Goal: Task Accomplishment & Management: Complete application form

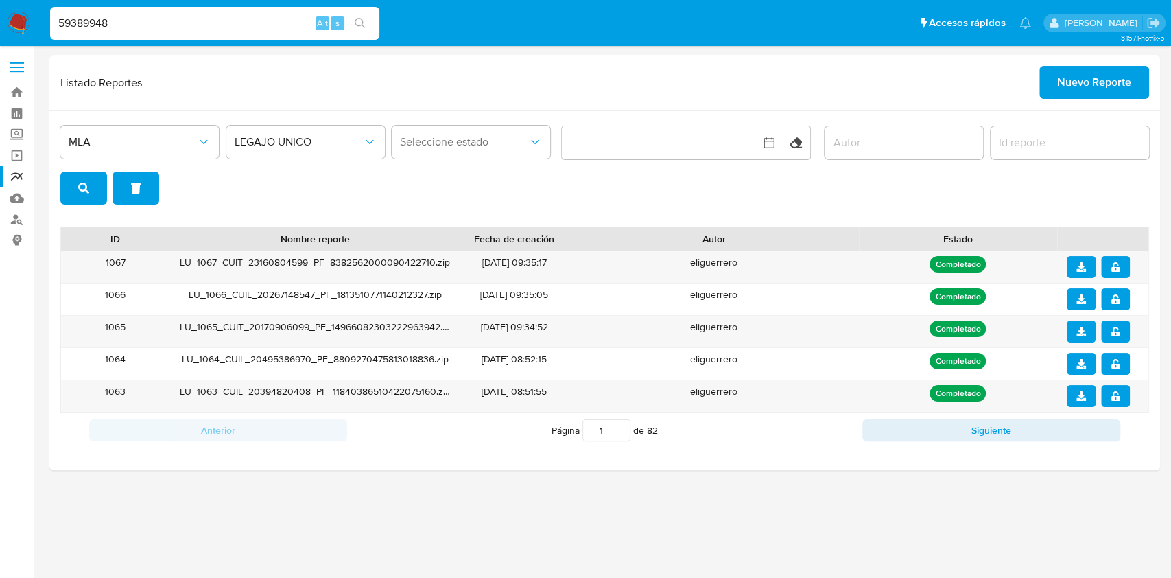
type input "59389948"
click at [332, 19] on div "s" at bounding box center [338, 23] width 14 height 14
click at [361, 19] on icon "search-icon" at bounding box center [360, 23] width 11 height 11
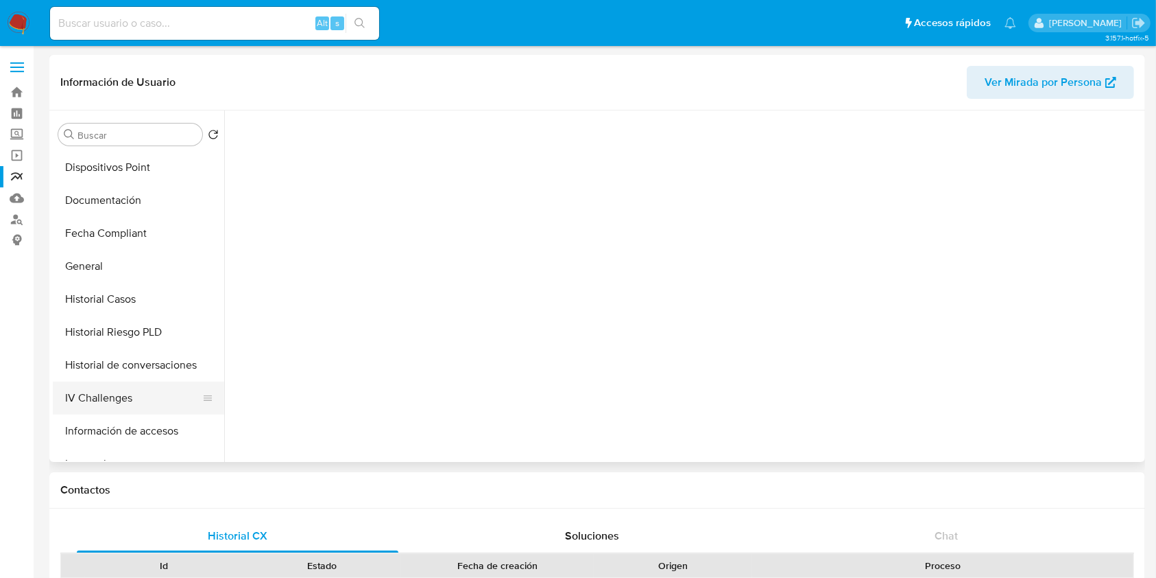
scroll to position [457, 0]
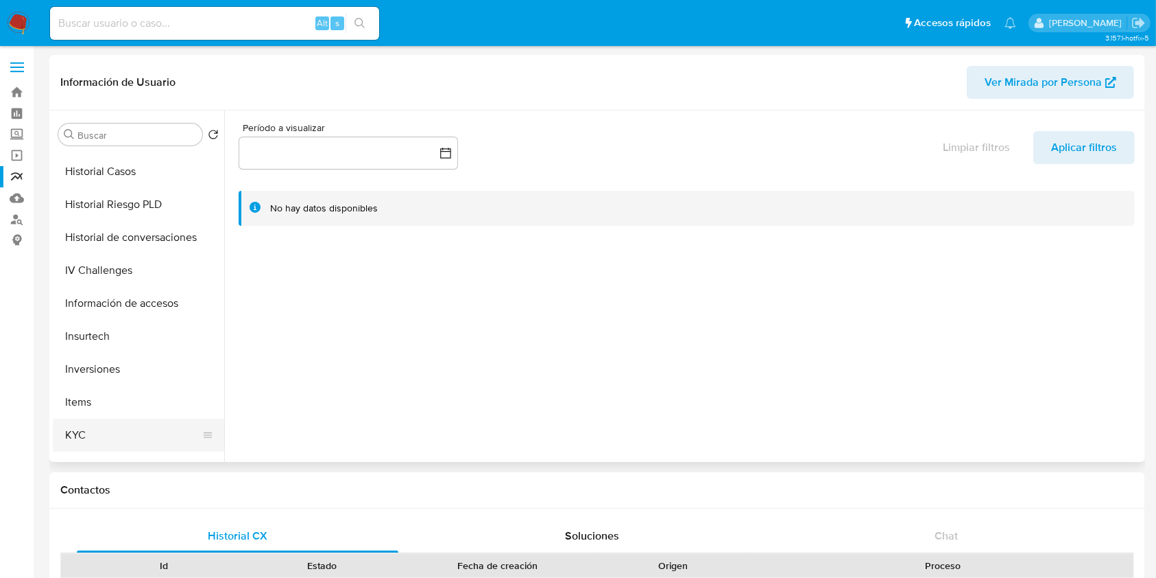
click at [69, 429] on button "KYC" at bounding box center [133, 434] width 160 height 33
select select "10"
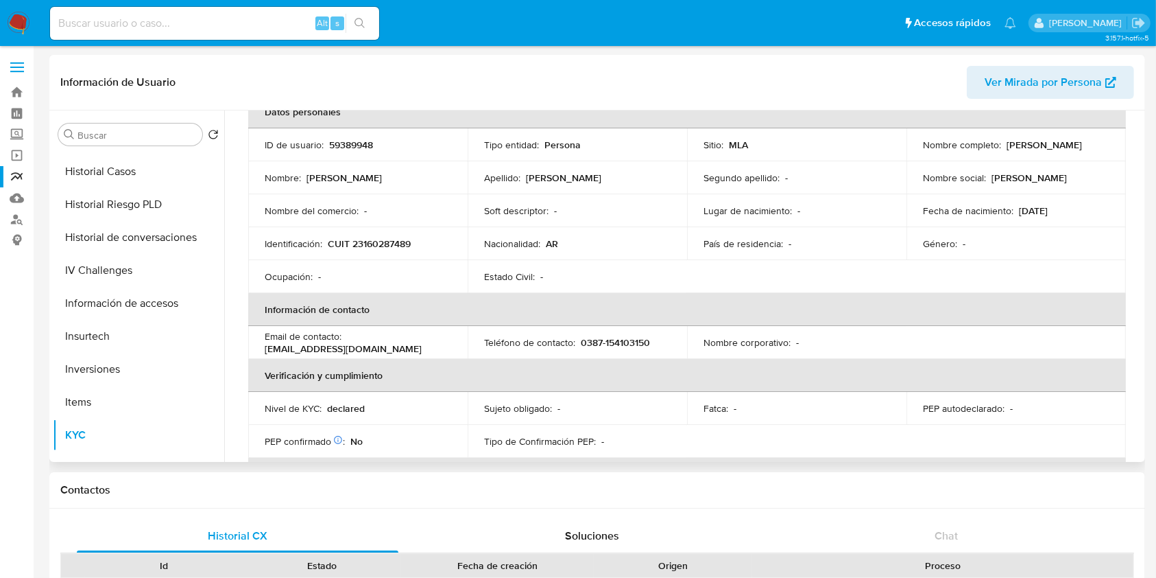
scroll to position [182, 0]
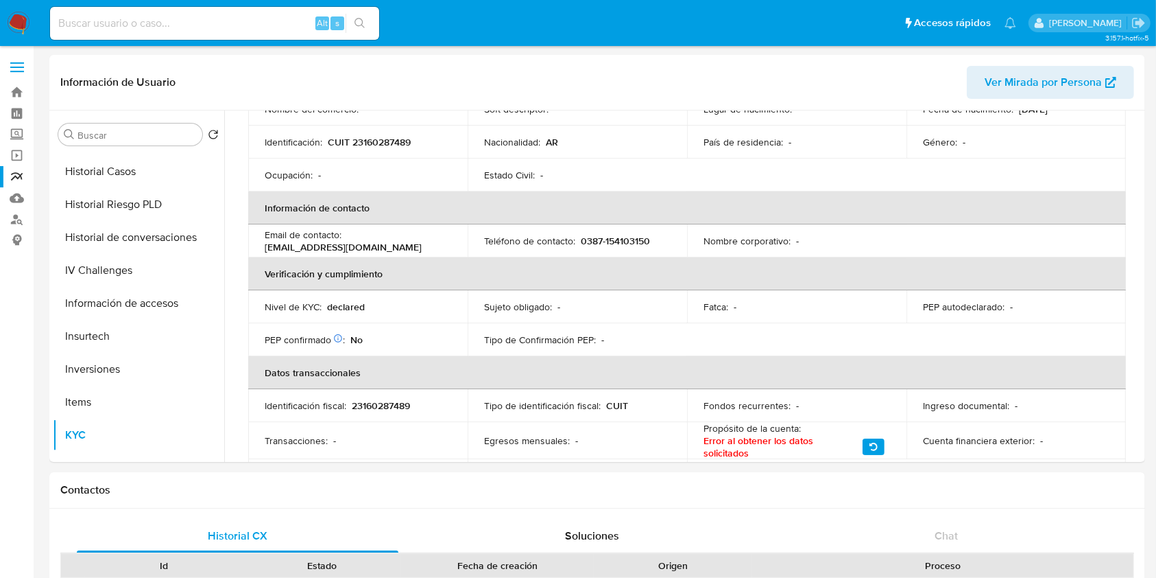
click at [159, 21] on input at bounding box center [214, 23] width 329 height 18
paste input "1601525966"
type input "1601525966"
click at [359, 19] on icon "search-icon" at bounding box center [360, 23] width 11 height 11
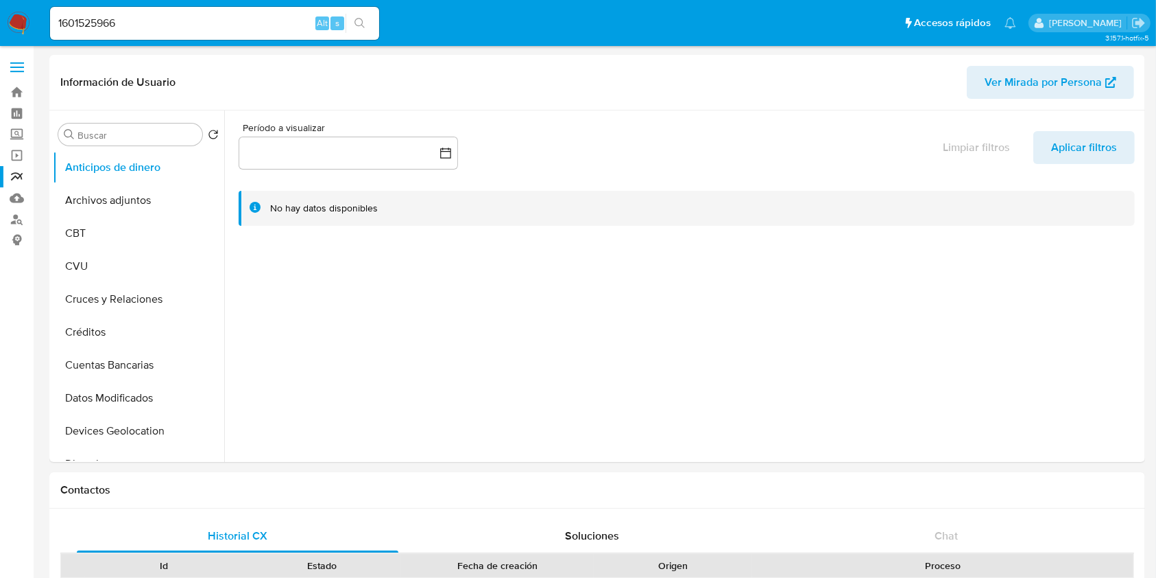
select select "10"
click at [192, 23] on input "1601525966" at bounding box center [214, 23] width 329 height 18
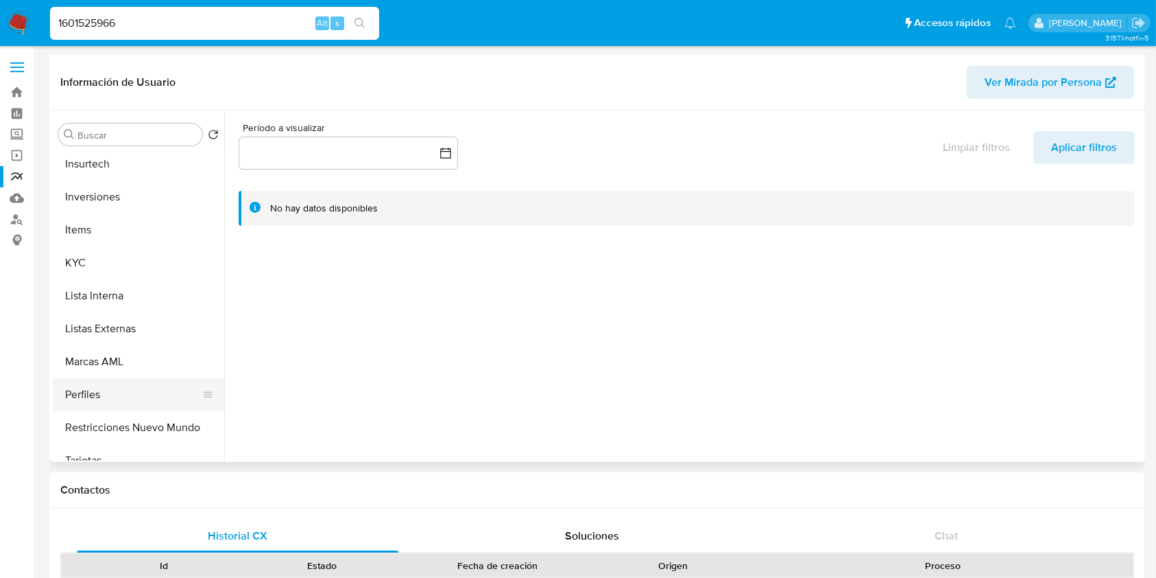
scroll to position [640, 0]
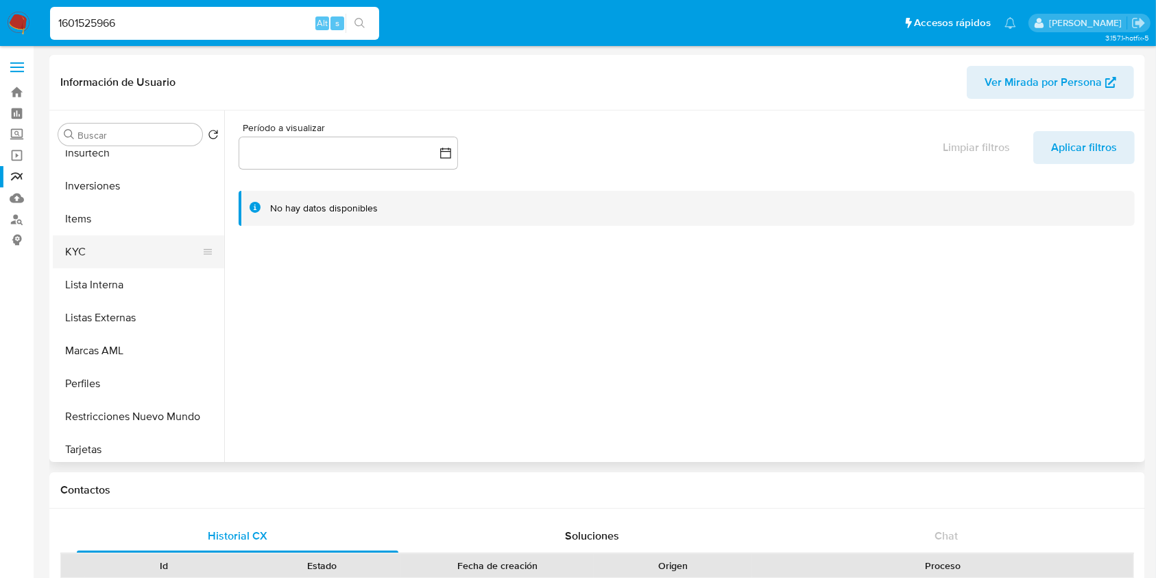
click at [82, 257] on button "KYC" at bounding box center [133, 251] width 160 height 33
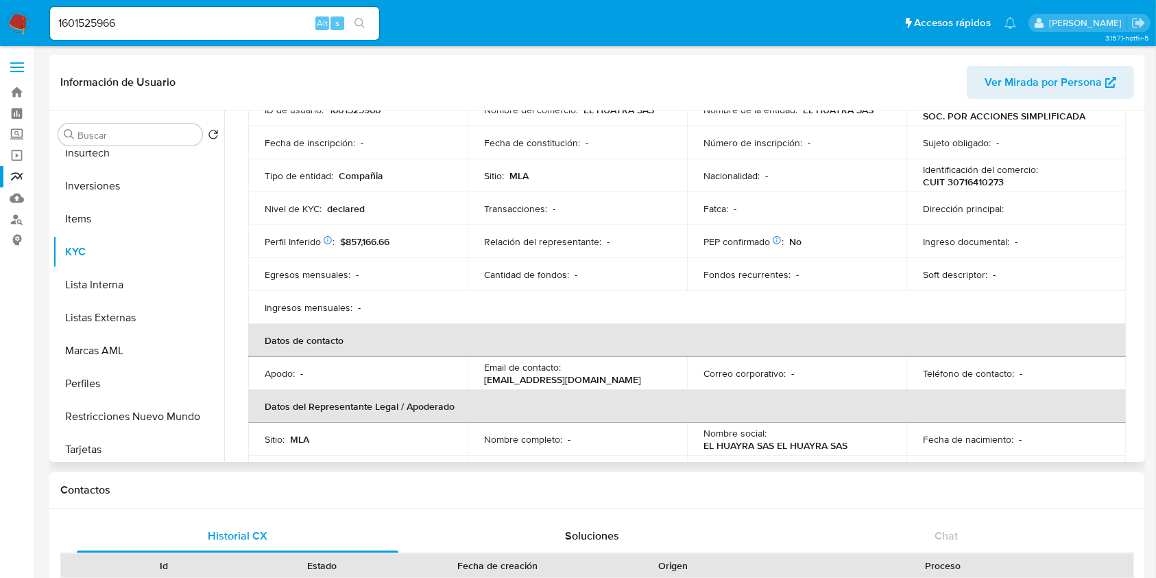
scroll to position [91, 0]
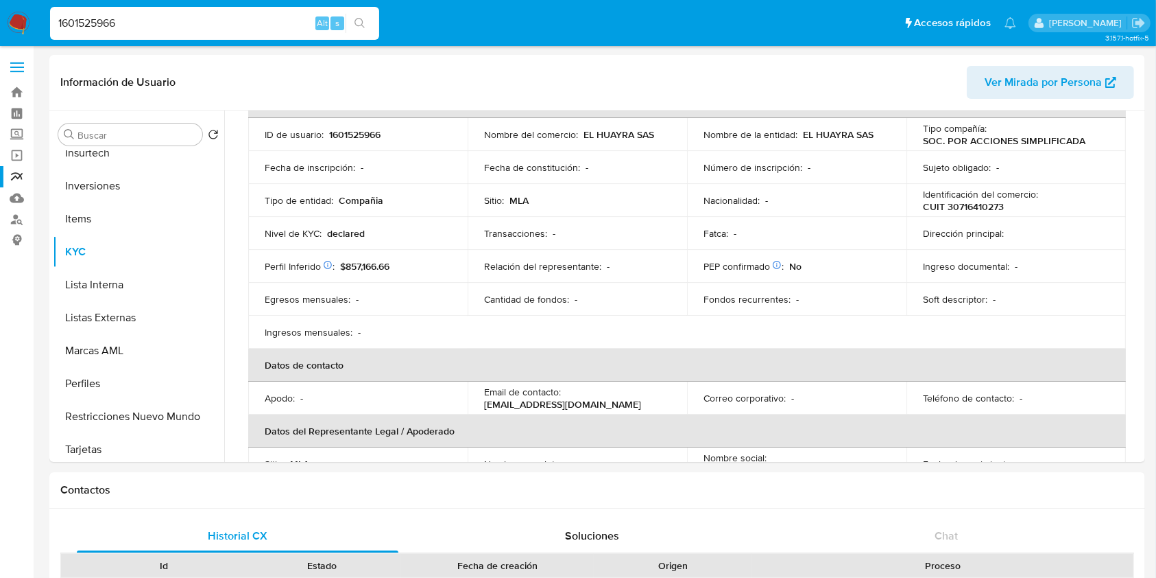
drag, startPoint x: 139, startPoint y: 15, endPoint x: 0, endPoint y: 21, distance: 139.4
click at [0, 21] on nav "Pausado Ver notificaciones 1601525966 Alt s Accesos rápidos Presiona las siguie…" at bounding box center [578, 23] width 1156 height 46
paste input "022371308"
type input "1022371308"
click at [359, 20] on icon "search-icon" at bounding box center [360, 23] width 11 height 11
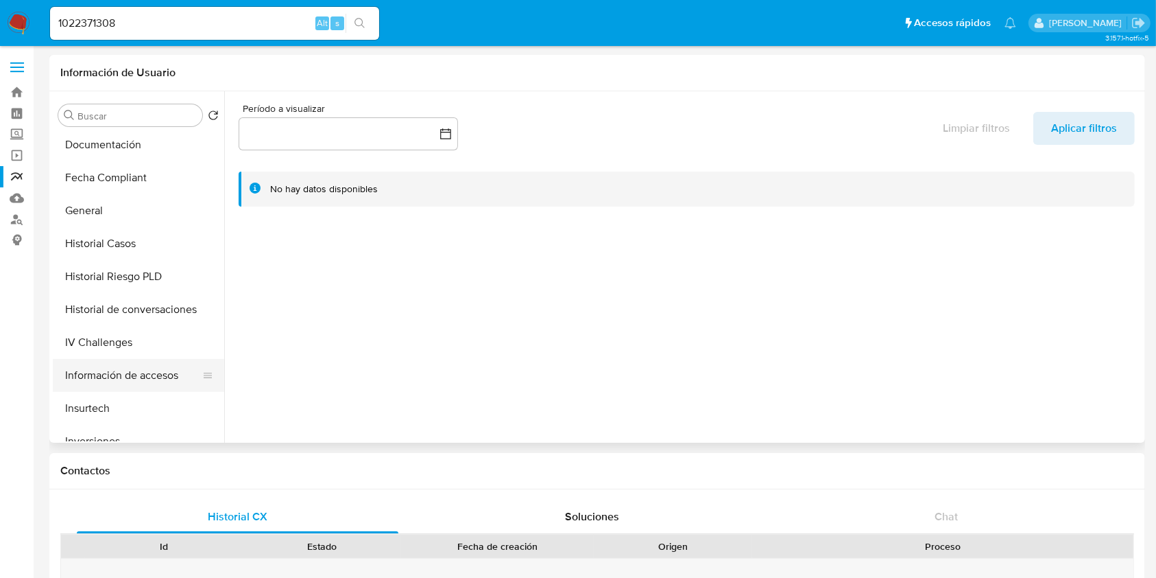
select select "10"
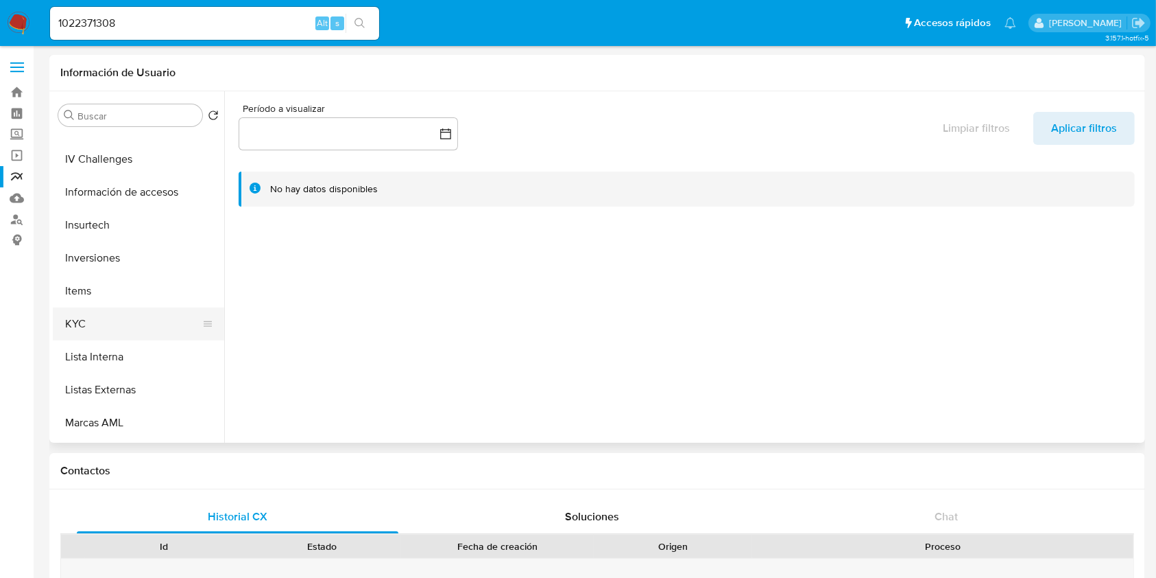
click at [93, 321] on button "KYC" at bounding box center [133, 323] width 160 height 33
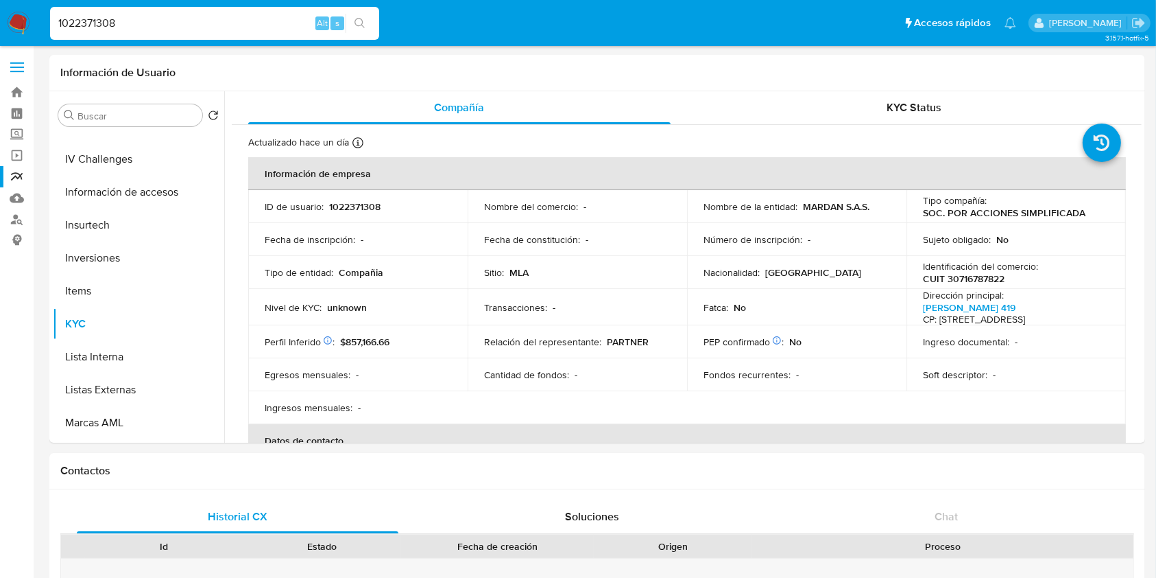
drag, startPoint x: 113, startPoint y: 23, endPoint x: 0, endPoint y: 17, distance: 113.3
click at [0, 17] on nav "Pausado Ver notificaciones 1022371308 Alt s Accesos rápidos Presiona las siguie…" at bounding box center [578, 23] width 1156 height 46
paste input "387077083"
type input "1387077083"
click at [368, 21] on button "search-icon" at bounding box center [360, 23] width 28 height 19
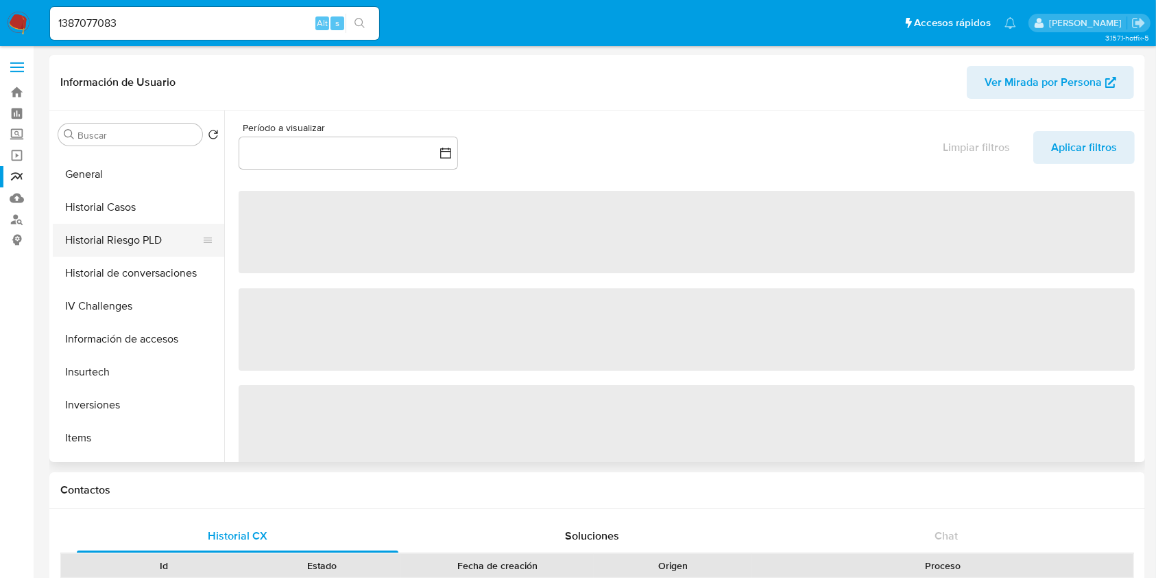
select select "10"
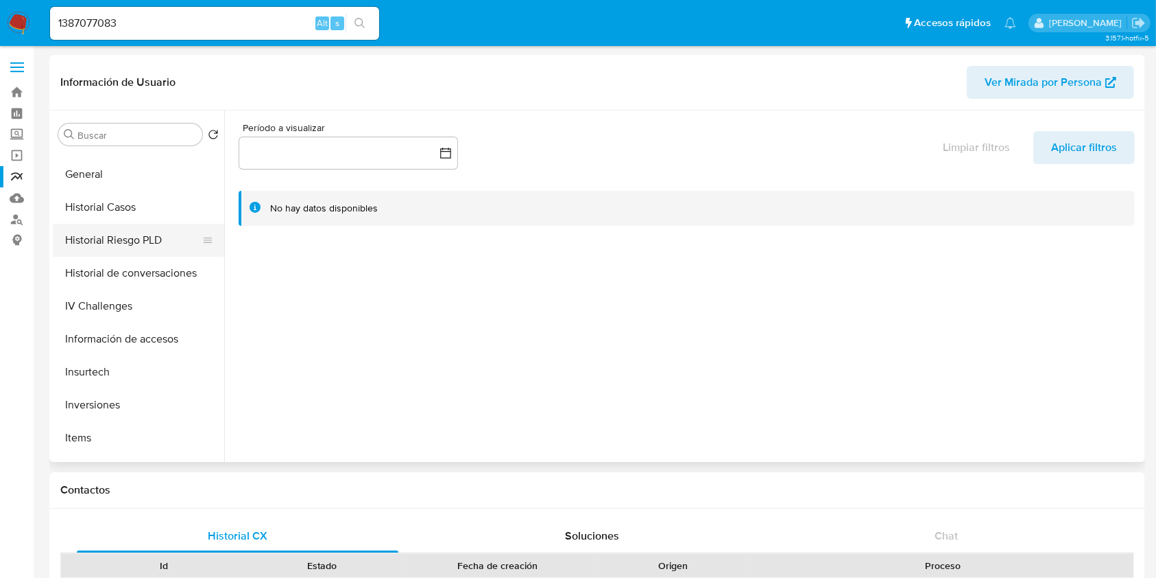
scroll to position [457, 0]
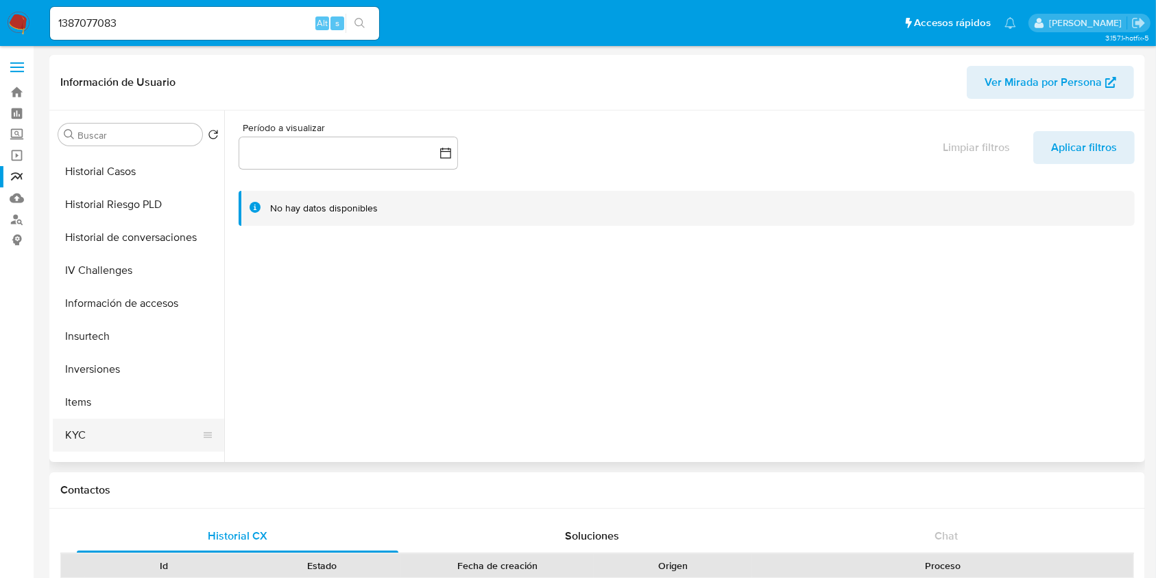
click at [93, 429] on button "KYC" at bounding box center [133, 434] width 160 height 33
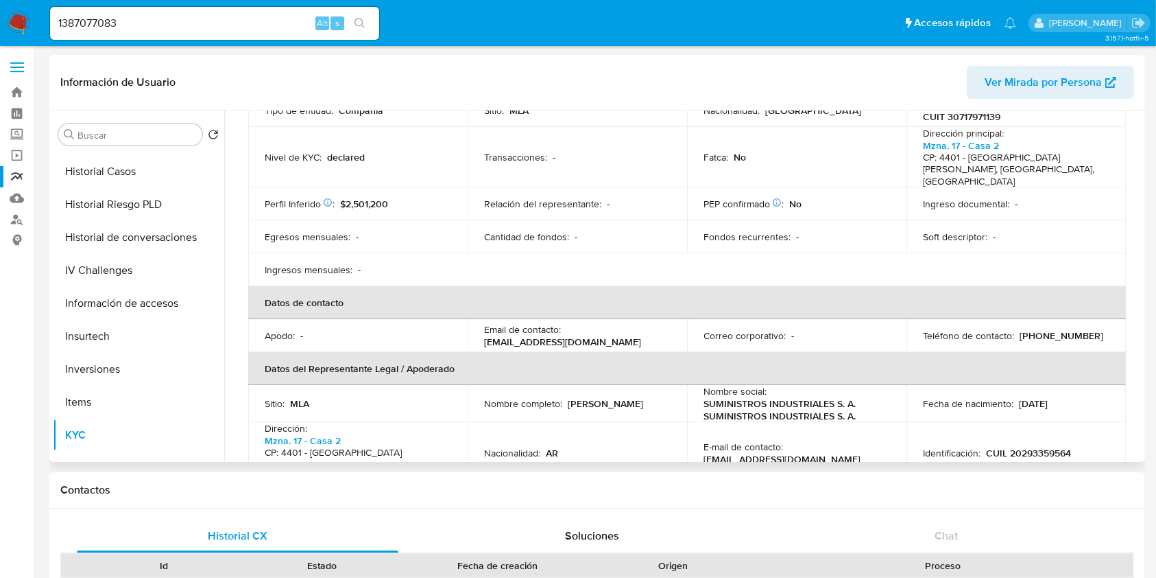
scroll to position [182, 0]
click at [18, 221] on link "Buscador de personas" at bounding box center [81, 219] width 163 height 21
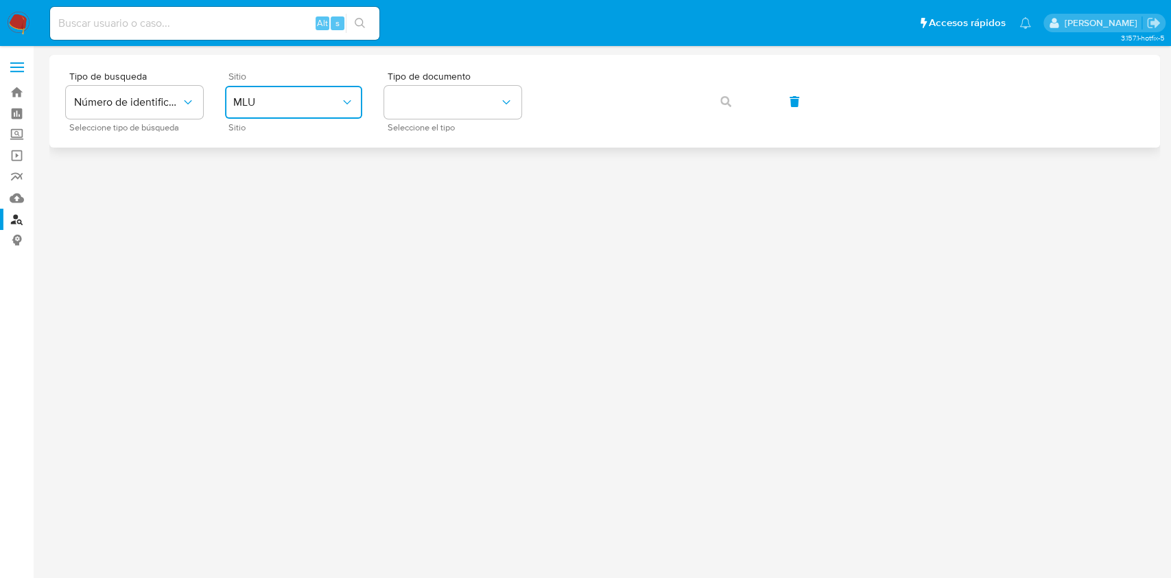
click at [246, 111] on button "MLU" at bounding box center [293, 102] width 137 height 33
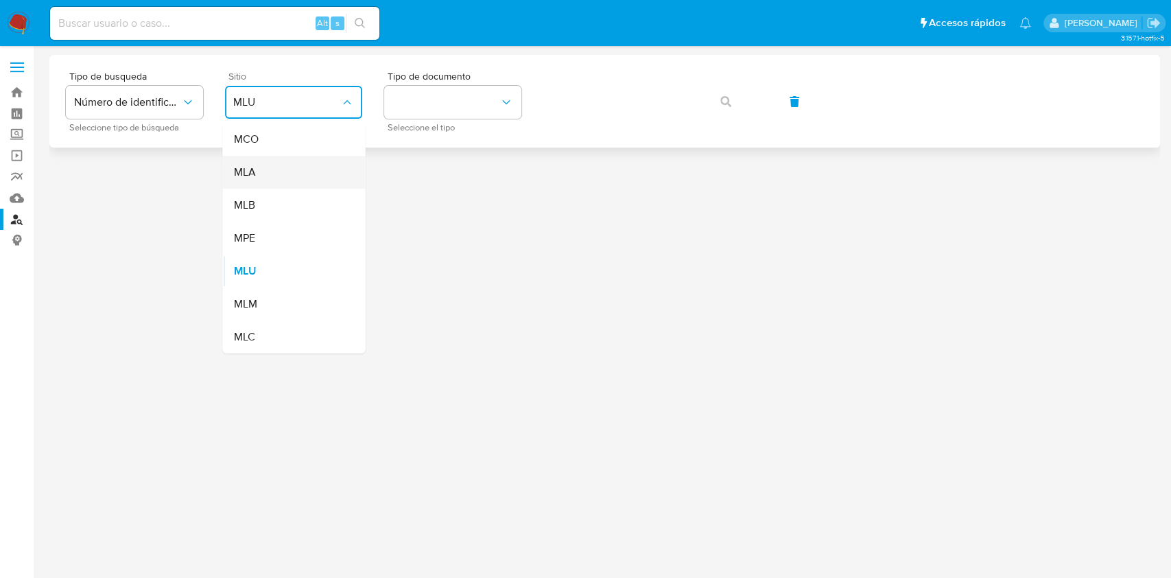
click at [293, 175] on div "MLA" at bounding box center [289, 172] width 112 height 33
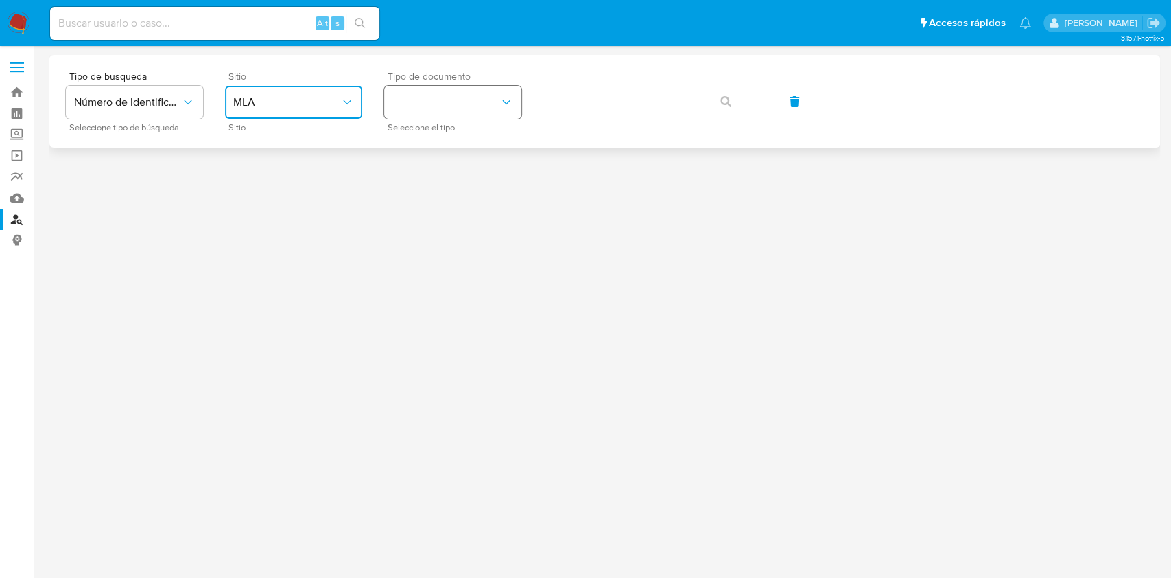
click at [465, 112] on button "identificationType" at bounding box center [452, 102] width 137 height 33
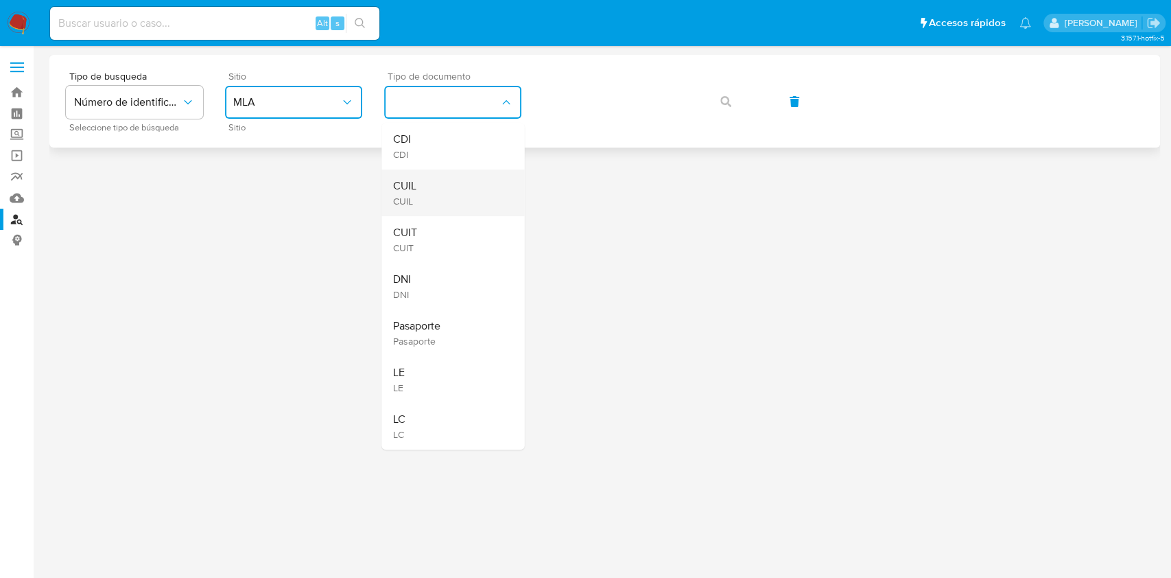
click at [453, 192] on div "CUIL CUIL" at bounding box center [448, 192] width 112 height 47
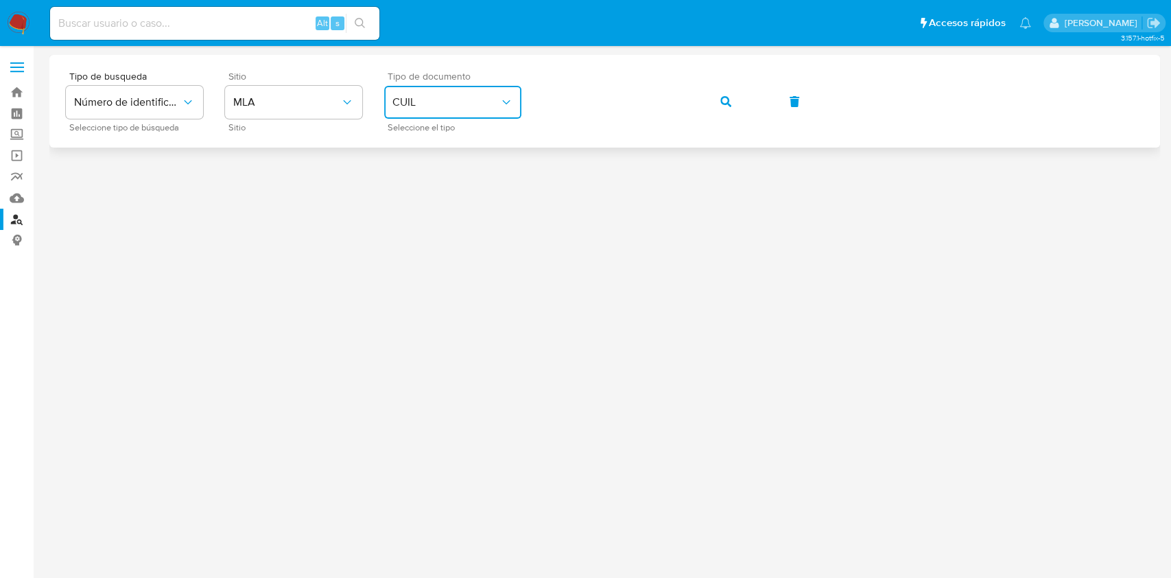
click at [752, 99] on div "Tipo de busqueda Número de identificación Seleccione tipo de búsqueda Sitio MLA…" at bounding box center [605, 101] width 1078 height 60
click at [728, 109] on span "button" at bounding box center [725, 101] width 11 height 30
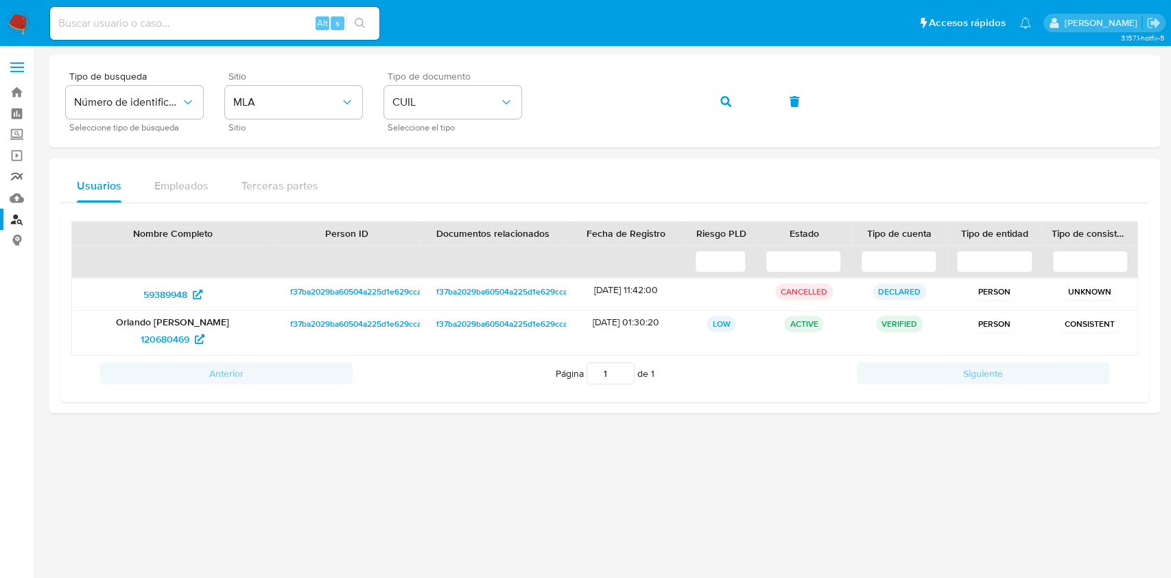
click at [20, 178] on link "Reportes" at bounding box center [81, 176] width 163 height 21
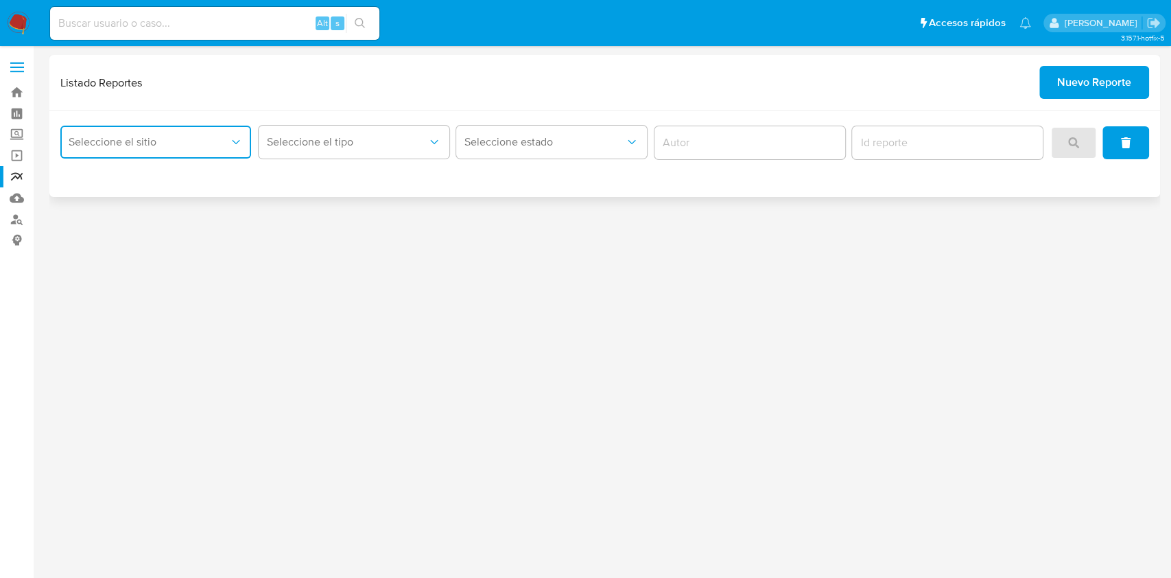
click at [203, 154] on button "Seleccione el sitio" at bounding box center [155, 142] width 191 height 33
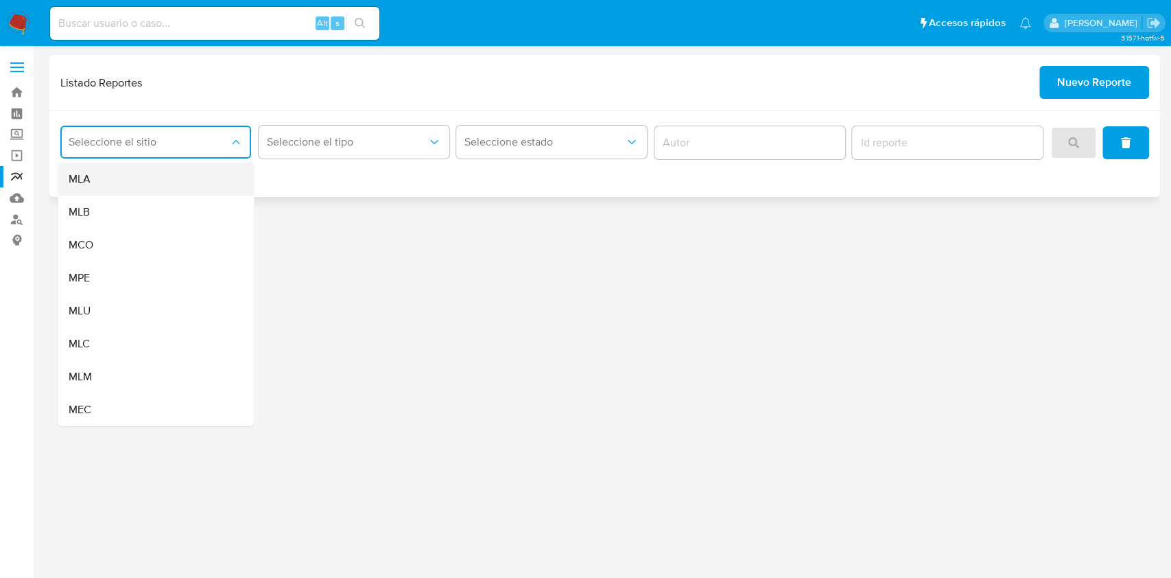
click at [195, 181] on div "MLA" at bounding box center [152, 179] width 166 height 33
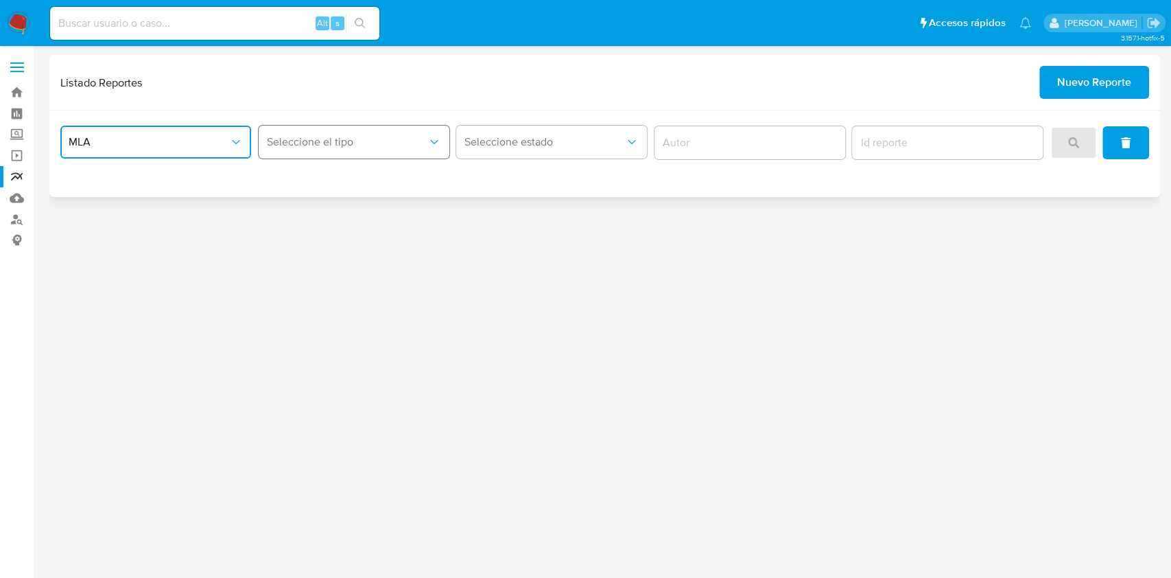
click at [308, 128] on button "Seleccione el tipo" at bounding box center [354, 142] width 191 height 33
click at [1067, 85] on span "Nuevo Reporte" at bounding box center [1094, 82] width 74 height 30
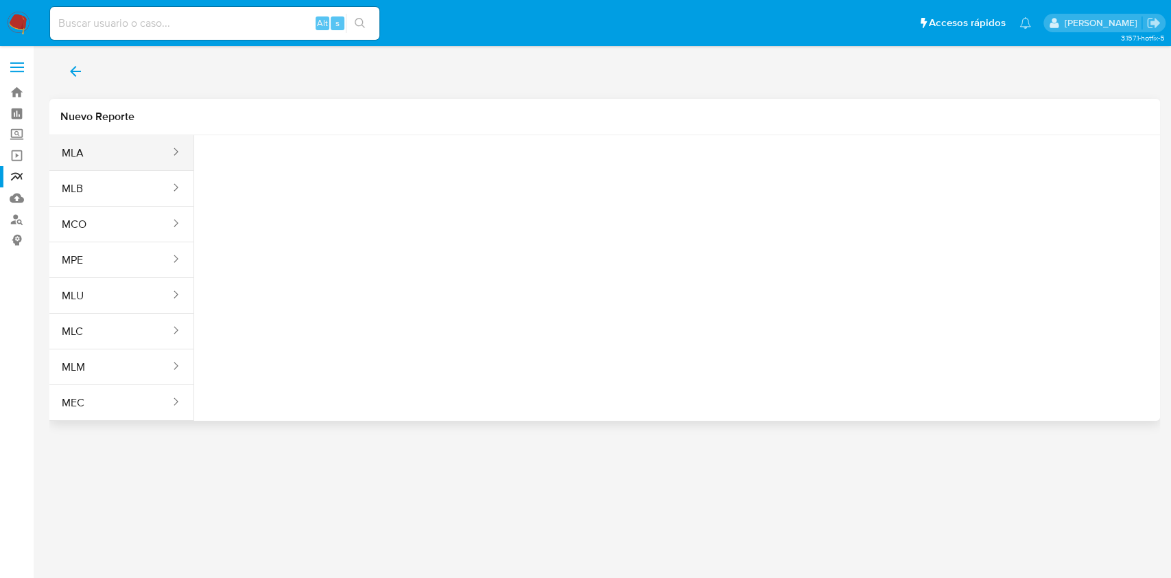
click at [112, 151] on button "MLA" at bounding box center [110, 152] width 122 height 33
click at [334, 176] on icon "report-types" at bounding box center [341, 172] width 14 height 14
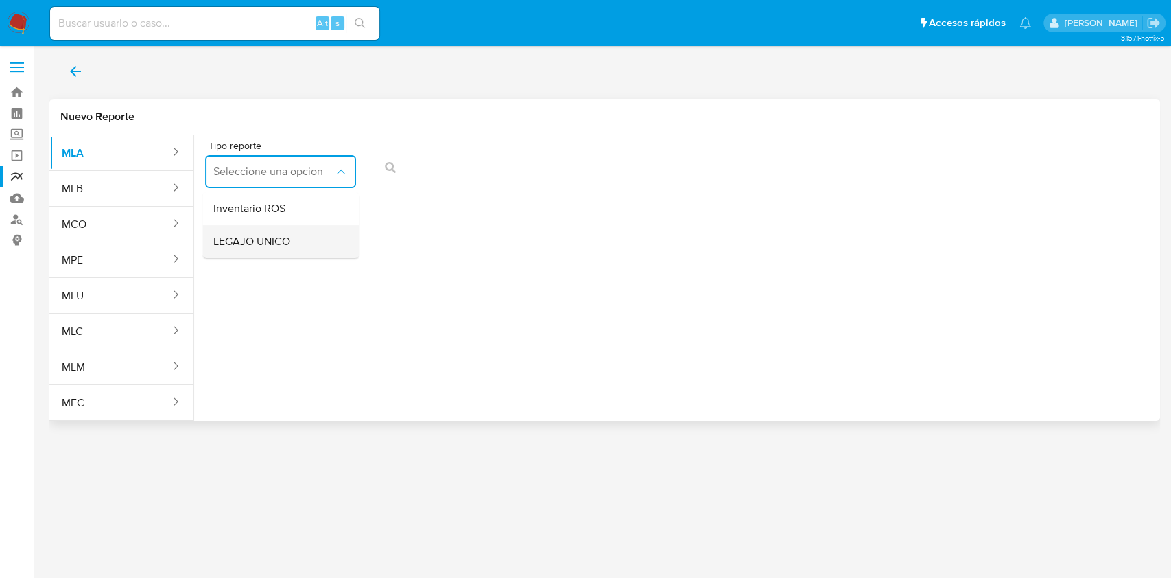
click at [309, 241] on div "LEGAJO UNICO" at bounding box center [276, 241] width 126 height 33
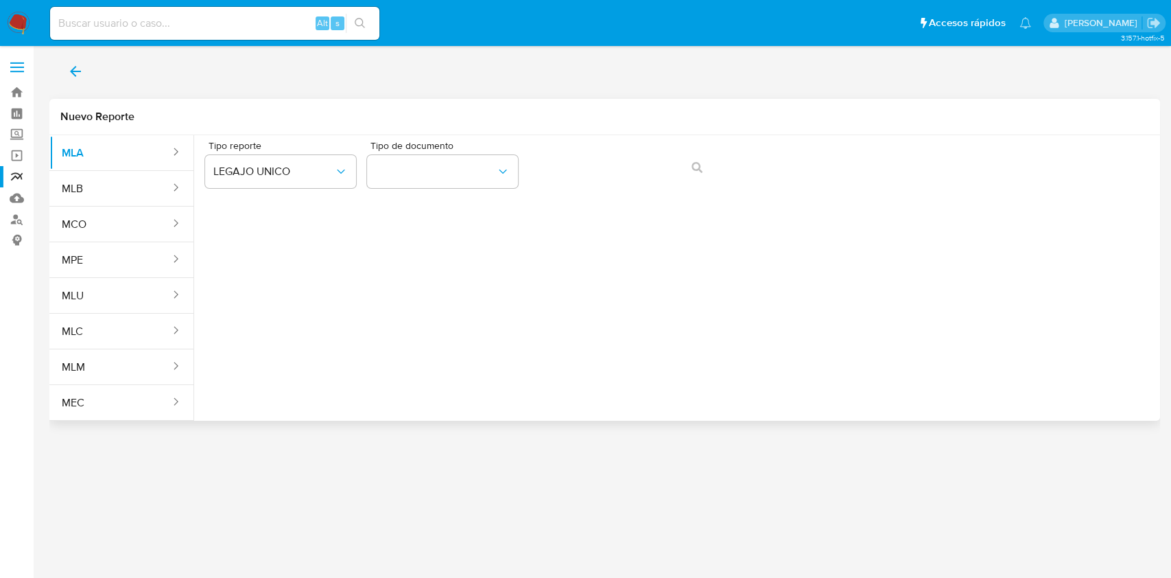
click at [482, 152] on div "Tipo de documento" at bounding box center [442, 167] width 151 height 53
click at [481, 174] on span "CDI" at bounding box center [435, 172] width 121 height 14
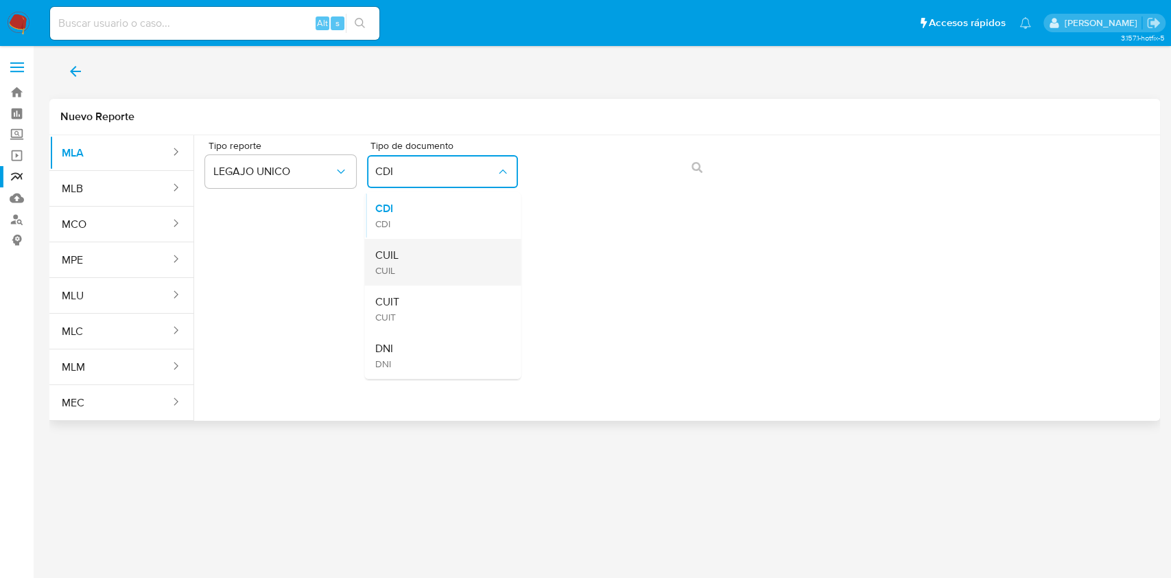
click at [451, 268] on div "CUIL CUIL" at bounding box center [438, 262] width 126 height 47
click at [693, 163] on icon "action-search" at bounding box center [696, 167] width 11 height 11
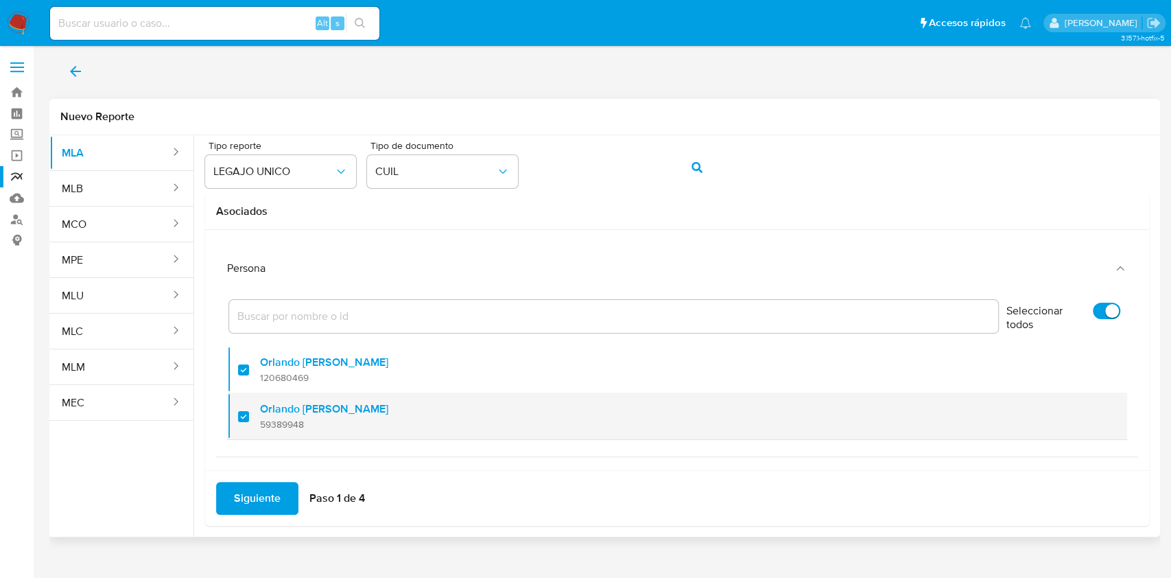
click at [245, 407] on div at bounding box center [249, 416] width 22 height 32
checkbox input "false"
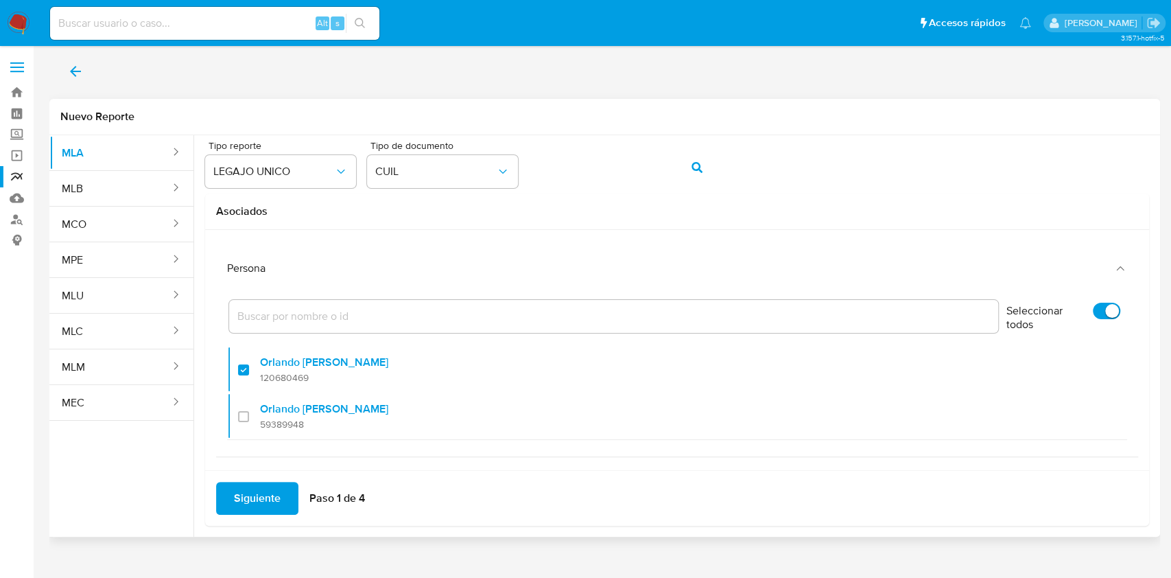
click at [257, 490] on span "Siguiente" at bounding box center [257, 498] width 47 height 30
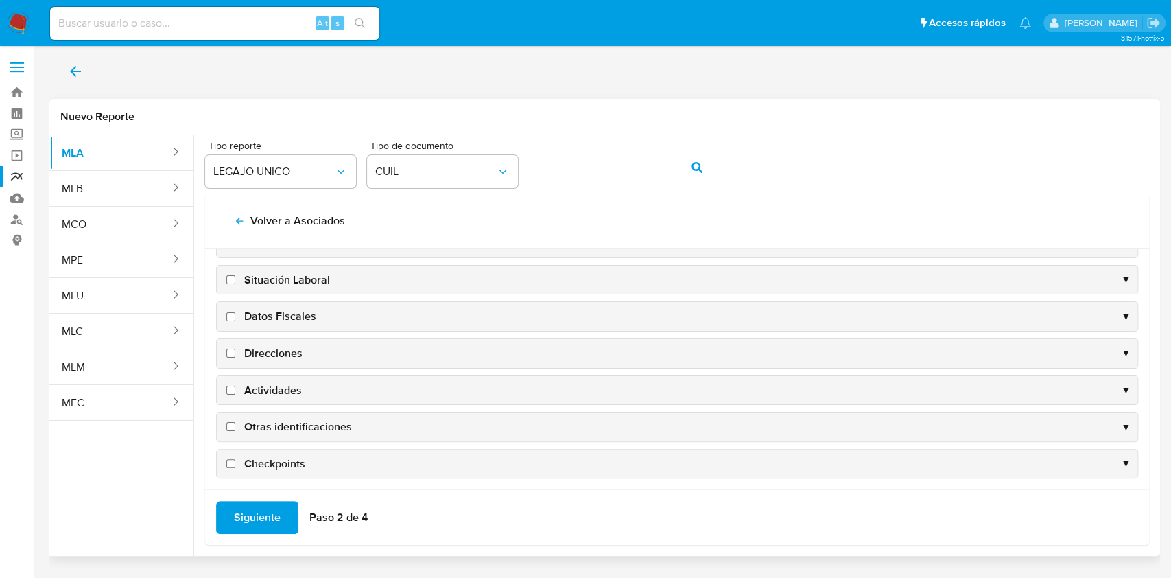
scroll to position [132, 0]
click at [274, 303] on span "Datos Fiscales" at bounding box center [280, 310] width 72 height 15
click at [235, 307] on input "Datos Fiscales" at bounding box center [230, 311] width 9 height 9
checkbox input "true"
click at [266, 344] on span "Direcciones" at bounding box center [273, 347] width 58 height 15
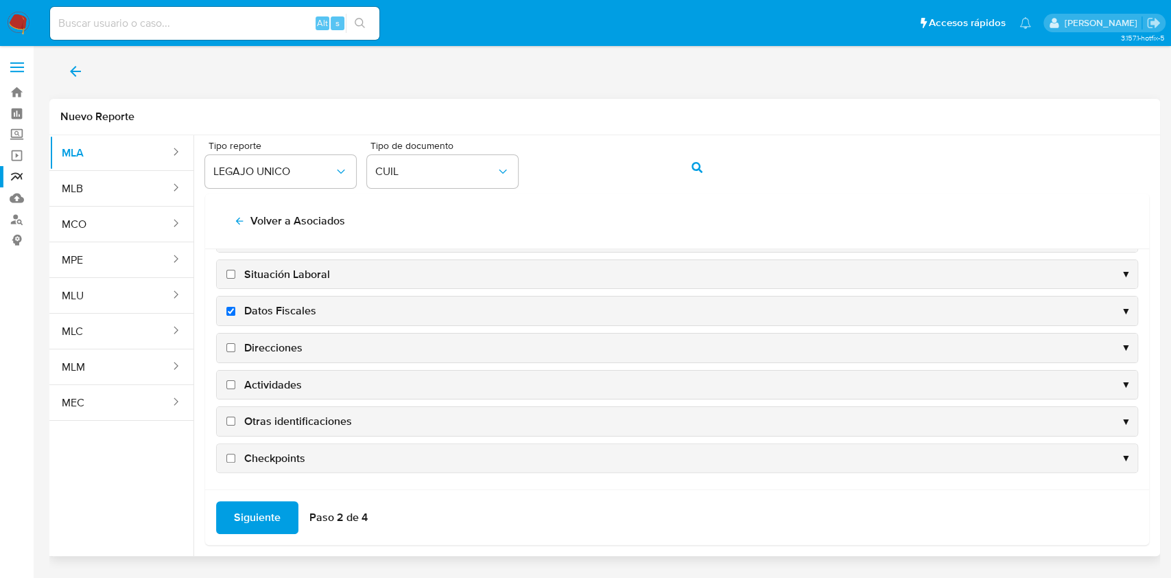
click at [235, 344] on input "Direcciones" at bounding box center [230, 347] width 9 height 9
checkbox input "true"
click at [266, 381] on span "Actividades" at bounding box center [273, 384] width 58 height 15
click at [235, 381] on input "Actividades" at bounding box center [230, 384] width 9 height 9
checkbox input "true"
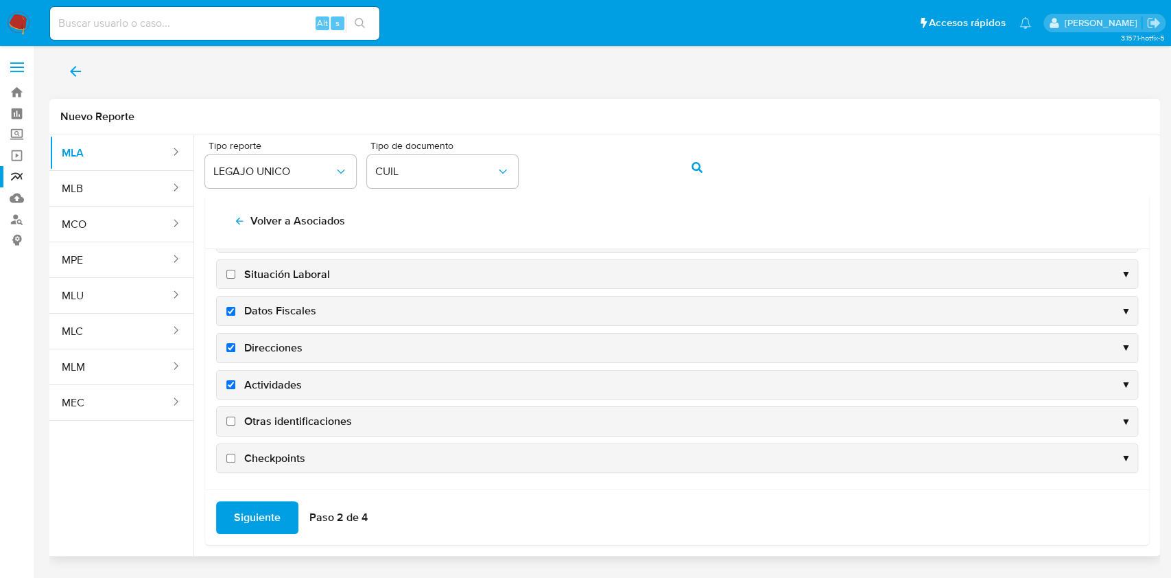
click at [271, 421] on span "Otras identificaciones" at bounding box center [298, 421] width 108 height 15
click at [235, 421] on input "Otras identificaciones" at bounding box center [230, 420] width 9 height 9
checkbox input "true"
click at [263, 518] on span "Siguiente" at bounding box center [257, 517] width 47 height 30
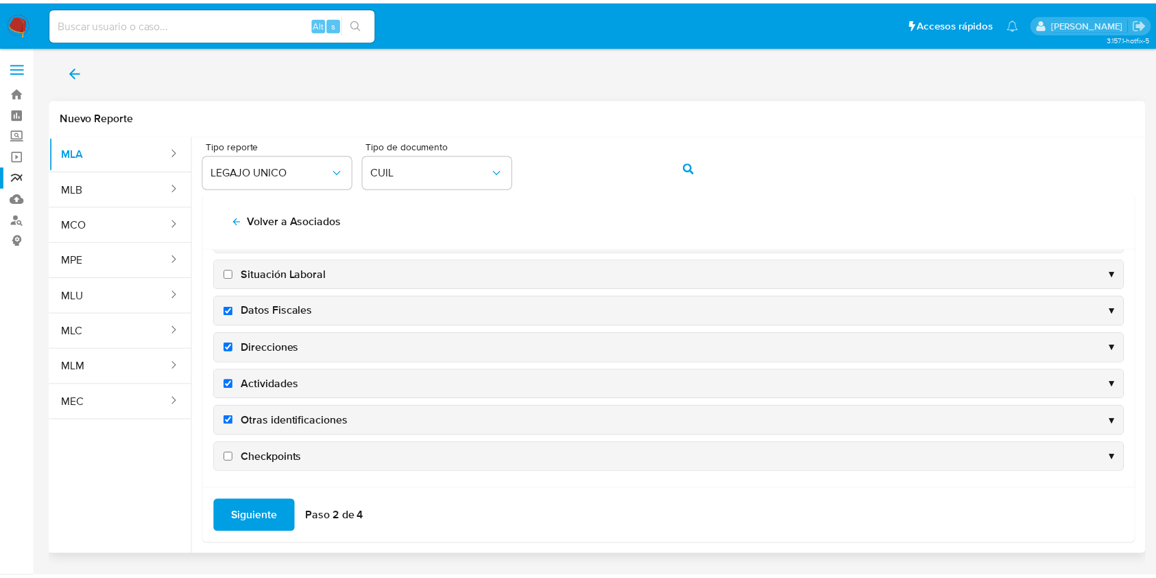
scroll to position [0, 0]
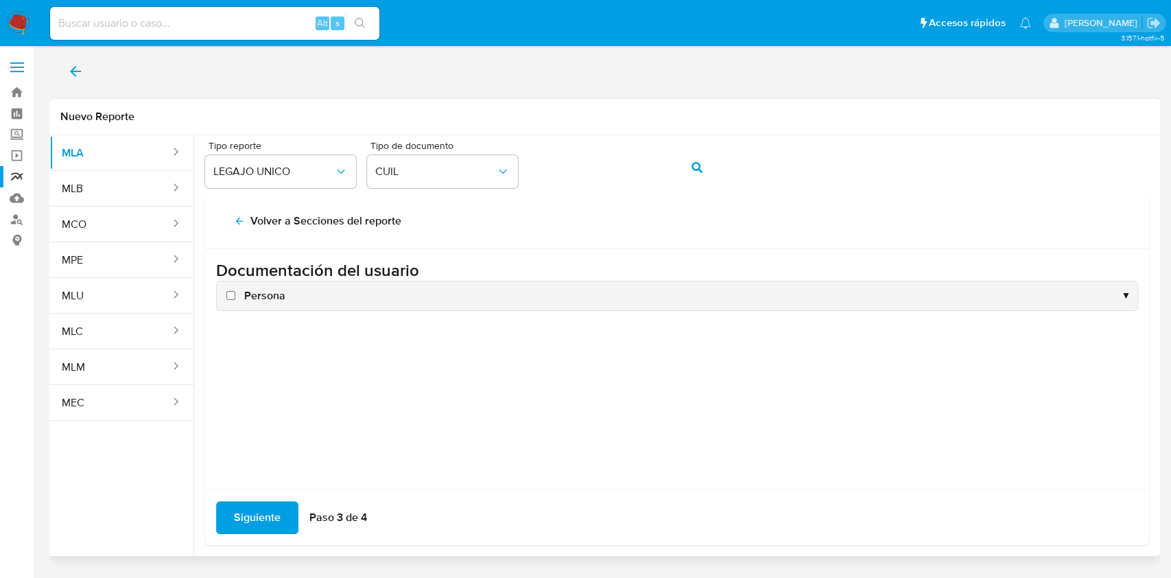
click at [254, 298] on span "Persona" at bounding box center [264, 295] width 41 height 15
click at [235, 298] on input "Persona" at bounding box center [230, 295] width 9 height 9
checkbox input "true"
click at [242, 521] on span "Siguiente" at bounding box center [257, 517] width 47 height 30
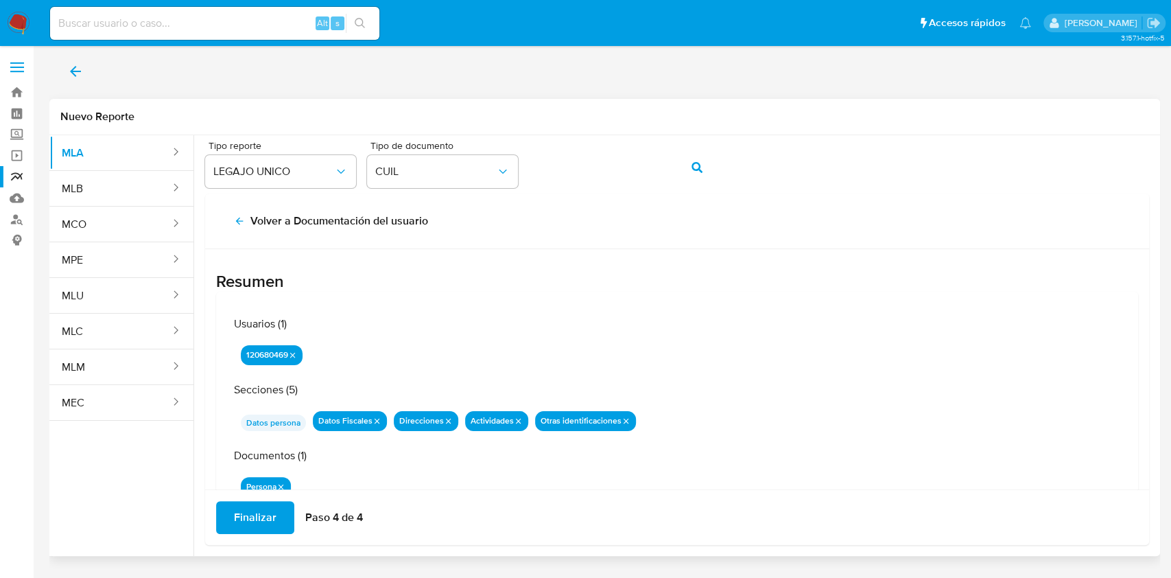
click at [260, 514] on span "Finalizar" at bounding box center [255, 517] width 43 height 30
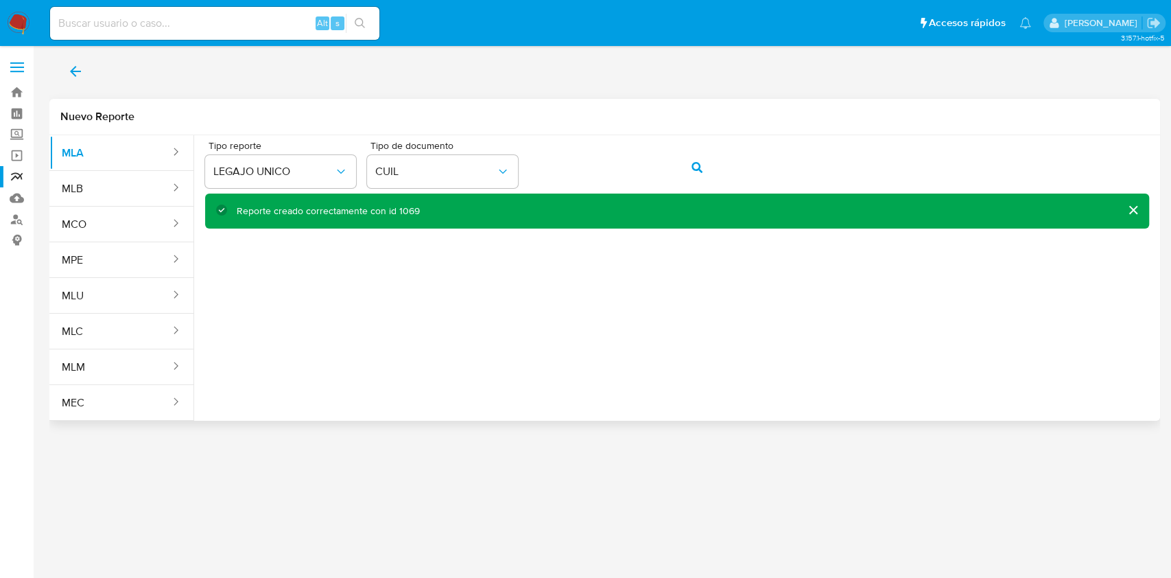
click at [84, 70] on button "back" at bounding box center [75, 71] width 52 height 33
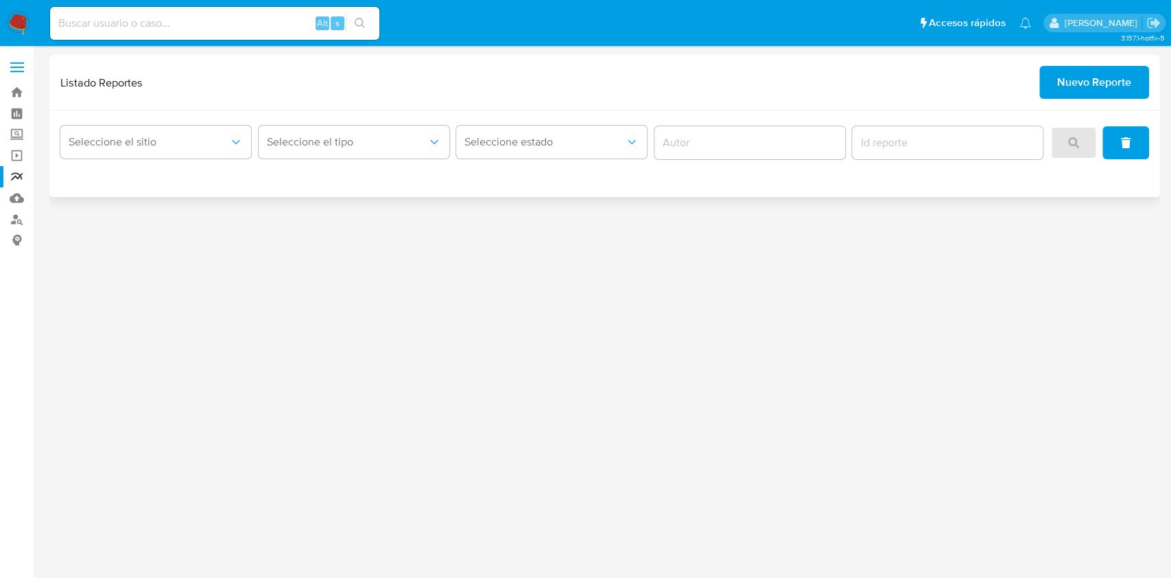
click at [1087, 90] on span "Nuevo Reporte" at bounding box center [1094, 82] width 74 height 30
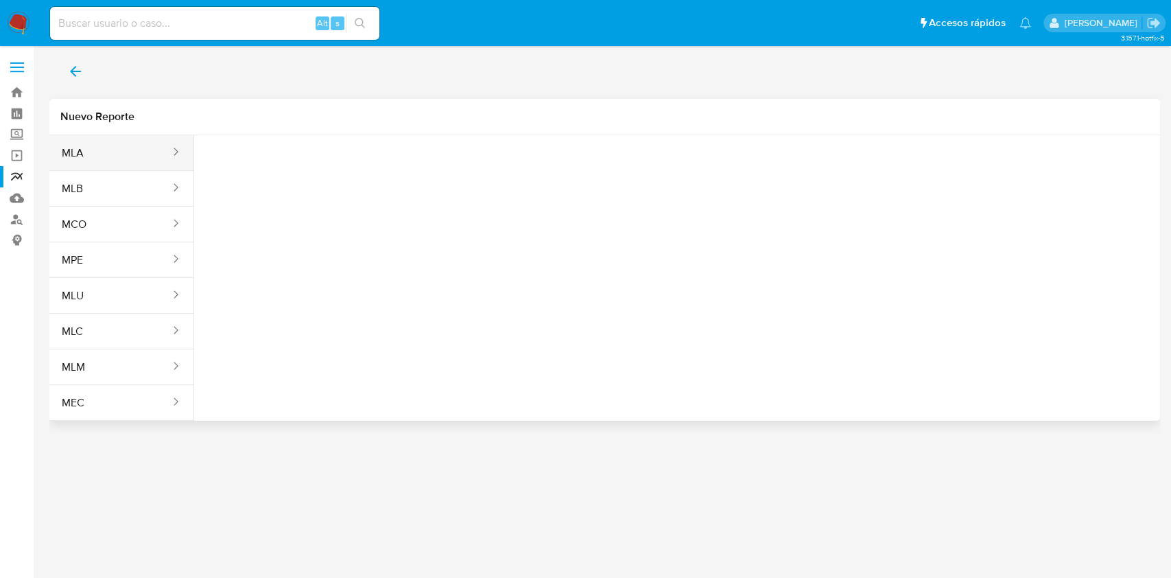
click at [128, 150] on button "MLA" at bounding box center [110, 152] width 122 height 33
click at [280, 175] on span "Seleccione una opcion" at bounding box center [273, 172] width 121 height 14
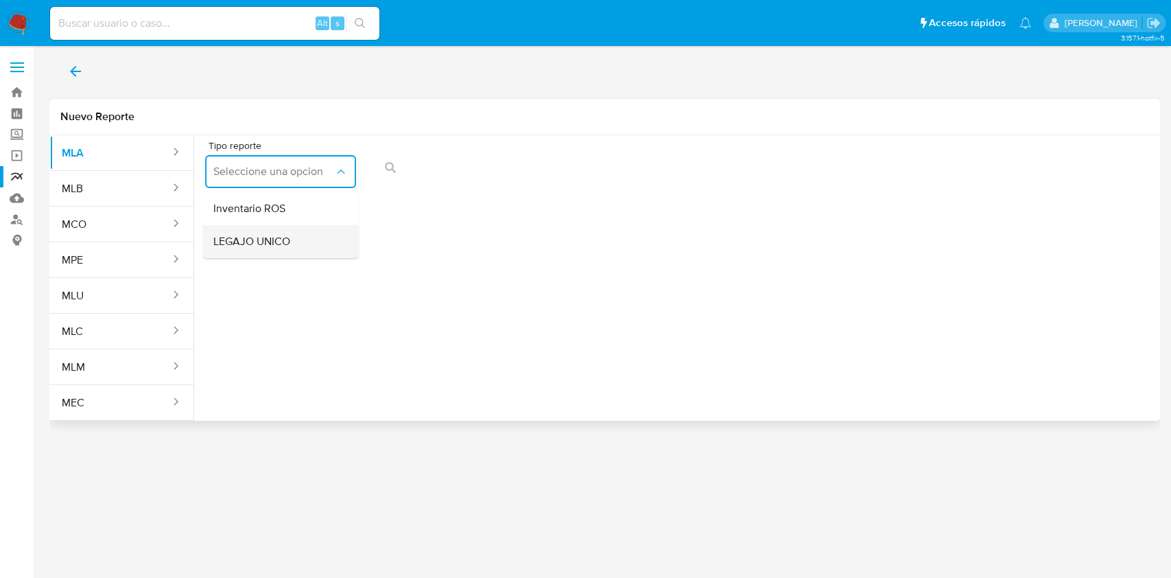
click at [268, 237] on span "LEGAJO UNICO" at bounding box center [251, 242] width 77 height 14
click at [479, 163] on button "CDI" at bounding box center [442, 171] width 151 height 33
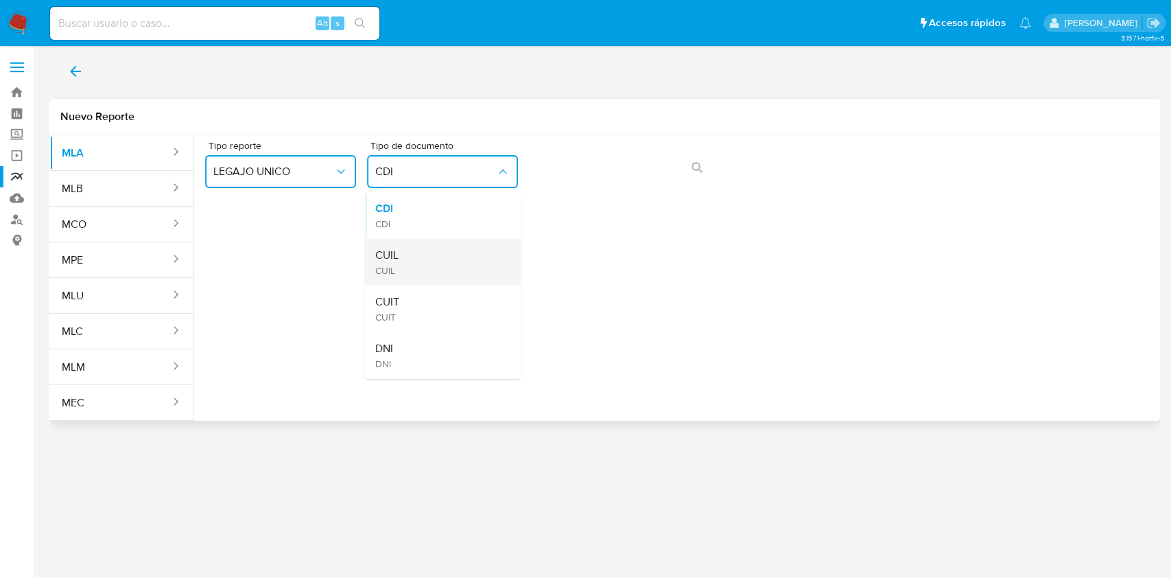
click at [465, 262] on div "CUIL CUIL" at bounding box center [438, 262] width 126 height 47
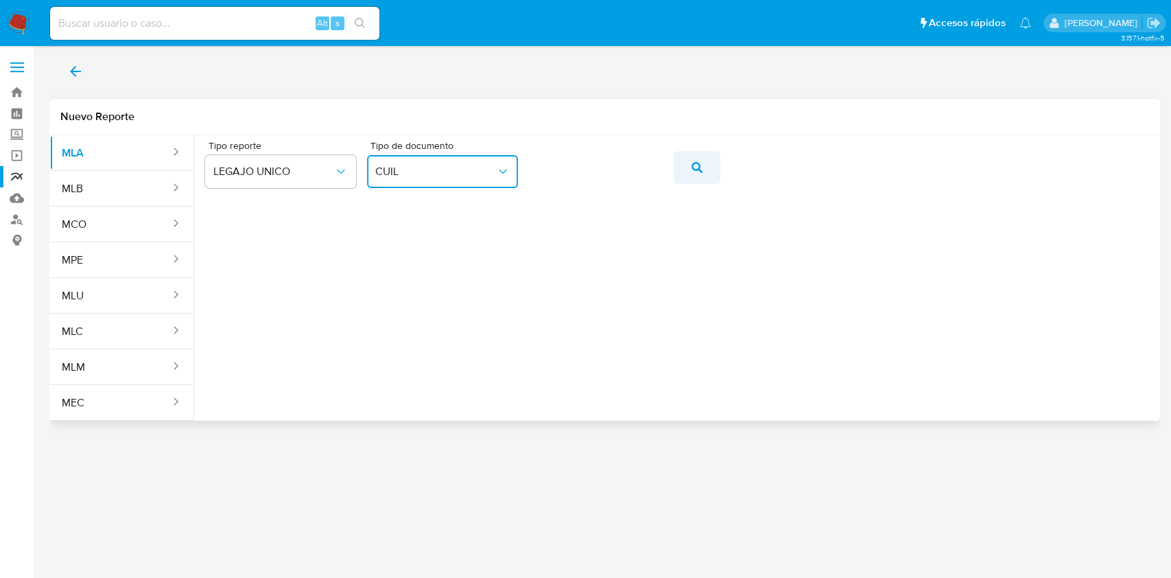
click at [702, 163] on button "action-search" at bounding box center [697, 167] width 47 height 33
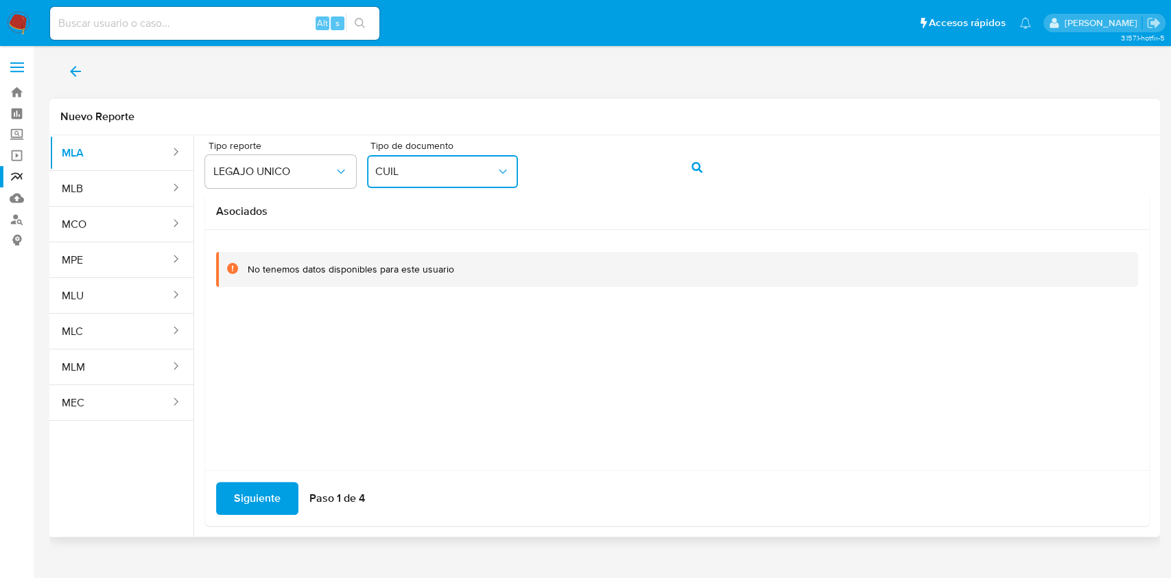
drag, startPoint x: 505, startPoint y: 163, endPoint x: 490, endPoint y: 182, distance: 24.4
click at [505, 167] on button "CUIL" at bounding box center [442, 171] width 151 height 33
click at [451, 305] on div "CUIT CUIT" at bounding box center [438, 308] width 126 height 47
click at [691, 165] on icon "action-search" at bounding box center [696, 167] width 11 height 11
click at [469, 170] on span "CUIT" at bounding box center [435, 172] width 121 height 14
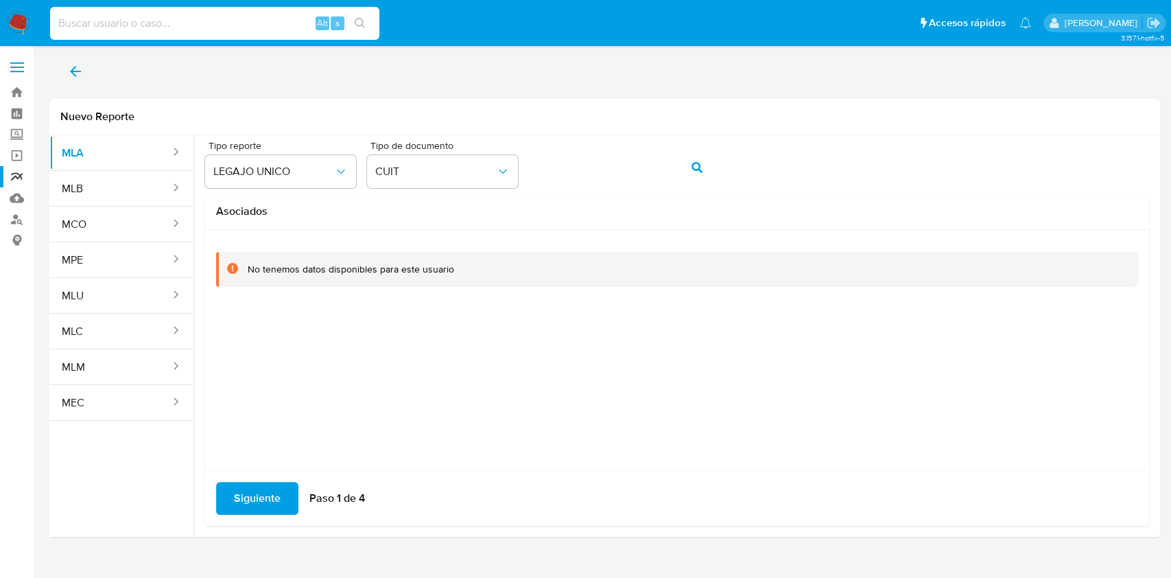
drag, startPoint x: 308, startPoint y: 23, endPoint x: 307, endPoint y: 32, distance: 8.9
click at [308, 29] on input at bounding box center [214, 23] width 329 height 18
paste input "1022371308"
type input "1022371308"
click at [365, 21] on icon "search-icon" at bounding box center [360, 23] width 11 height 11
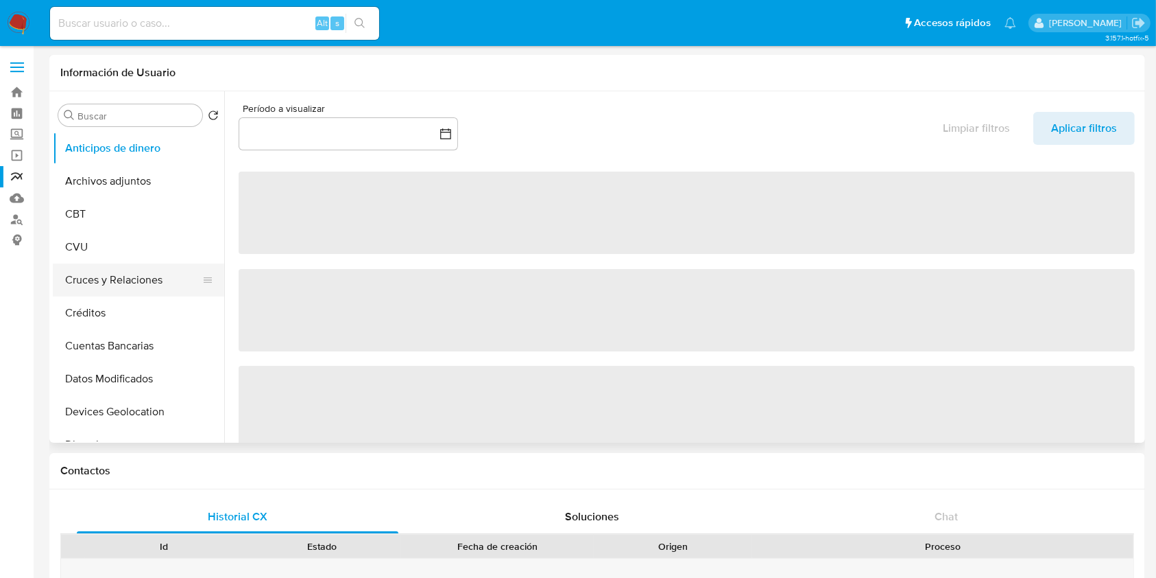
select select "10"
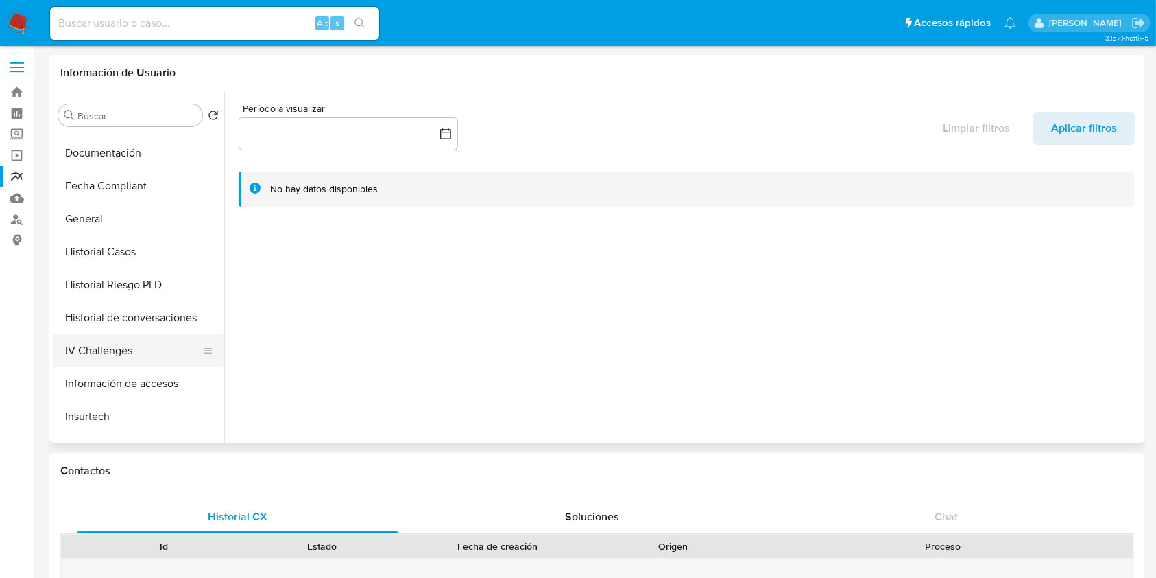
scroll to position [549, 0]
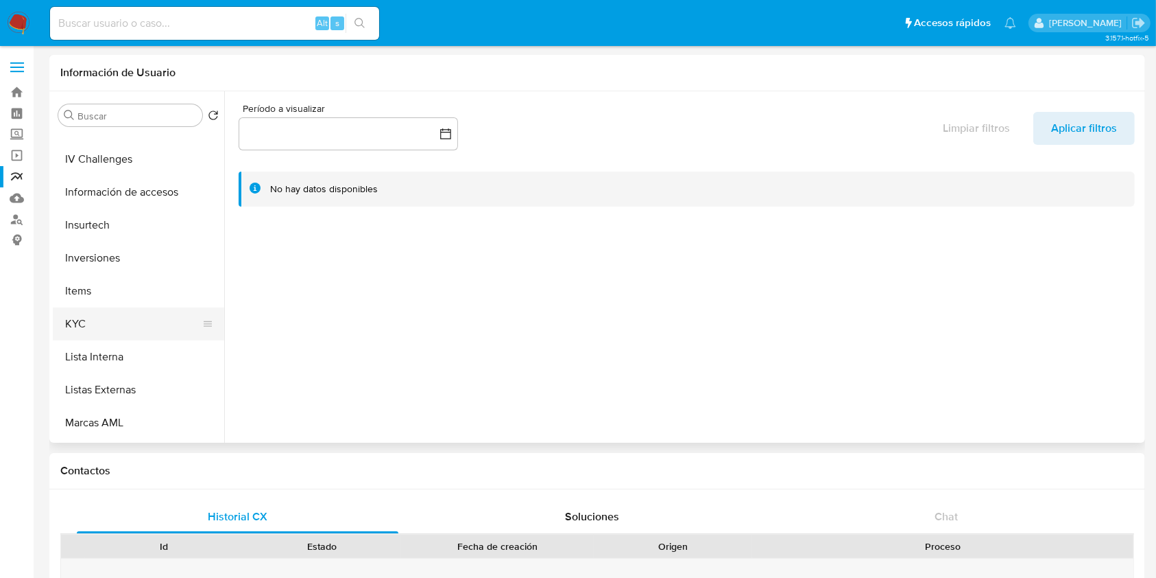
click at [121, 324] on button "KYC" at bounding box center [133, 323] width 160 height 33
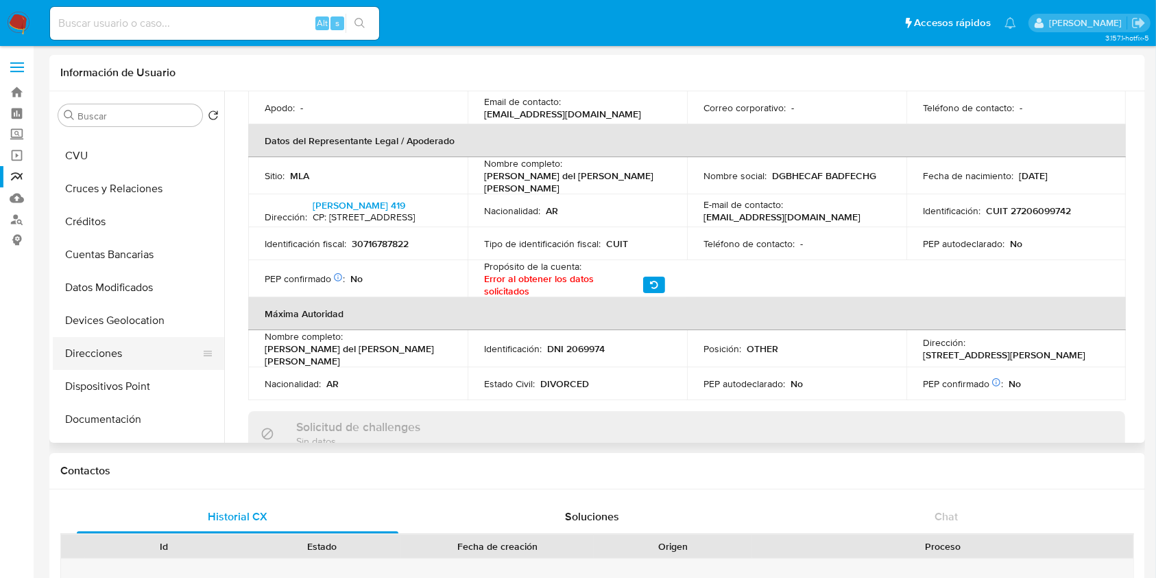
scroll to position [274, 0]
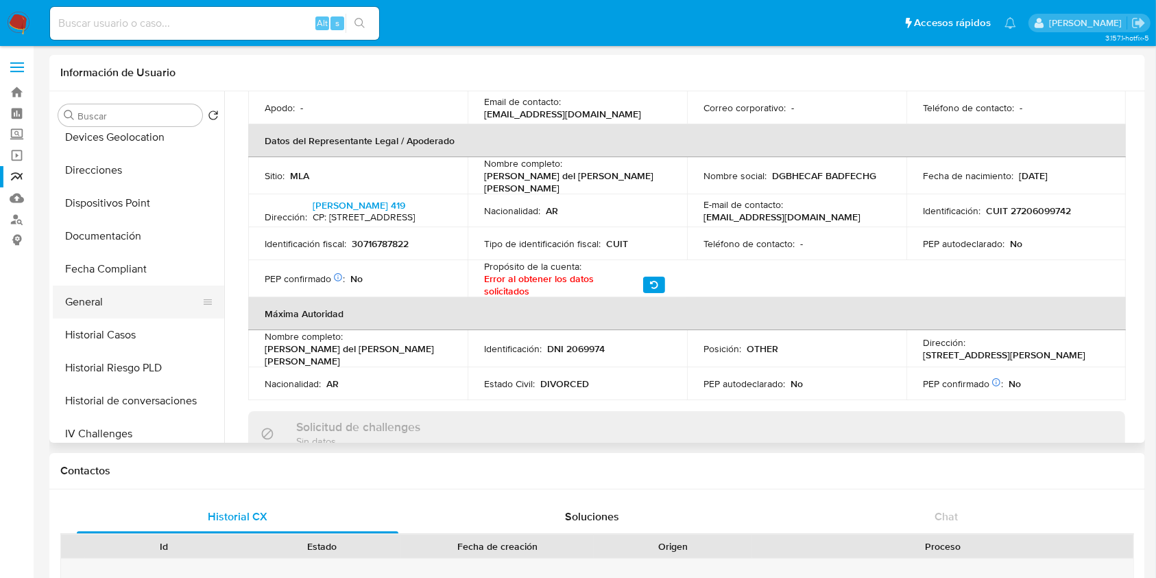
click at [78, 302] on button "General" at bounding box center [133, 301] width 160 height 33
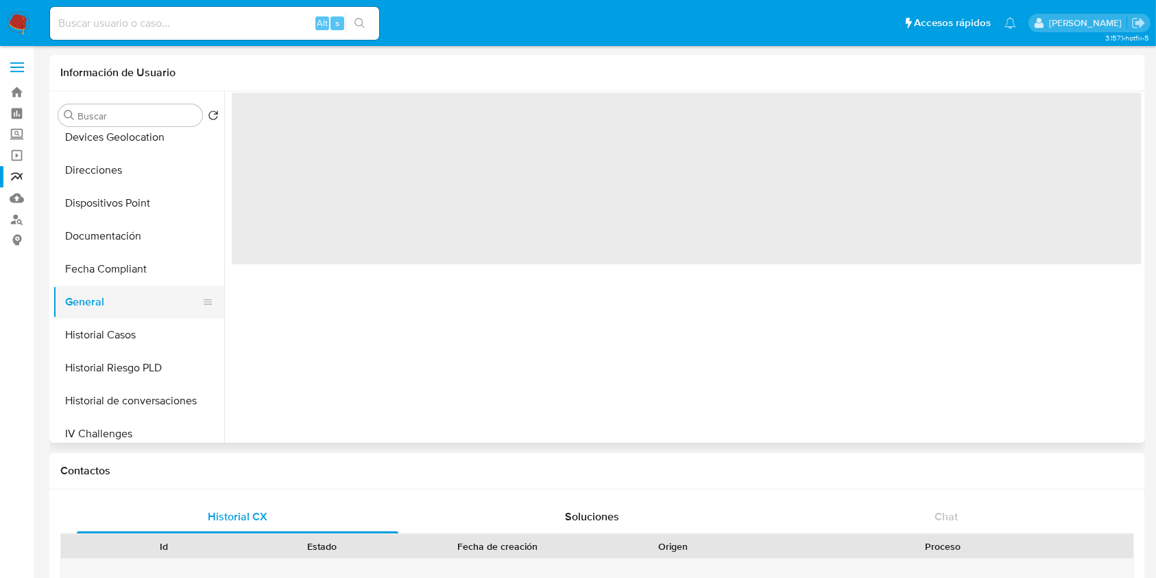
scroll to position [0, 0]
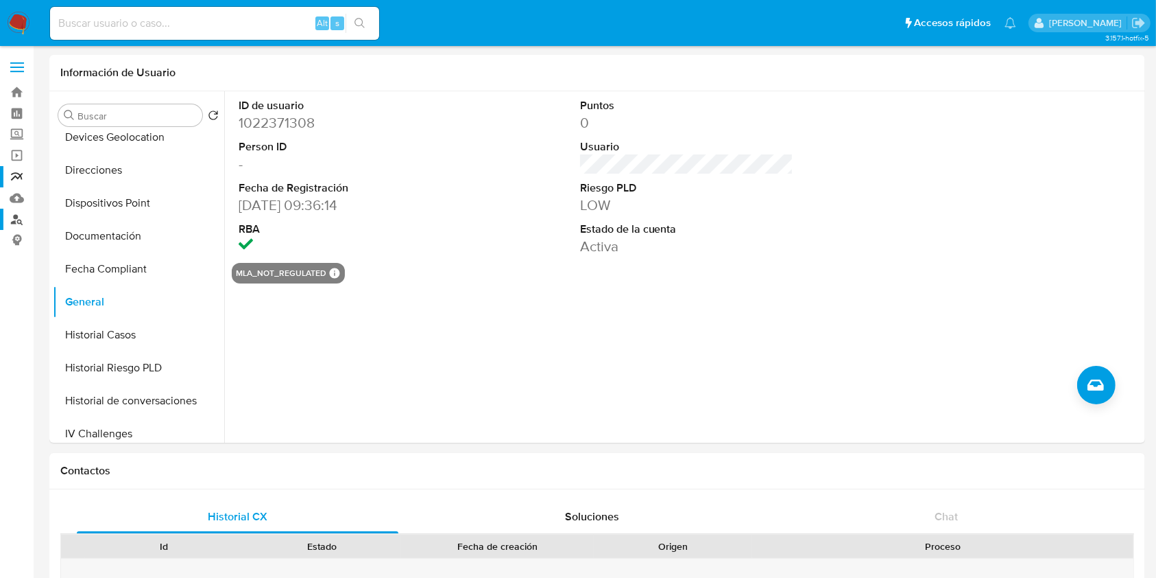
click at [13, 217] on link "Buscador de personas" at bounding box center [81, 219] width 163 height 21
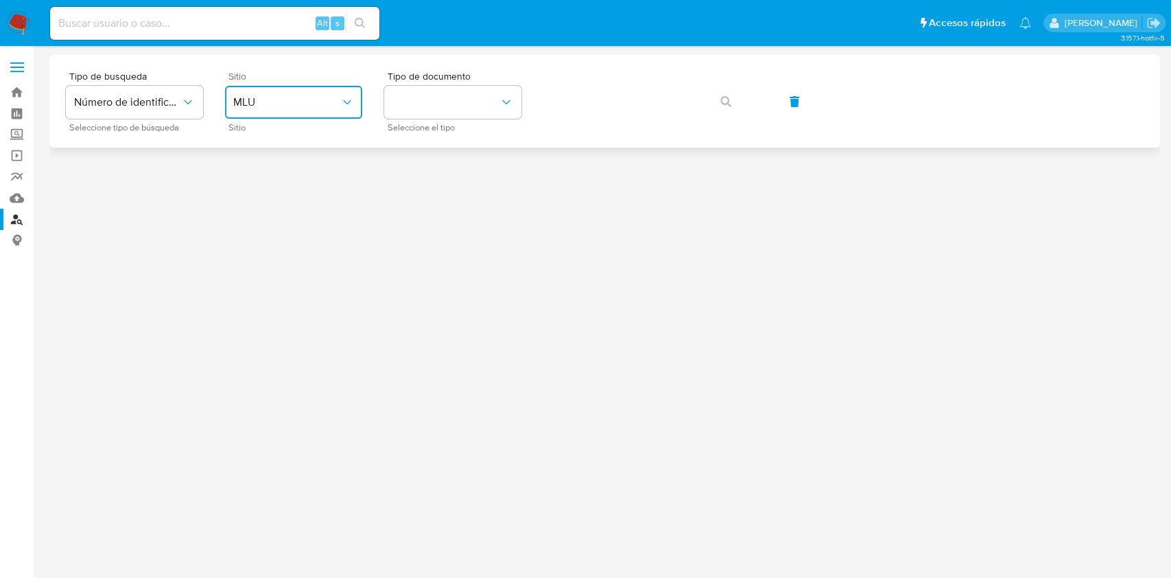
click at [296, 106] on span "MLU" at bounding box center [286, 102] width 107 height 14
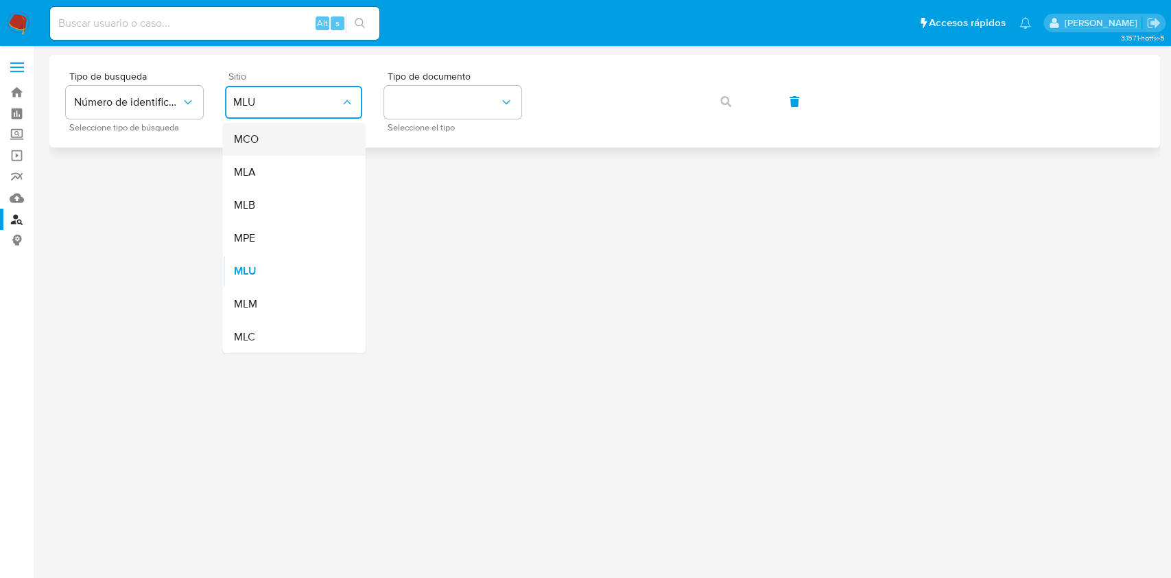
click at [275, 147] on div "MCO" at bounding box center [289, 139] width 112 height 33
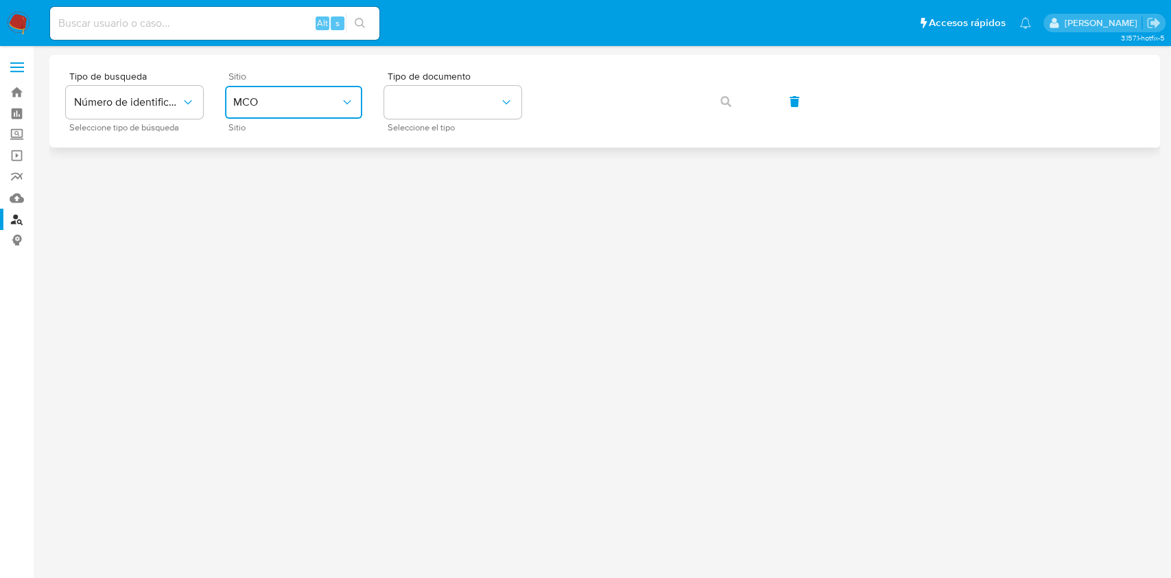
click at [287, 110] on button "MCO" at bounding box center [293, 102] width 137 height 33
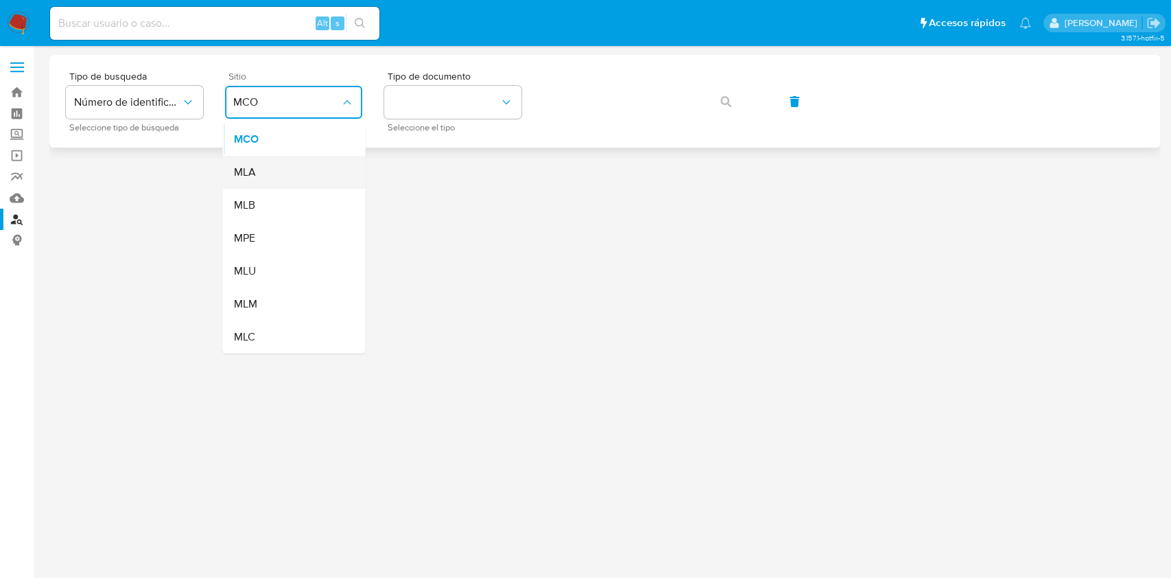
click at [263, 178] on div "MLA" at bounding box center [289, 172] width 112 height 33
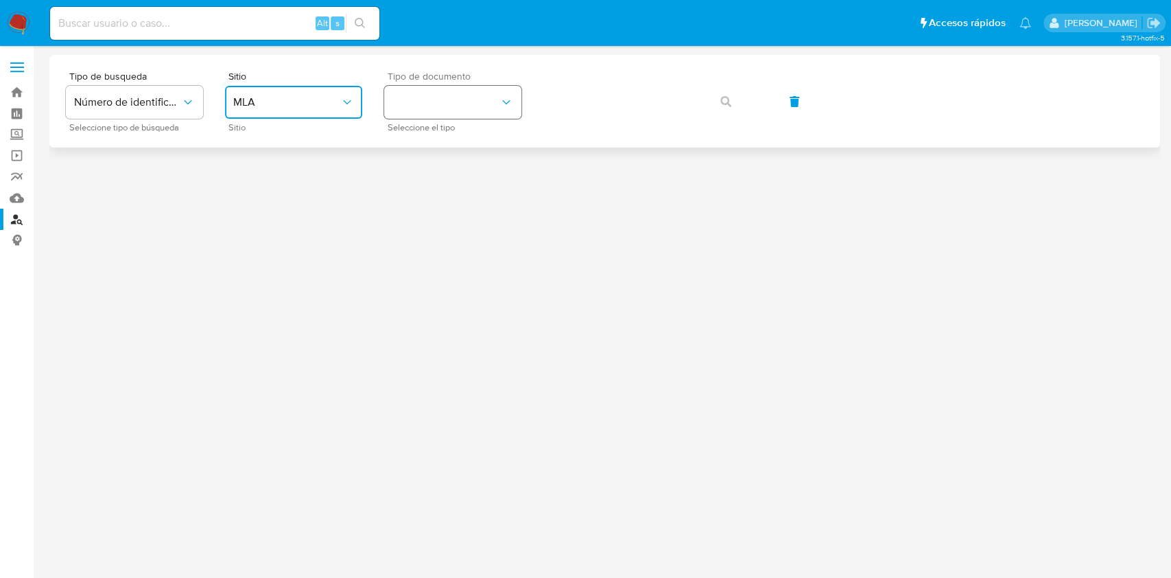
click at [452, 102] on button "identificationType" at bounding box center [452, 102] width 137 height 33
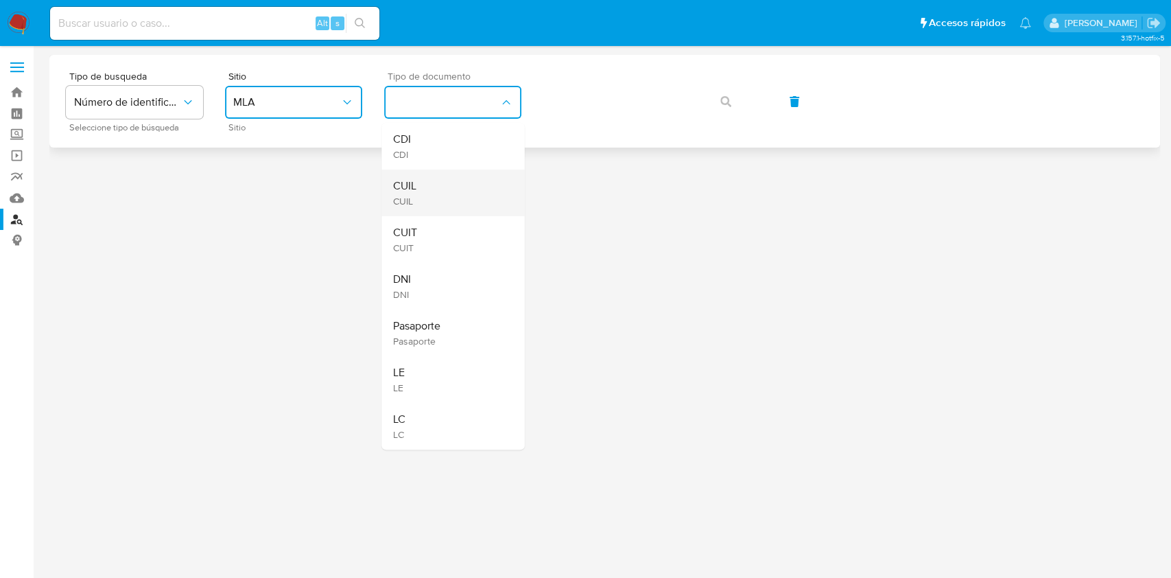
click at [432, 196] on div "CUIL CUIL" at bounding box center [448, 192] width 112 height 47
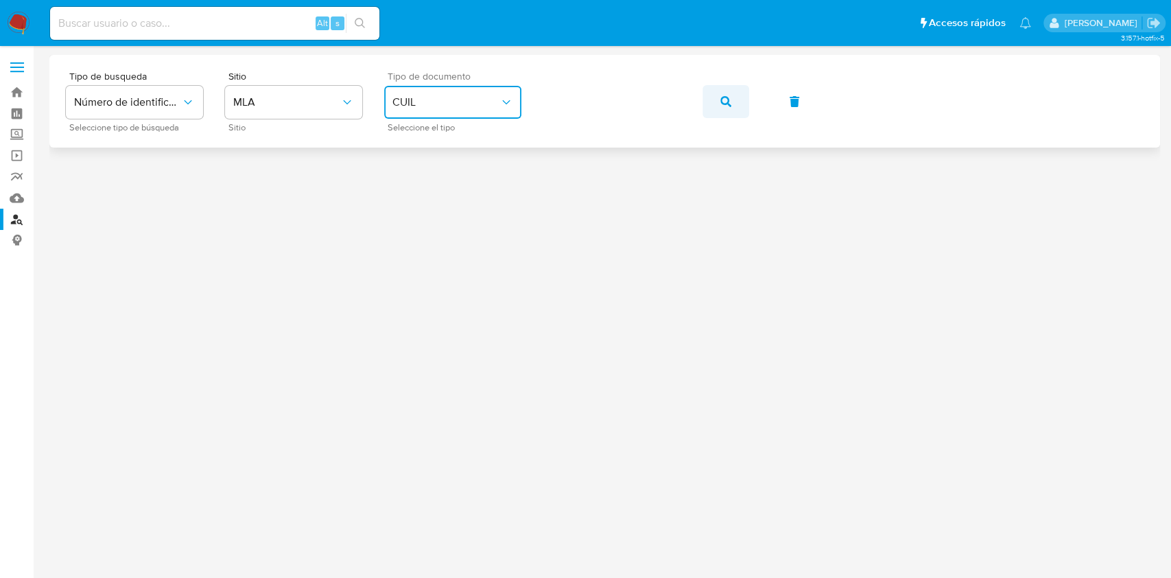
click at [739, 103] on button "button" at bounding box center [725, 101] width 47 height 33
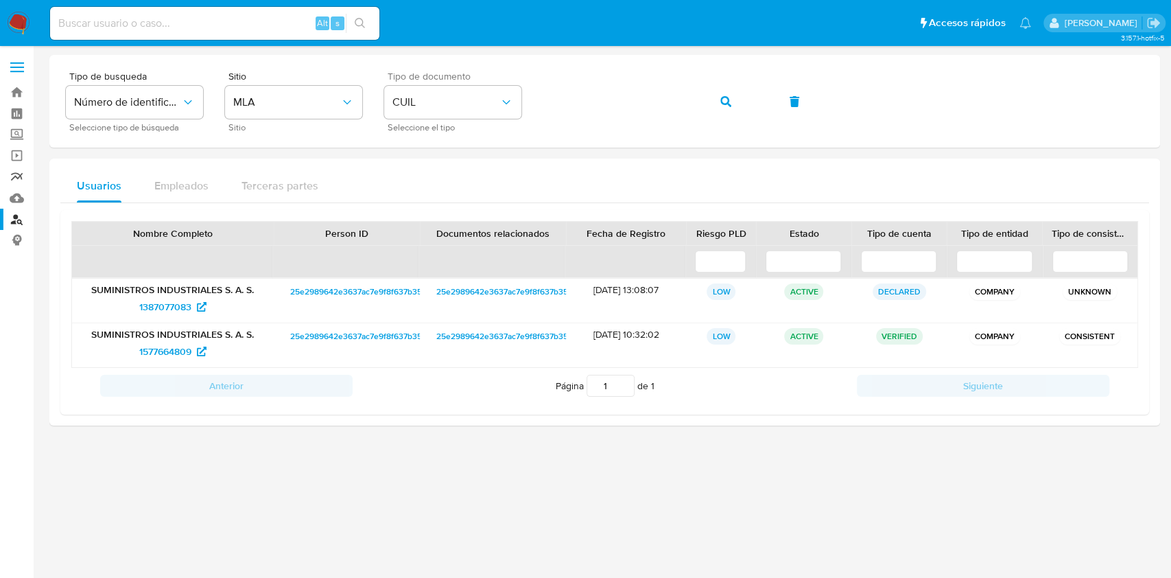
click at [21, 184] on link "Reportes" at bounding box center [81, 176] width 163 height 21
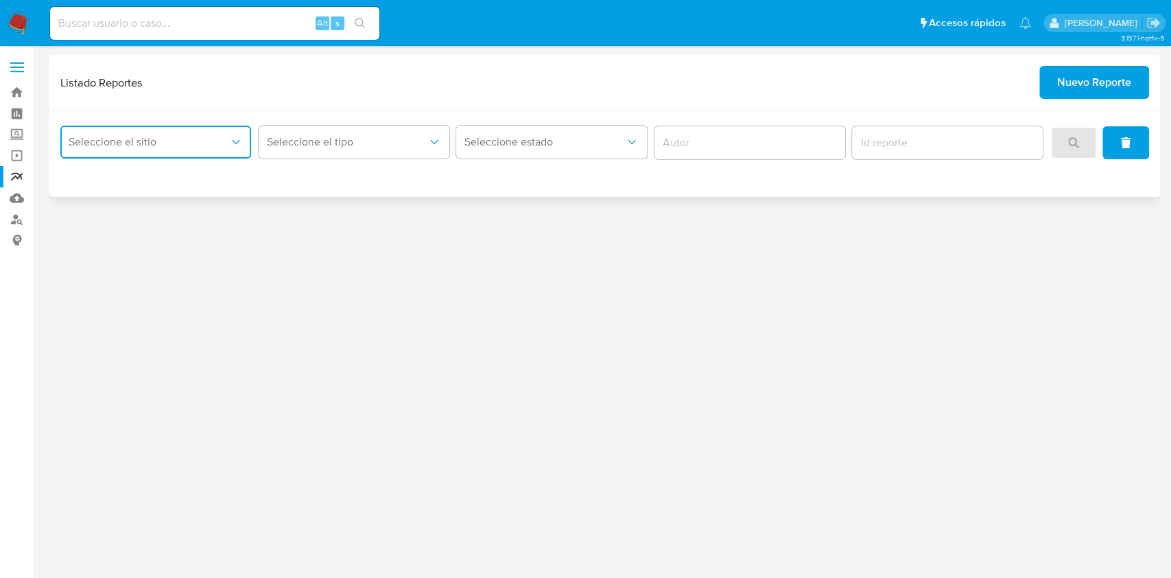
click at [159, 134] on button "Seleccione el sitio" at bounding box center [155, 142] width 191 height 33
click at [1069, 84] on span "Nuevo Reporte" at bounding box center [1094, 82] width 74 height 30
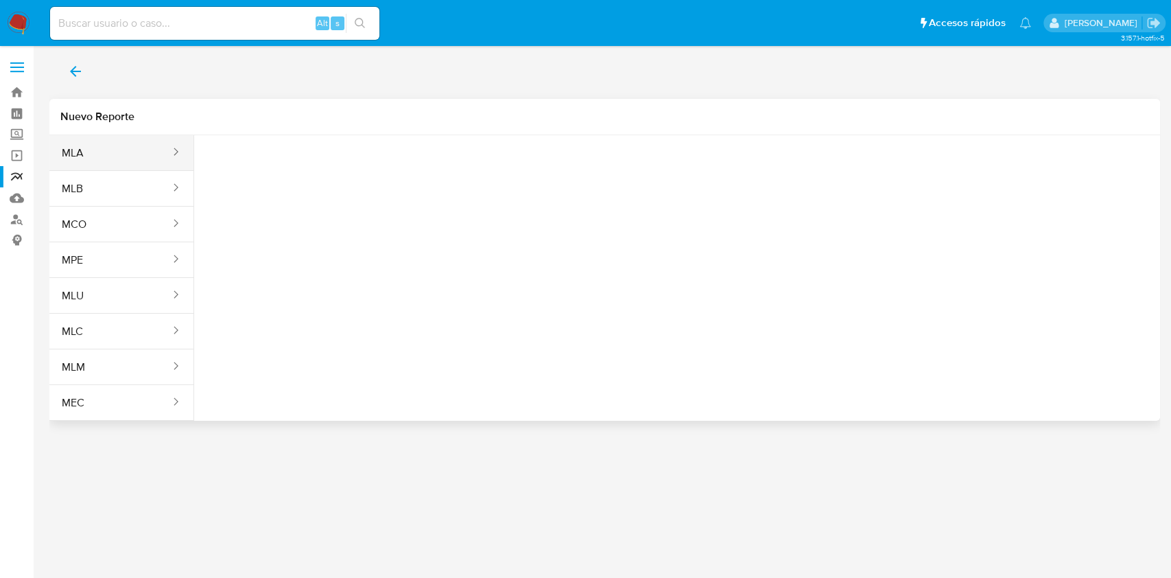
click at [129, 153] on button "MLA" at bounding box center [110, 152] width 122 height 33
click at [266, 172] on span "Seleccione una opcion" at bounding box center [273, 172] width 121 height 14
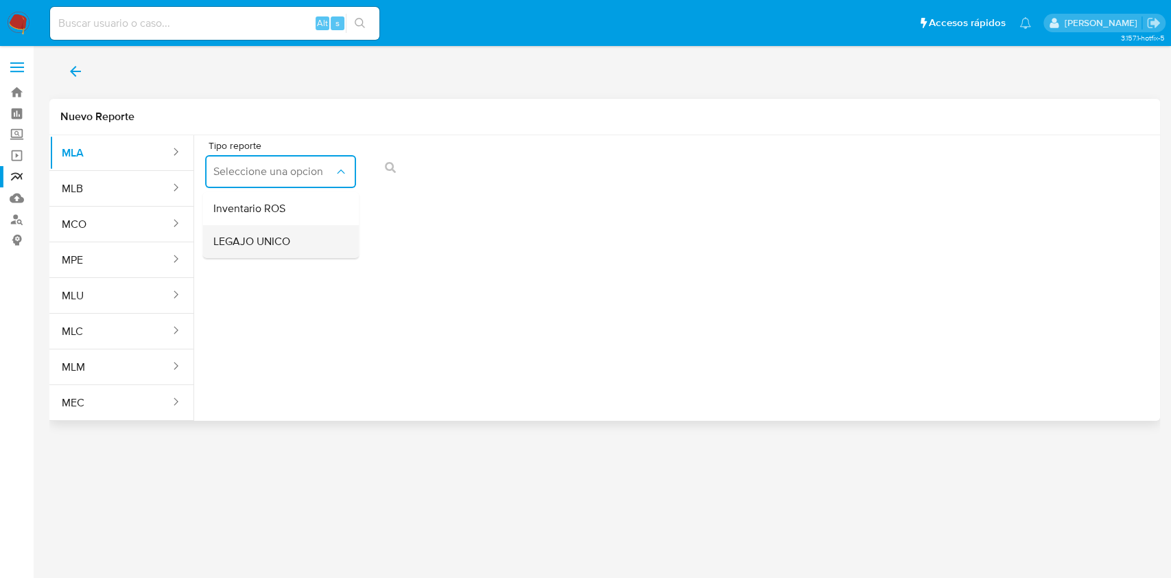
click at [279, 246] on span "LEGAJO UNICO" at bounding box center [251, 242] width 77 height 14
click at [505, 179] on button "CDI" at bounding box center [442, 171] width 151 height 33
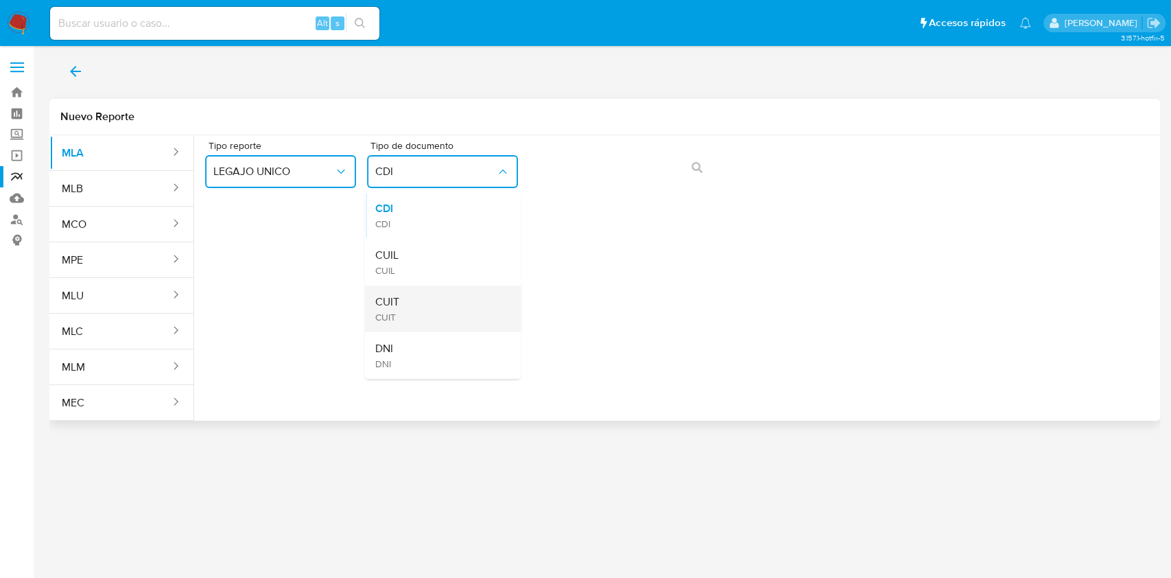
click at [470, 295] on div "CUIT CUIT" at bounding box center [438, 308] width 126 height 47
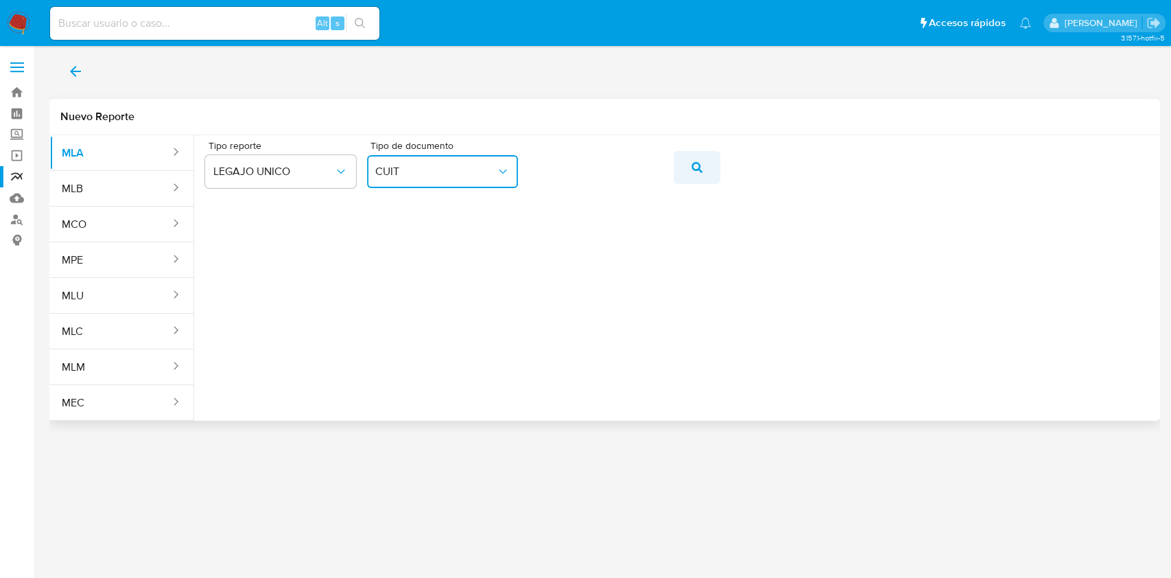
click at [683, 167] on button "action-search" at bounding box center [697, 167] width 47 height 33
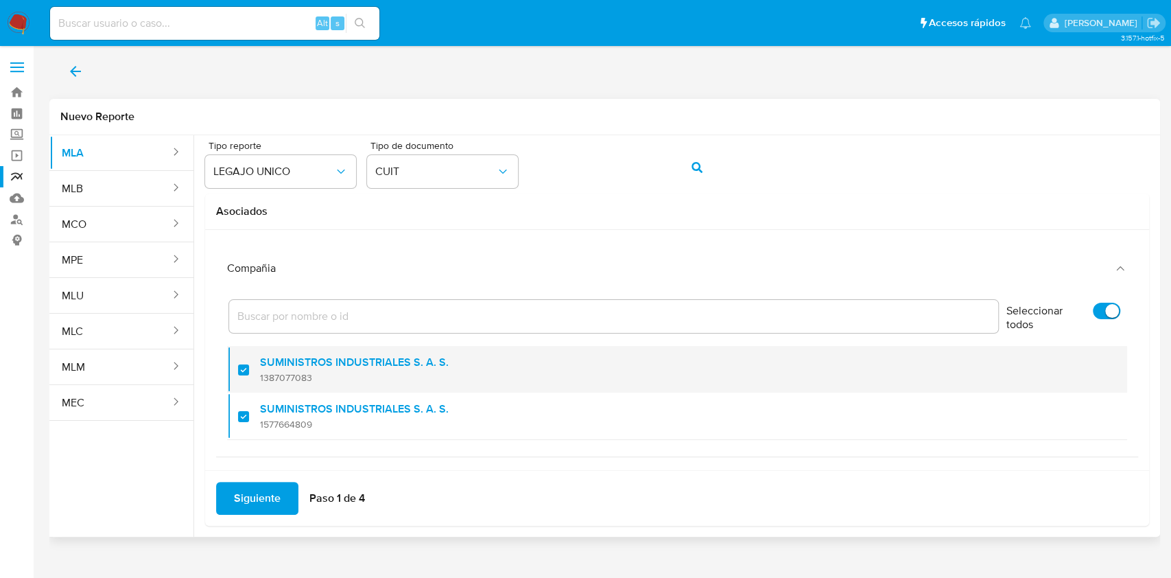
click at [246, 370] on div at bounding box center [249, 369] width 22 height 32
checkbox input "false"
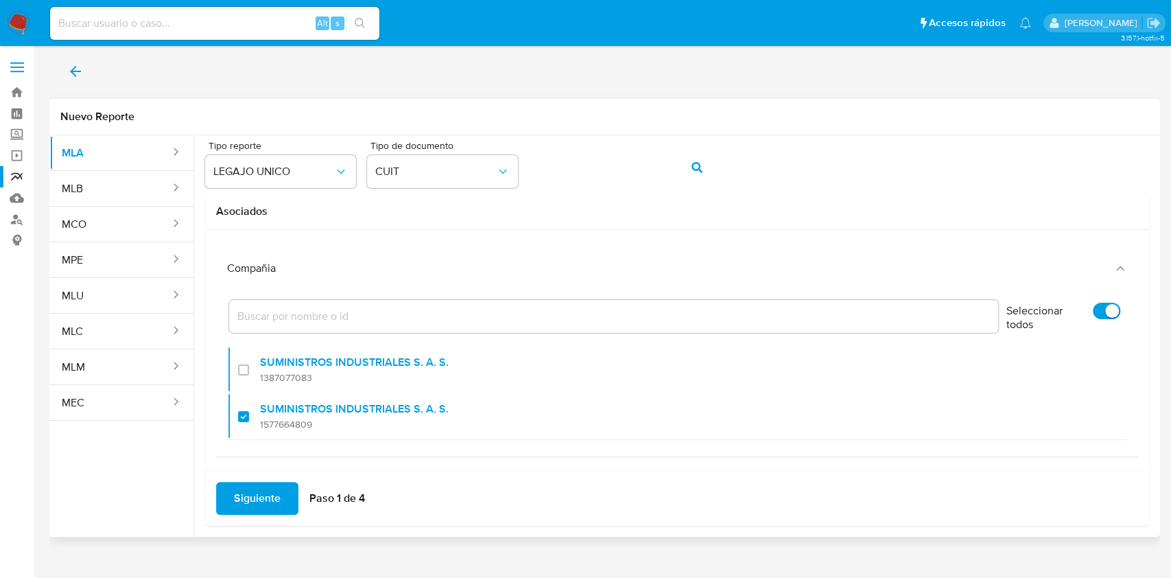
click at [263, 493] on span "Siguiente" at bounding box center [257, 498] width 47 height 30
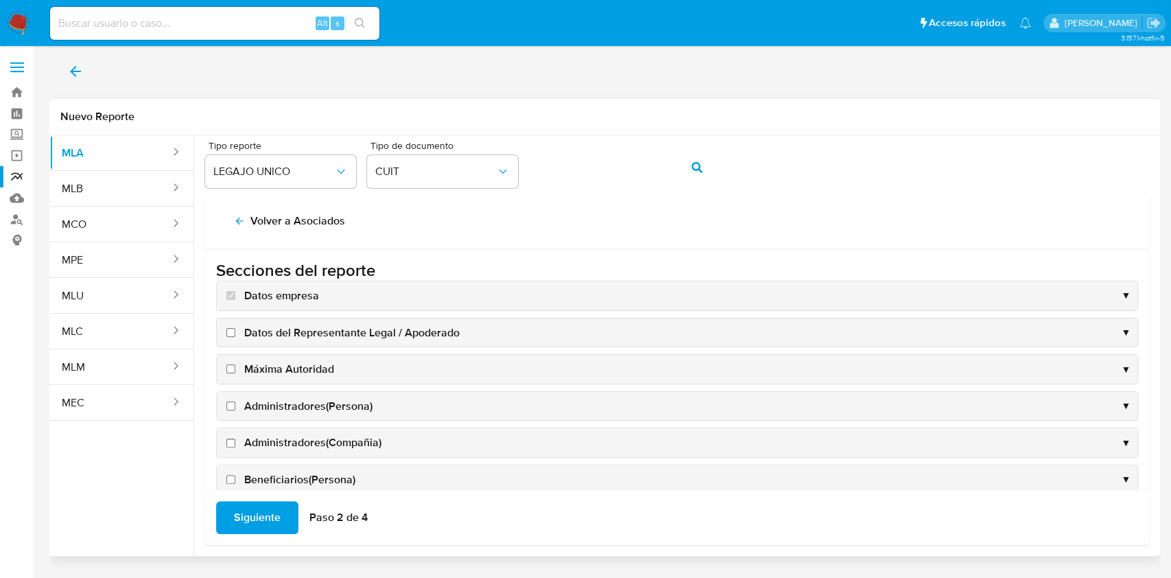
click at [283, 337] on span "Datos del Representante Legal / Apoderado" at bounding box center [351, 332] width 215 height 15
click at [235, 337] on input "Datos del Representante Legal / Apoderado" at bounding box center [230, 332] width 9 height 9
checkbox input "true"
click at [270, 369] on span "Máxima Autoridad" at bounding box center [289, 368] width 90 height 15
click at [235, 369] on input "Máxima Autoridad" at bounding box center [230, 368] width 9 height 9
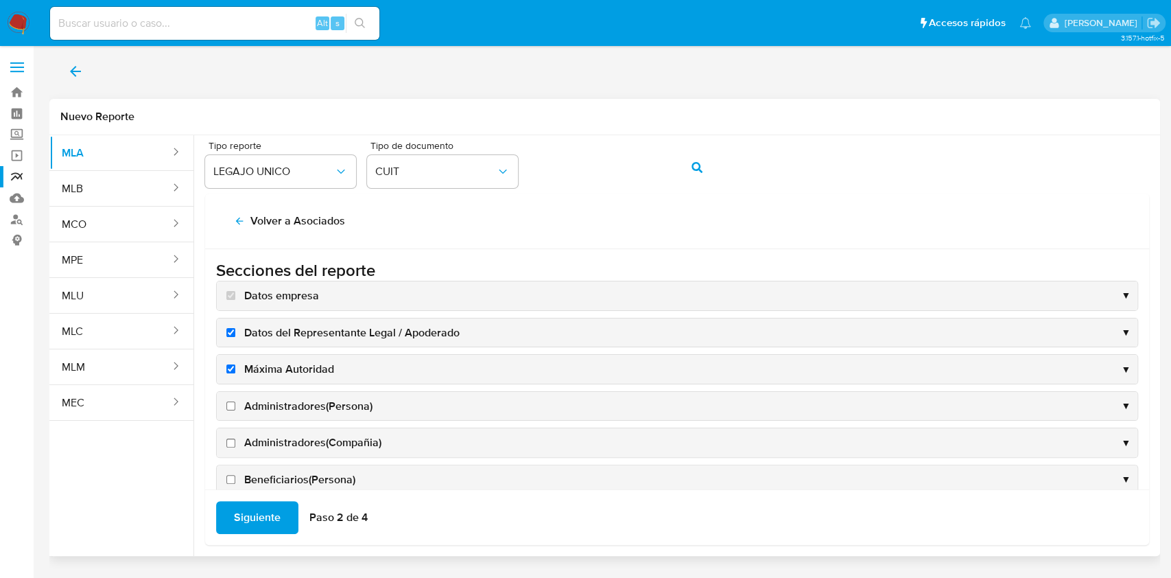
checkbox input "true"
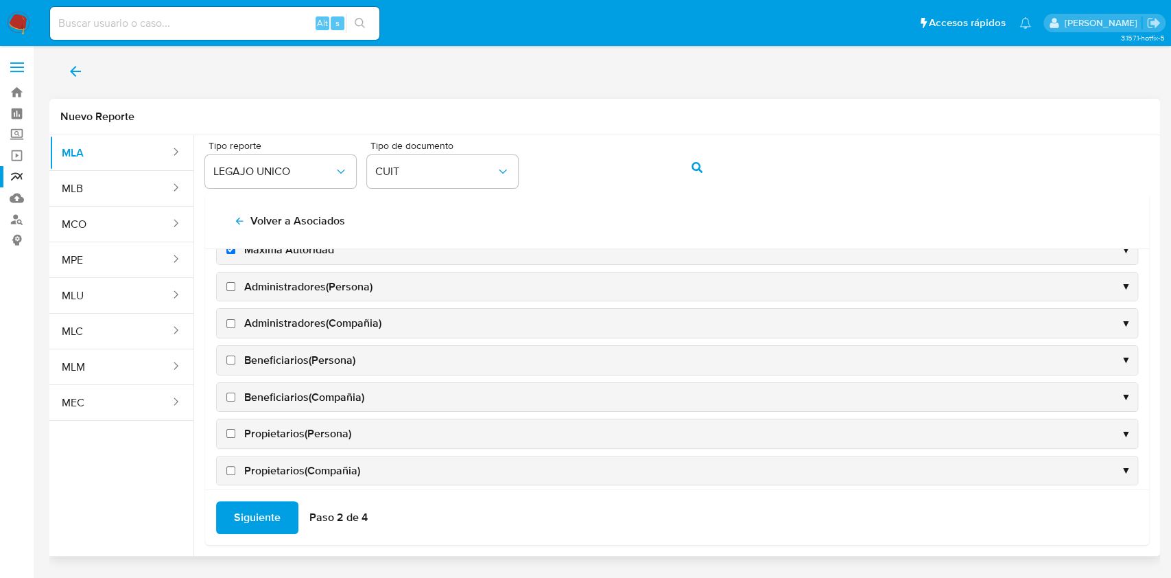
scroll to position [91, 0]
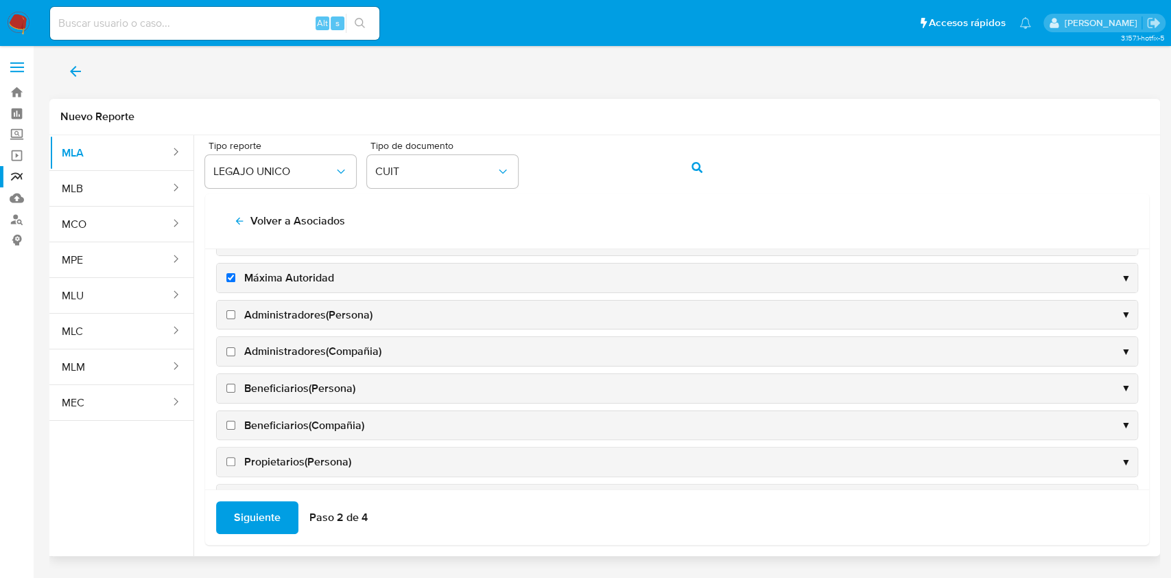
click at [224, 423] on label "Beneficiarios(Compañia)" at bounding box center [294, 425] width 141 height 15
click at [226, 423] on input "Beneficiarios(Compañia)" at bounding box center [230, 424] width 9 height 9
checkbox input "true"
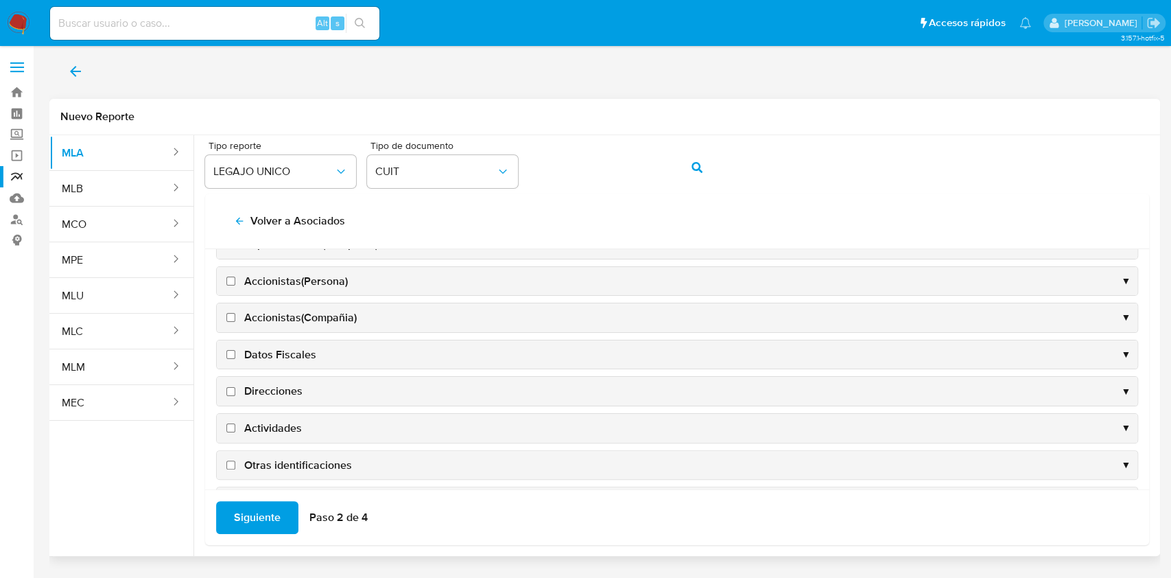
scroll to position [461, 0]
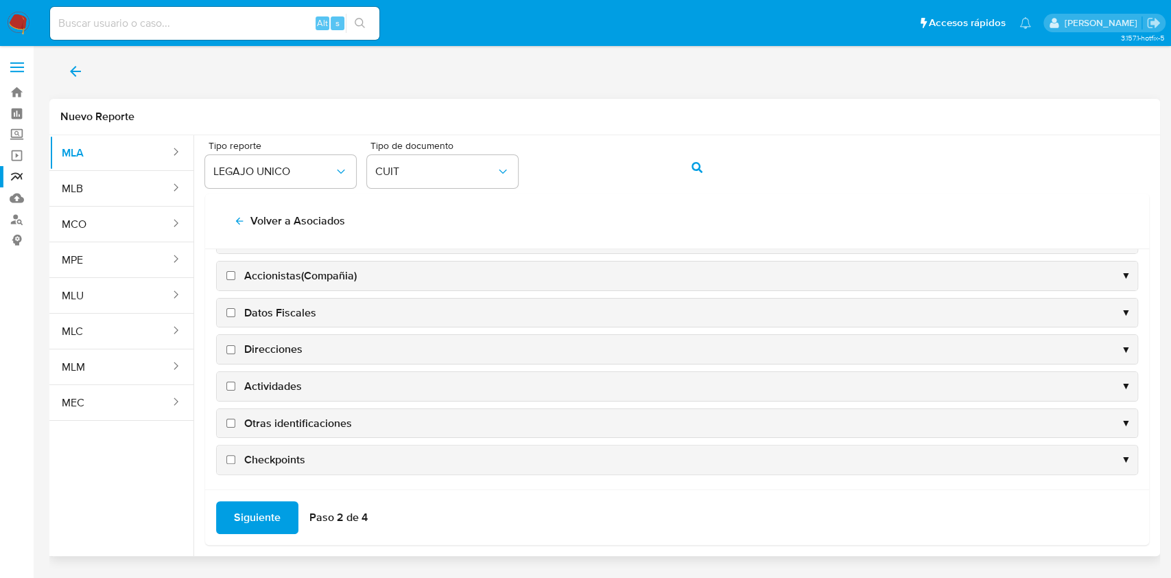
click at [263, 300] on div "Datos Fiscales ▼" at bounding box center [677, 312] width 920 height 29
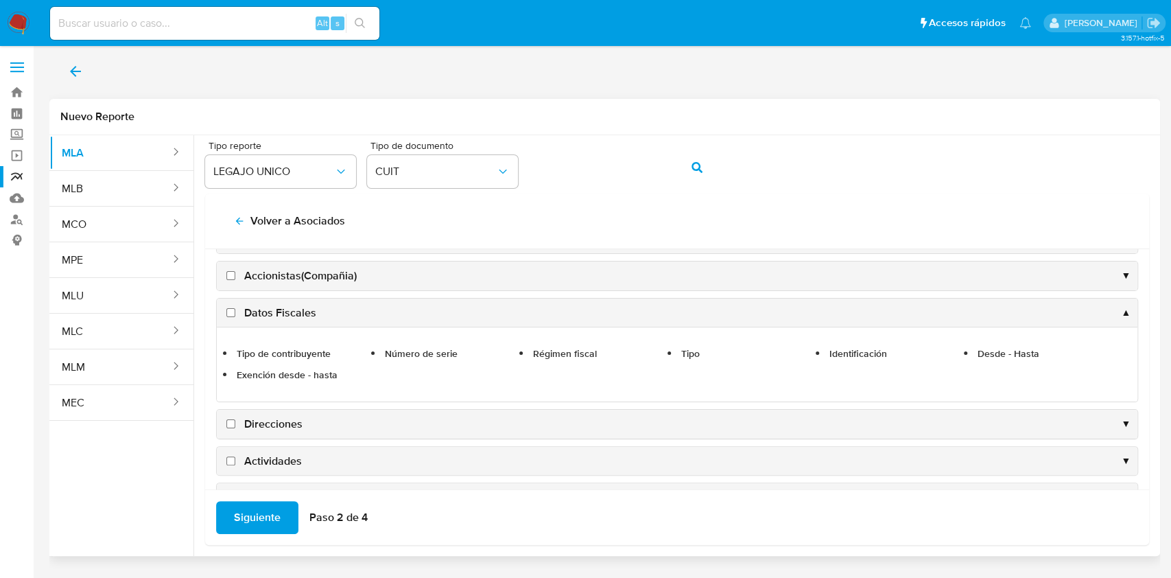
click at [274, 306] on span "Datos Fiscales" at bounding box center [280, 312] width 72 height 15
click at [235, 308] on input "Datos Fiscales" at bounding box center [230, 312] width 9 height 9
checkbox input "true"
drag, startPoint x: 228, startPoint y: 419, endPoint x: 230, endPoint y: 440, distance: 20.7
click at [230, 419] on input "Direcciones" at bounding box center [230, 423] width 9 height 9
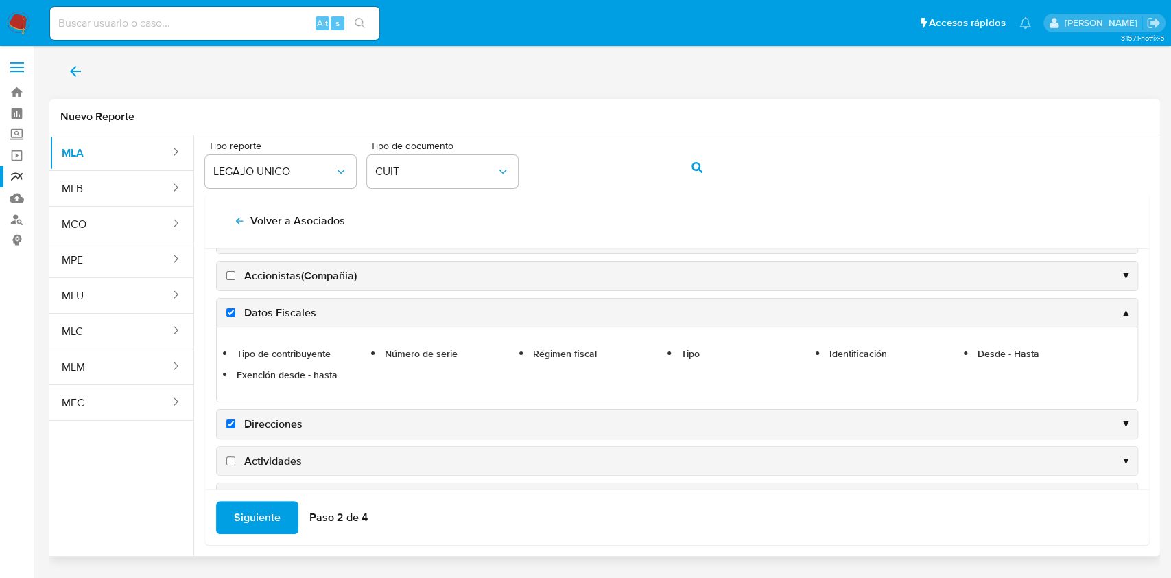
checkbox input "true"
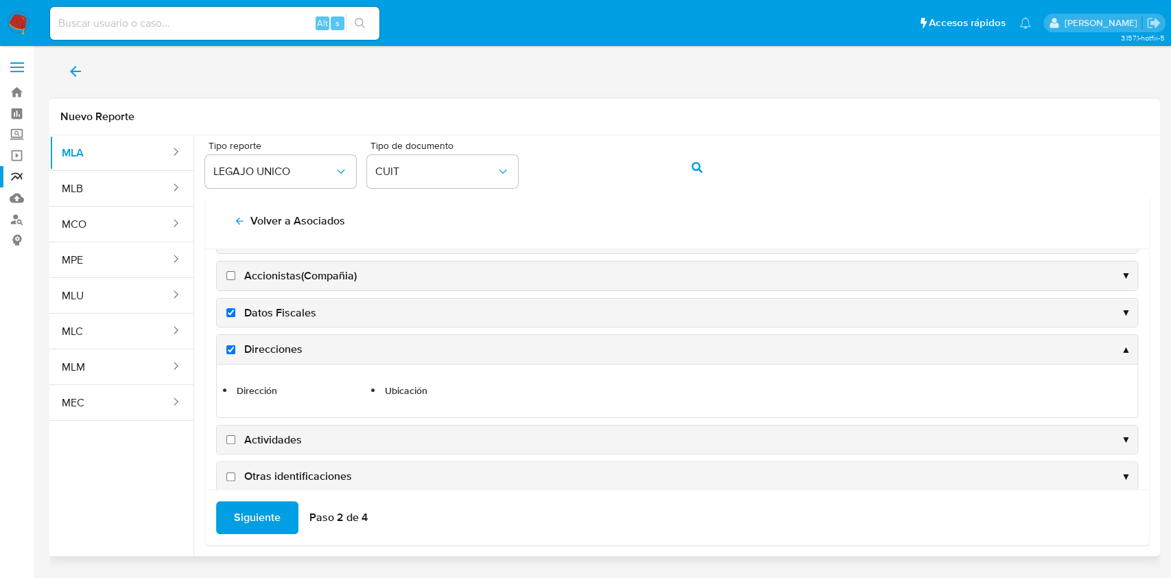
click at [228, 441] on label "Actividades" at bounding box center [263, 439] width 78 height 15
click at [228, 441] on input "Actividades" at bounding box center [230, 439] width 9 height 9
checkbox input "true"
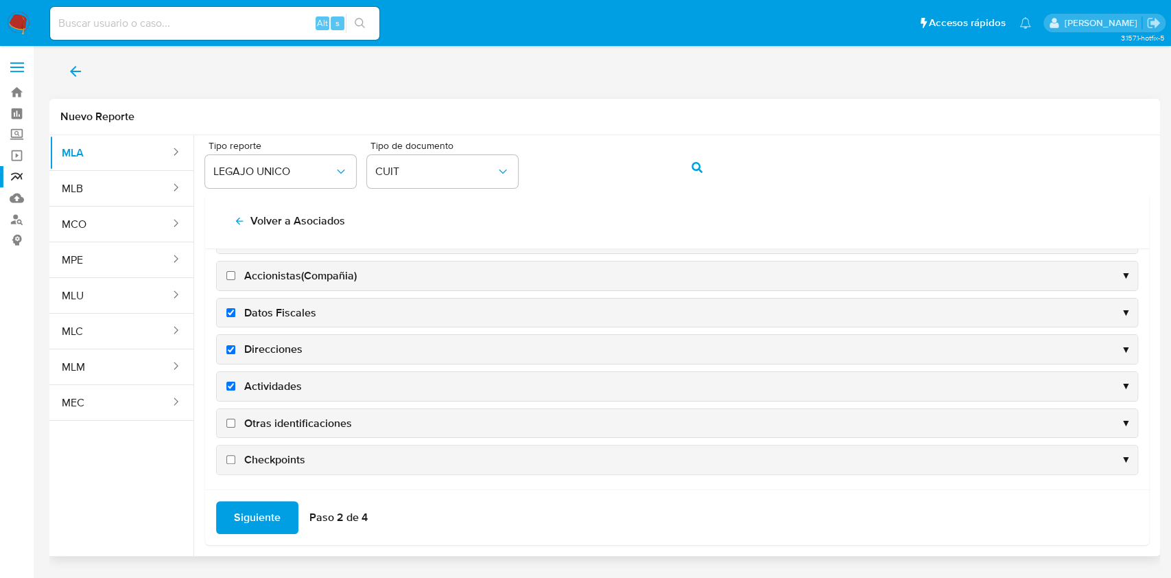
click at [233, 419] on input "Otras identificaciones" at bounding box center [230, 422] width 9 height 9
checkbox input "true"
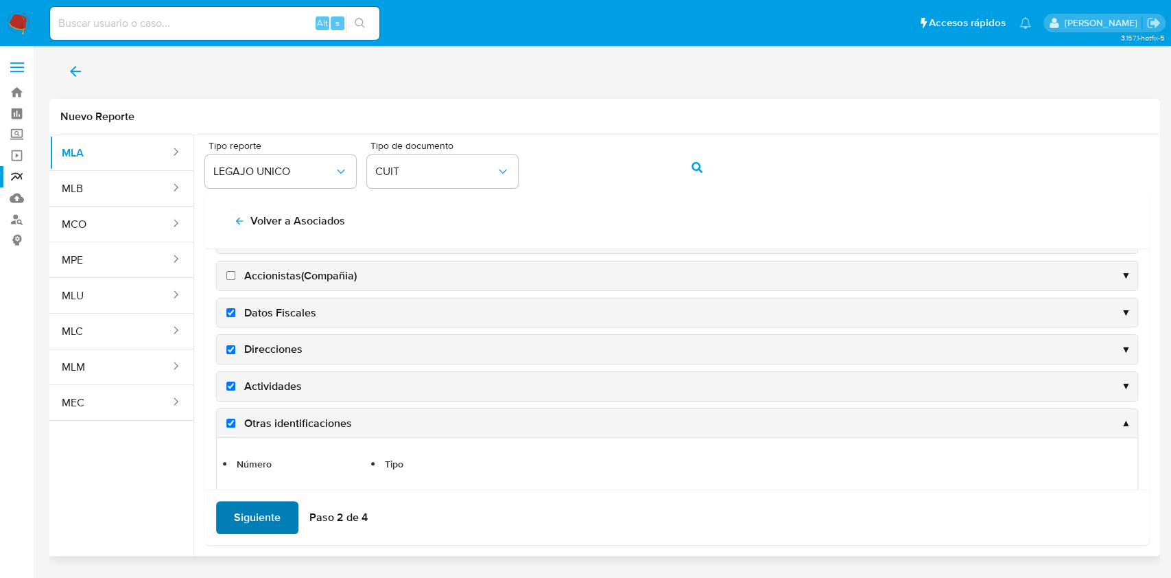
click at [251, 513] on span "Siguiente" at bounding box center [257, 517] width 47 height 30
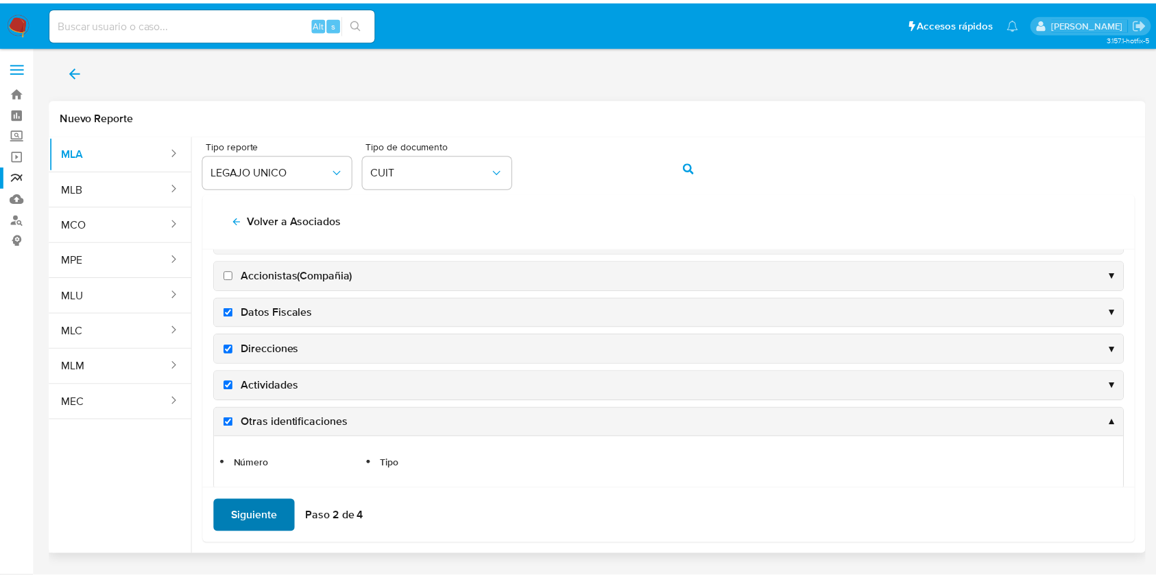
scroll to position [0, 0]
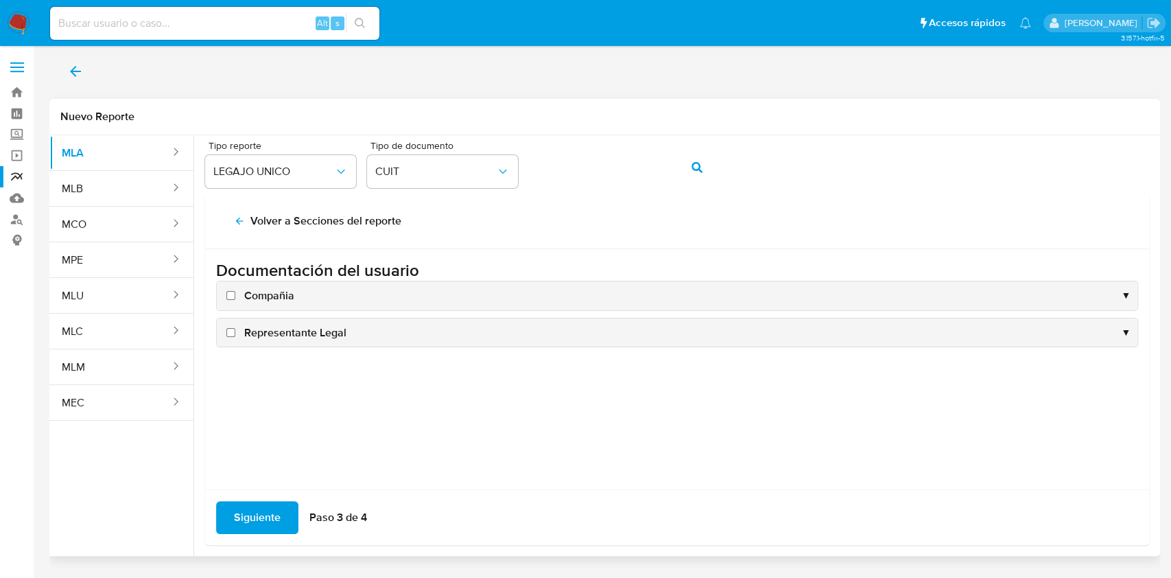
click at [267, 279] on h3 "Documentación del usuario" at bounding box center [677, 270] width 922 height 21
click at [260, 298] on span "Compañia" at bounding box center [269, 295] width 50 height 15
click at [235, 298] on input "Compañia" at bounding box center [230, 295] width 9 height 9
checkbox input "true"
click at [268, 340] on div "Representante Legal ▼" at bounding box center [677, 332] width 920 height 29
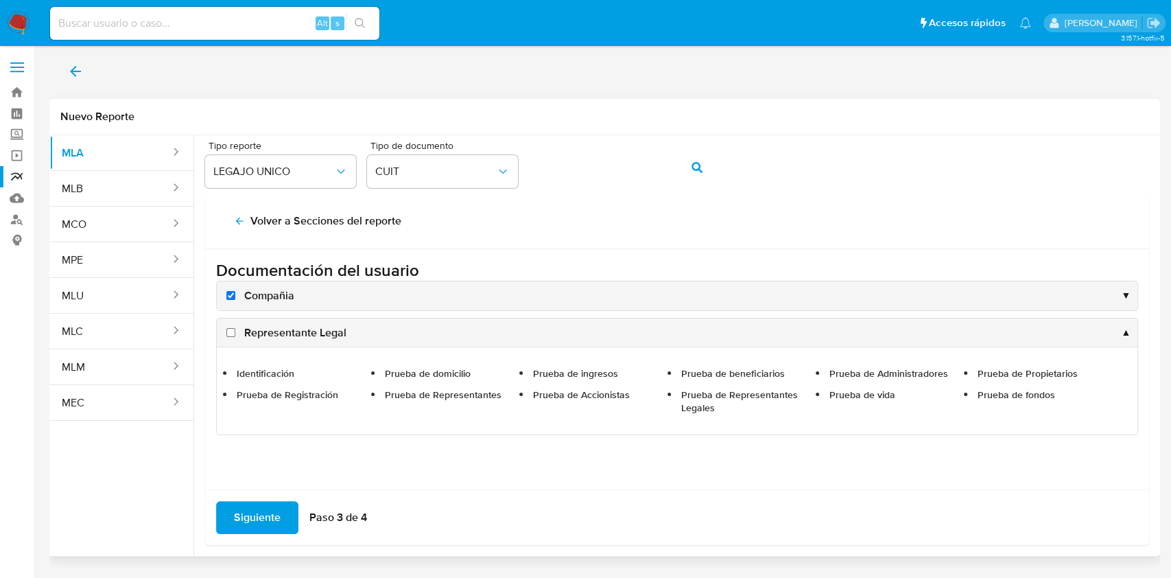
click at [254, 334] on span "Representante Legal" at bounding box center [295, 332] width 102 height 15
click at [235, 334] on input "Representante Legal" at bounding box center [230, 332] width 9 height 9
checkbox input "true"
click at [265, 531] on span "Siguiente" at bounding box center [257, 517] width 47 height 30
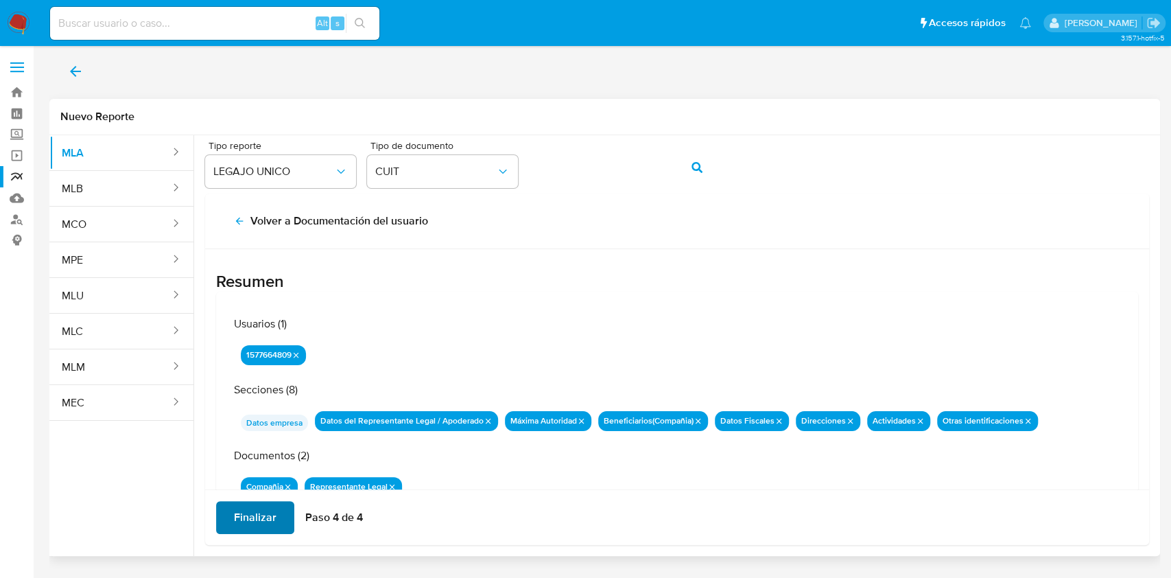
click at [261, 517] on span "Finalizar" at bounding box center [255, 517] width 43 height 30
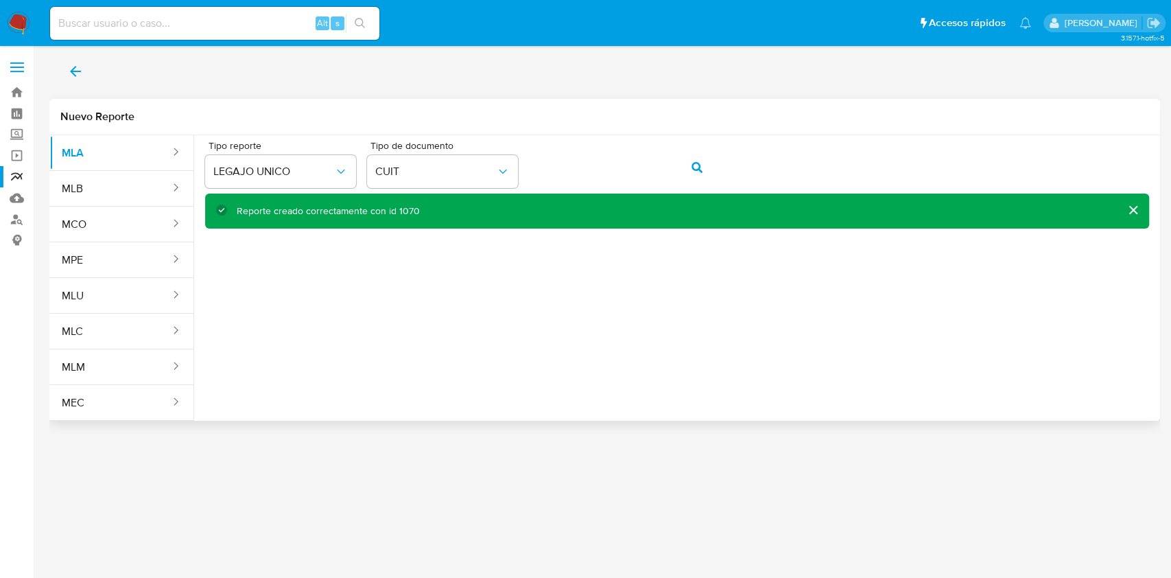
click at [71, 65] on icon "back" at bounding box center [75, 71] width 16 height 16
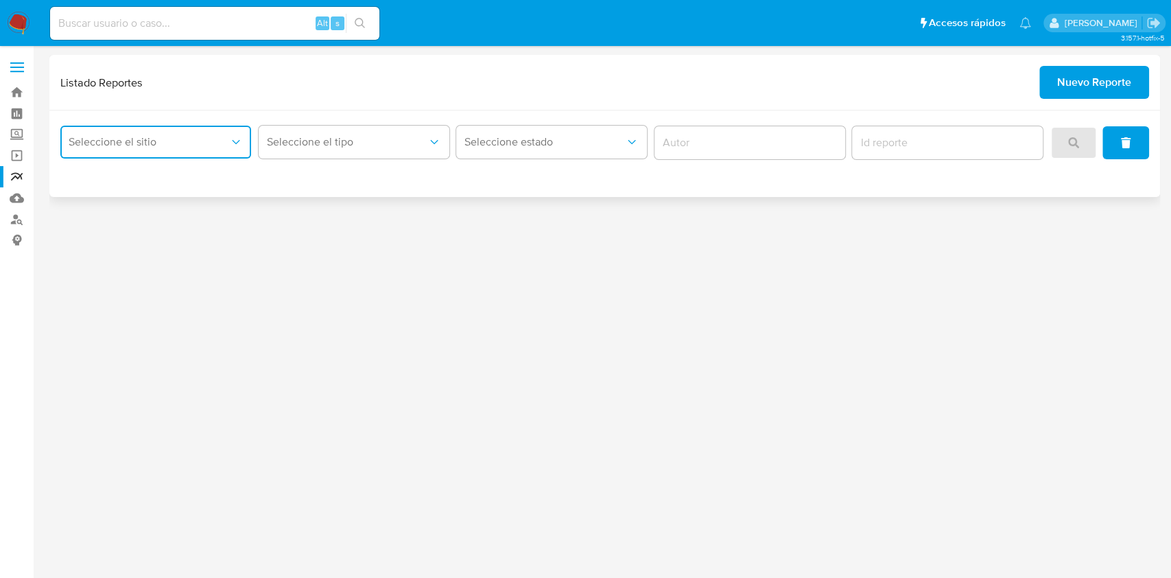
click at [160, 139] on span "Seleccione el sitio" at bounding box center [149, 142] width 160 height 14
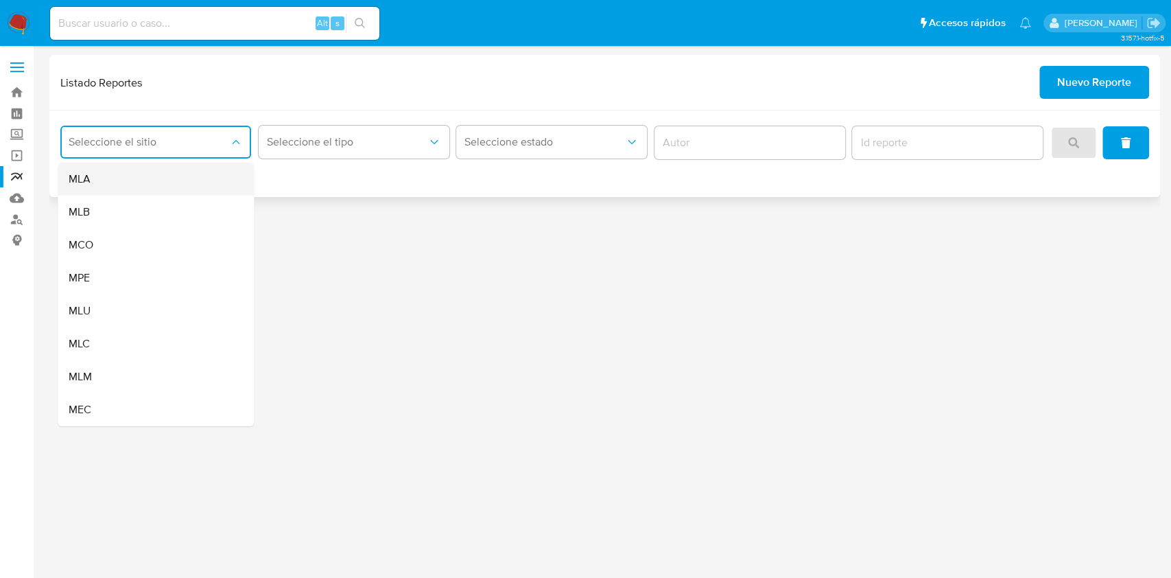
click at [132, 187] on div "MLA" at bounding box center [152, 179] width 166 height 33
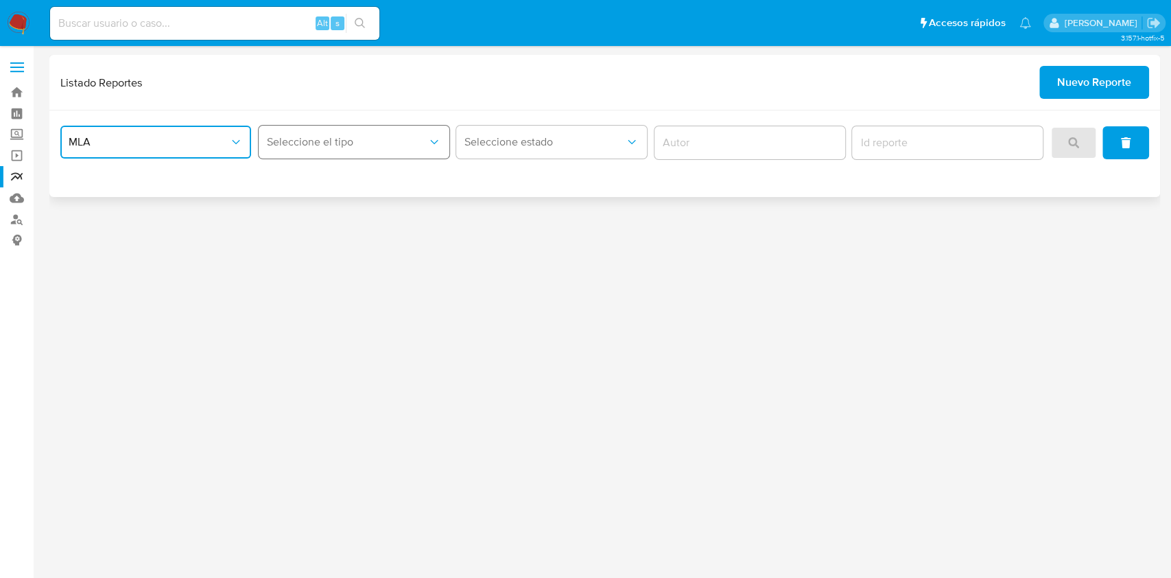
click at [309, 136] on span "Seleccione el tipo" at bounding box center [347, 142] width 160 height 14
click at [327, 210] on span "LEGAJO UNICO" at bounding box center [305, 212] width 77 height 14
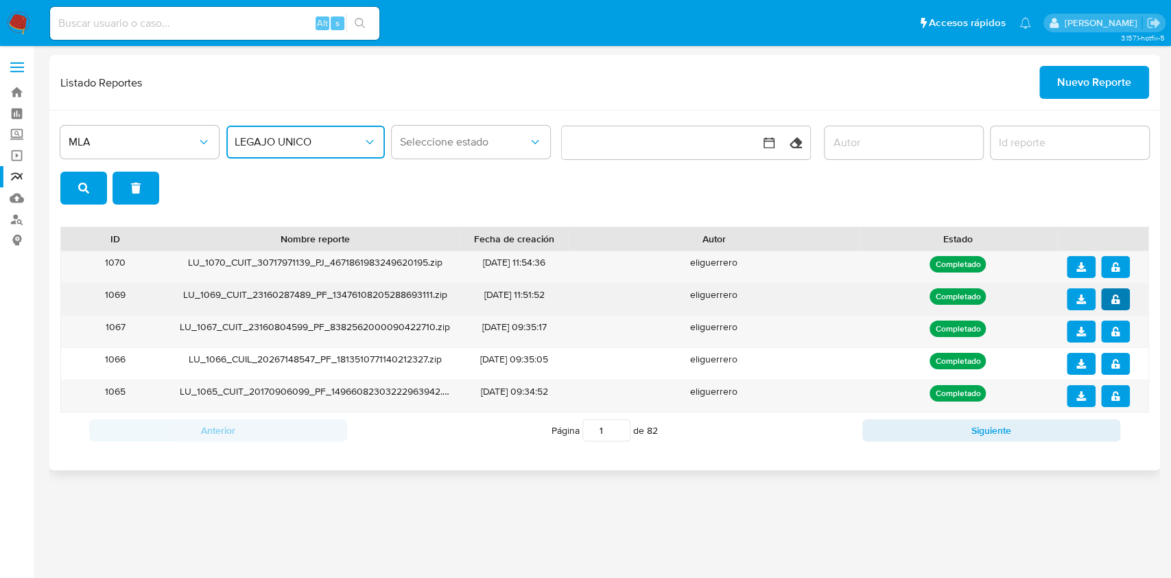
click at [1110, 296] on icon "notify_security" at bounding box center [1115, 299] width 10 height 10
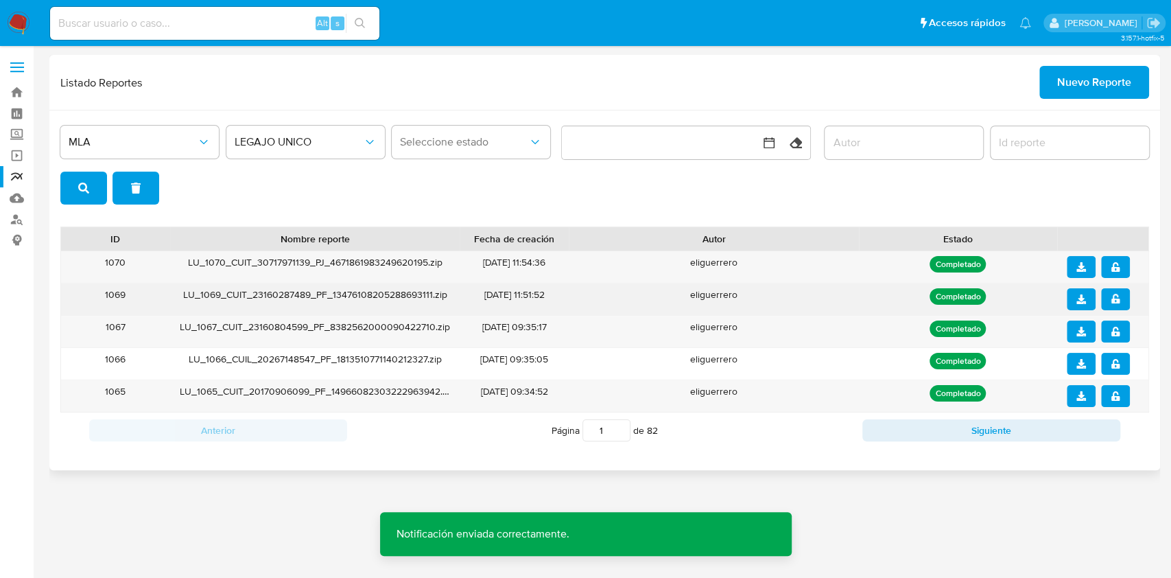
click at [1080, 304] on span "download" at bounding box center [1081, 298] width 10 height 19
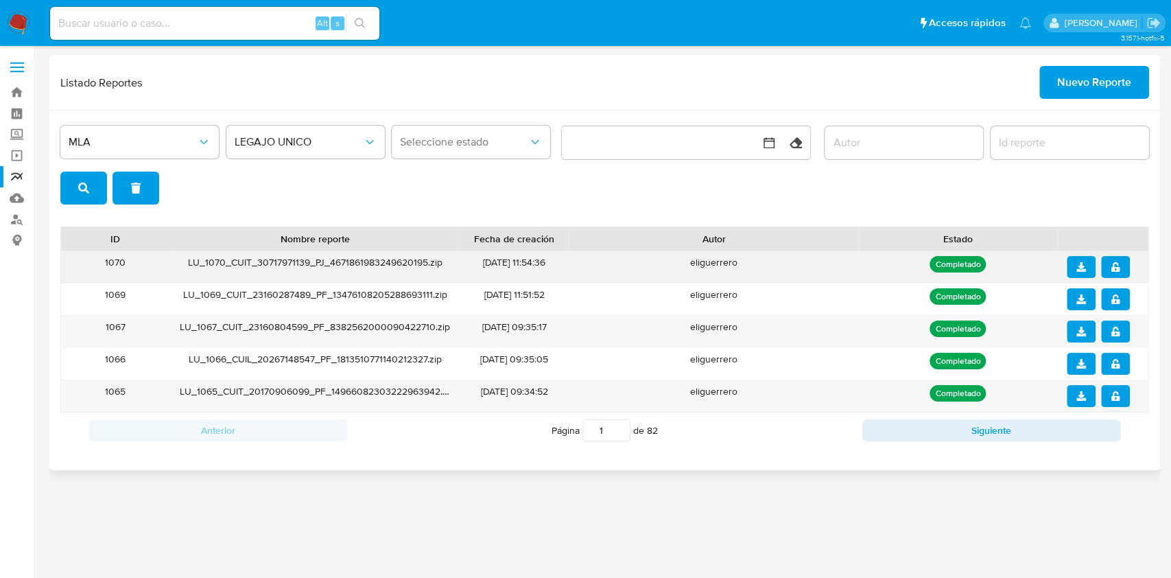
click at [1119, 258] on button "notify_security" at bounding box center [1115, 267] width 29 height 22
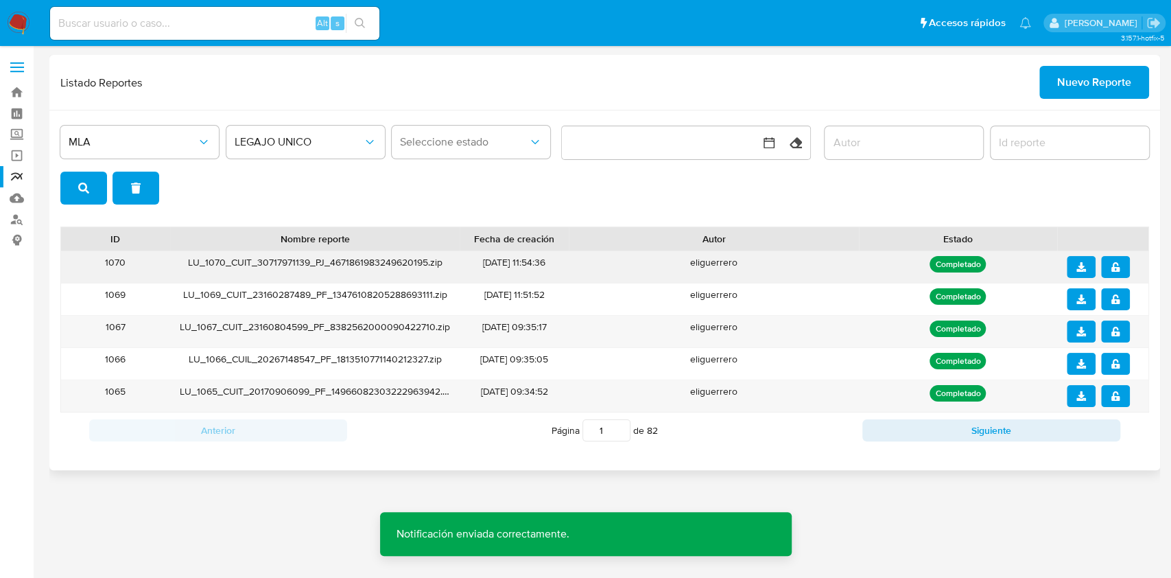
click at [1086, 266] on button "download" at bounding box center [1081, 267] width 29 height 22
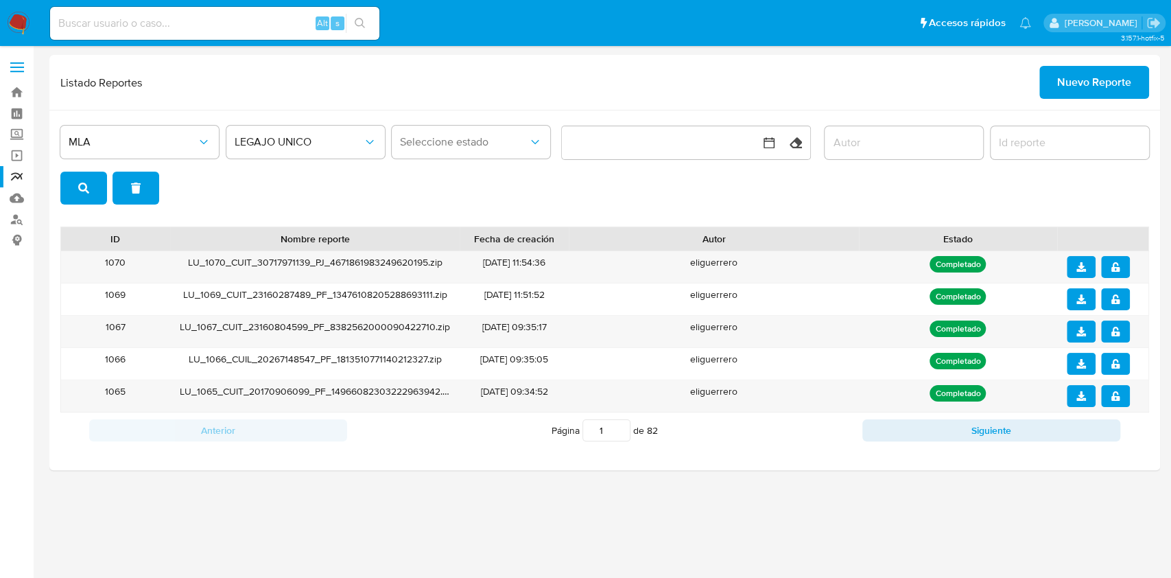
click at [225, 13] on div "Alt s" at bounding box center [214, 23] width 329 height 33
click at [220, 17] on input at bounding box center [214, 23] width 329 height 18
paste input "59450342"
type input "59450342"
click at [343, 29] on div "s" at bounding box center [338, 23] width 14 height 14
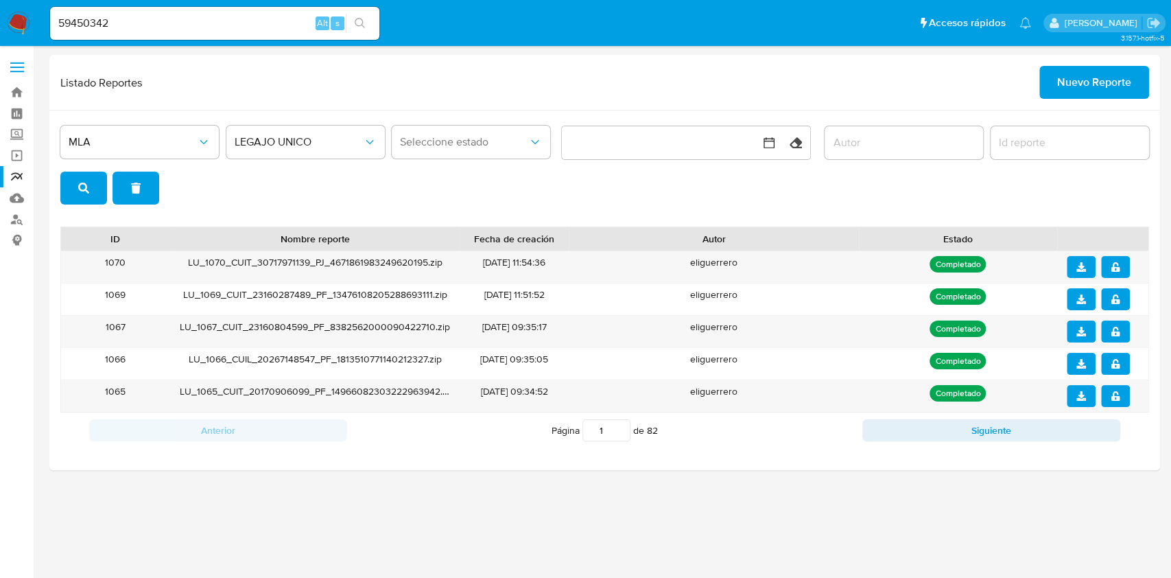
click at [364, 29] on button "search-icon" at bounding box center [360, 23] width 28 height 19
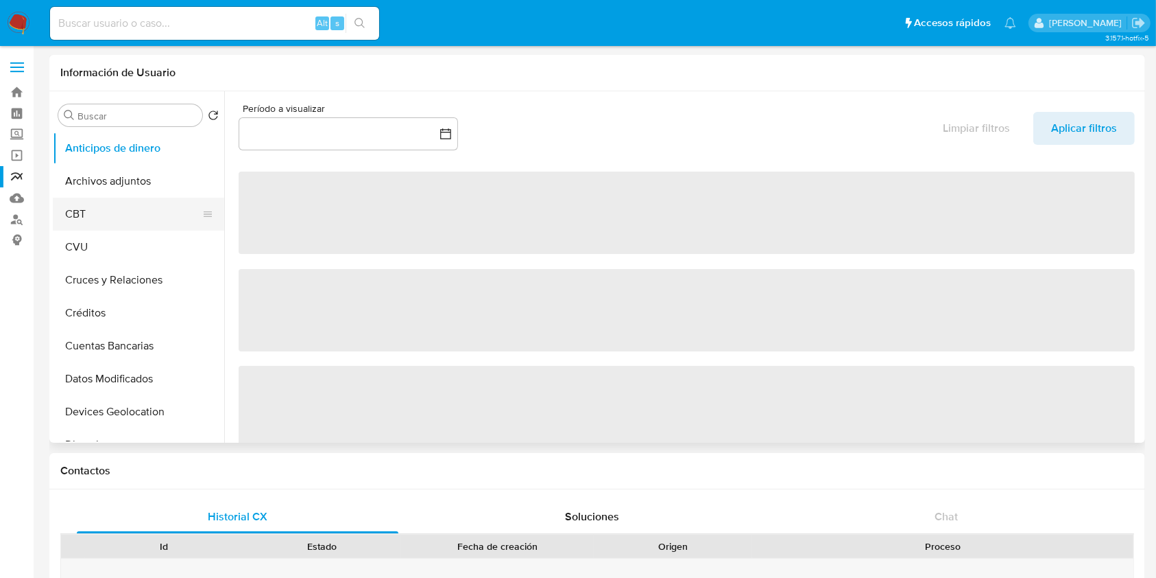
select select "10"
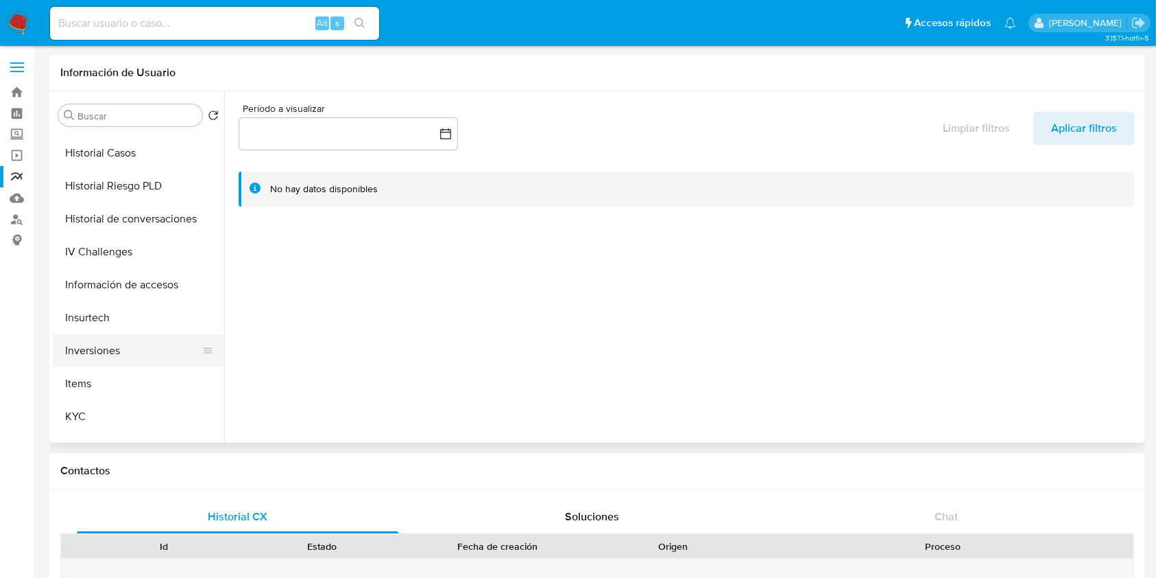
scroll to position [457, 0]
click at [89, 402] on button "KYC" at bounding box center [133, 415] width 160 height 33
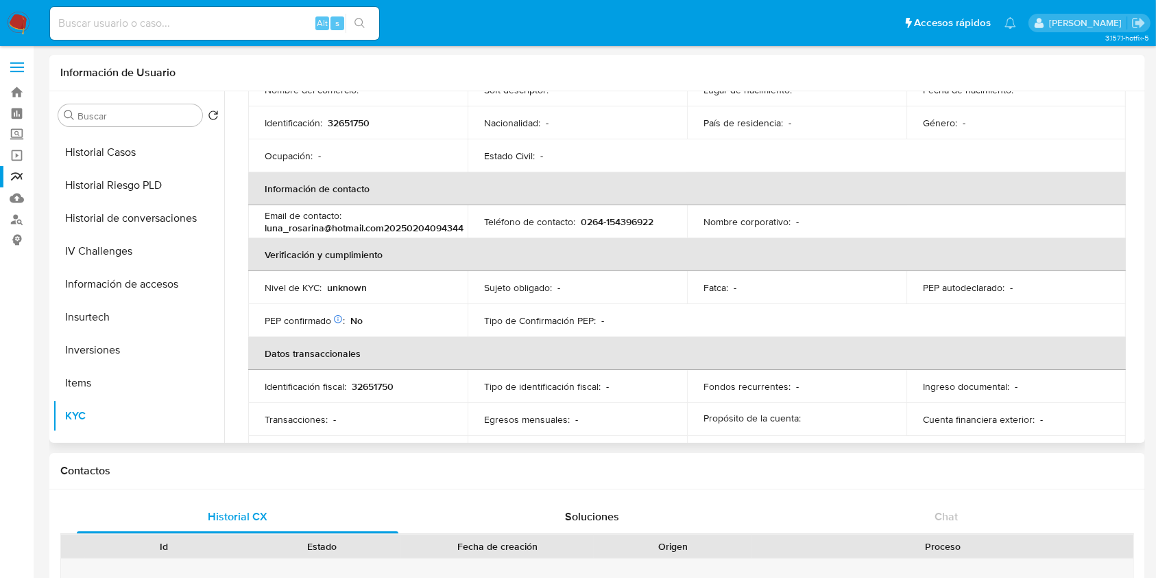
scroll to position [230, 0]
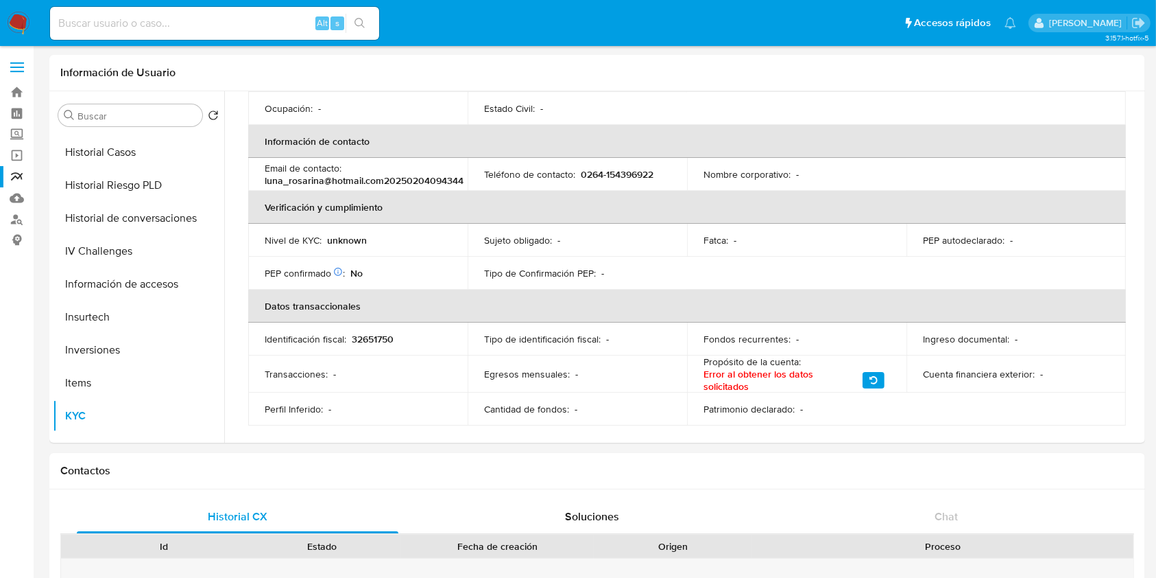
click at [185, 17] on input at bounding box center [214, 23] width 329 height 18
paste input "1339977934"
type input "1339977934"
click at [351, 21] on button "search-icon" at bounding box center [360, 23] width 28 height 19
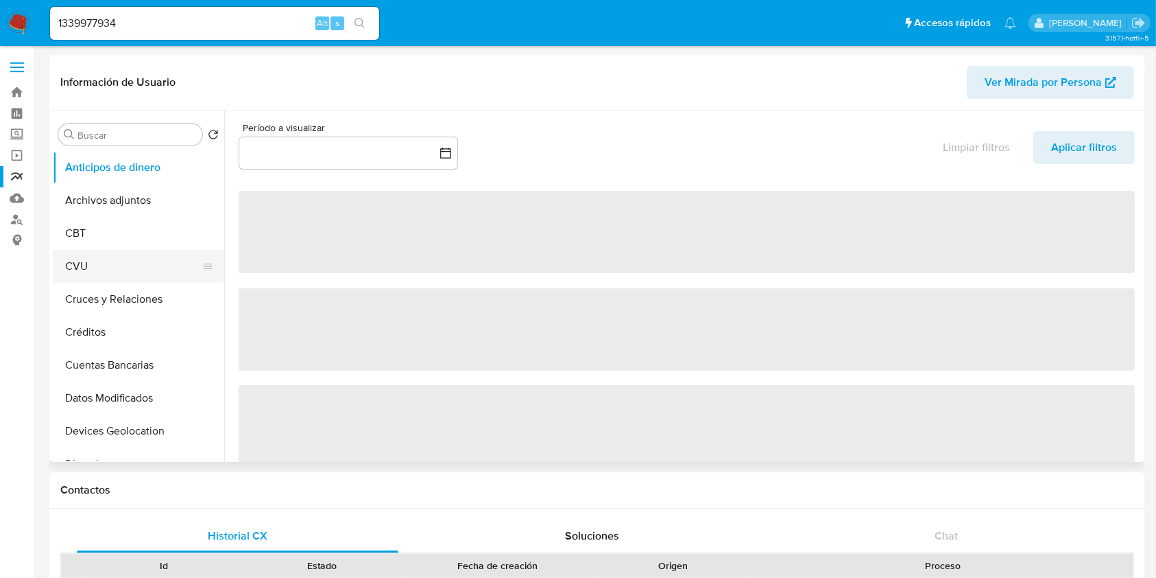
select select "10"
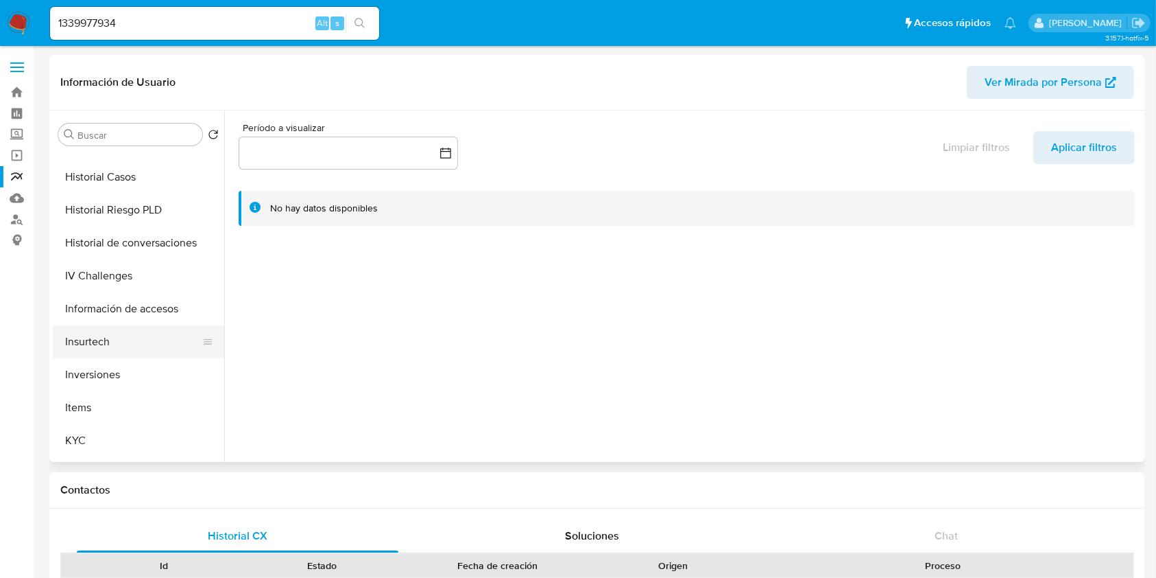
scroll to position [457, 0]
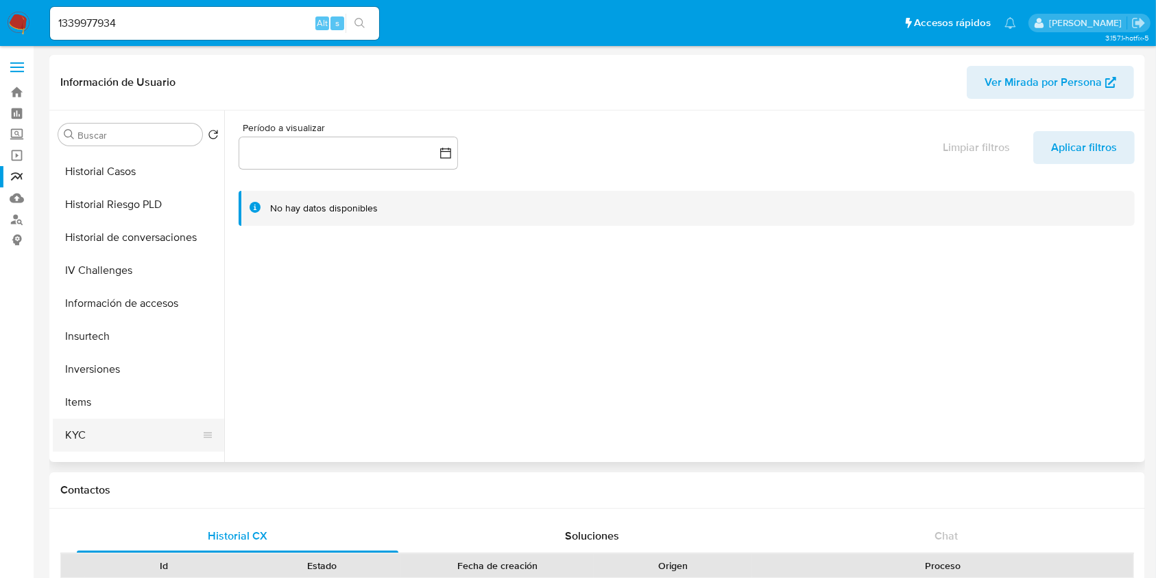
click at [99, 424] on button "KYC" at bounding box center [133, 434] width 160 height 33
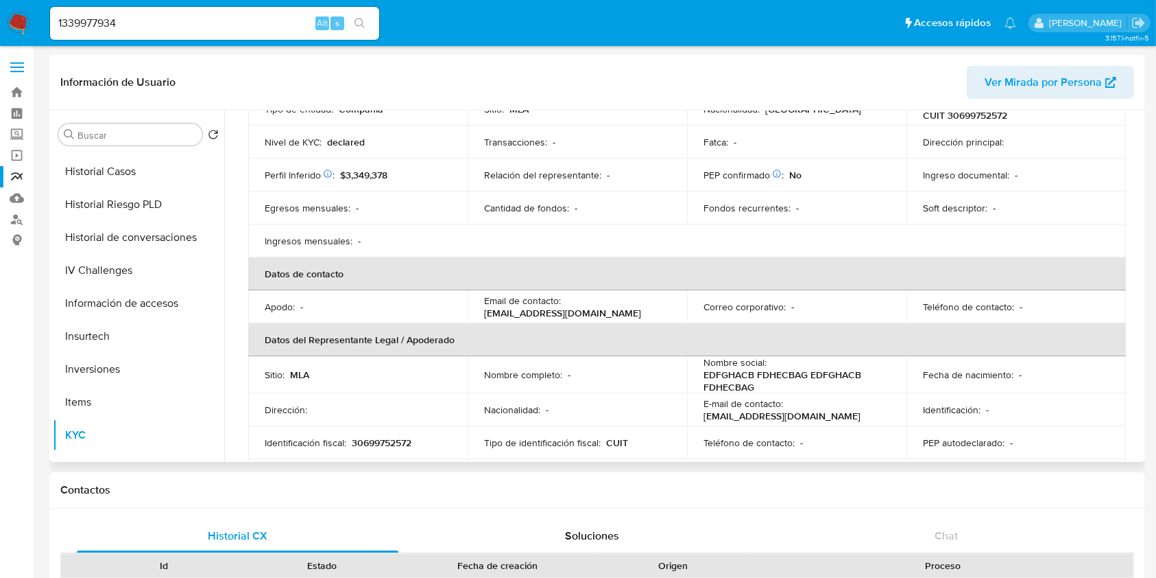
scroll to position [0, 0]
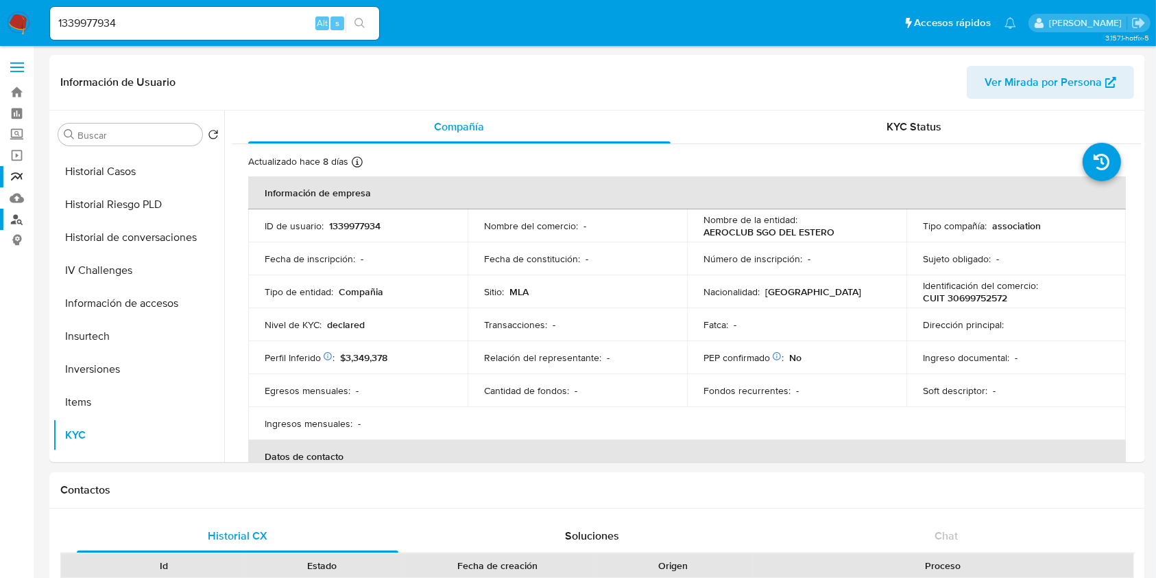
click at [23, 217] on link "Buscador de personas" at bounding box center [81, 219] width 163 height 21
click at [19, 177] on link "Reportes" at bounding box center [81, 176] width 163 height 21
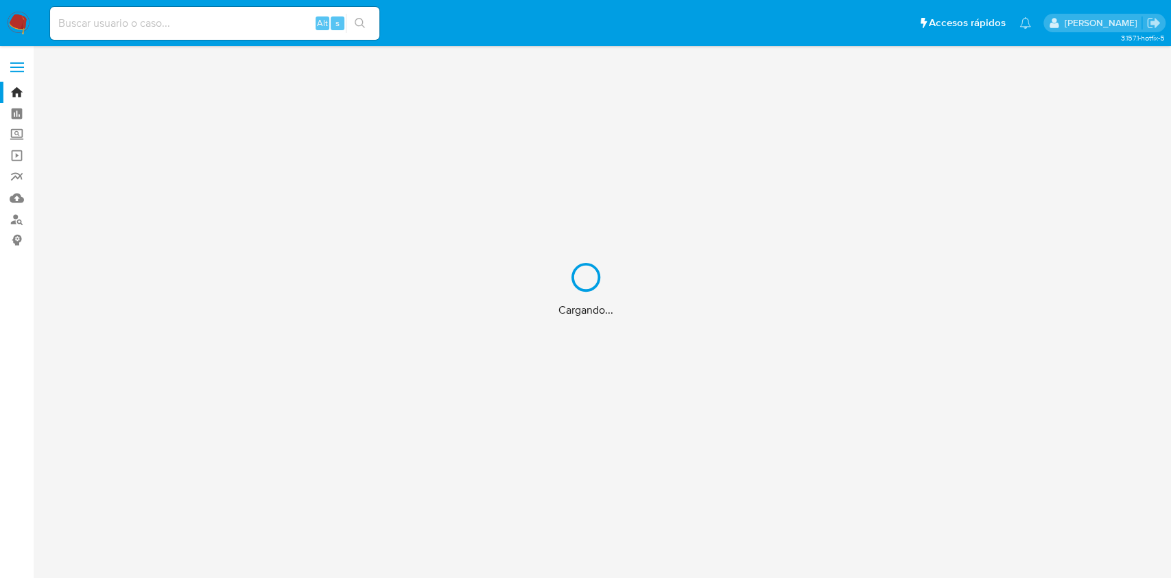
click at [167, 29] on div "Cargando..." at bounding box center [585, 289] width 1171 height 578
click at [182, 19] on div "Cargando..." at bounding box center [585, 289] width 1171 height 578
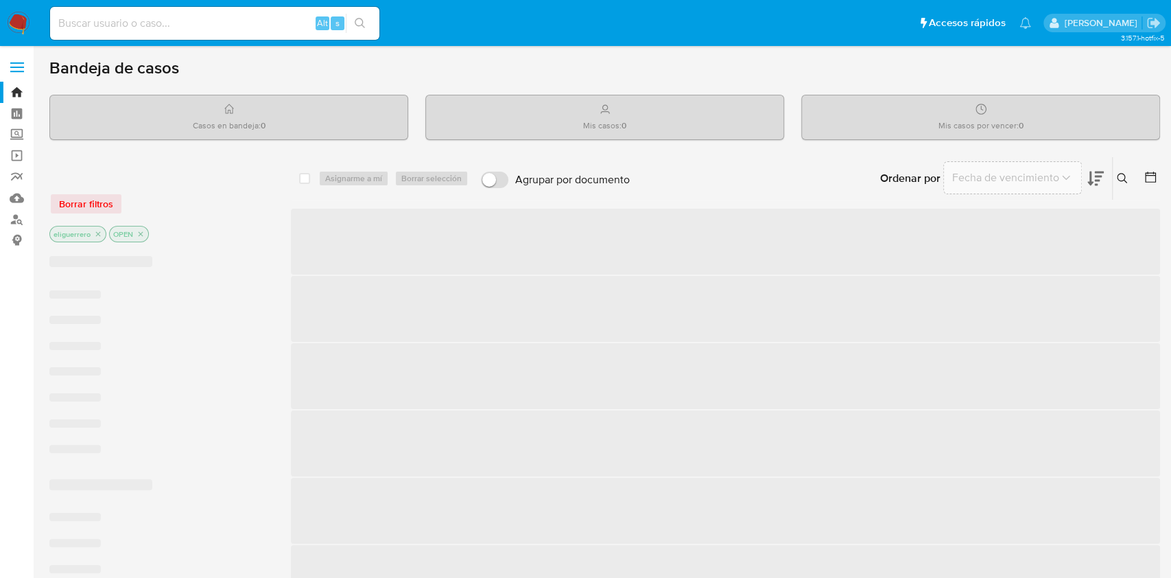
click at [176, 19] on input at bounding box center [214, 23] width 329 height 18
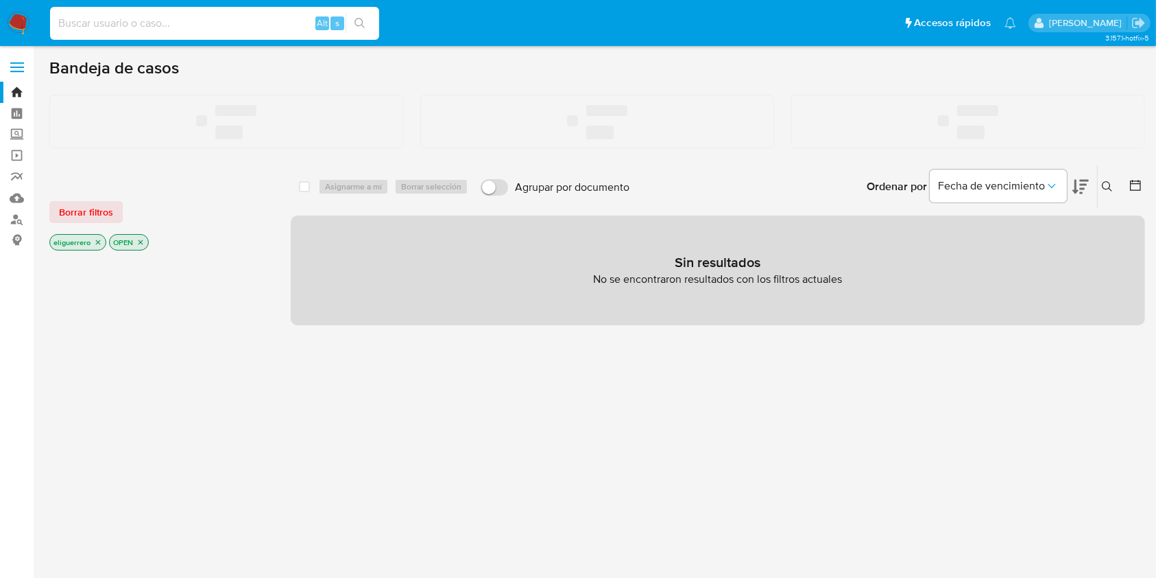
paste input "1577664809"
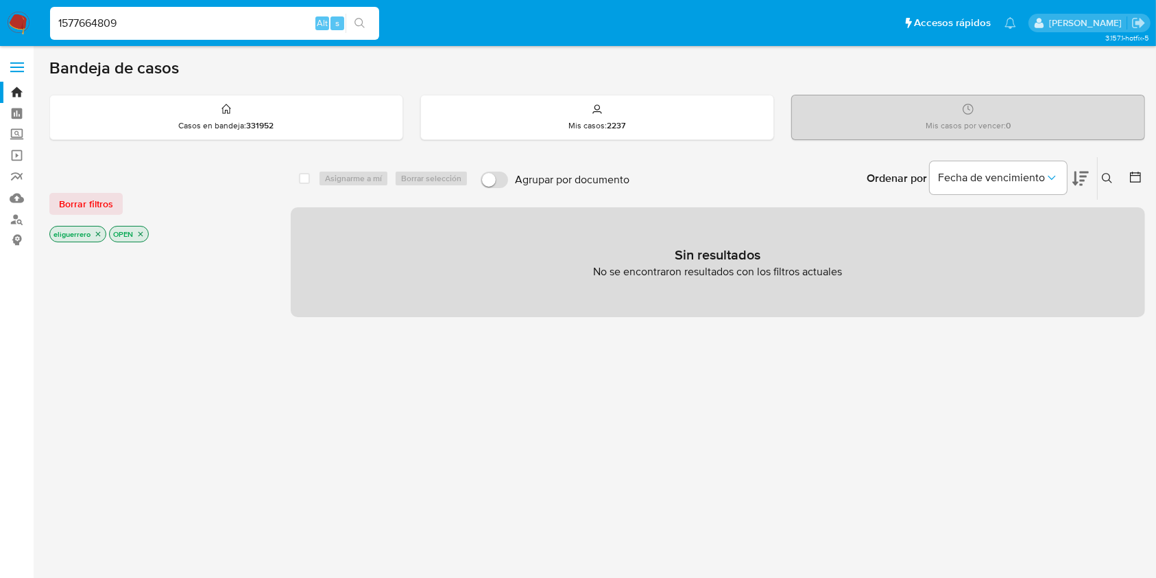
type input "1577664809"
click at [362, 14] on button "search-icon" at bounding box center [360, 23] width 28 height 19
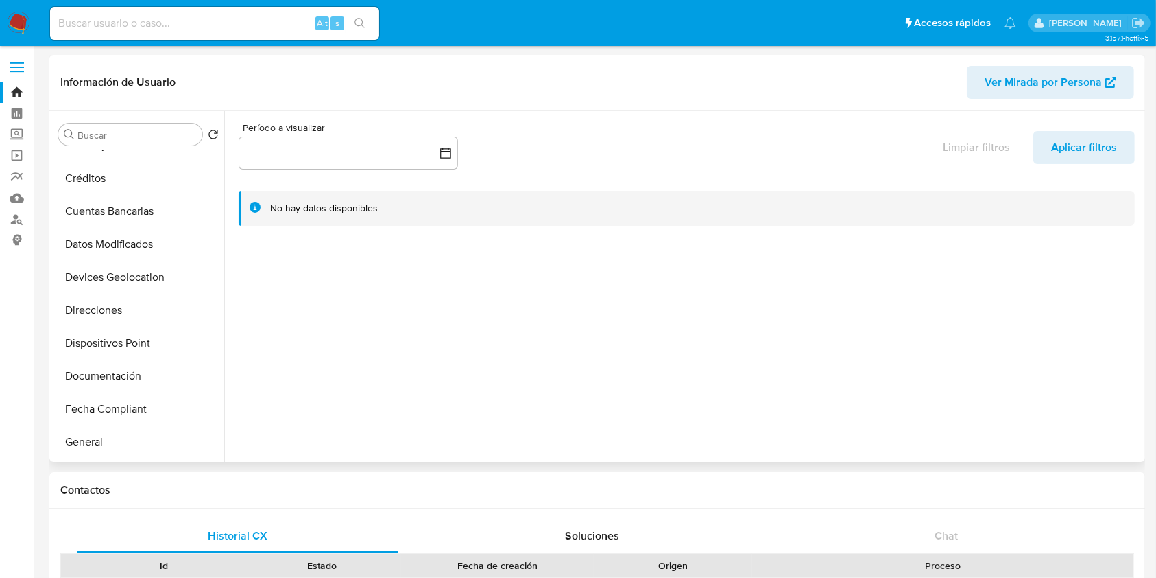
scroll to position [640, 0]
select select "10"
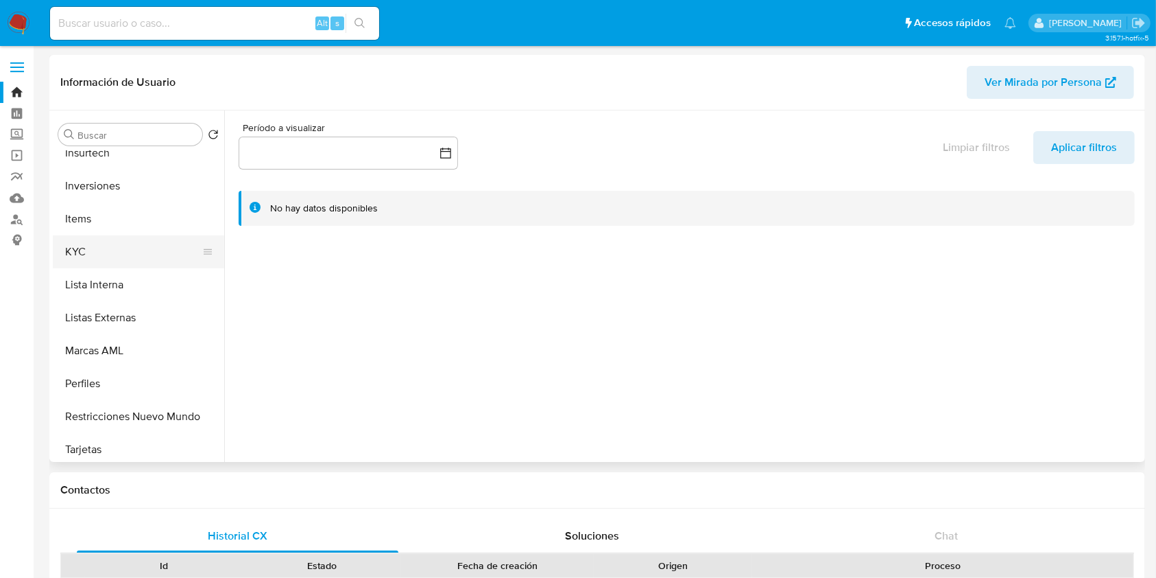
click at [115, 237] on button "KYC" at bounding box center [133, 251] width 160 height 33
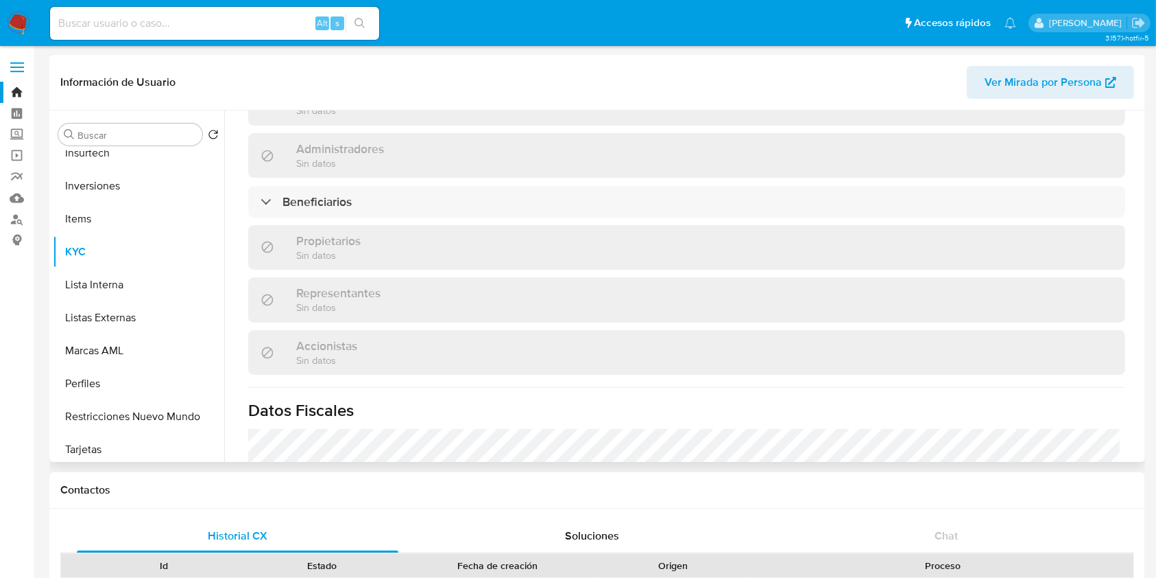
scroll to position [731, 0]
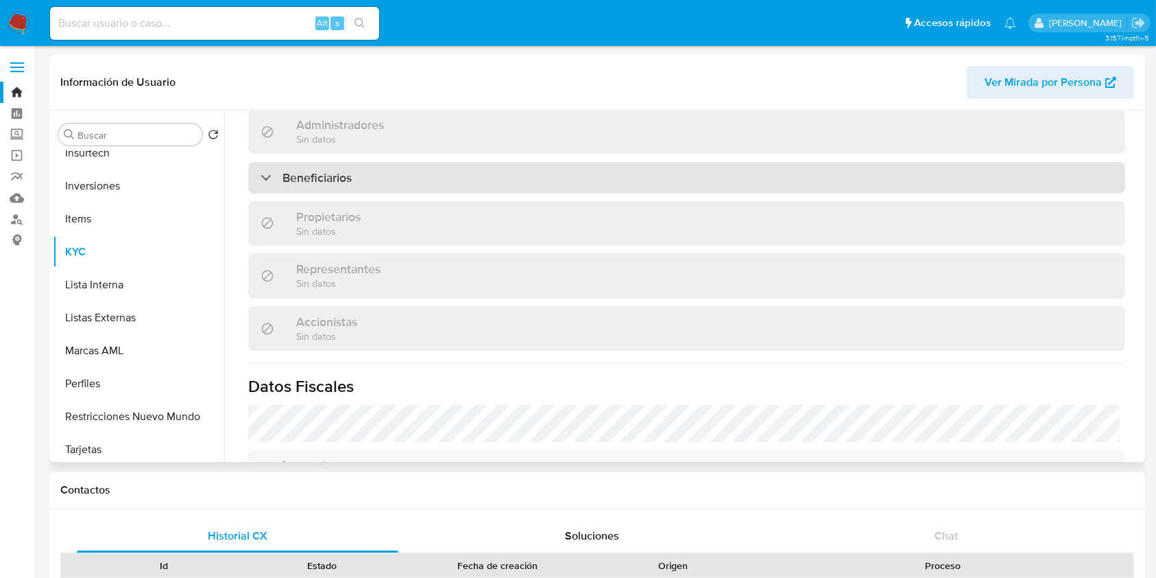
click at [336, 185] on h3 "Beneficiarios" at bounding box center [317, 177] width 69 height 15
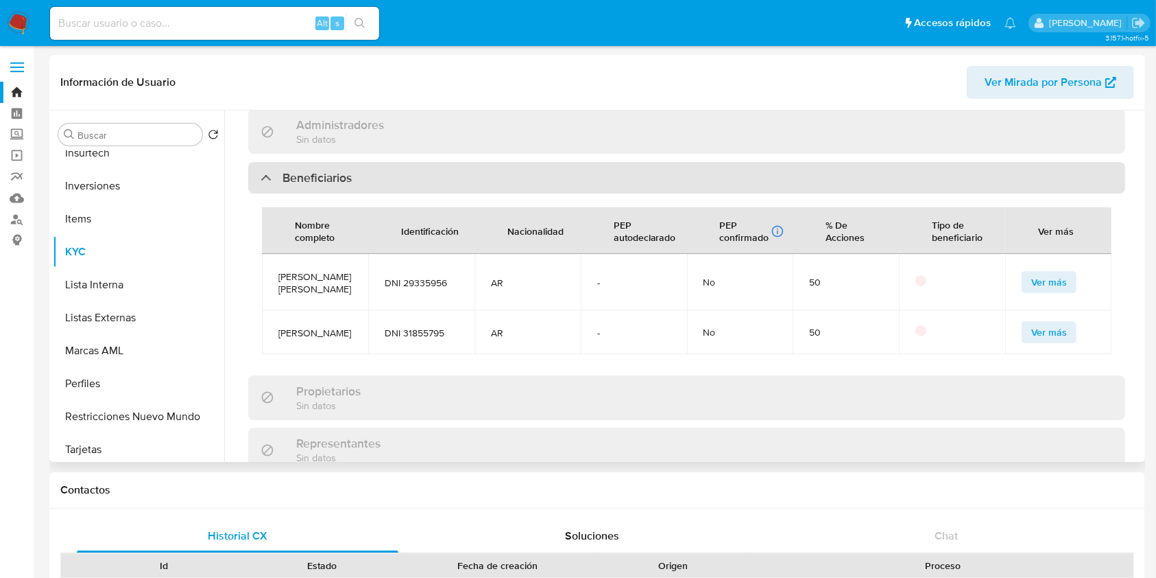
click at [335, 185] on h3 "Beneficiarios" at bounding box center [317, 177] width 69 height 15
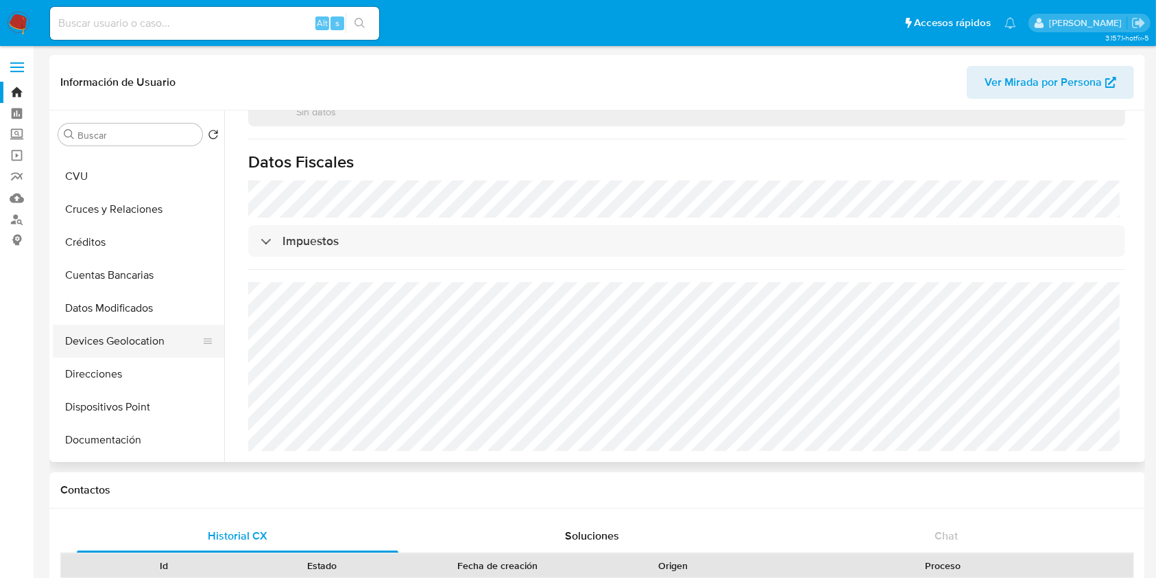
scroll to position [0, 0]
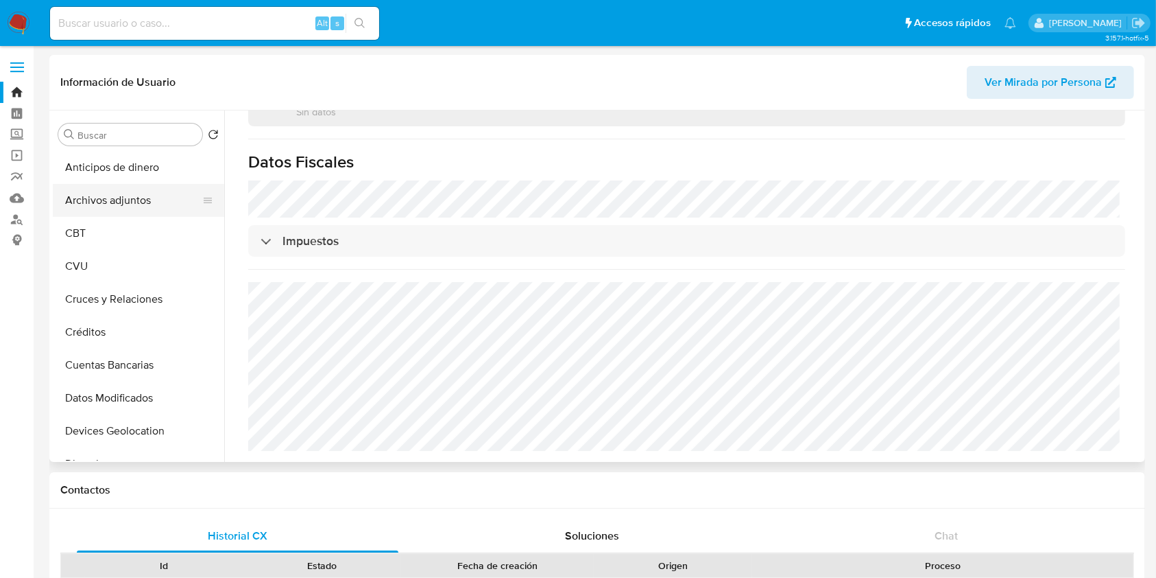
click at [126, 185] on button "Archivos adjuntos" at bounding box center [133, 200] width 160 height 33
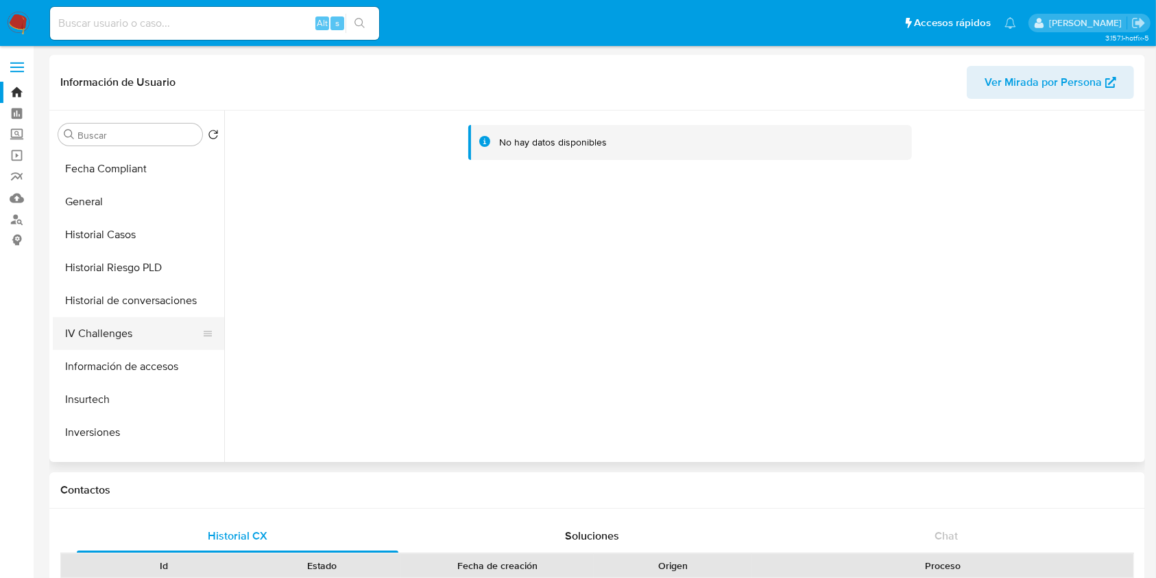
scroll to position [366, 0]
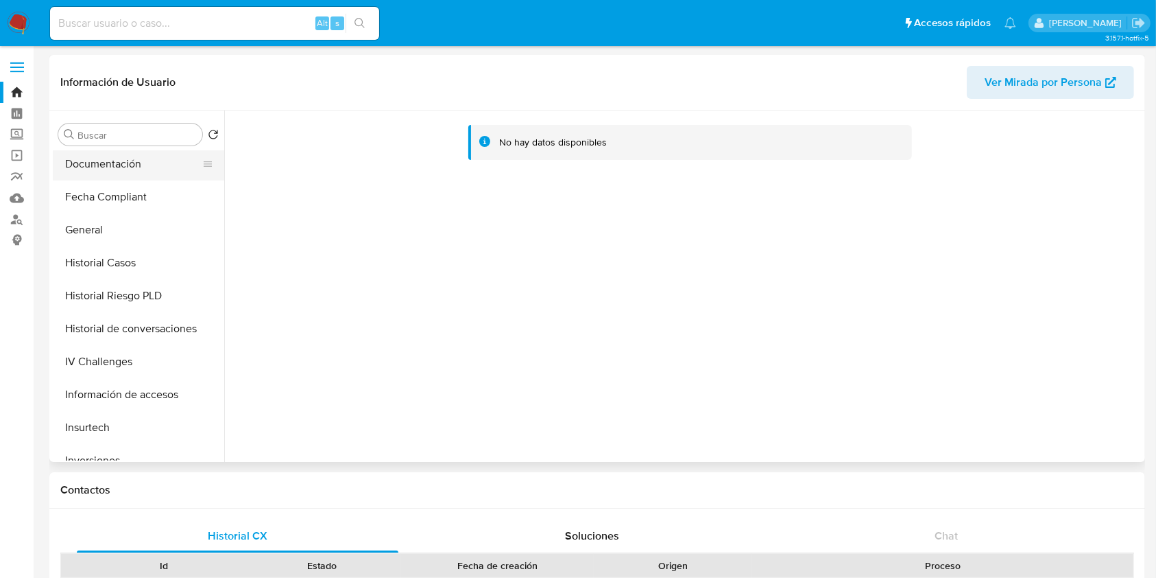
click at [104, 165] on button "Documentación" at bounding box center [133, 163] width 160 height 33
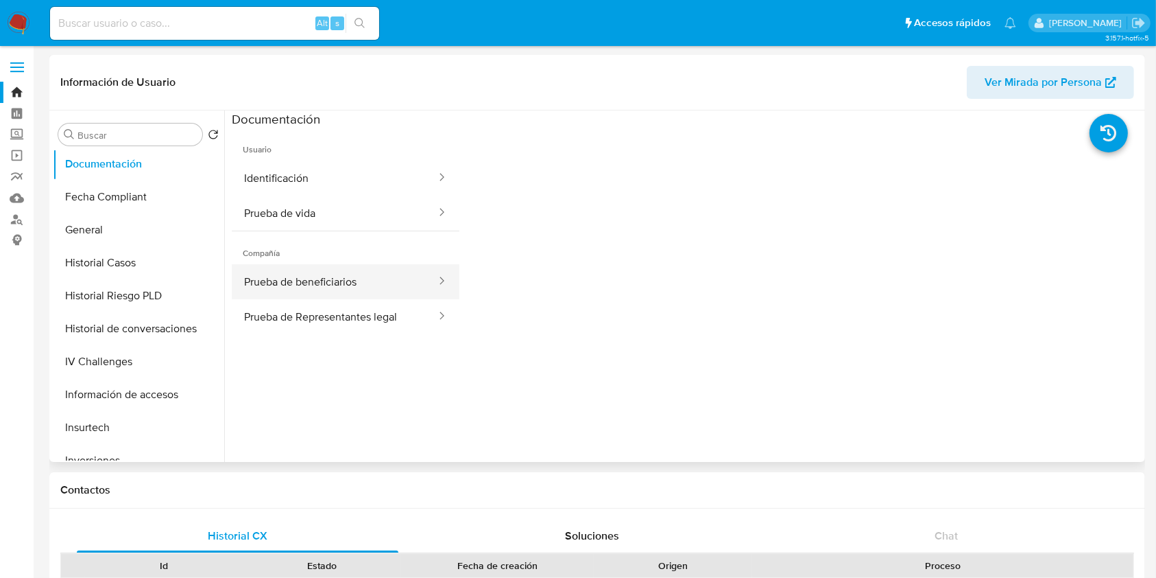
click at [337, 275] on button "Prueba de beneficiarios" at bounding box center [335, 281] width 206 height 35
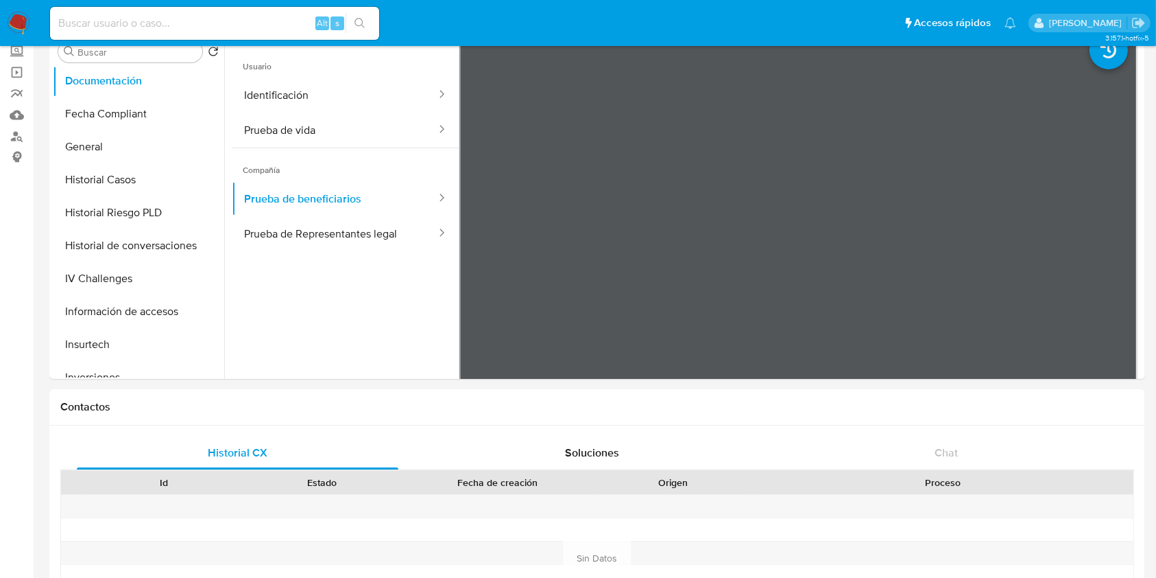
scroll to position [0, 0]
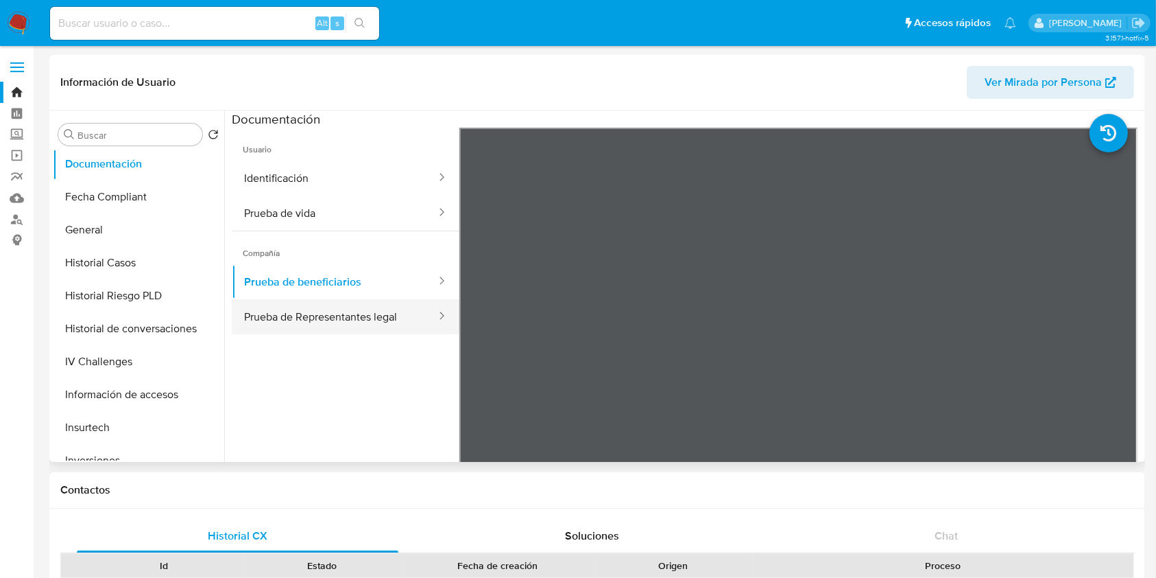
click at [379, 326] on button "Prueba de Representantes legal" at bounding box center [335, 316] width 206 height 35
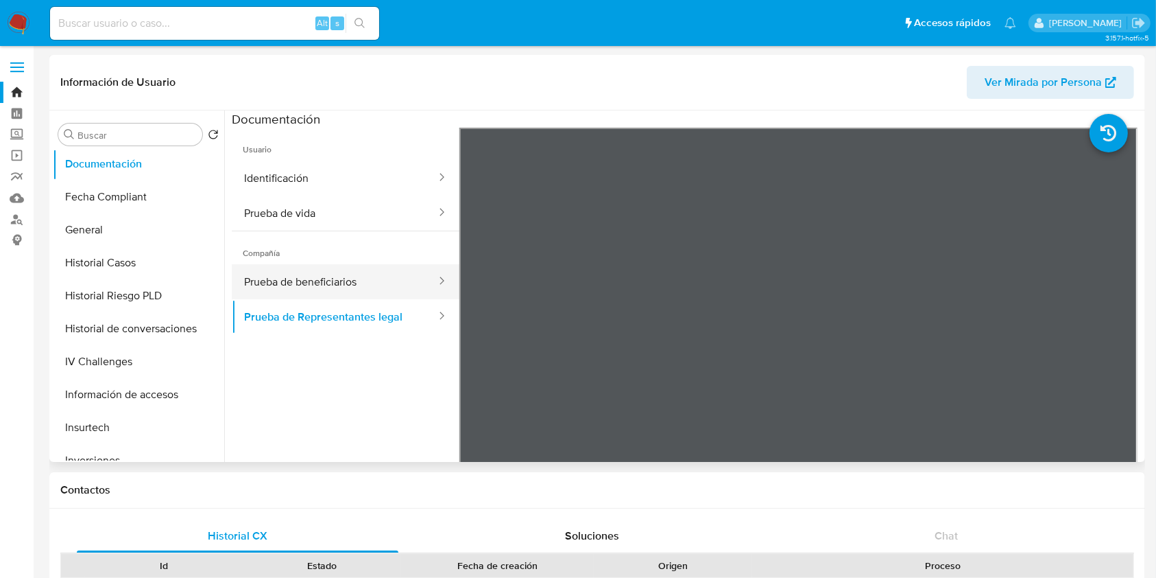
click at [307, 281] on button "Prueba de beneficiarios" at bounding box center [335, 281] width 206 height 35
click at [263, 427] on ul "Usuario Identificación Prueba de vida Compañía Prueba de beneficiarios Prueba d…" at bounding box center [346, 325] width 228 height 395
click at [408, 455] on ul "Usuario Identificación Prueba de vida Compañía Prueba de beneficiarios Prueba d…" at bounding box center [346, 325] width 228 height 395
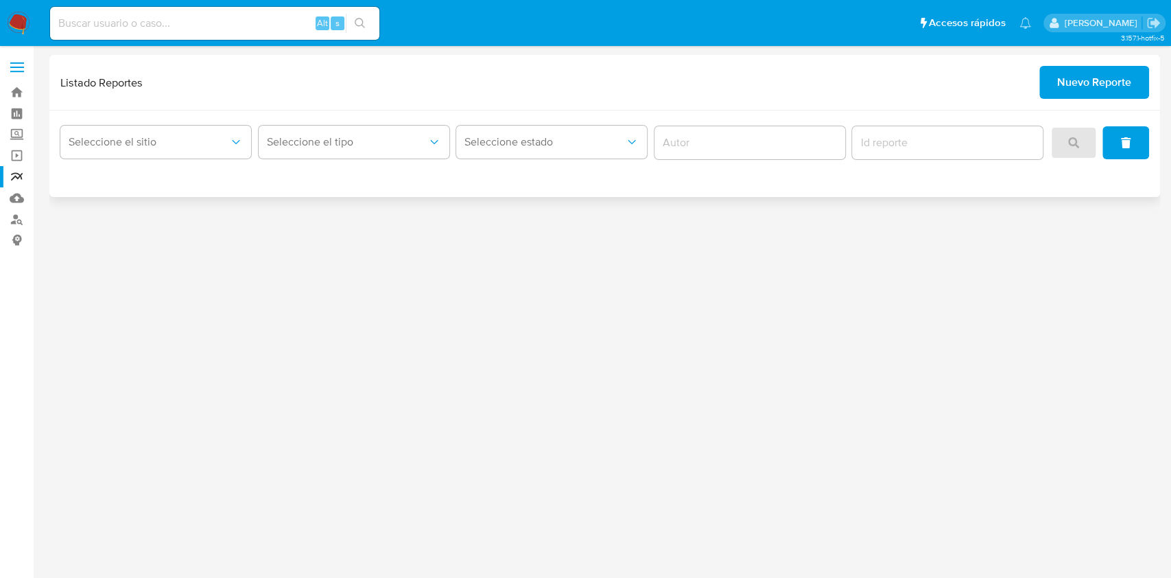
click at [1090, 82] on span "Nuevo Reporte" at bounding box center [1094, 82] width 74 height 30
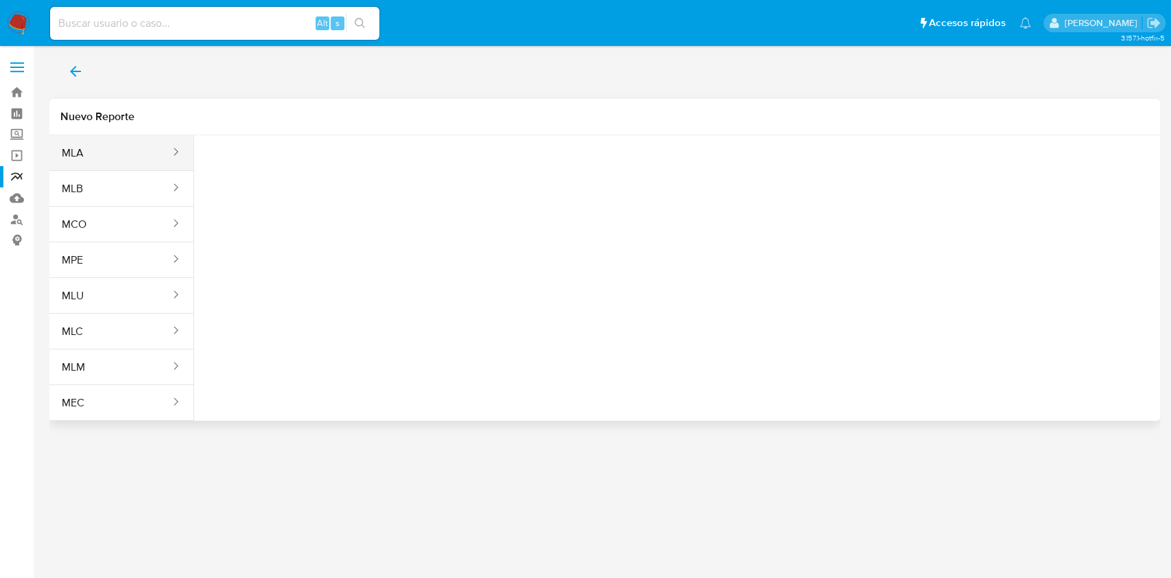
drag, startPoint x: 112, startPoint y: 154, endPoint x: 129, endPoint y: 151, distance: 17.5
click at [110, 155] on button "MLA" at bounding box center [110, 152] width 122 height 33
click at [269, 171] on span "Seleccione una opcion" at bounding box center [273, 172] width 121 height 14
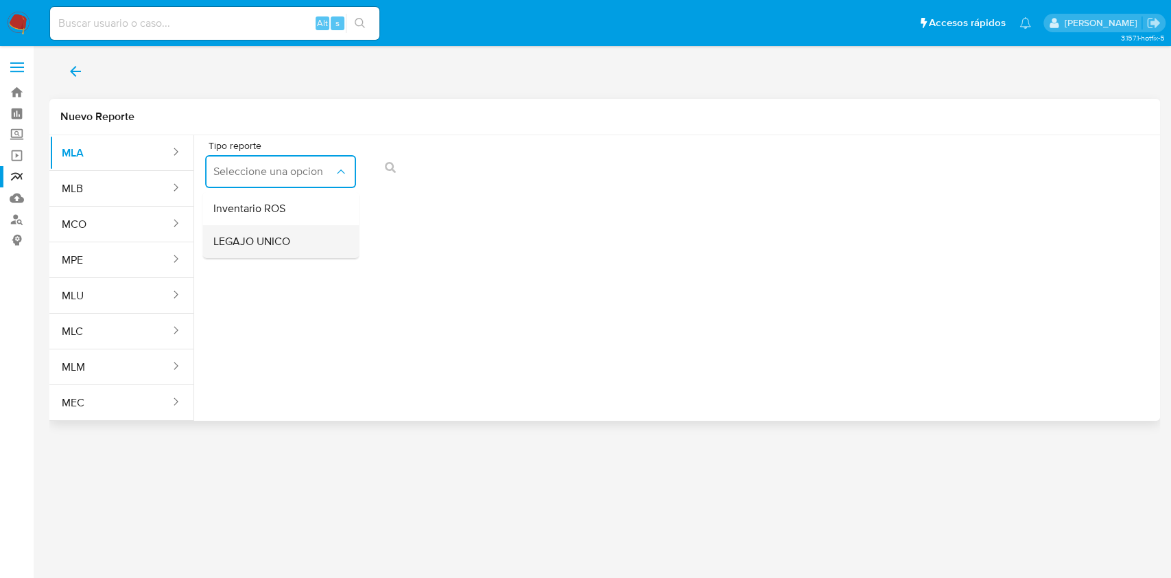
click at [274, 250] on div "LEGAJO UNICO" at bounding box center [276, 241] width 126 height 33
click at [452, 165] on span "CDI" at bounding box center [435, 172] width 121 height 14
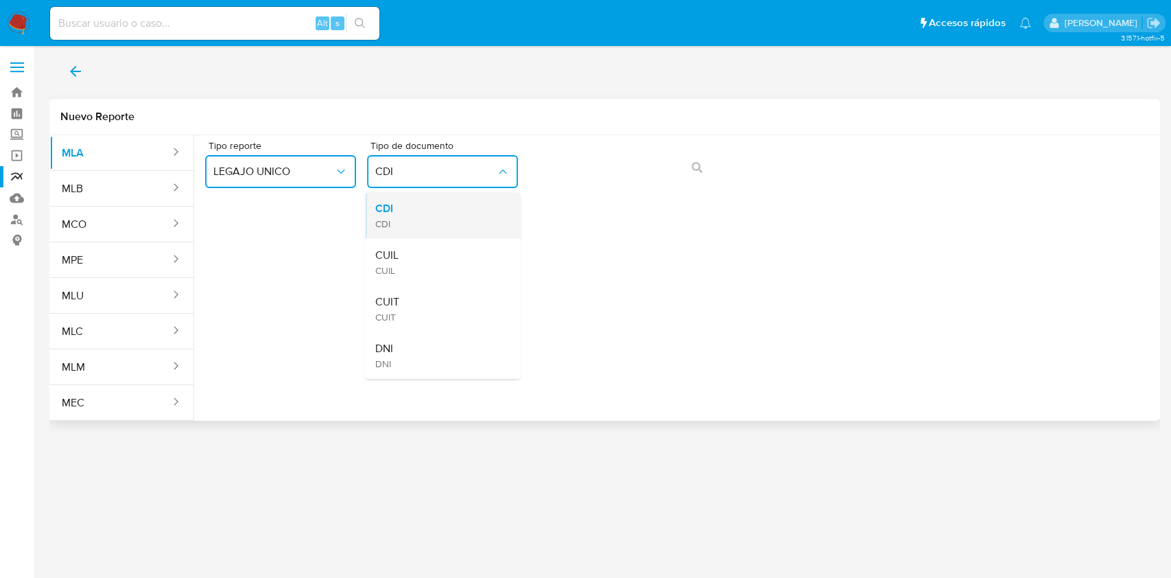
click at [457, 237] on div "CDI CDI" at bounding box center [438, 215] width 126 height 47
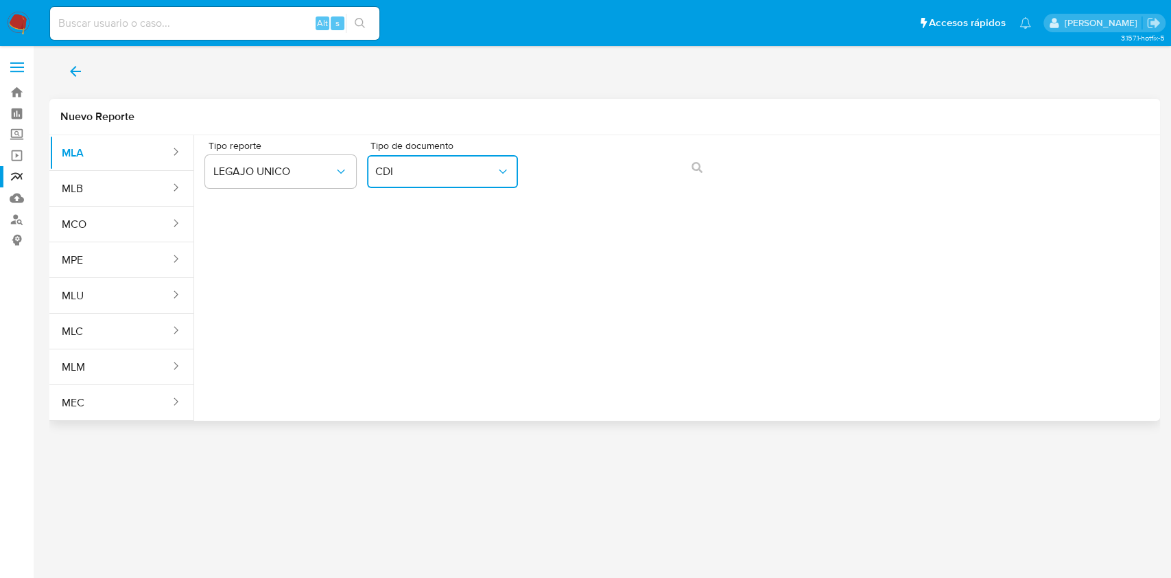
click at [470, 182] on button "CDI" at bounding box center [442, 171] width 151 height 33
click at [470, 251] on div "CUIL CUIL" at bounding box center [438, 262] width 126 height 47
click at [697, 173] on span "action-search" at bounding box center [696, 167] width 11 height 30
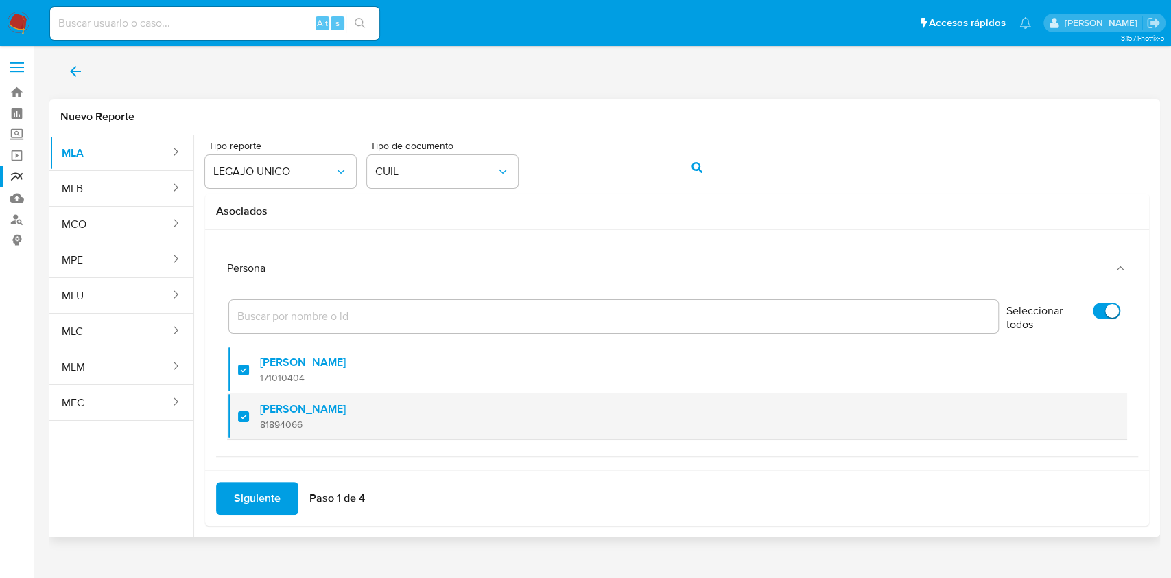
click at [240, 416] on div at bounding box center [249, 416] width 22 height 32
checkbox input "false"
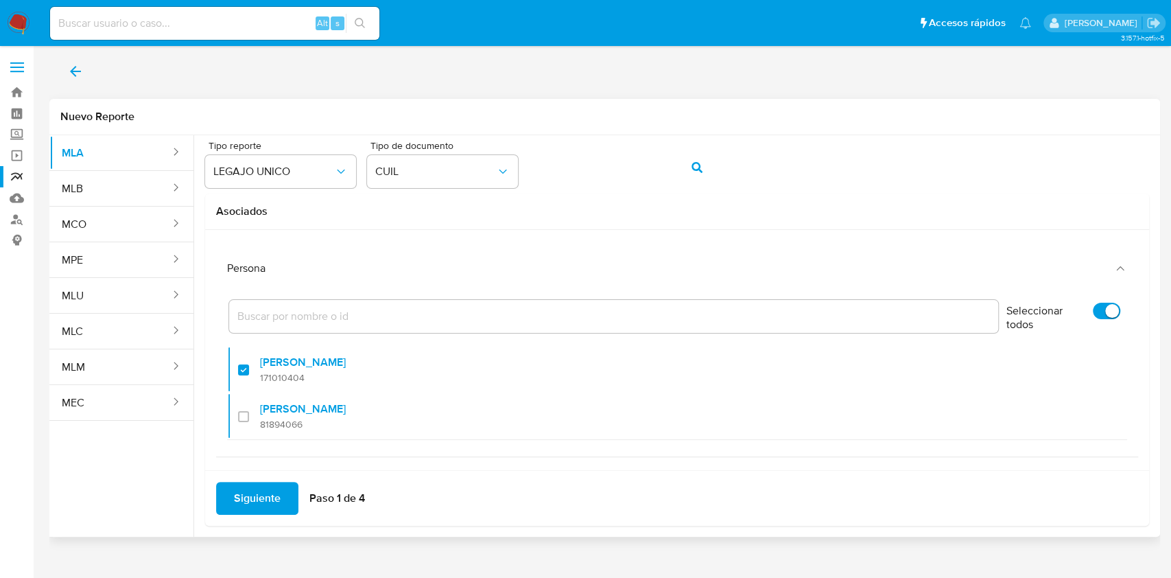
click at [262, 495] on span "Siguiente" at bounding box center [257, 498] width 47 height 30
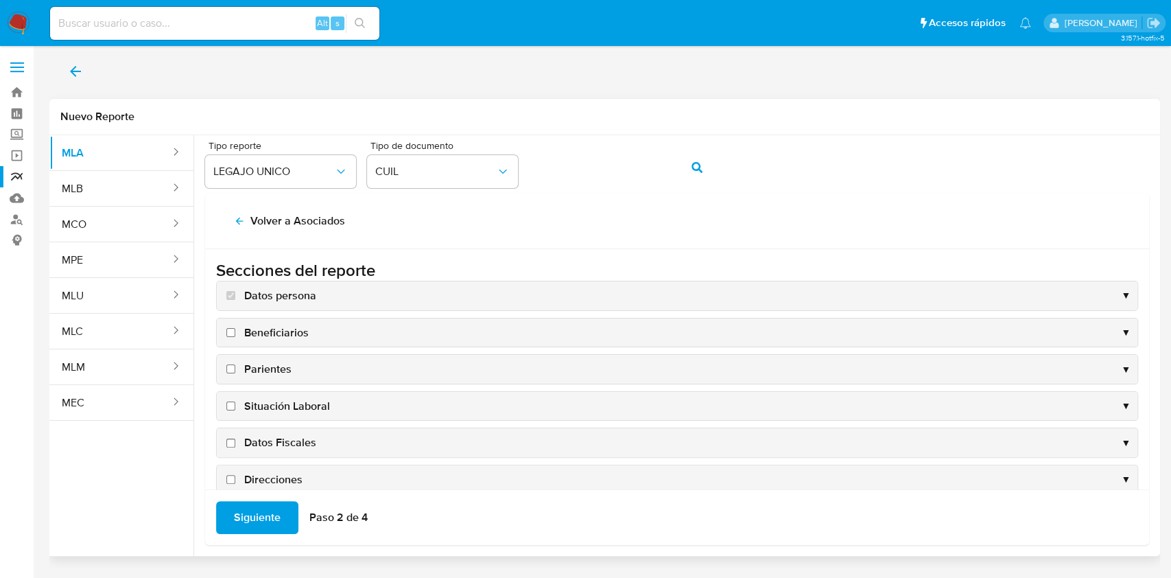
click at [276, 437] on span "Datos Fiscales" at bounding box center [280, 442] width 72 height 15
click at [235, 438] on input "Datos Fiscales" at bounding box center [230, 442] width 9 height 9
checkbox input "true"
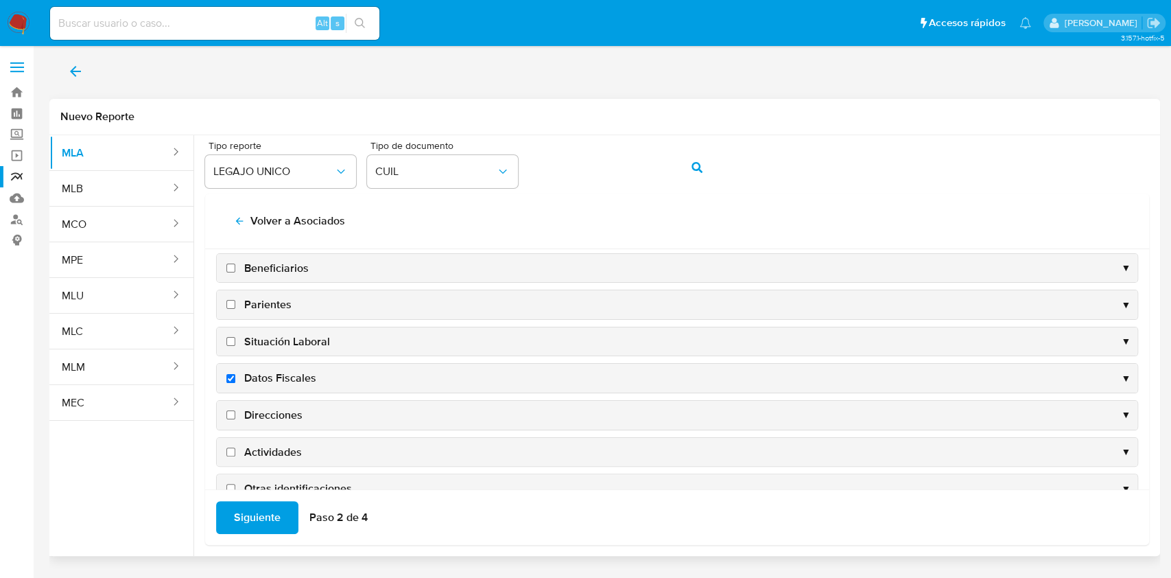
scroll to position [91, 0]
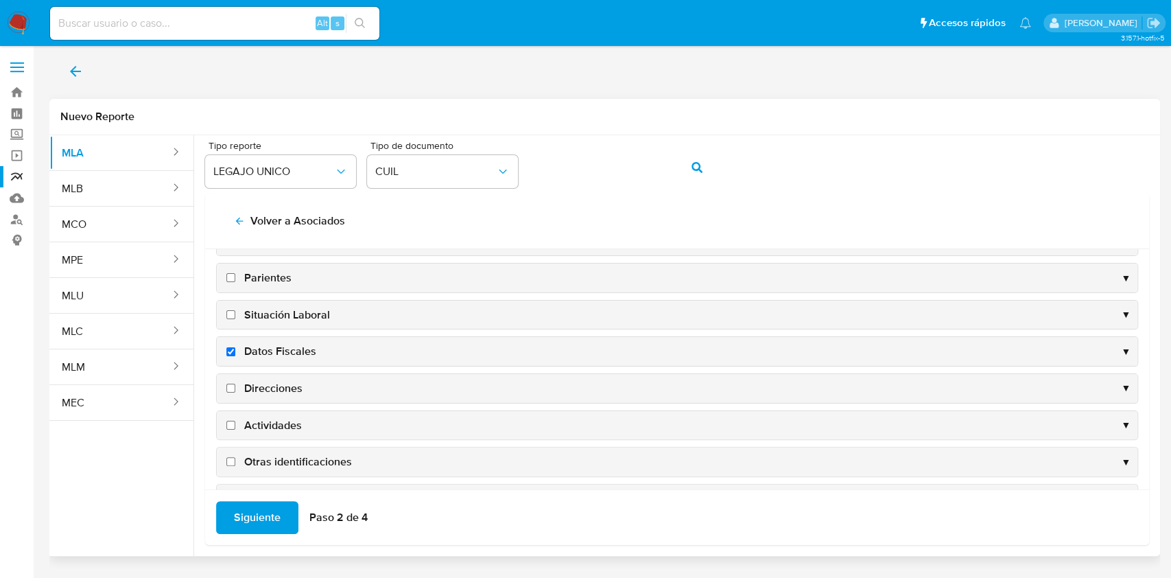
click at [273, 388] on span "Direcciones" at bounding box center [273, 388] width 58 height 15
click at [235, 388] on input "Direcciones" at bounding box center [230, 387] width 9 height 9
checkbox input "true"
click at [278, 431] on div "Actividades ▼" at bounding box center [677, 425] width 920 height 29
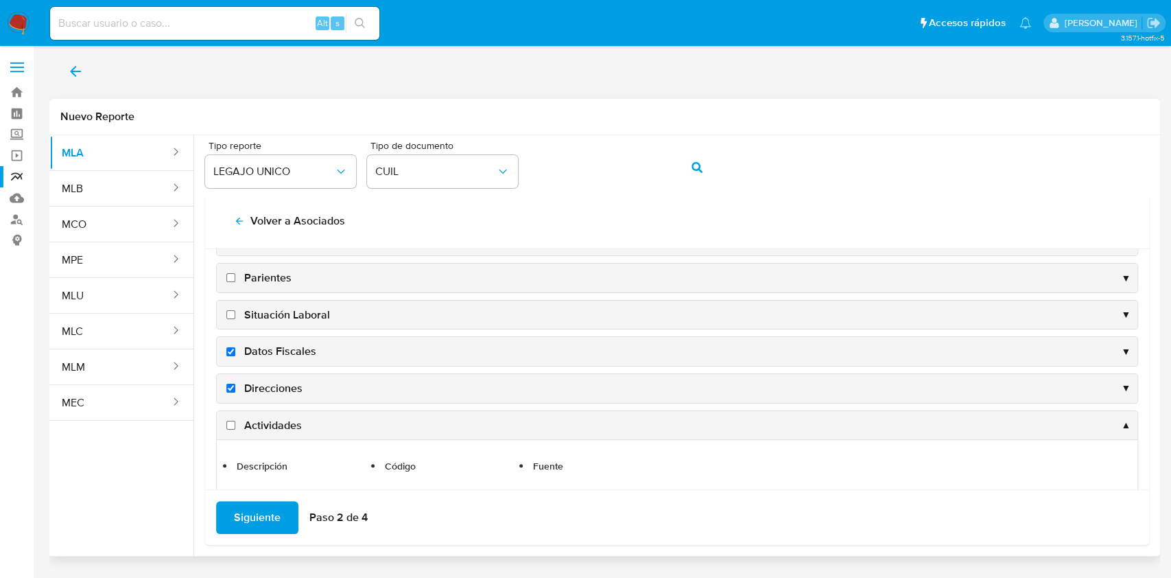
click at [280, 420] on span "Actividades" at bounding box center [273, 425] width 58 height 15
click at [235, 420] on input "Actividades" at bounding box center [230, 424] width 9 height 9
checkbox input "true"
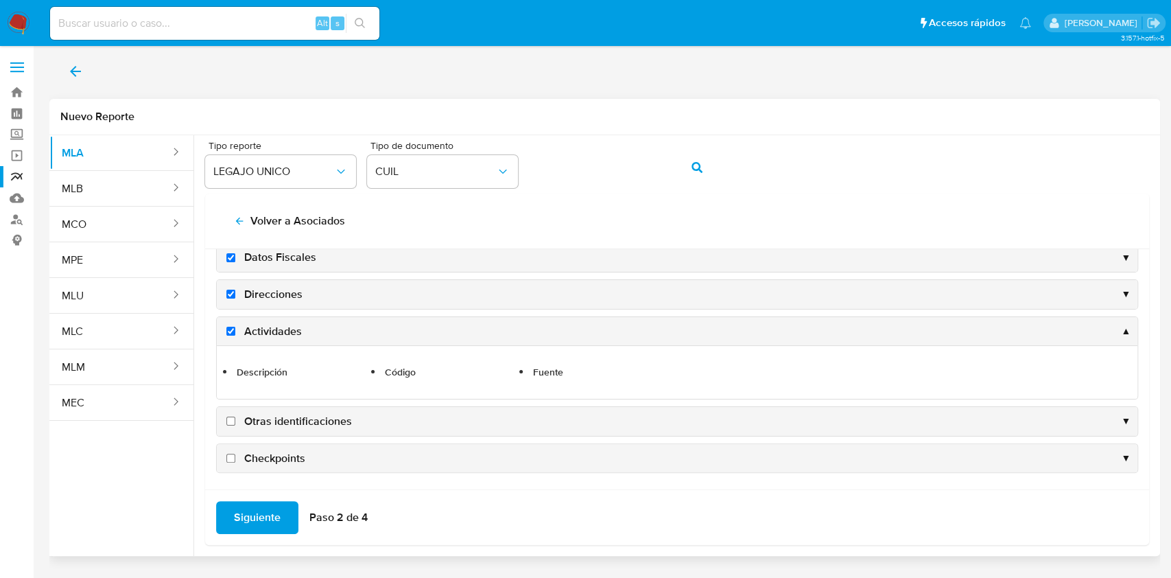
click at [289, 416] on span "Otras identificaciones" at bounding box center [298, 421] width 108 height 15
click at [235, 416] on input "Otras identificaciones" at bounding box center [230, 420] width 9 height 9
checkbox input "true"
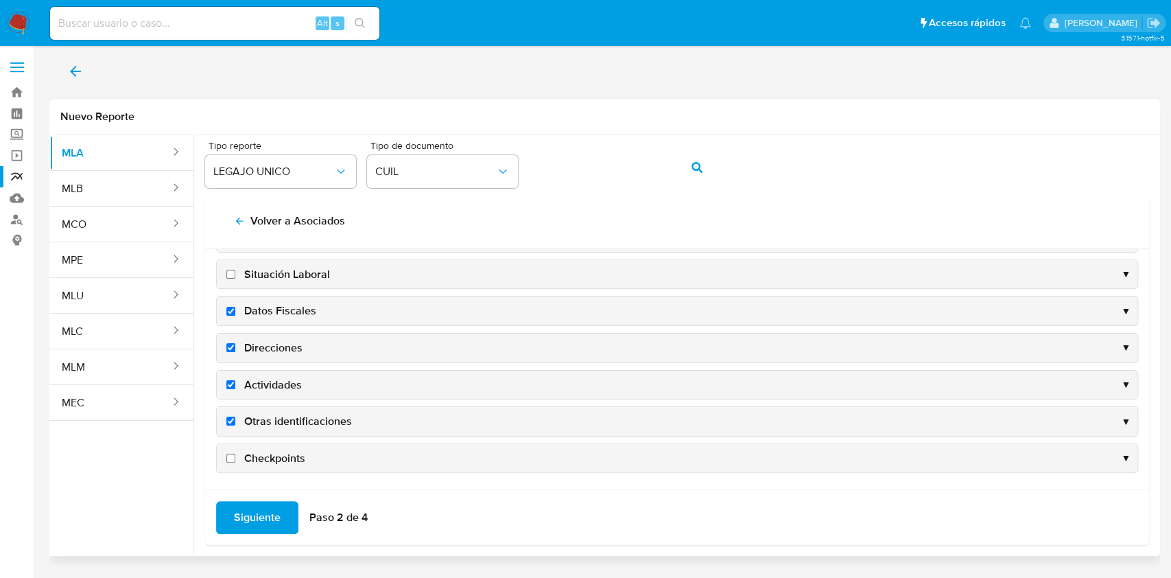
click at [267, 502] on span "Siguiente" at bounding box center [257, 517] width 47 height 30
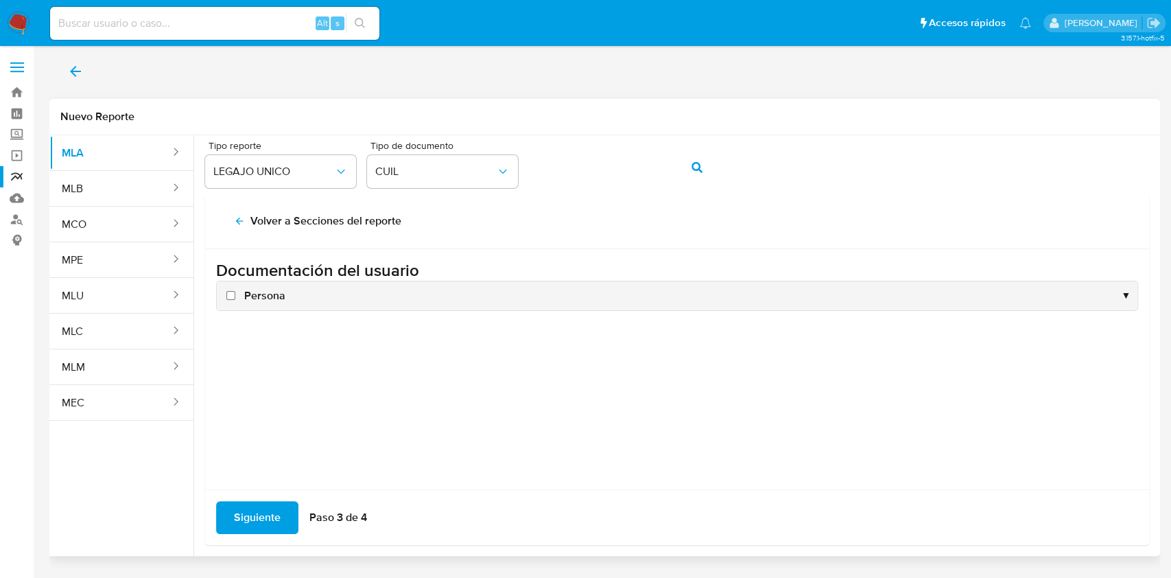
scroll to position [0, 0]
click at [293, 293] on div "Persona ▼" at bounding box center [677, 295] width 920 height 29
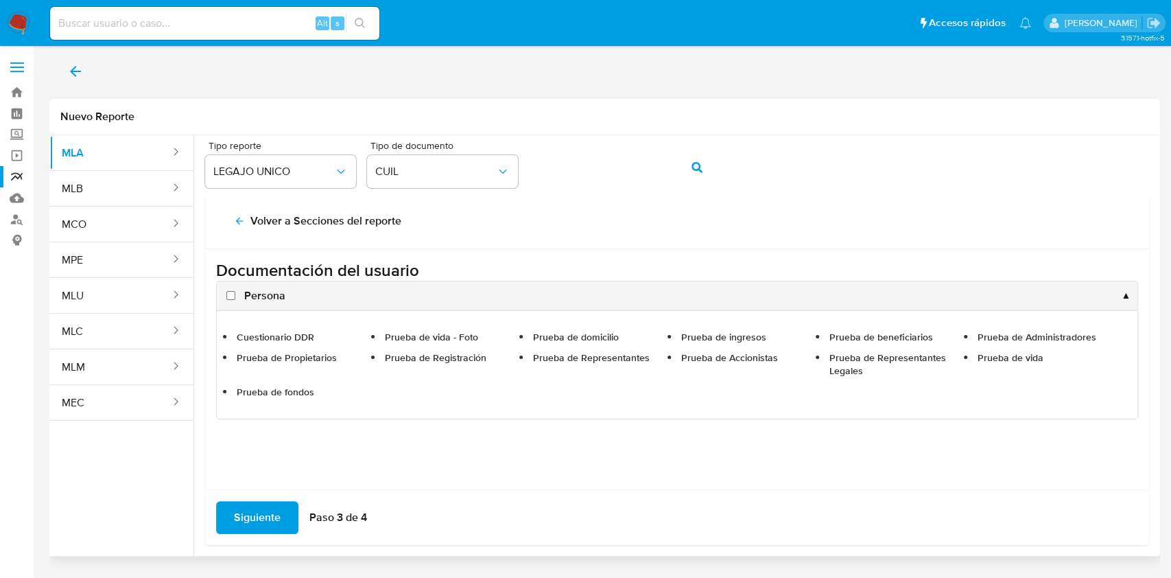
click at [259, 291] on span "Persona" at bounding box center [264, 295] width 41 height 15
click at [235, 291] on input "Persona" at bounding box center [230, 295] width 9 height 9
checkbox input "true"
click at [263, 518] on span "Siguiente" at bounding box center [257, 517] width 47 height 30
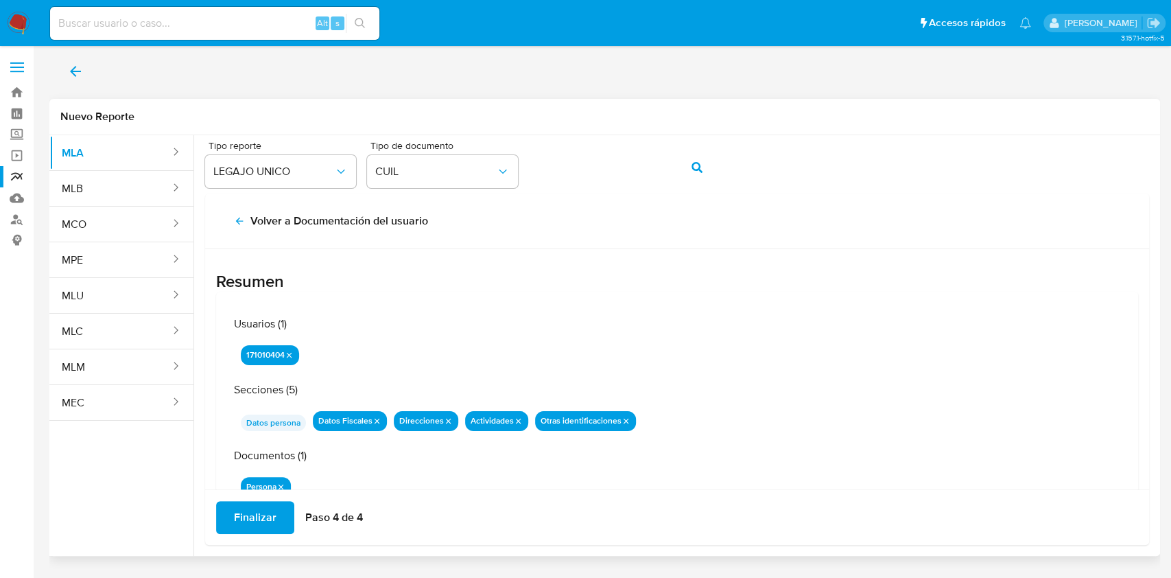
click at [265, 516] on span "Finalizar" at bounding box center [255, 517] width 43 height 30
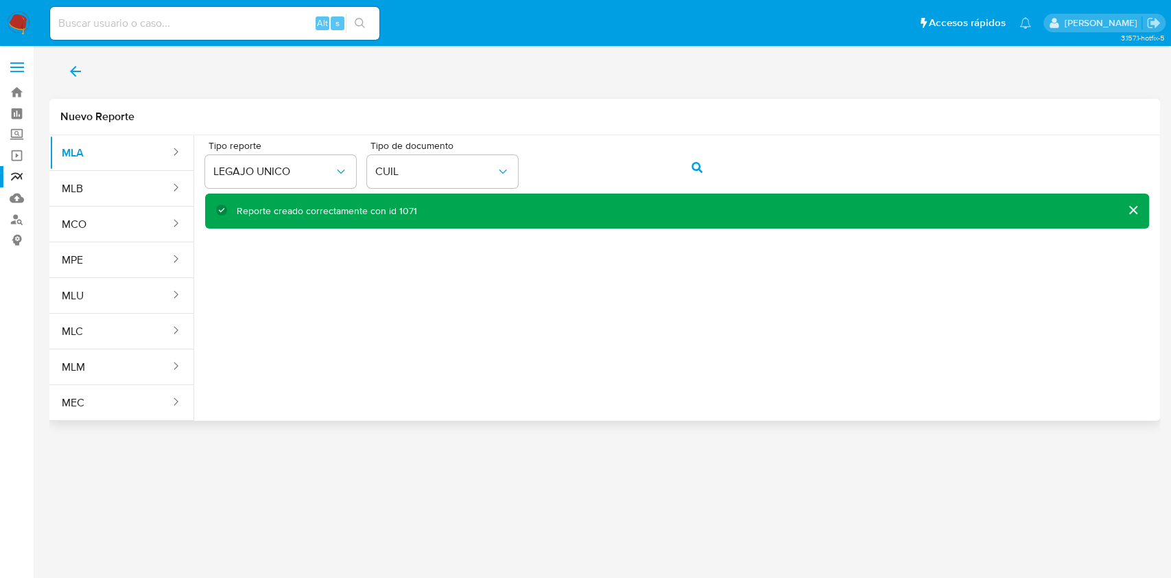
click at [335, 302] on div "Tipo reporte LEGAJO UNICO Tipo de documento CUIL Reporte creado correctamente c…" at bounding box center [677, 272] width 966 height 274
click at [467, 163] on div "Tipo reporte LEGAJO UNICO Tipo de documento CUIL" at bounding box center [677, 167] width 944 height 53
click at [698, 171] on icon "action-search" at bounding box center [696, 167] width 11 height 11
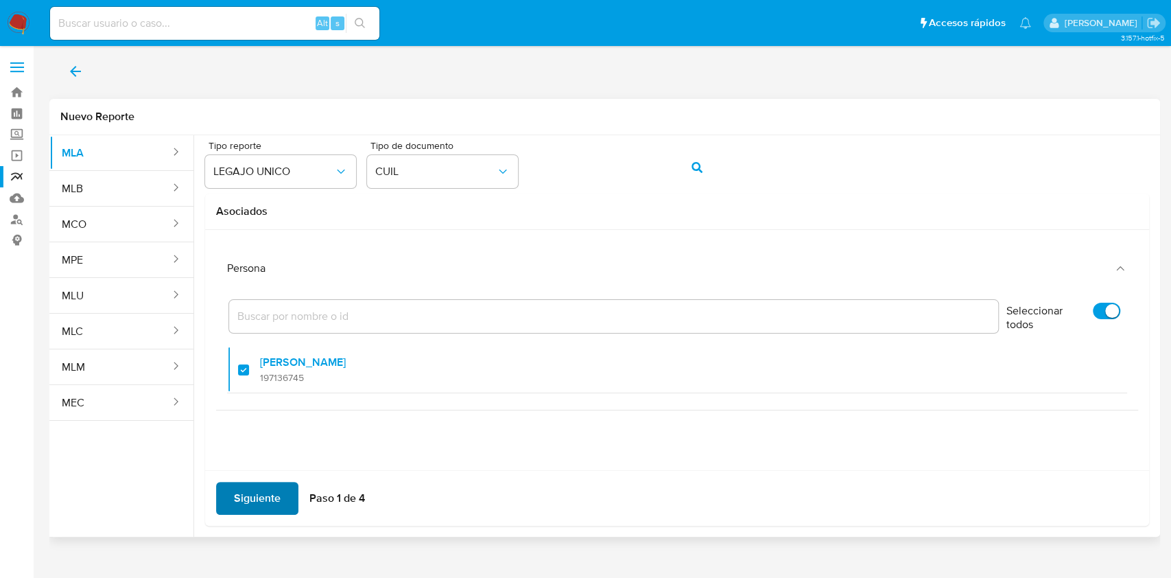
click at [254, 483] on span "Siguiente" at bounding box center [257, 498] width 47 height 30
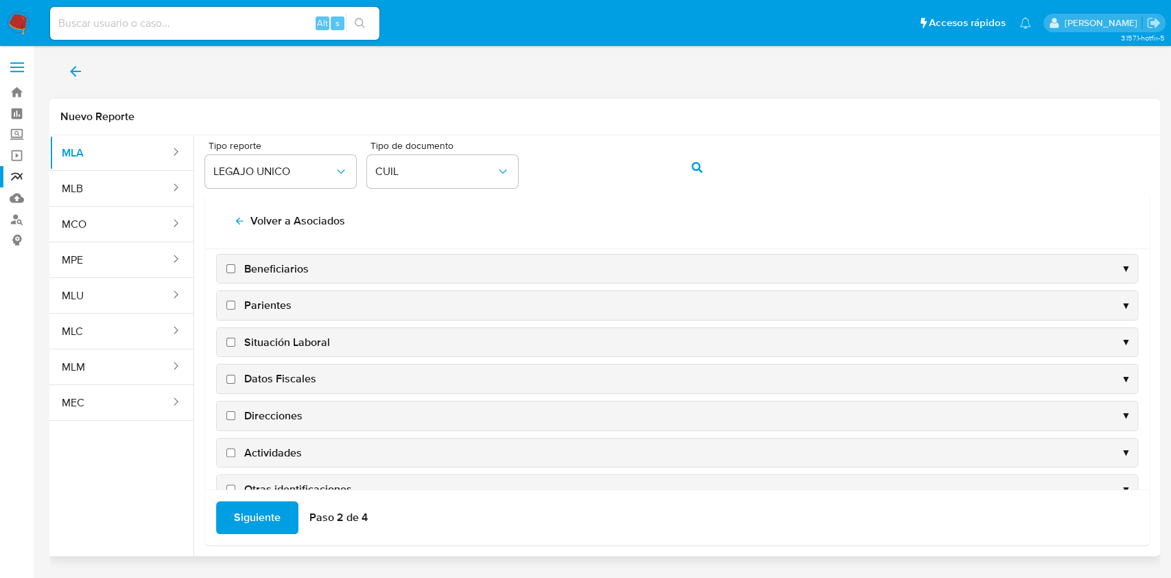
scroll to position [132, 0]
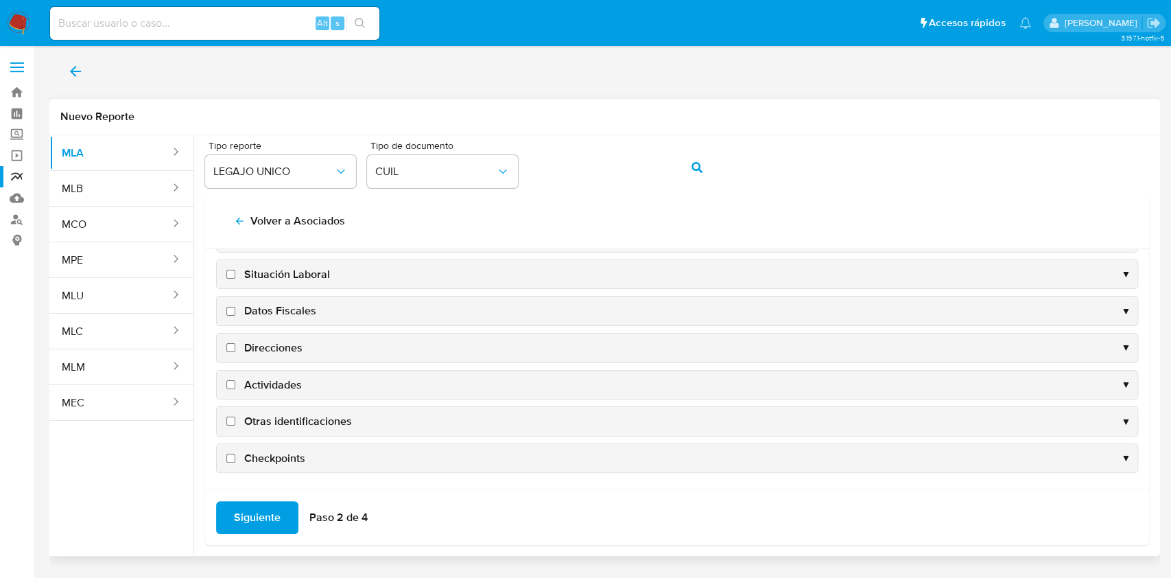
click at [261, 315] on span "Datos Fiscales" at bounding box center [280, 310] width 72 height 15
click at [235, 315] on input "Datos Fiscales" at bounding box center [230, 311] width 9 height 9
checkbox input "true"
click at [261, 348] on span "Direcciones" at bounding box center [273, 347] width 58 height 15
click at [235, 348] on input "Direcciones" at bounding box center [230, 347] width 9 height 9
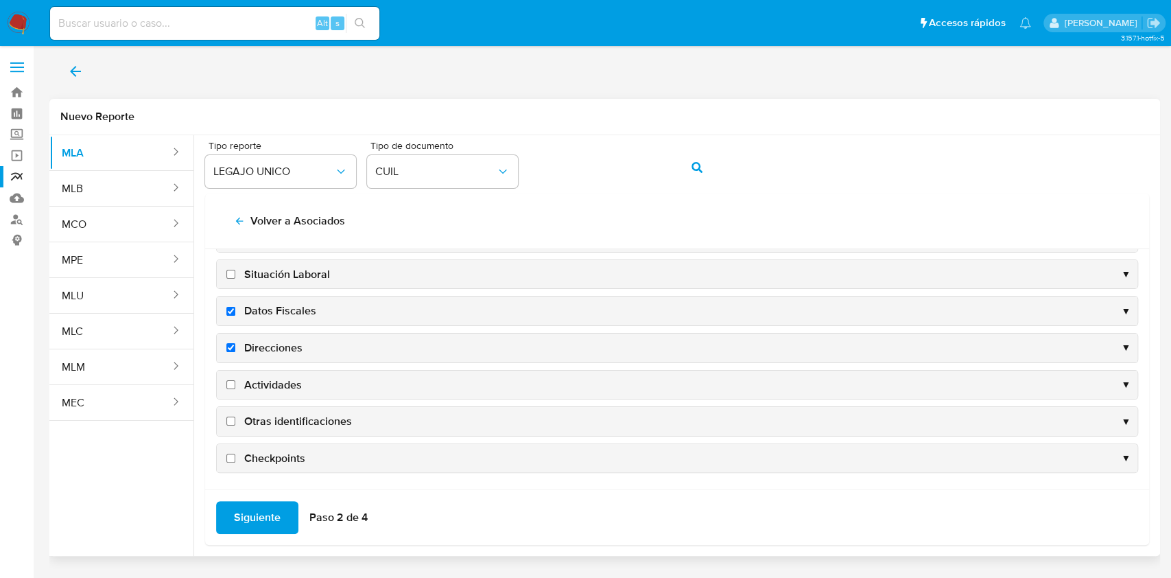
checkbox input "true"
click at [270, 380] on span "Actividades" at bounding box center [273, 384] width 58 height 15
click at [235, 380] on input "Actividades" at bounding box center [230, 384] width 9 height 9
checkbox input "true"
click at [280, 420] on span "Otras identificaciones" at bounding box center [298, 421] width 108 height 15
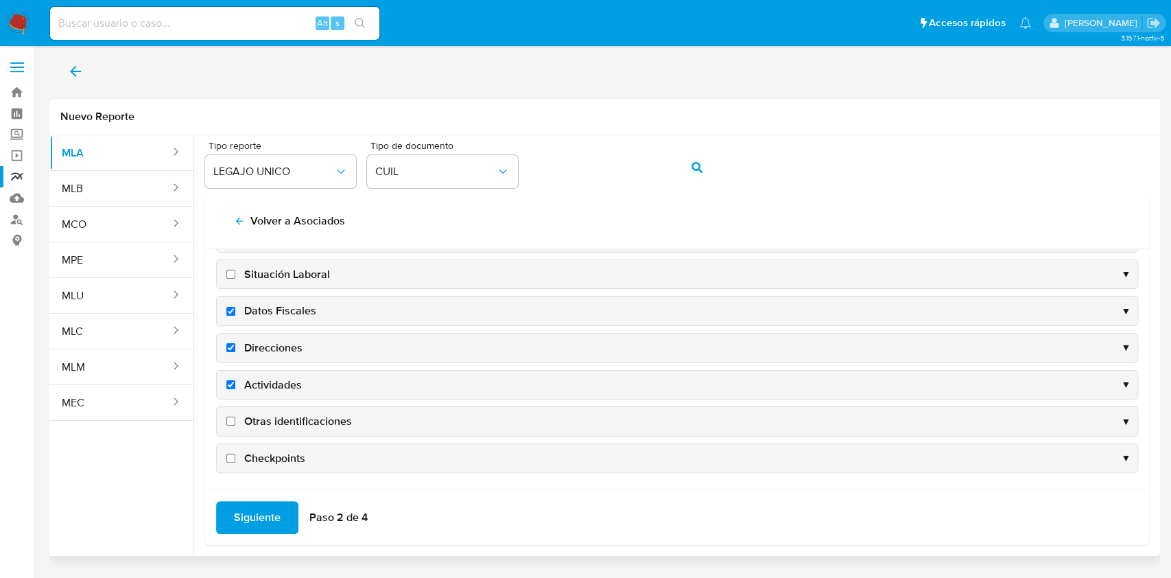
click at [235, 420] on input "Otras identificaciones" at bounding box center [230, 420] width 9 height 9
checkbox input "true"
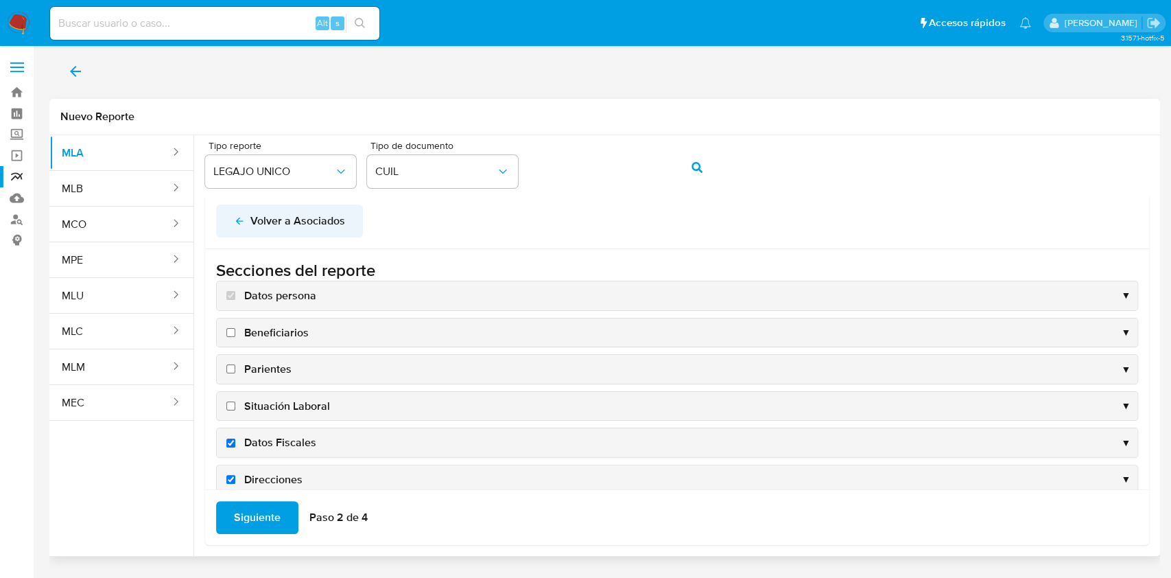
click at [276, 228] on h2 "Volver a Asociados" at bounding box center [297, 221] width 95 height 14
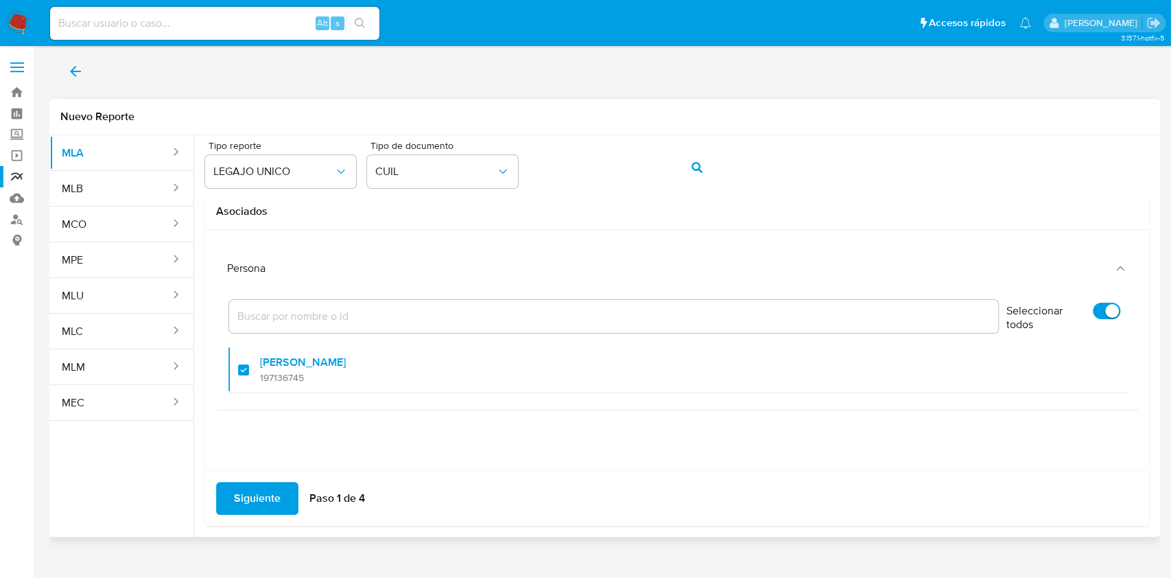
checkbox input "true"
click at [246, 492] on span "Siguiente" at bounding box center [257, 498] width 47 height 30
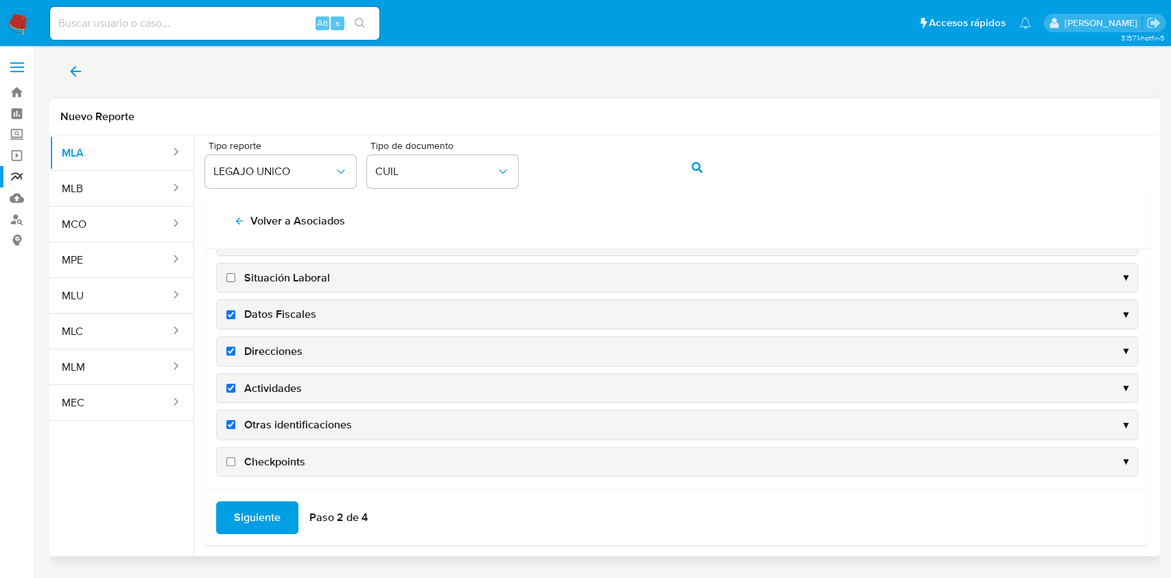
scroll to position [132, 0]
click at [248, 512] on span "Siguiente" at bounding box center [257, 517] width 47 height 30
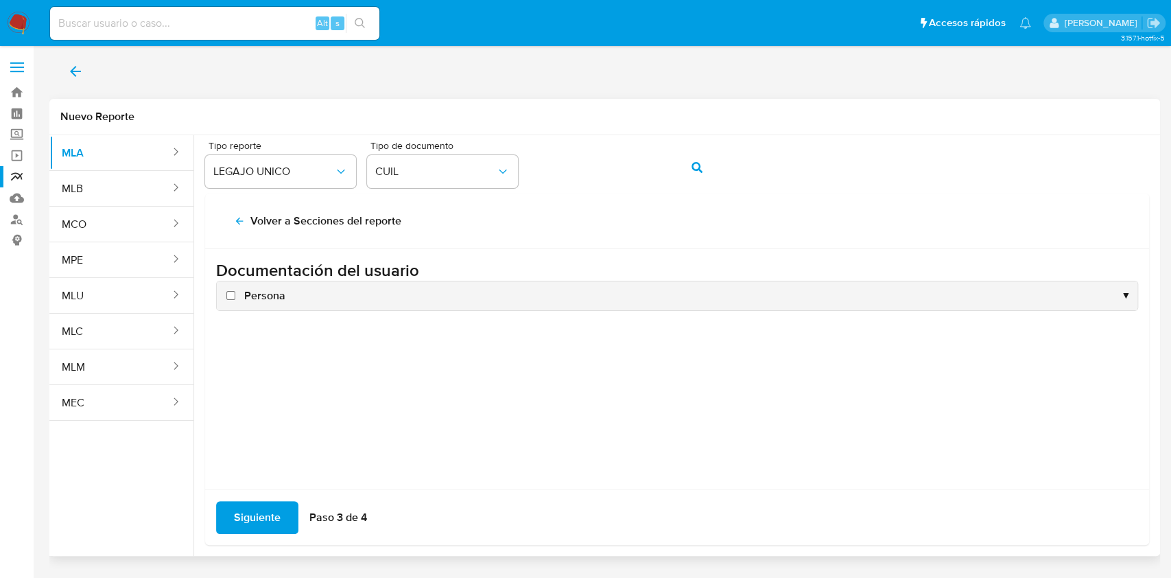
scroll to position [0, 0]
drag, startPoint x: 252, startPoint y: 297, endPoint x: 239, endPoint y: 350, distance: 54.6
click at [252, 296] on span "Persona" at bounding box center [264, 295] width 41 height 15
click at [235, 296] on input "Persona" at bounding box center [230, 295] width 9 height 9
checkbox input "true"
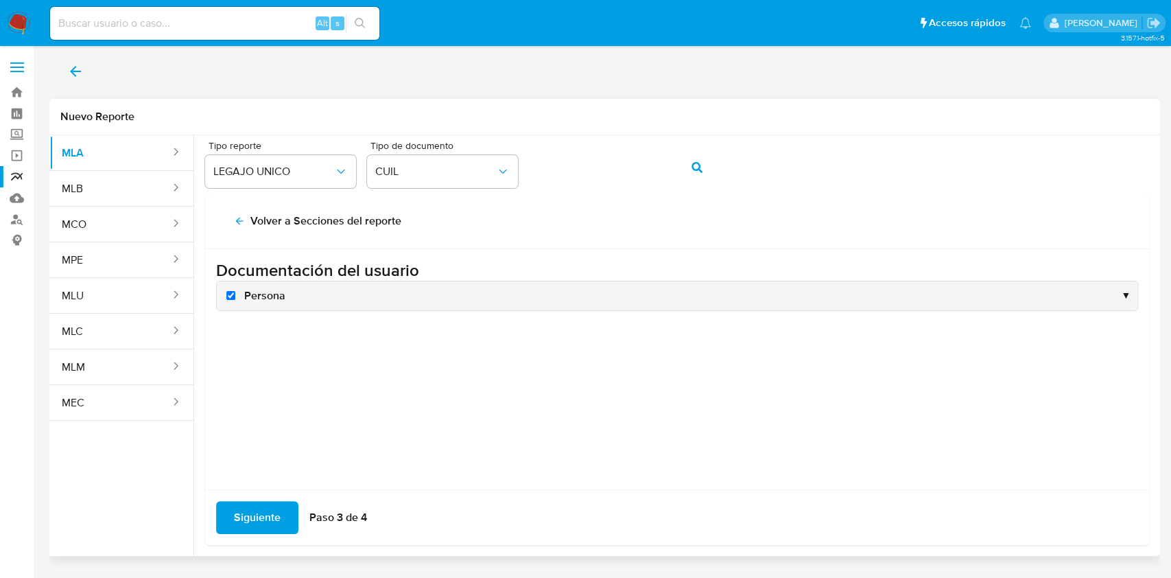
click at [252, 516] on span "Siguiente" at bounding box center [257, 517] width 47 height 30
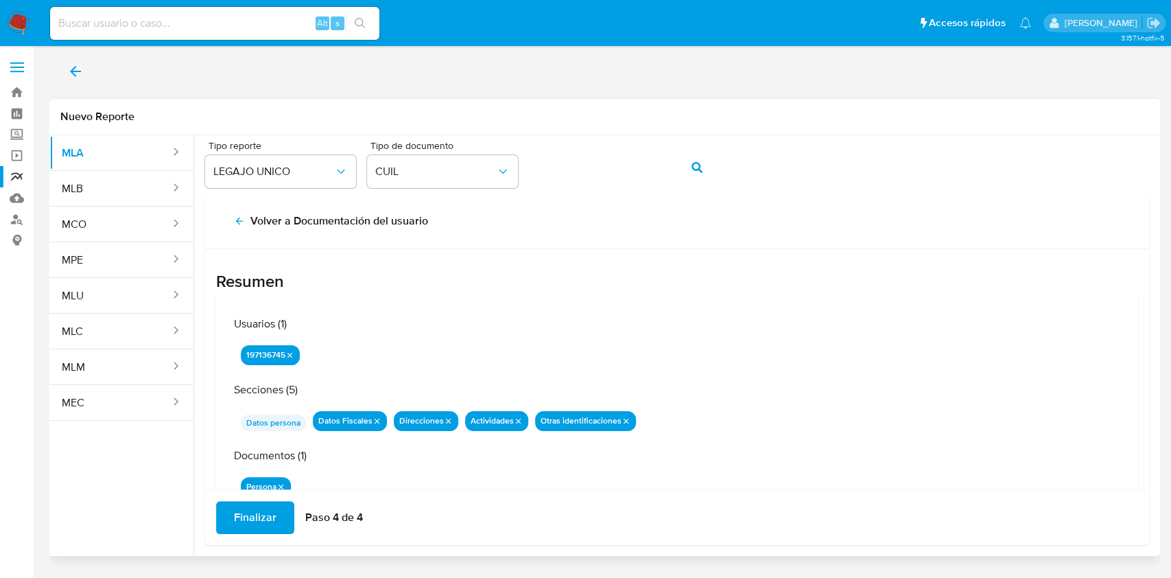
click at [243, 525] on span "Finalizar" at bounding box center [255, 517] width 43 height 30
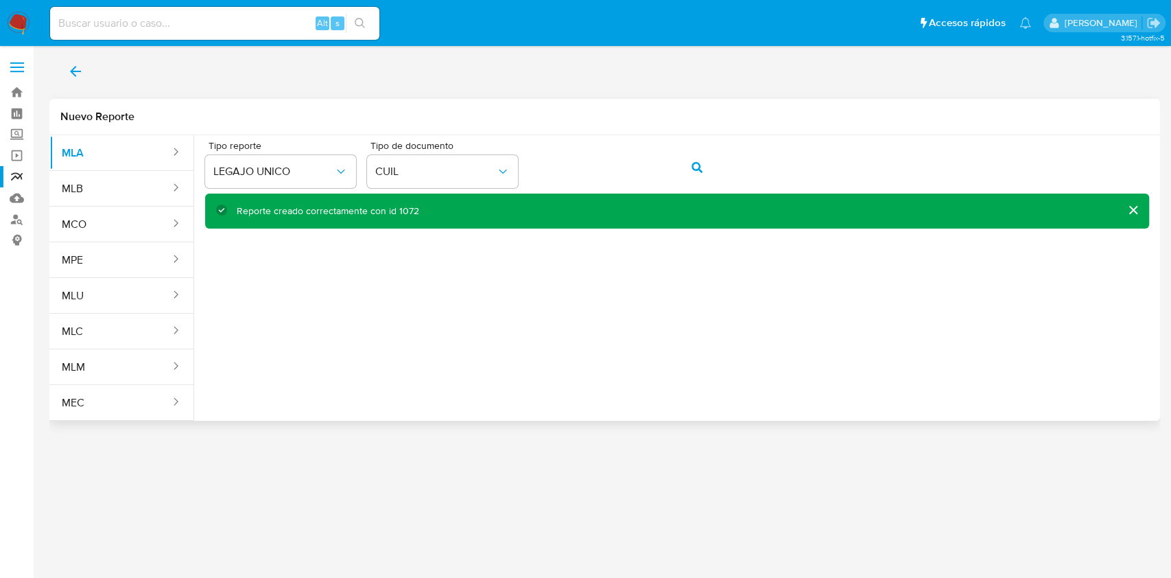
click at [479, 156] on div "Tipo reporte LEGAJO UNICO Tipo de documento CUIL" at bounding box center [677, 167] width 944 height 53
click at [692, 160] on span "action-search" at bounding box center [696, 167] width 11 height 30
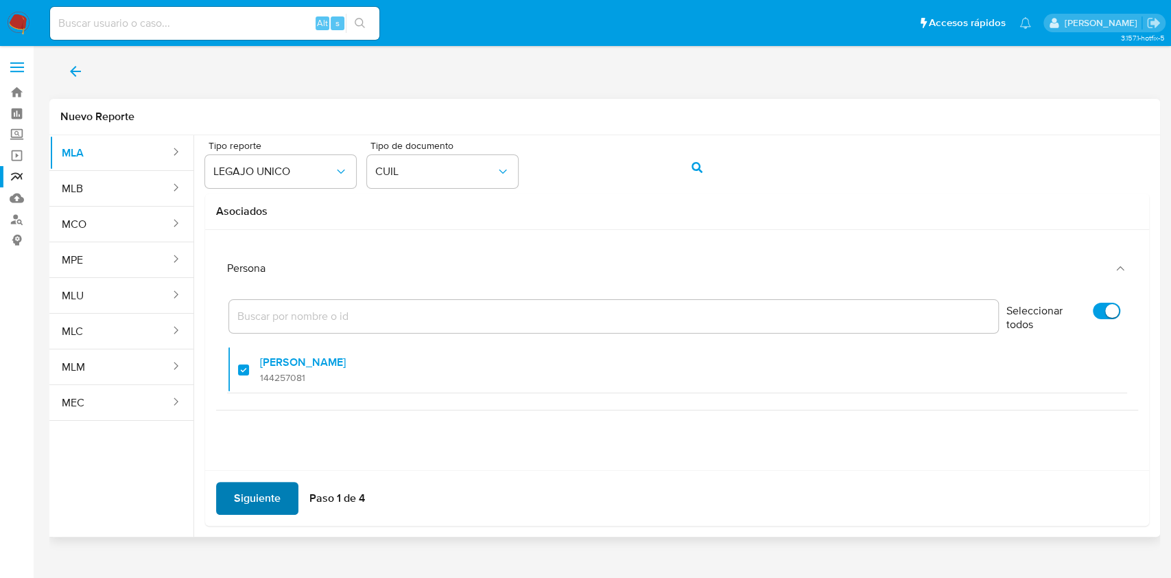
click at [252, 492] on span "Siguiente" at bounding box center [257, 498] width 47 height 30
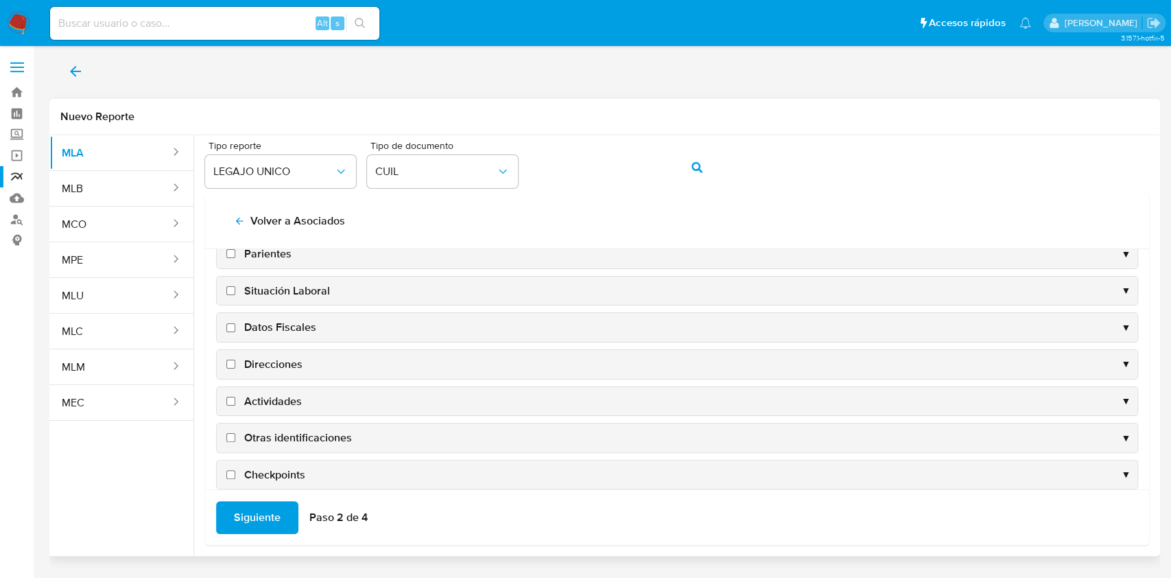
scroll to position [132, 0]
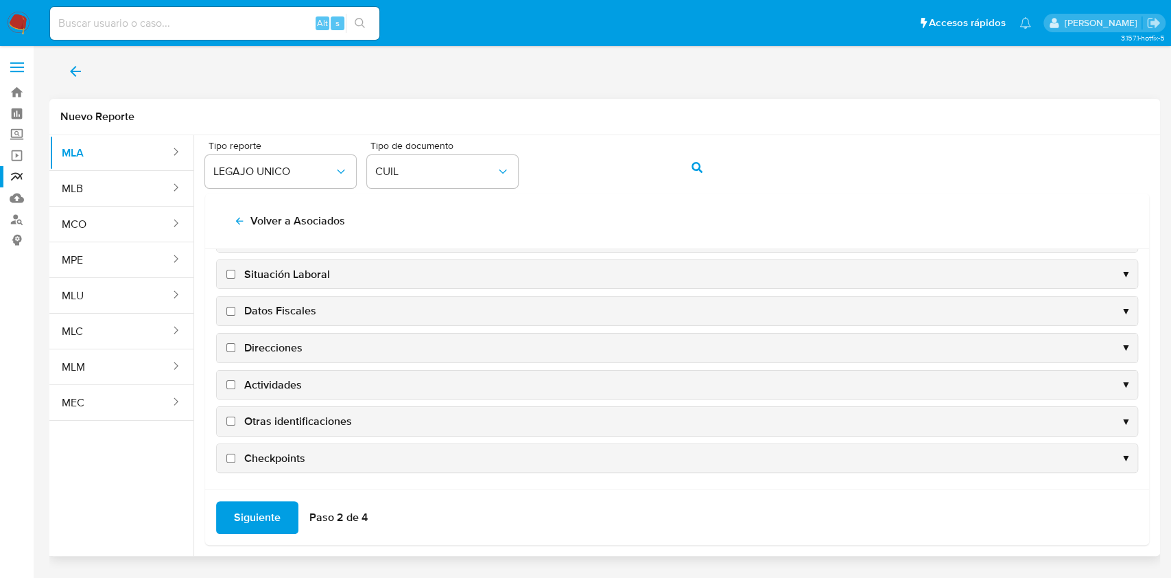
click at [257, 319] on div "Datos Fiscales ▼" at bounding box center [677, 310] width 920 height 29
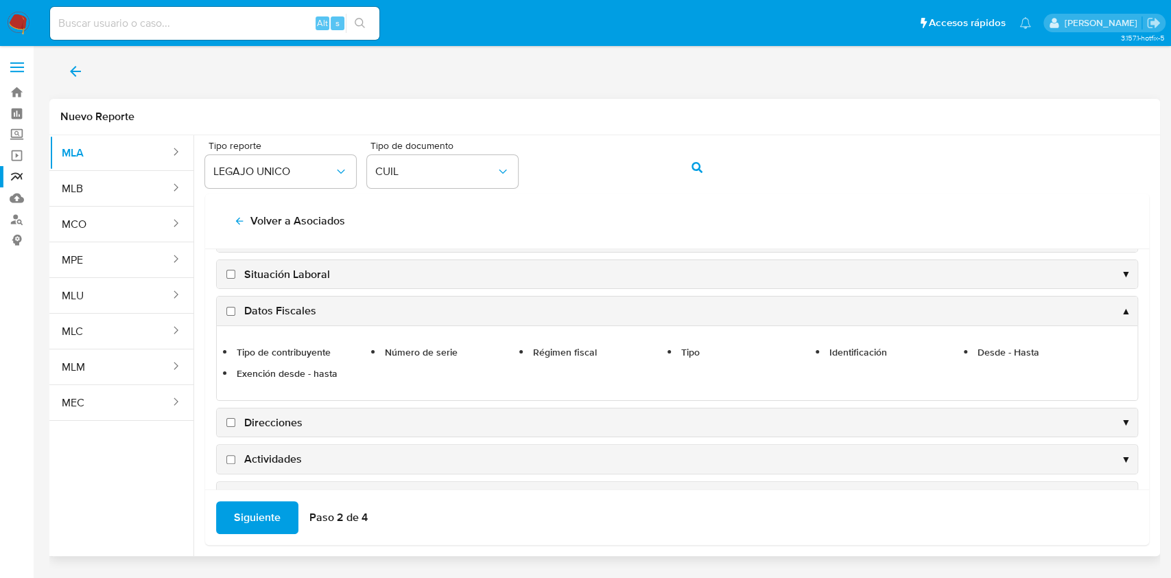
click at [257, 303] on span "Datos Fiscales" at bounding box center [280, 310] width 72 height 15
click at [235, 307] on input "Datos Fiscales" at bounding box center [230, 311] width 9 height 9
checkbox input "true"
click at [250, 415] on span "Direcciones" at bounding box center [273, 422] width 58 height 15
click at [235, 418] on input "Direcciones" at bounding box center [230, 422] width 9 height 9
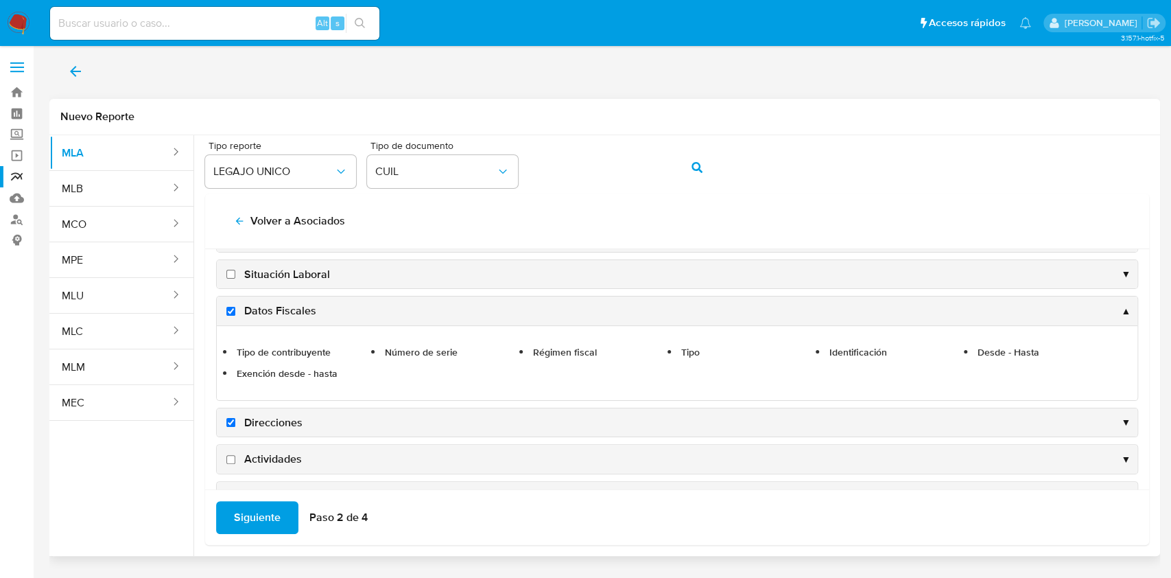
checkbox input "true"
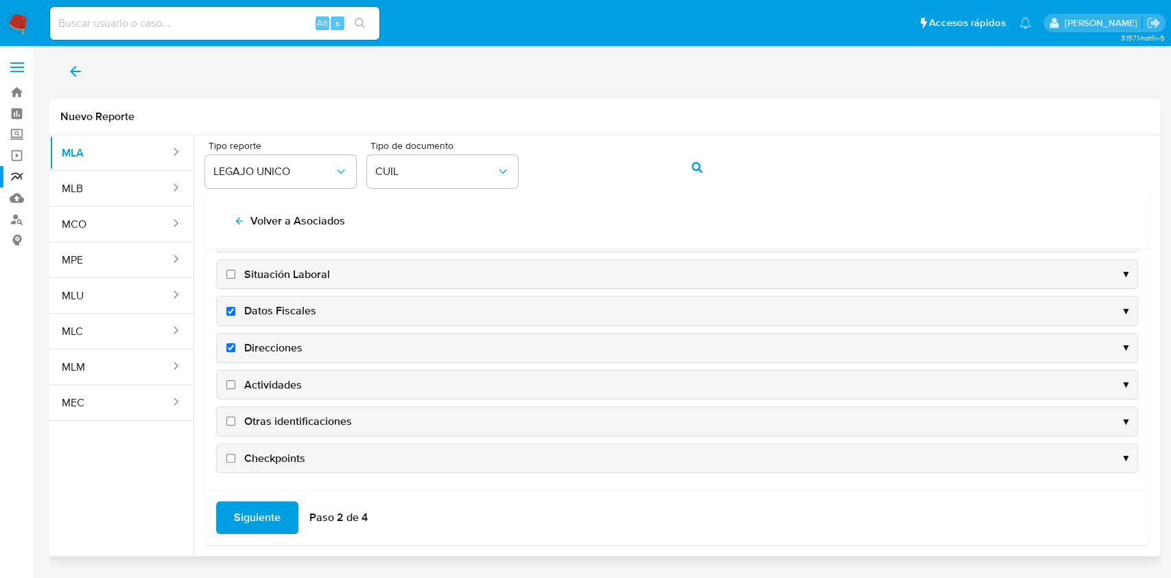
click at [253, 377] on span "Actividades" at bounding box center [273, 384] width 58 height 15
click at [235, 380] on input "Actividades" at bounding box center [230, 384] width 9 height 9
checkbox input "true"
click at [258, 414] on span "Otras identificaciones" at bounding box center [298, 421] width 108 height 15
click at [235, 416] on input "Otras identificaciones" at bounding box center [230, 420] width 9 height 9
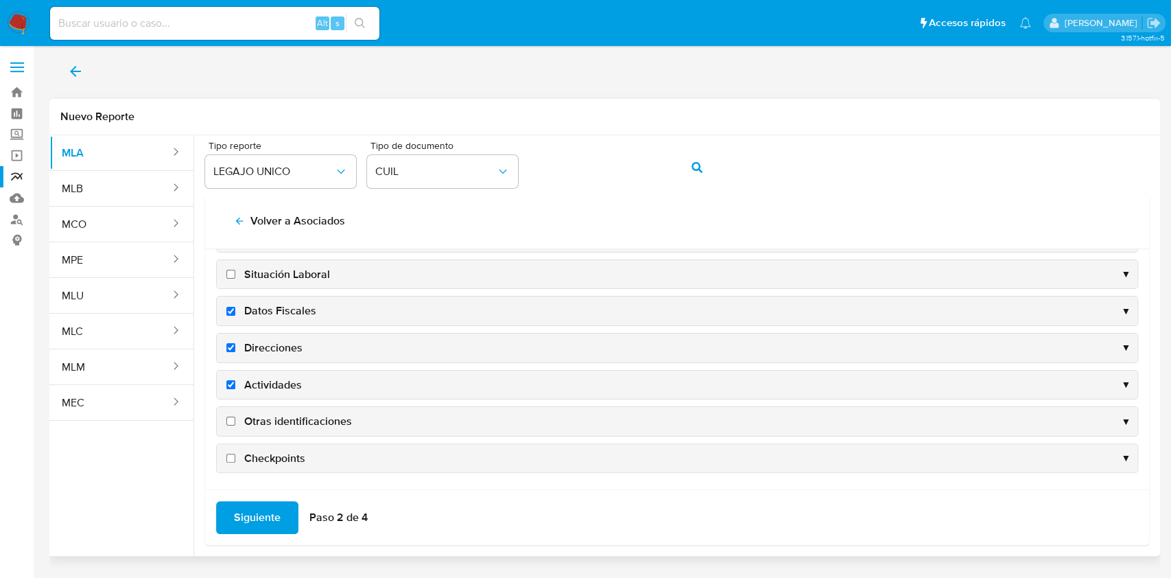
checkbox input "true"
click at [259, 508] on span "Siguiente" at bounding box center [257, 517] width 47 height 30
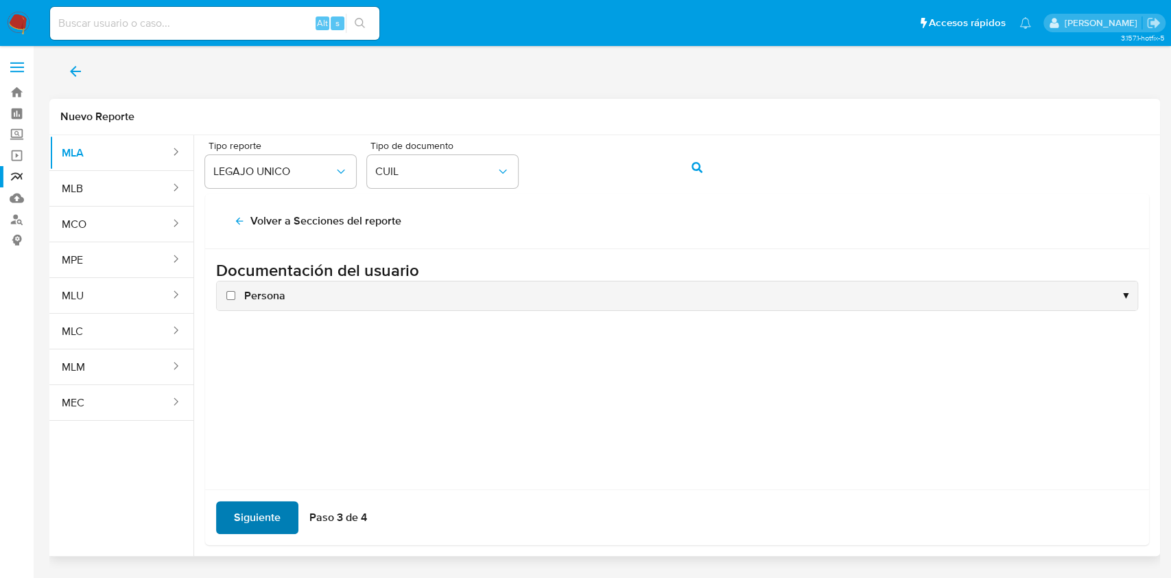
scroll to position [0, 0]
click at [263, 297] on span "Persona" at bounding box center [264, 295] width 41 height 15
click at [235, 297] on input "Persona" at bounding box center [230, 295] width 9 height 9
checkbox input "true"
click at [270, 524] on span "Siguiente" at bounding box center [257, 517] width 47 height 30
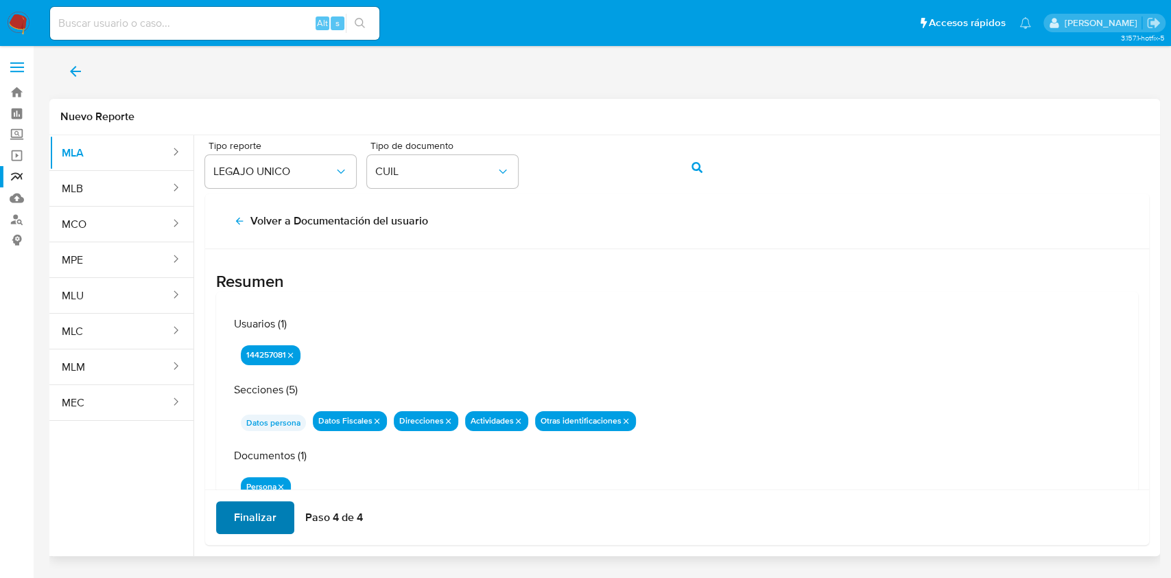
click at [265, 514] on span "Finalizar" at bounding box center [255, 517] width 43 height 30
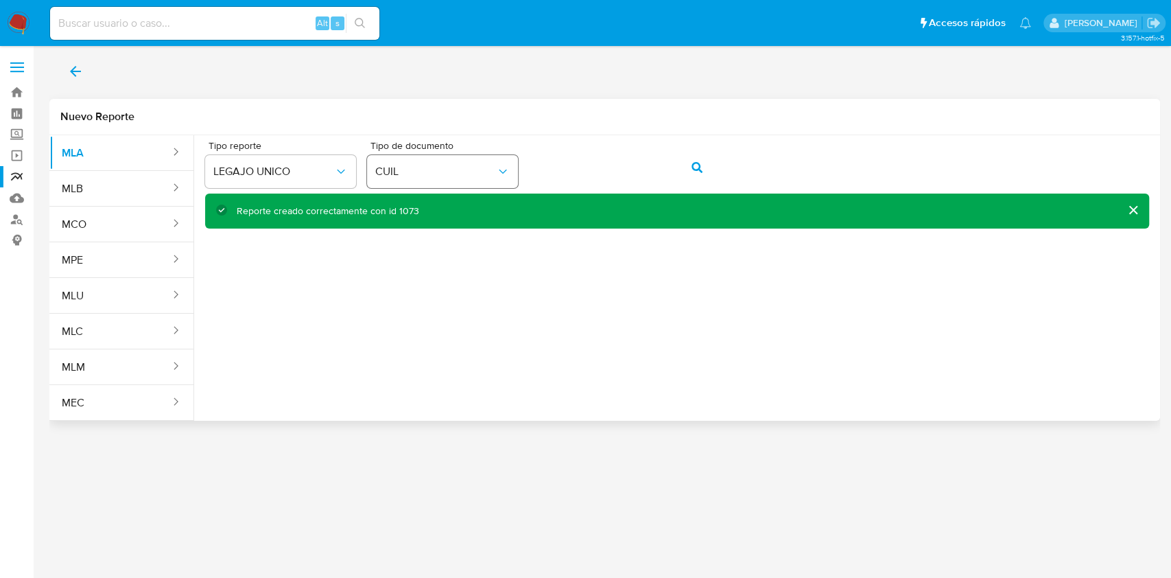
click at [474, 163] on div "Tipo reporte LEGAJO UNICO Tipo de documento CUIL" at bounding box center [677, 167] width 944 height 53
click at [675, 166] on button "action-search" at bounding box center [697, 167] width 47 height 33
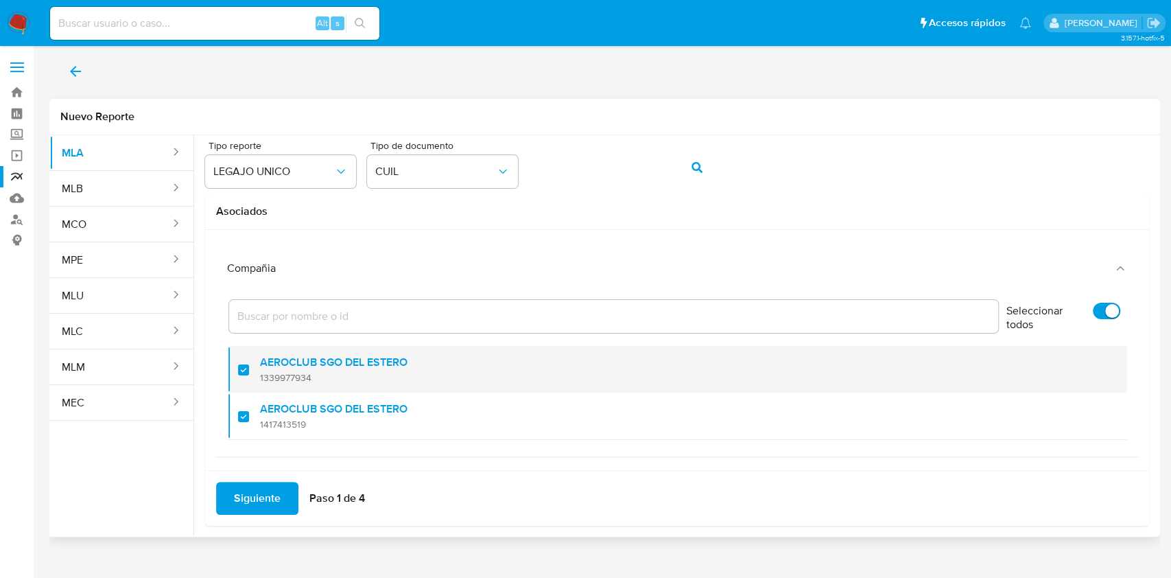
click at [248, 366] on div at bounding box center [249, 369] width 22 height 32
checkbox input "false"
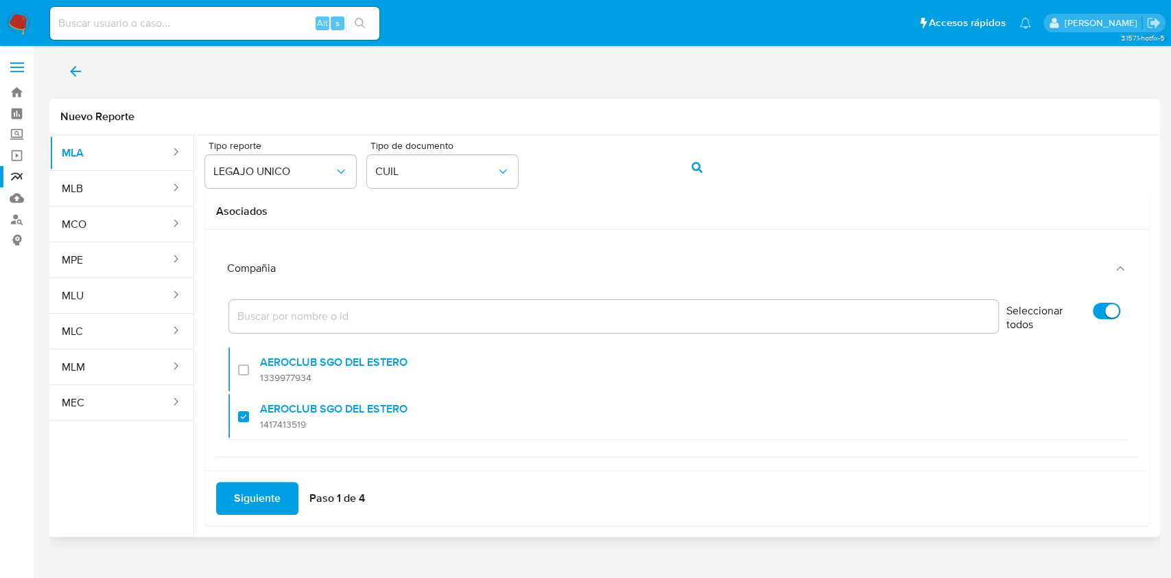
click at [254, 501] on span "Siguiente" at bounding box center [257, 498] width 47 height 30
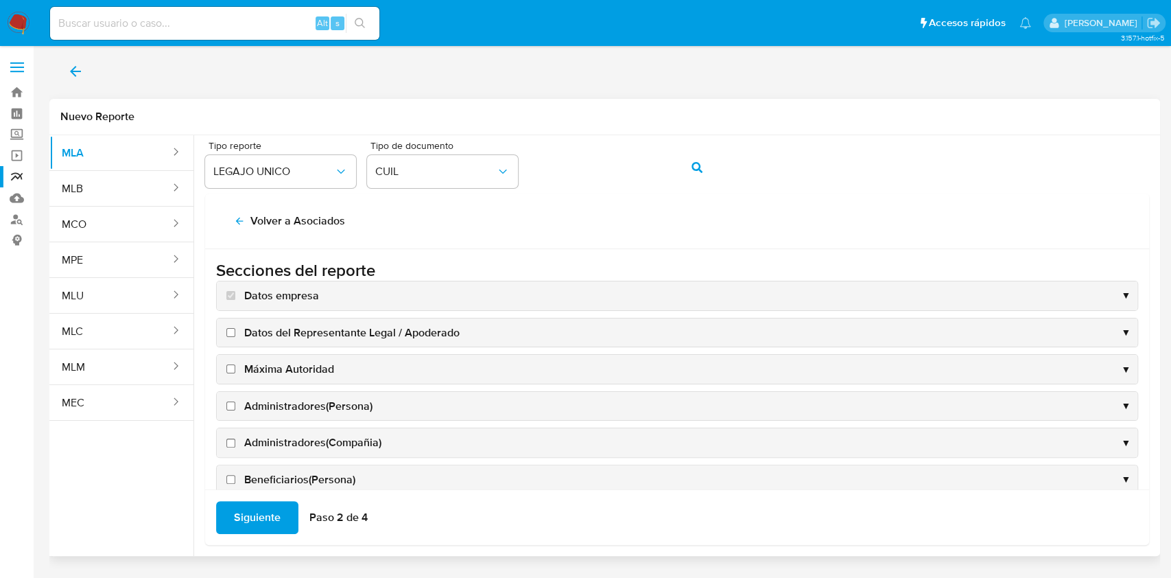
click at [284, 331] on span "Datos del Representante Legal / Apoderado" at bounding box center [351, 332] width 215 height 15
click at [235, 331] on input "Datos del Representante Legal / Apoderado" at bounding box center [230, 332] width 9 height 9
checkbox input "true"
click at [234, 368] on input "Máxima Autoridad" at bounding box center [230, 368] width 9 height 9
checkbox input "true"
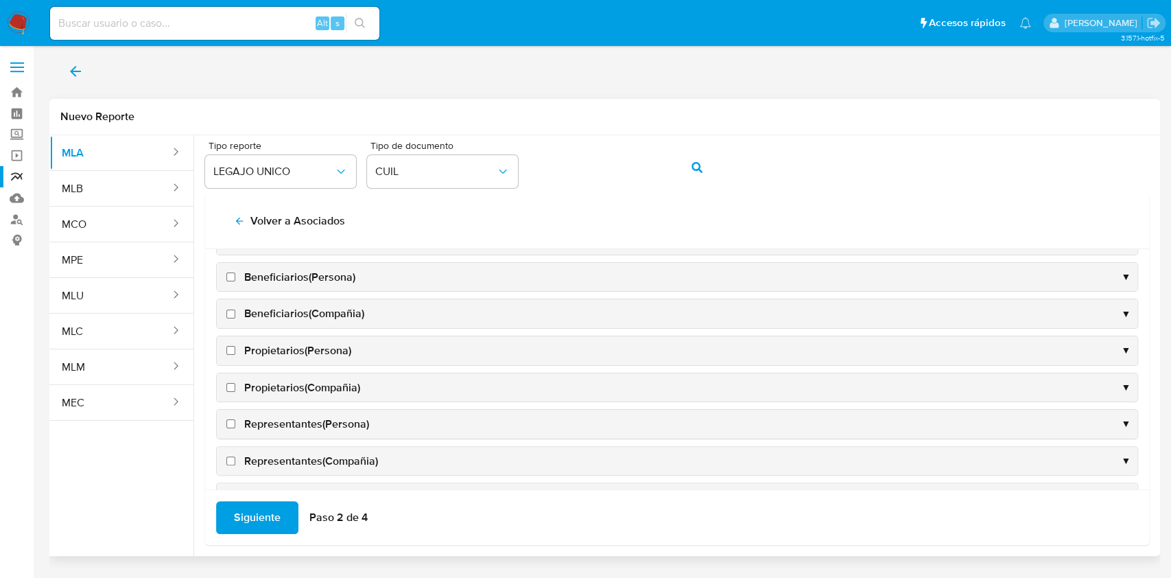
scroll to position [457, 0]
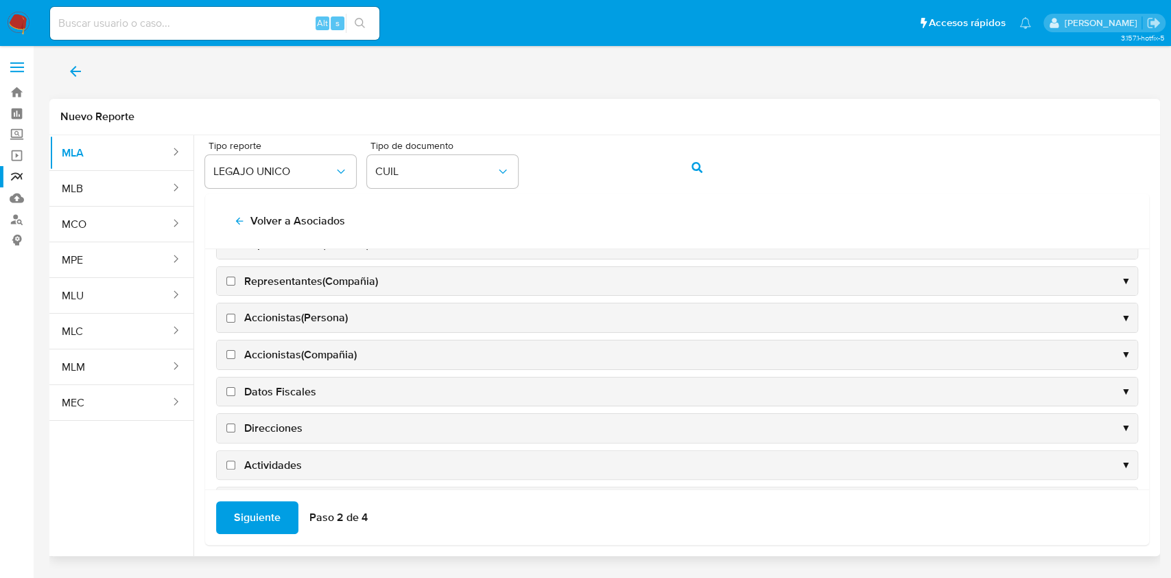
click at [248, 391] on span "Datos Fiscales" at bounding box center [280, 391] width 72 height 15
click at [235, 391] on input "Datos Fiscales" at bounding box center [230, 391] width 9 height 9
checkbox input "true"
click at [264, 423] on span "Direcciones" at bounding box center [273, 427] width 58 height 15
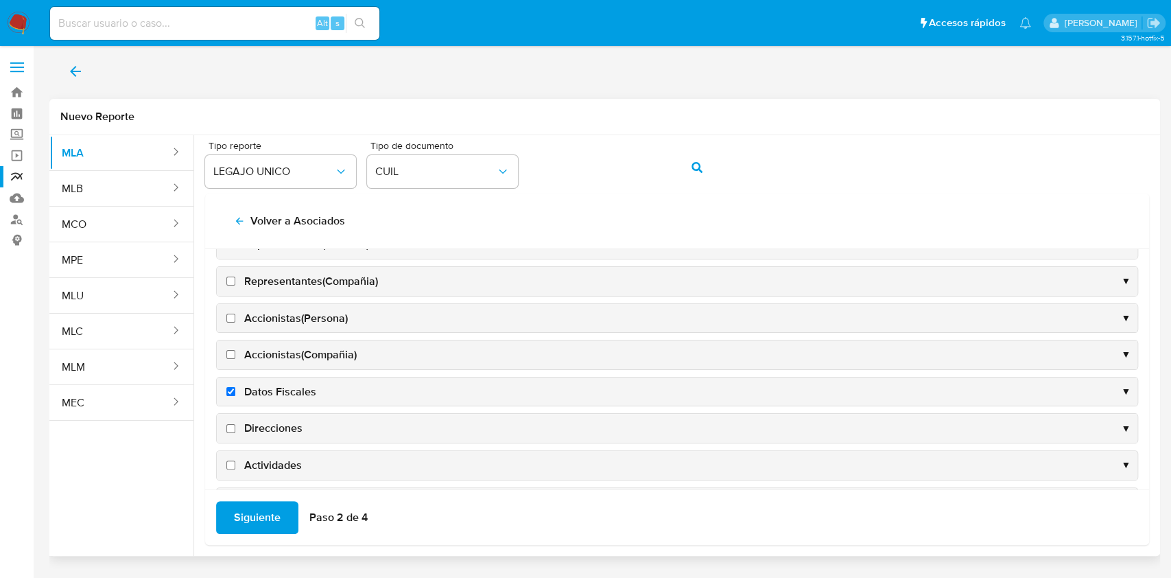
click at [235, 424] on input "Direcciones" at bounding box center [230, 428] width 9 height 9
checkbox input "true"
click at [278, 461] on span "Actividades" at bounding box center [273, 464] width 58 height 15
click at [235, 461] on input "Actividades" at bounding box center [230, 464] width 9 height 9
checkbox input "true"
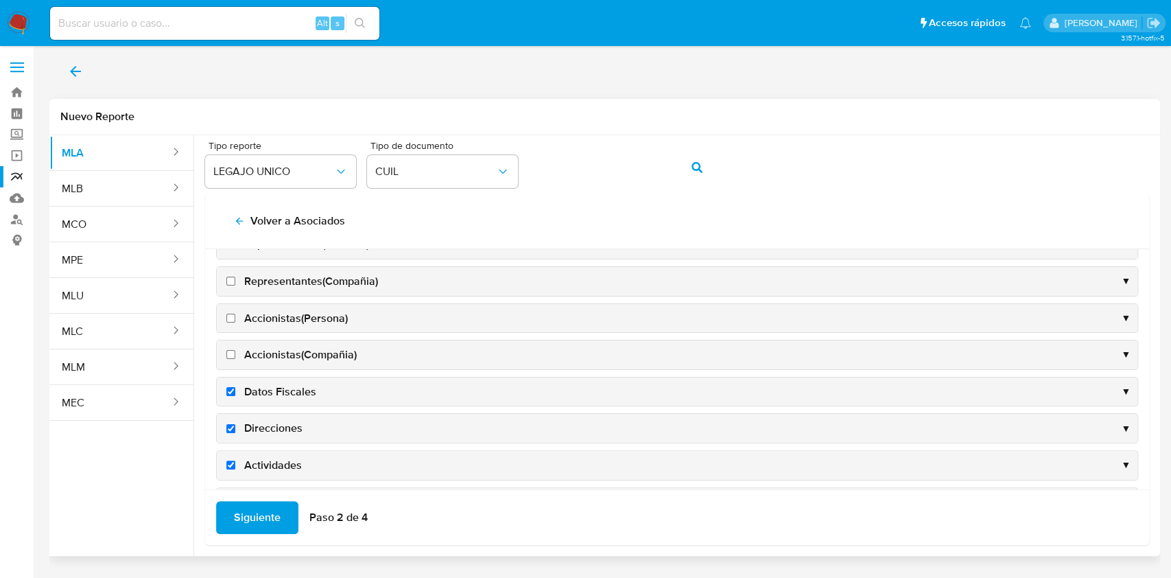
scroll to position [461, 0]
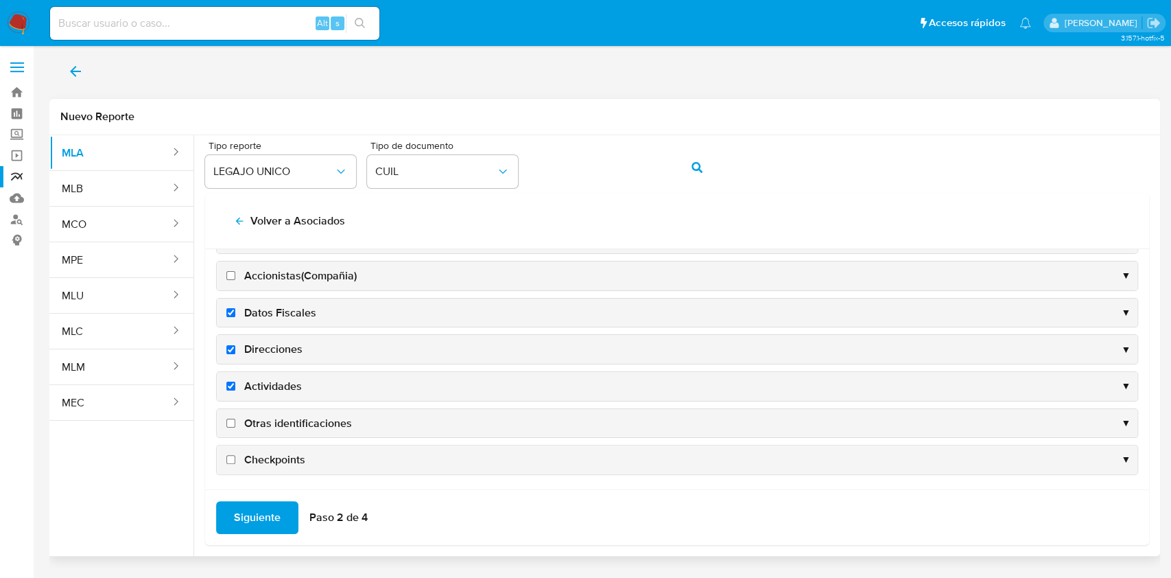
click at [289, 416] on span "Otras identificaciones" at bounding box center [298, 423] width 108 height 15
click at [235, 418] on input "Otras identificaciones" at bounding box center [230, 422] width 9 height 9
checkbox input "true"
click at [248, 519] on span "Siguiente" at bounding box center [257, 517] width 47 height 30
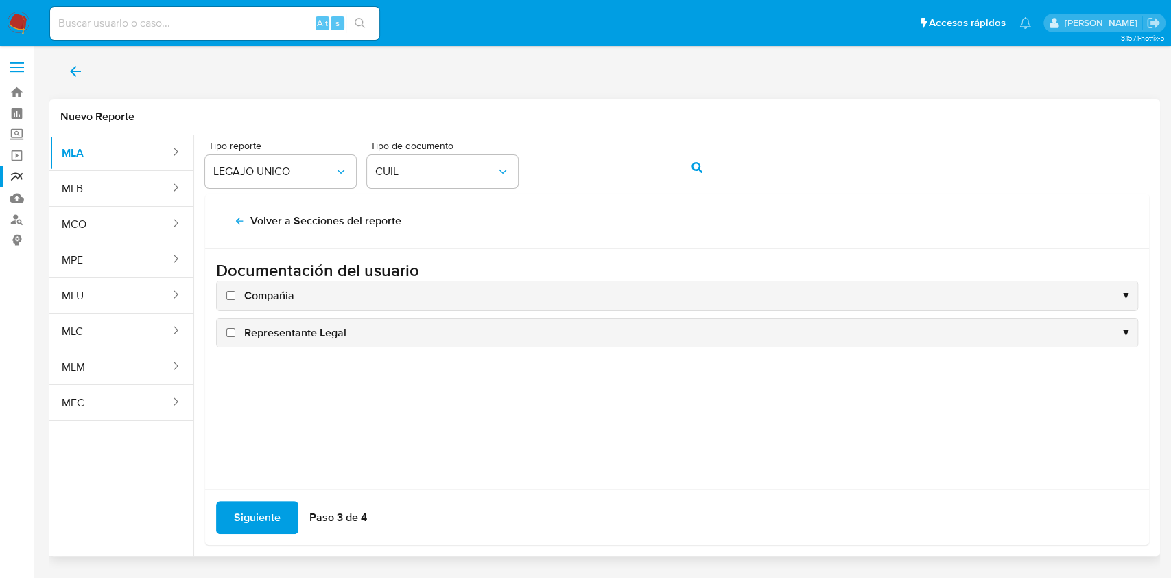
click at [270, 296] on span "Compañia" at bounding box center [269, 295] width 50 height 15
click at [235, 296] on input "Compañia" at bounding box center [230, 295] width 9 height 9
checkbox input "true"
click at [274, 328] on span "Representante Legal" at bounding box center [295, 332] width 102 height 15
click at [235, 328] on input "Representante Legal" at bounding box center [230, 332] width 9 height 9
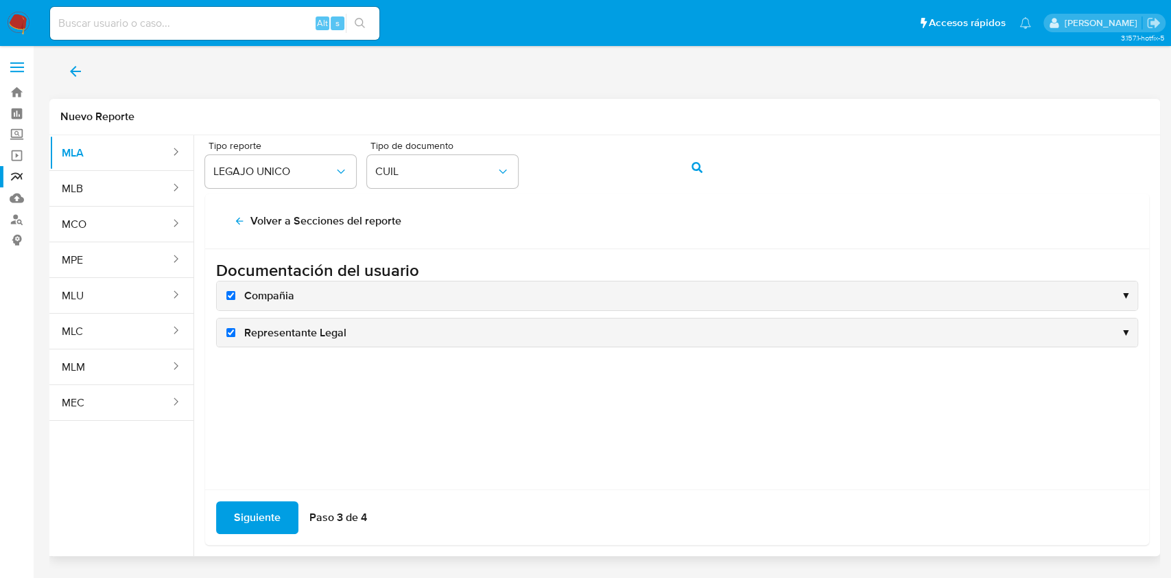
checkbox input "true"
click at [235, 535] on div "Siguiente Paso 3 de 4" at bounding box center [677, 517] width 944 height 56
click at [246, 510] on span "Siguiente" at bounding box center [257, 517] width 47 height 30
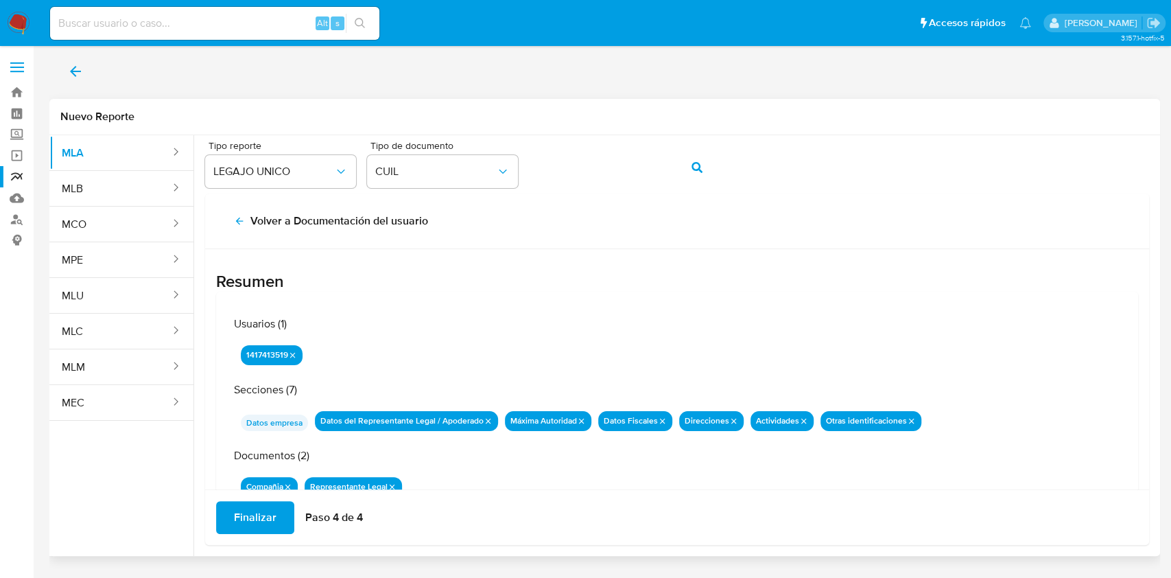
click at [246, 512] on span "Finalizar" at bounding box center [255, 517] width 43 height 30
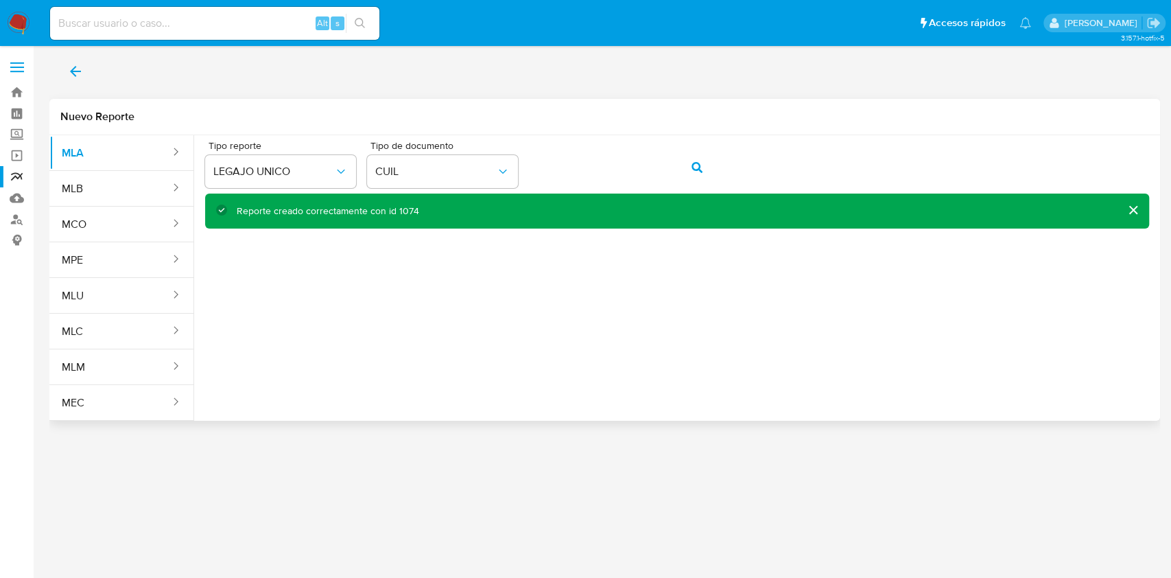
click at [78, 72] on icon "back" at bounding box center [75, 71] width 16 height 16
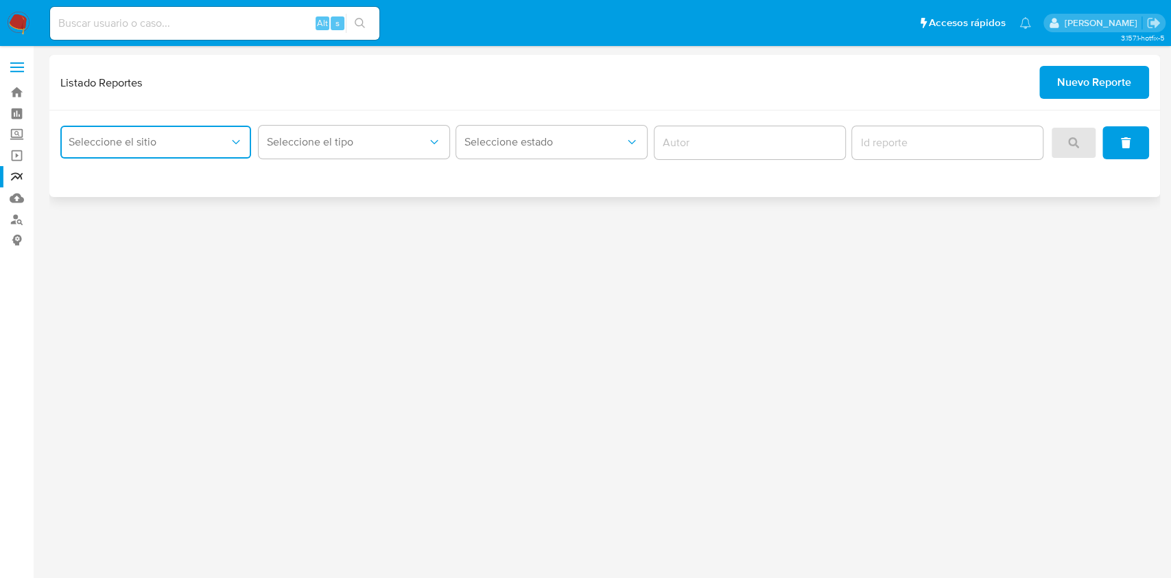
click at [111, 143] on span "Seleccione el sitio" at bounding box center [149, 142] width 160 height 14
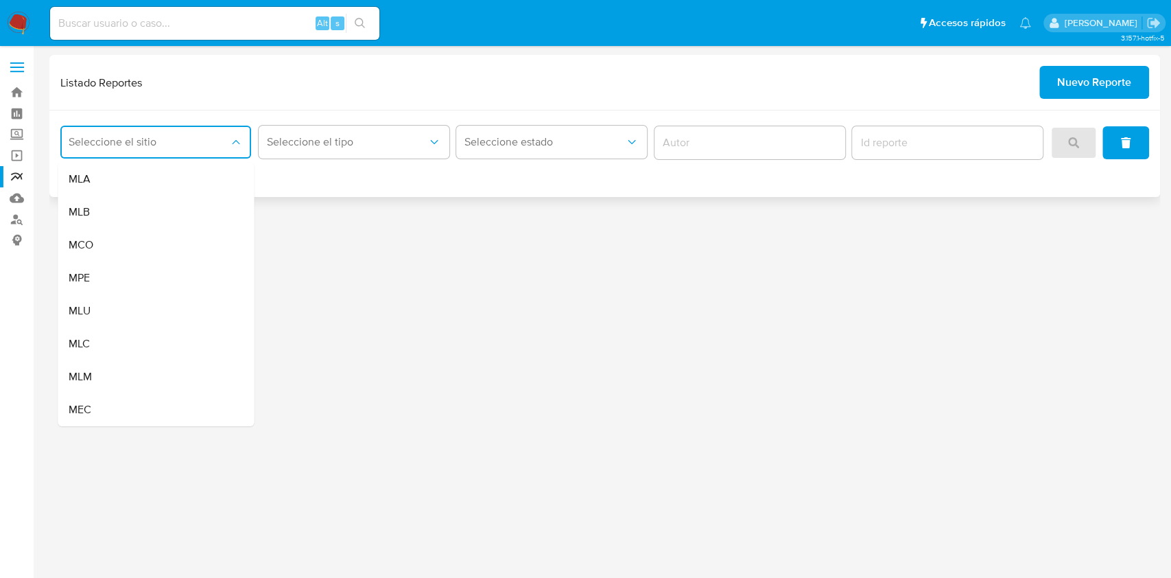
drag, startPoint x: 137, startPoint y: 182, endPoint x: 226, endPoint y: 142, distance: 97.0
click at [138, 182] on div "MLA" at bounding box center [152, 179] width 166 height 33
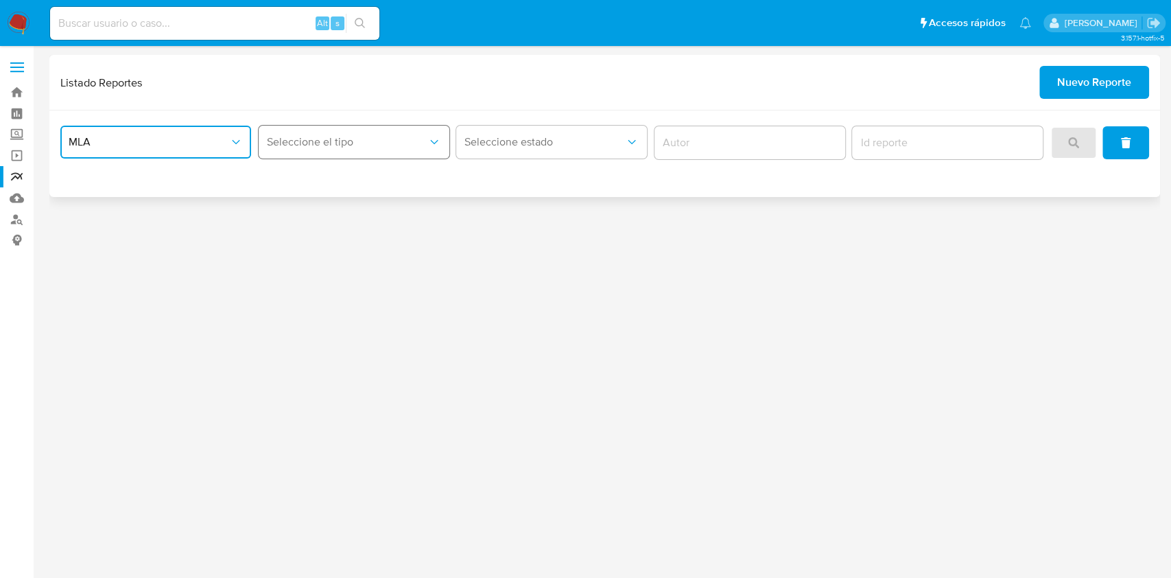
click at [291, 126] on button "Seleccione el tipo" at bounding box center [354, 142] width 191 height 33
click at [325, 207] on span "LEGAJO UNICO" at bounding box center [305, 212] width 77 height 14
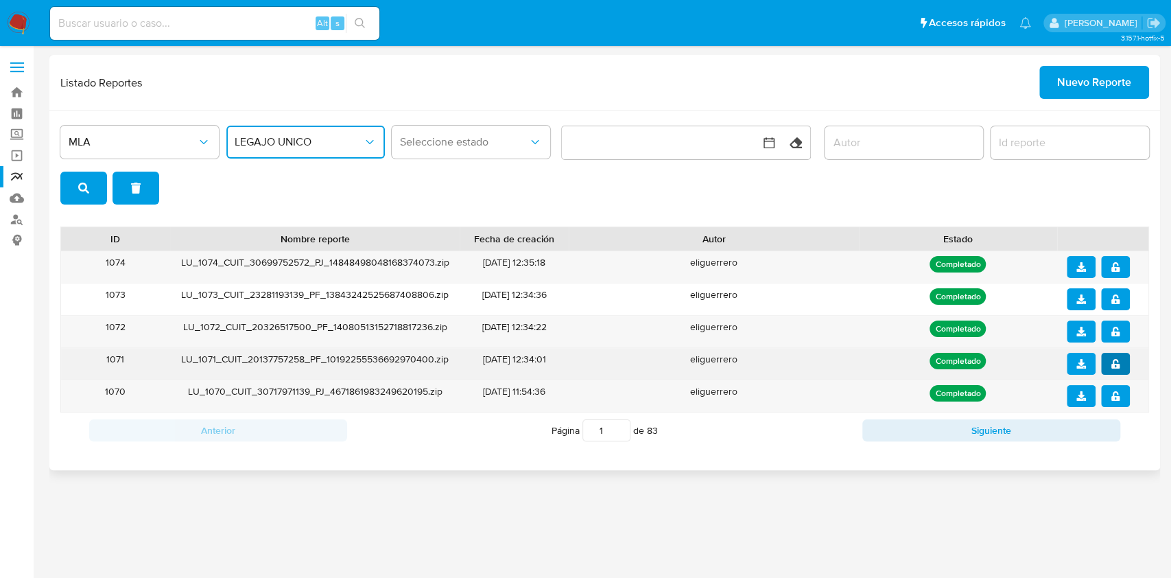
click at [1113, 368] on span "notify_security" at bounding box center [1115, 363] width 10 height 19
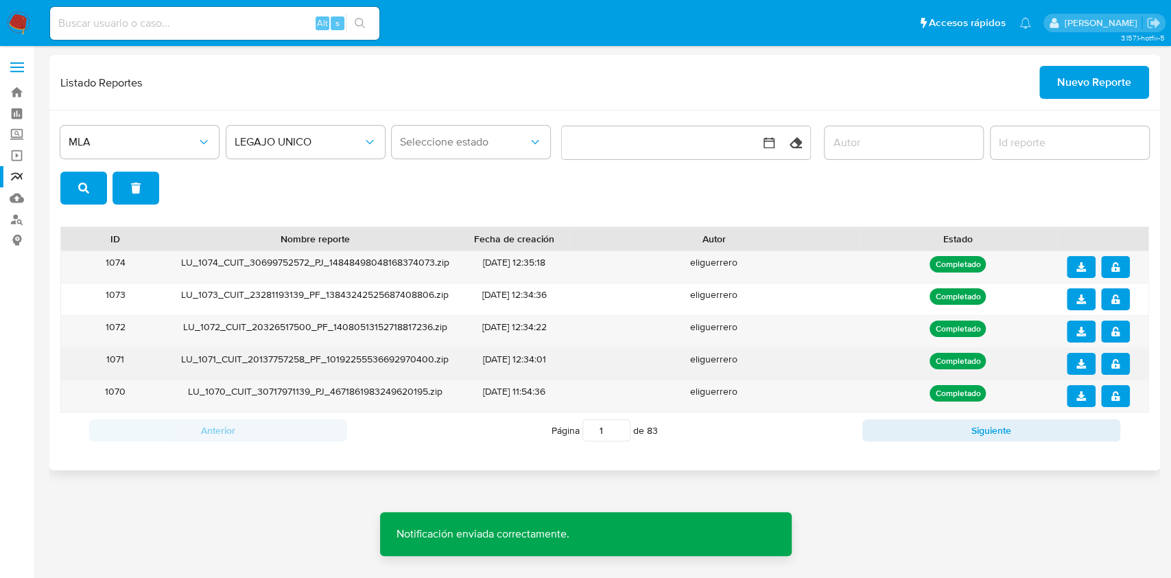
click at [1081, 362] on icon "download" at bounding box center [1081, 364] width 10 height 10
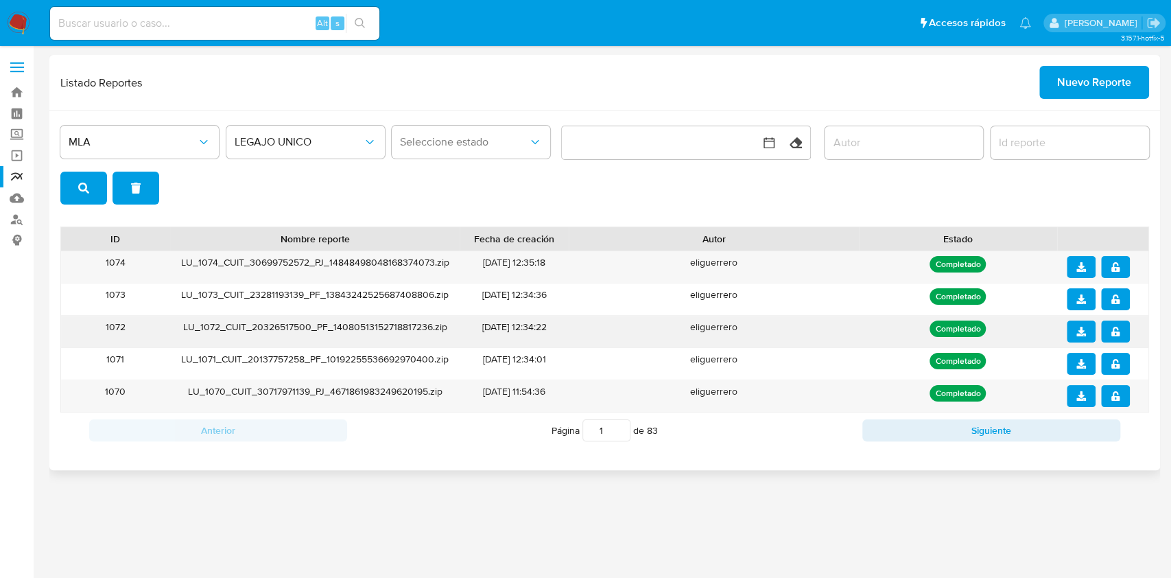
click at [1123, 332] on button "notify_security" at bounding box center [1115, 331] width 29 height 22
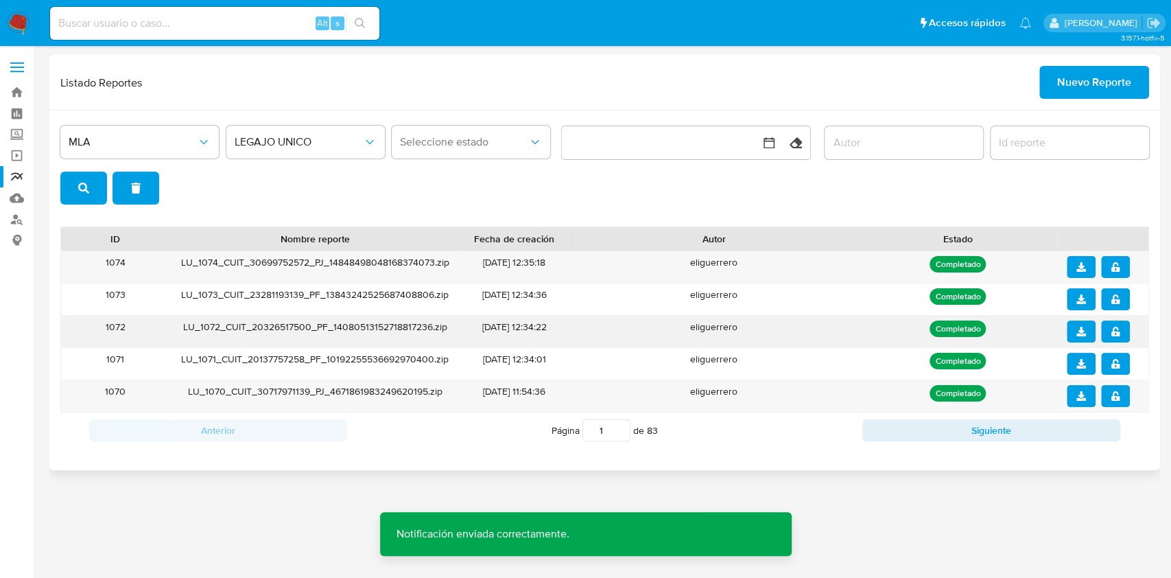
click at [1078, 335] on icon "download" at bounding box center [1081, 331] width 10 height 10
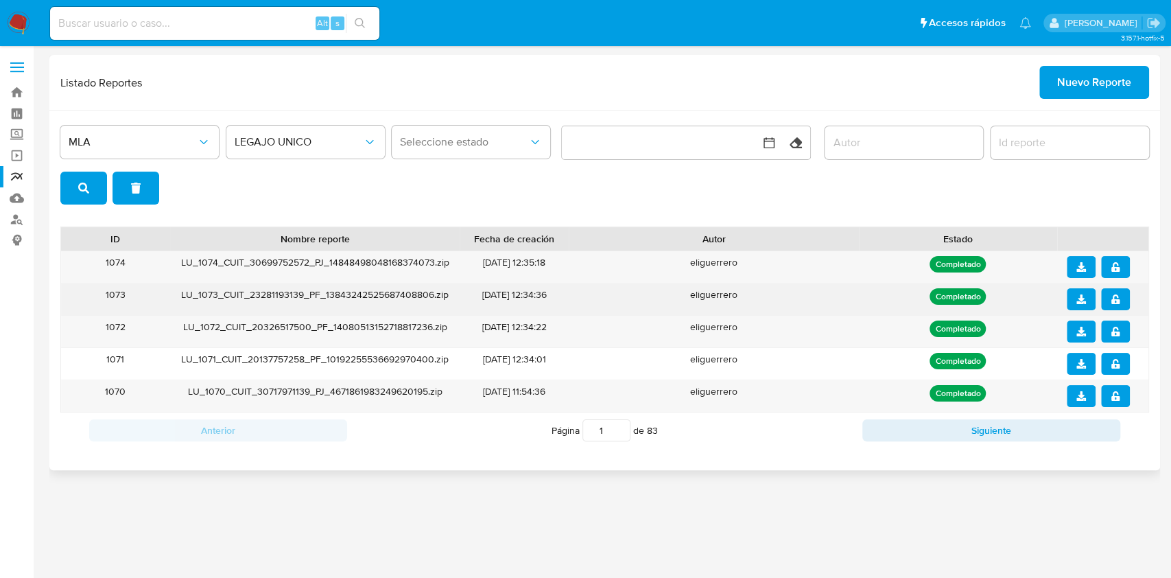
click at [1125, 299] on button "notify_security" at bounding box center [1115, 299] width 29 height 22
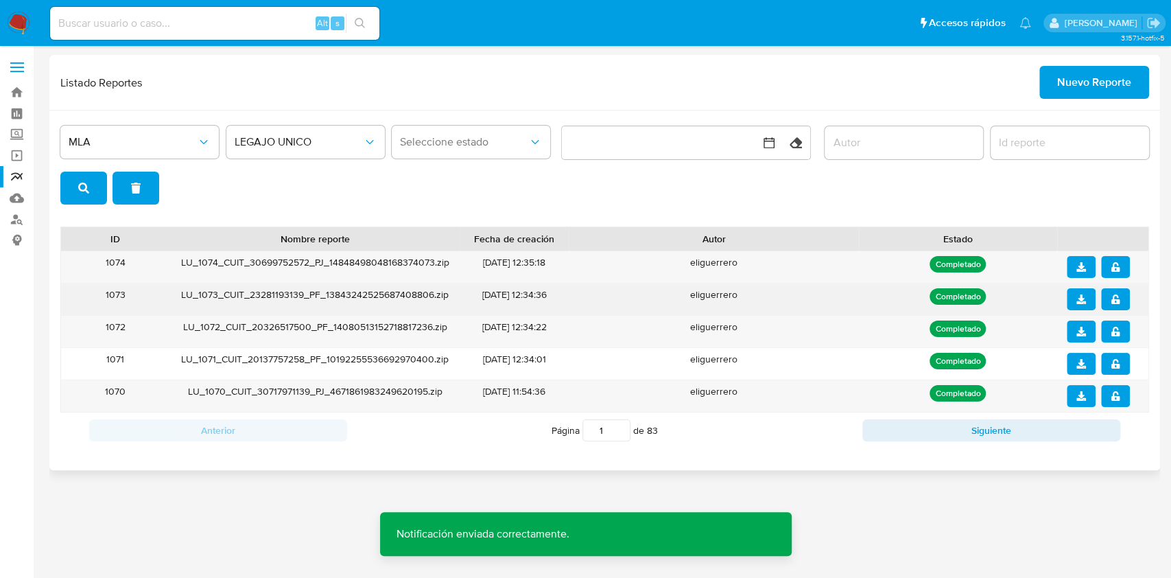
click at [1081, 306] on span "download" at bounding box center [1081, 298] width 10 height 19
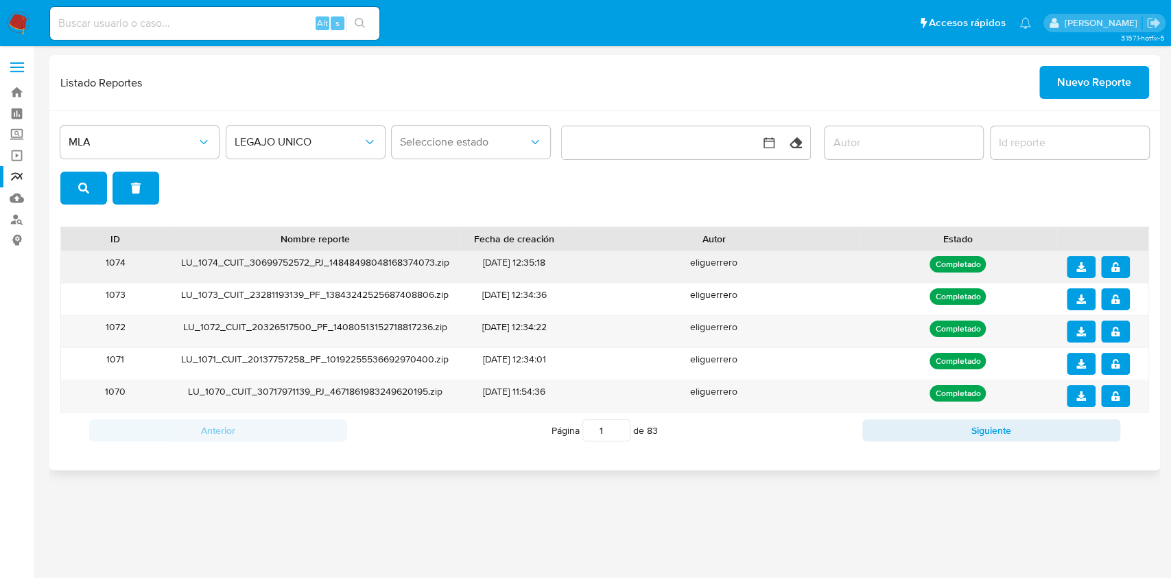
click at [1115, 265] on icon "notify_security" at bounding box center [1115, 267] width 10 height 10
click at [1075, 268] on button "download" at bounding box center [1081, 267] width 29 height 22
click at [9, 222] on link "Buscador de personas" at bounding box center [81, 219] width 163 height 21
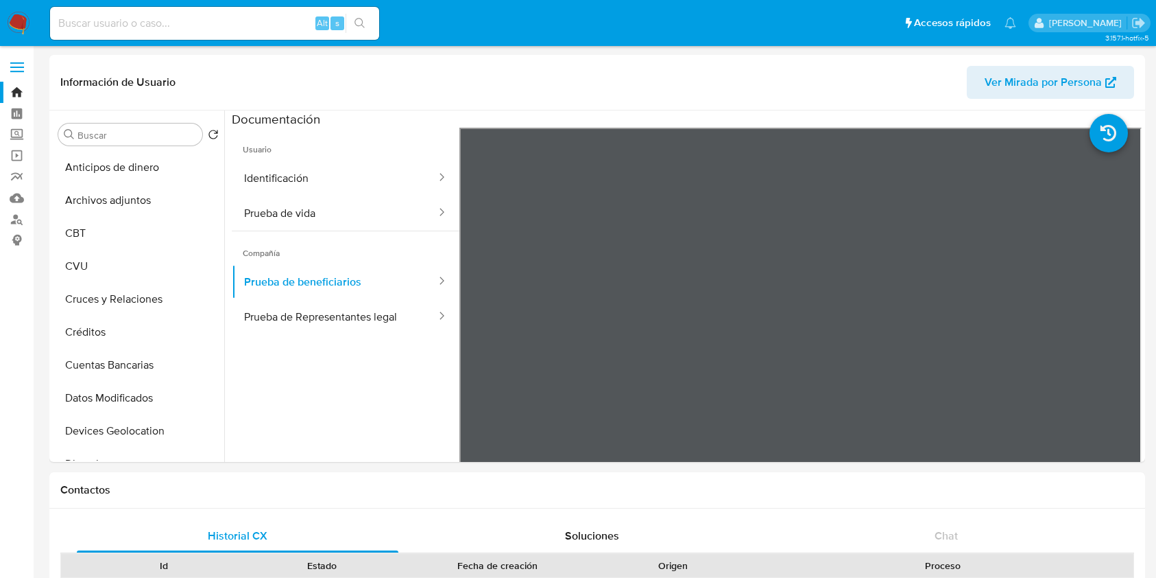
select select "10"
click at [150, 20] on input at bounding box center [214, 23] width 329 height 18
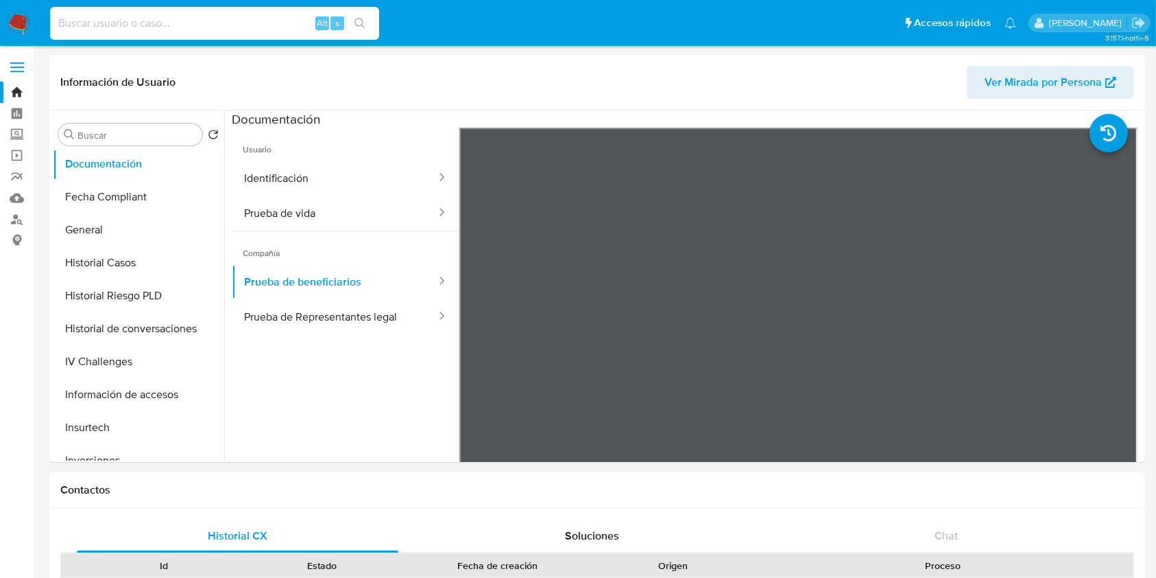
paste input "1417413519"
type input "1417413519"
click at [355, 23] on icon "search-icon" at bounding box center [360, 23] width 11 height 11
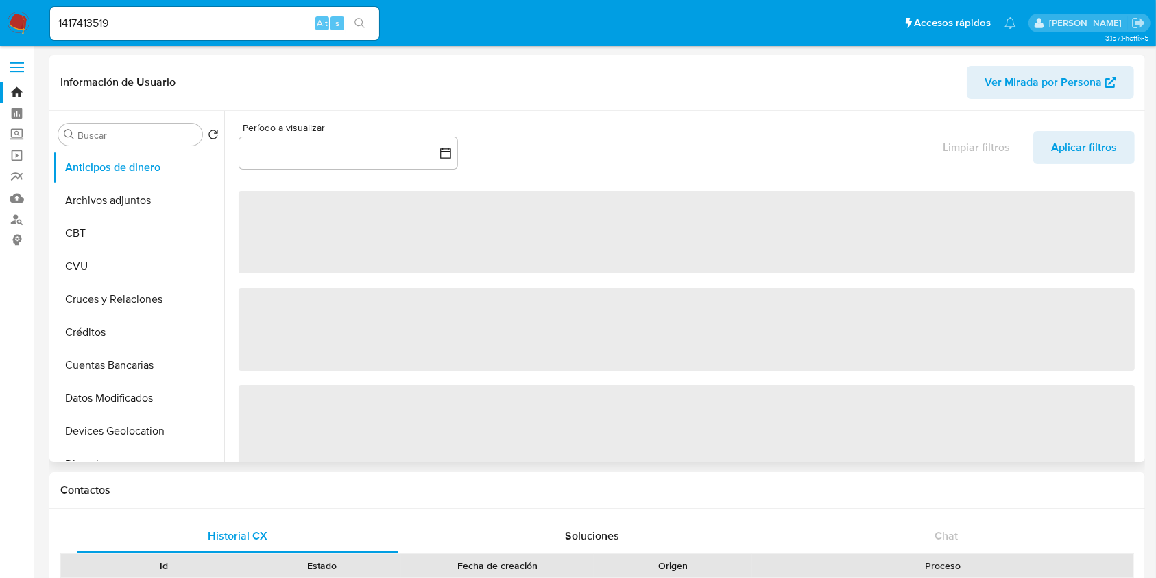
select select "10"
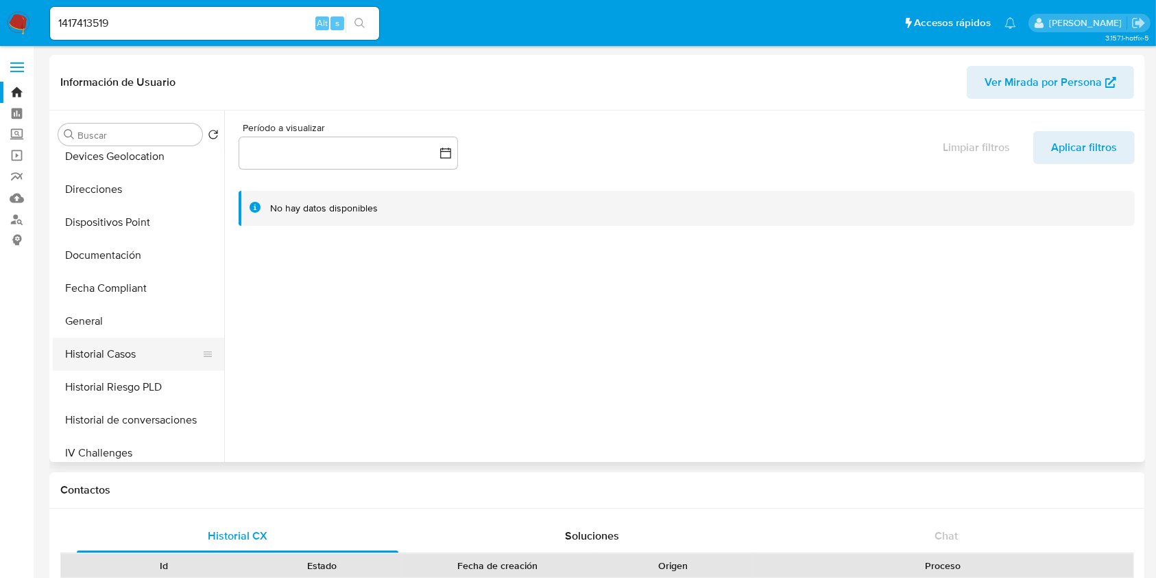
scroll to position [457, 0]
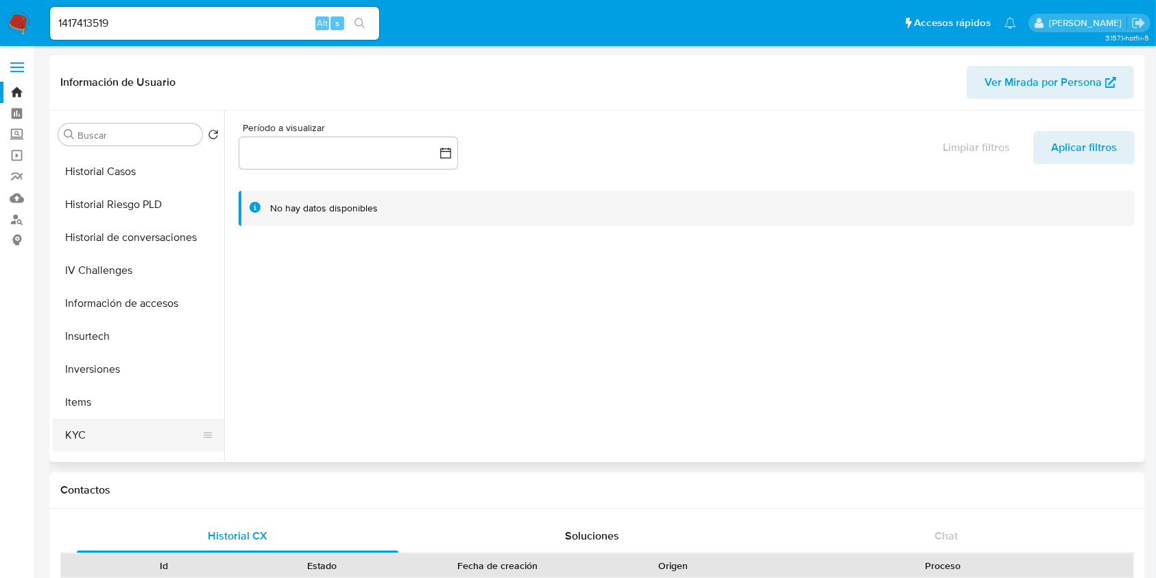
drag, startPoint x: 103, startPoint y: 441, endPoint x: 106, endPoint y: 435, distance: 7.1
click at [103, 440] on button "KYC" at bounding box center [133, 434] width 160 height 33
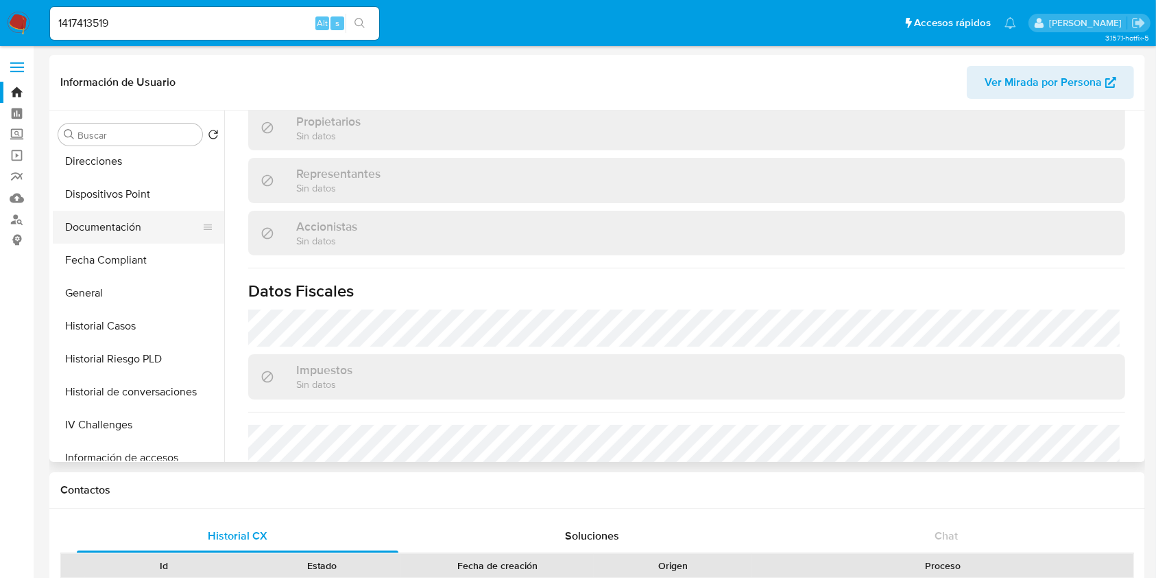
scroll to position [274, 0]
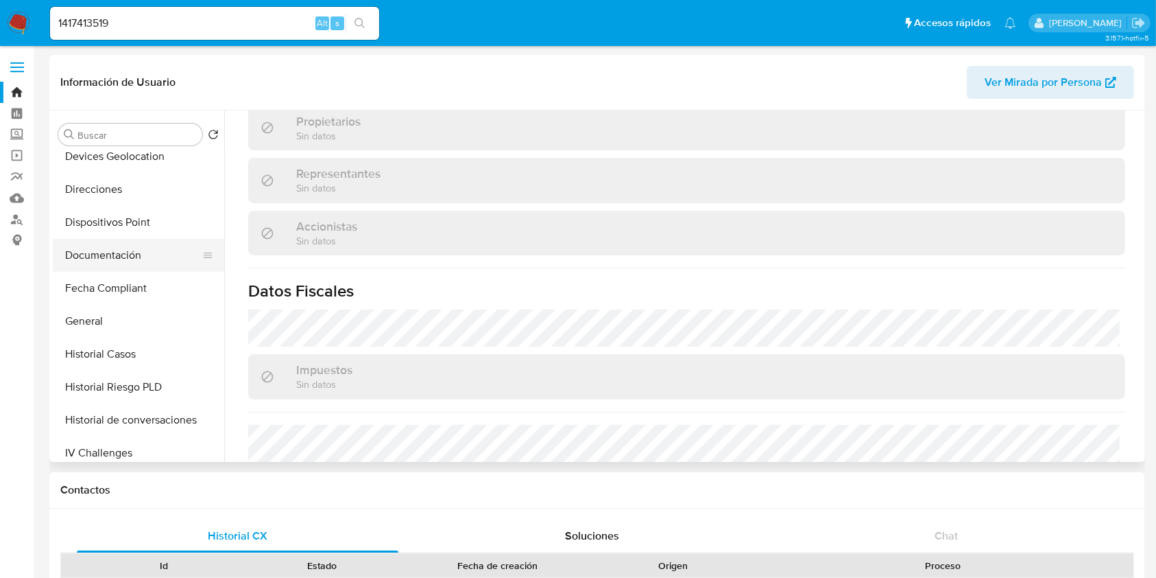
click at [104, 266] on button "Documentación" at bounding box center [133, 255] width 160 height 33
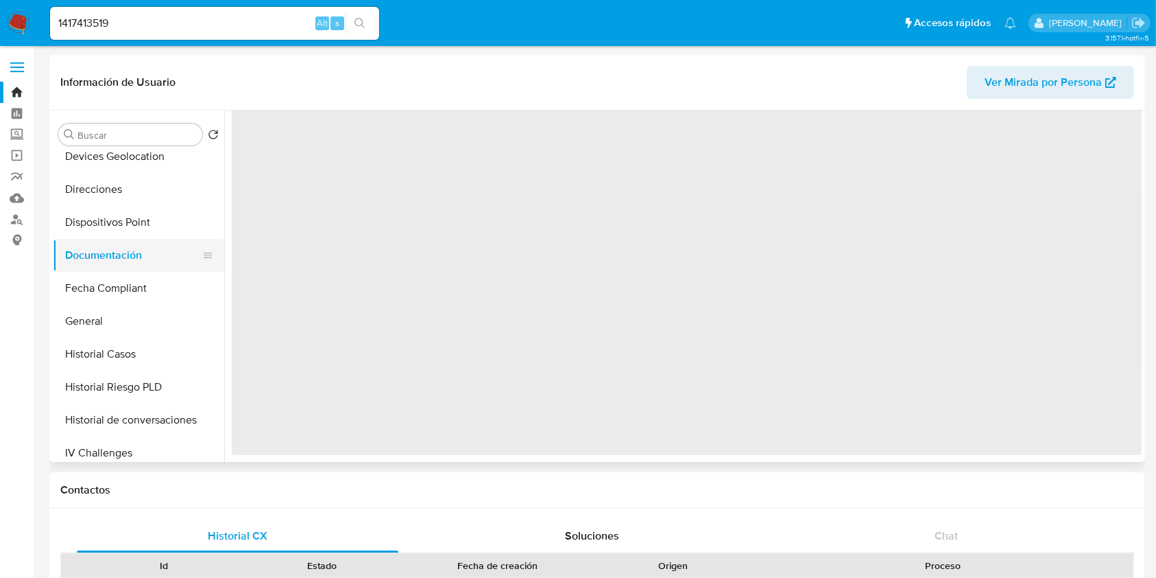
scroll to position [0, 0]
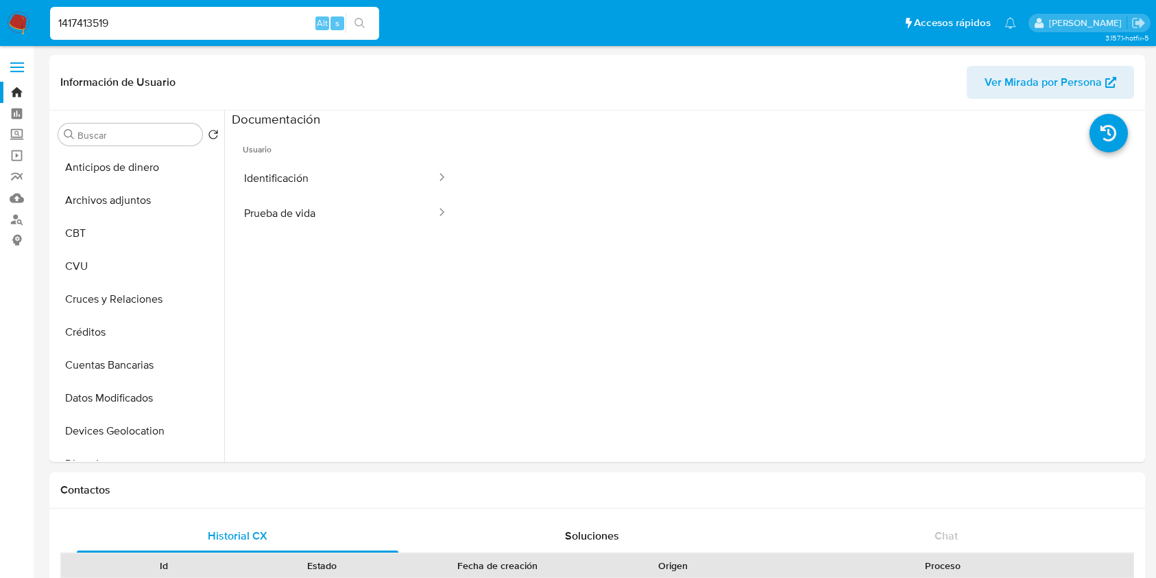
select select "10"
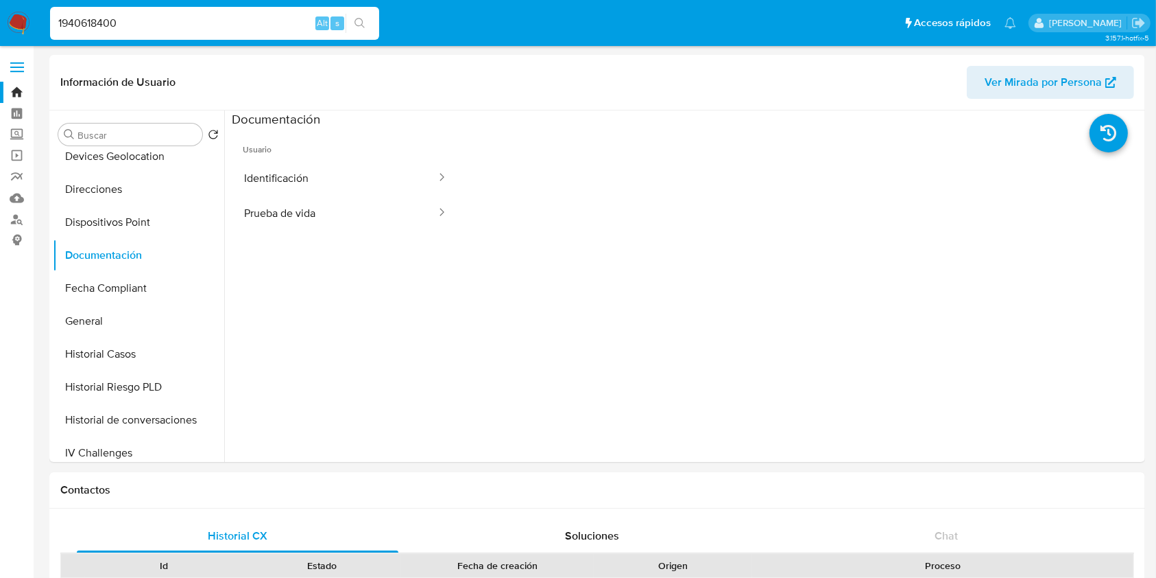
type input "1940618400"
click at [367, 30] on button "search-icon" at bounding box center [360, 23] width 28 height 19
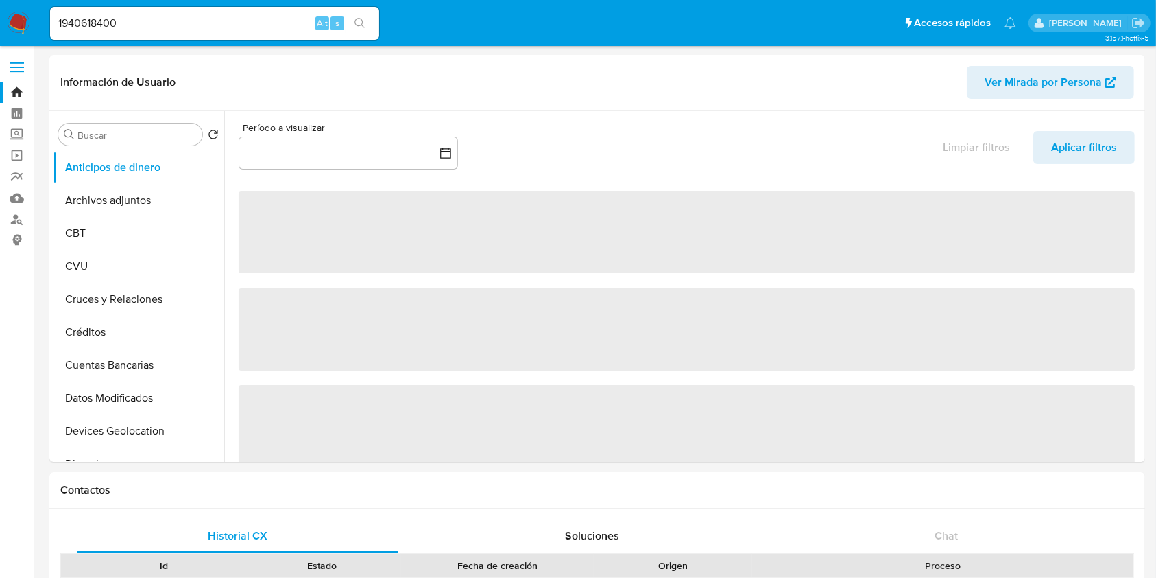
select select "10"
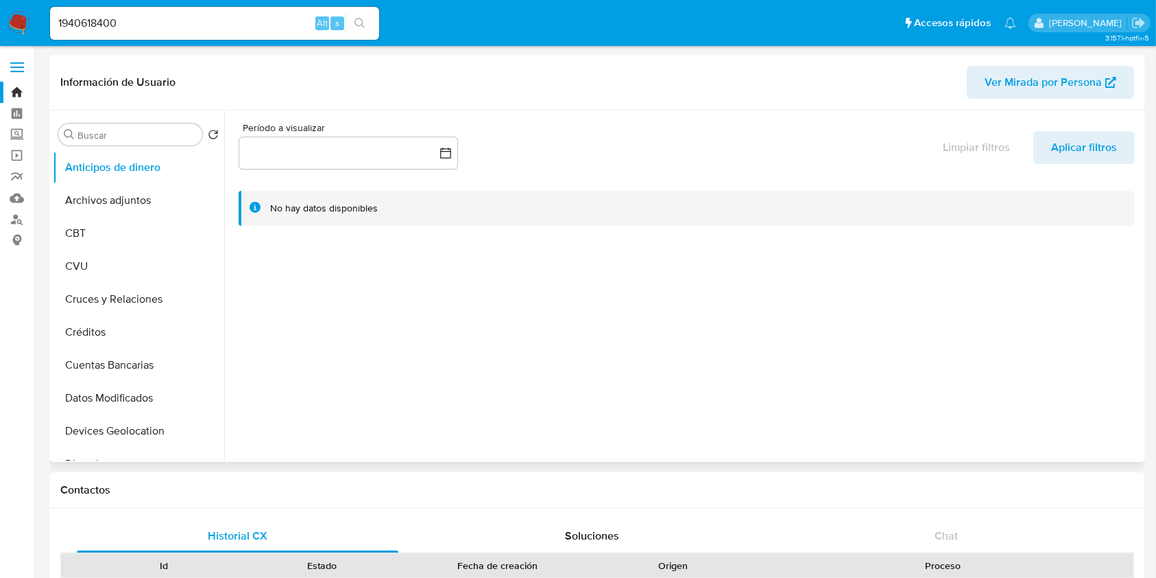
click at [643, 393] on div at bounding box center [683, 285] width 918 height 351
drag, startPoint x: 239, startPoint y: 26, endPoint x: 0, endPoint y: 4, distance: 239.7
click at [0, 4] on nav "Pausado Ver notificaciones 1940618400 Alt s Accesos rápidos Presiona las siguie…" at bounding box center [578, 23] width 1156 height 46
paste input "509430268"
type input "509430268"
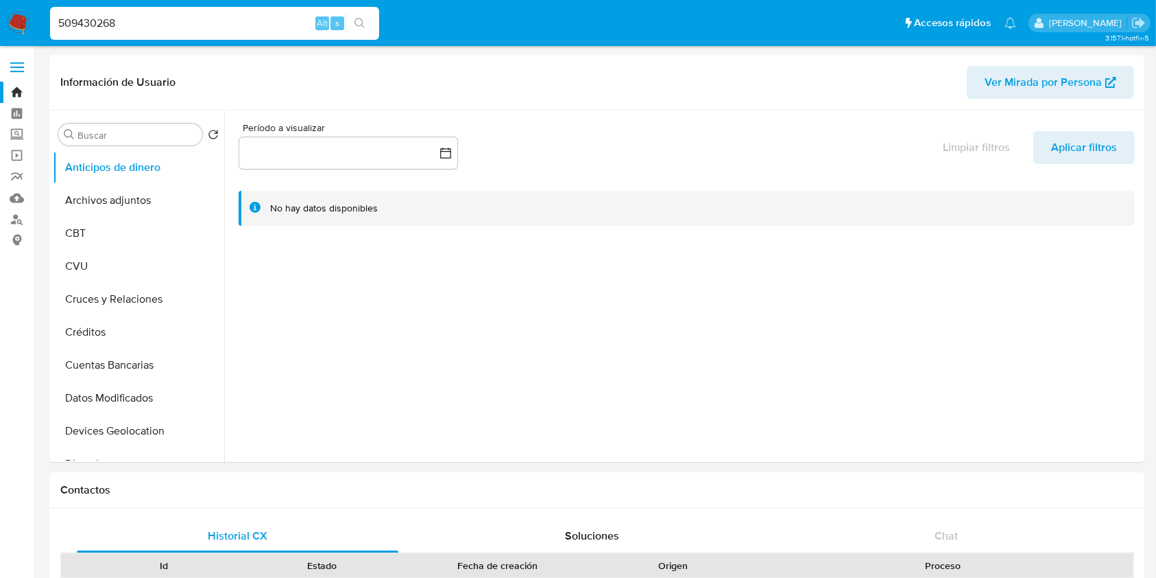
click at [361, 21] on icon "search-icon" at bounding box center [360, 23] width 11 height 11
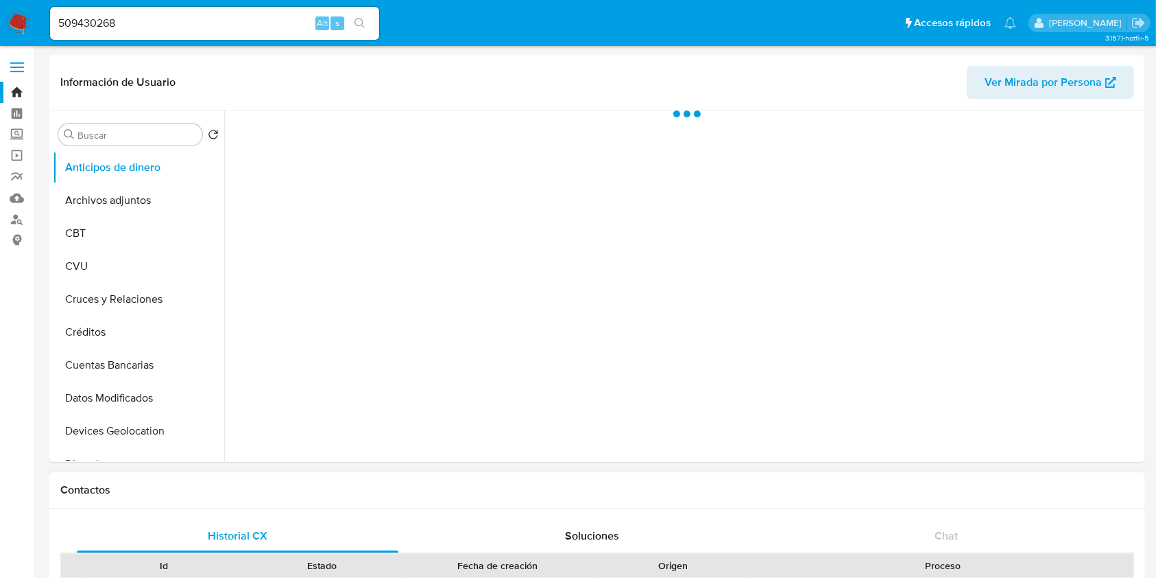
select select "10"
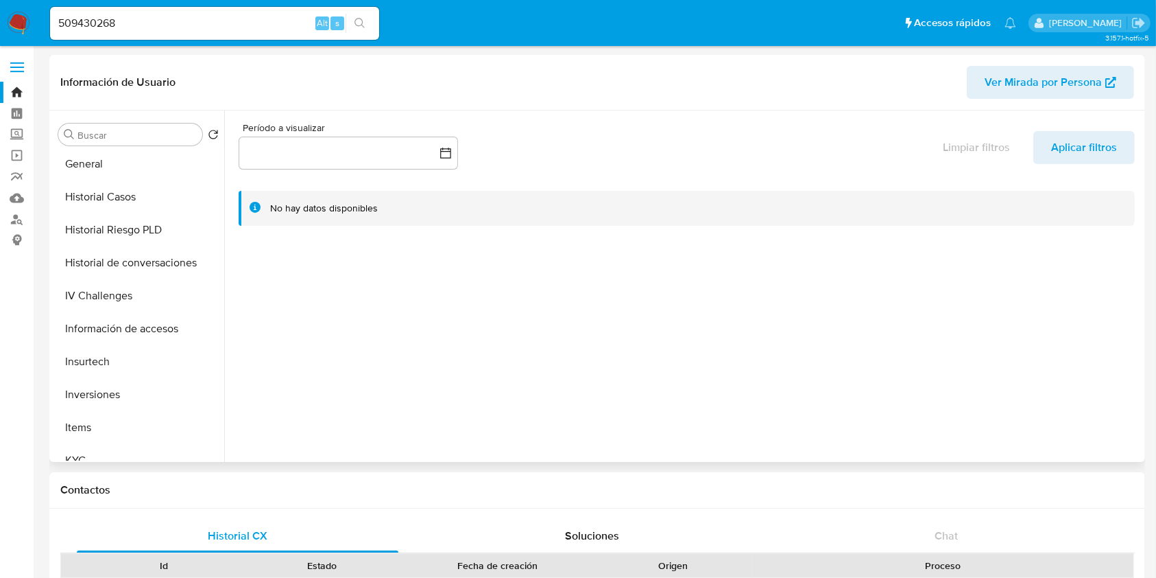
scroll to position [549, 0]
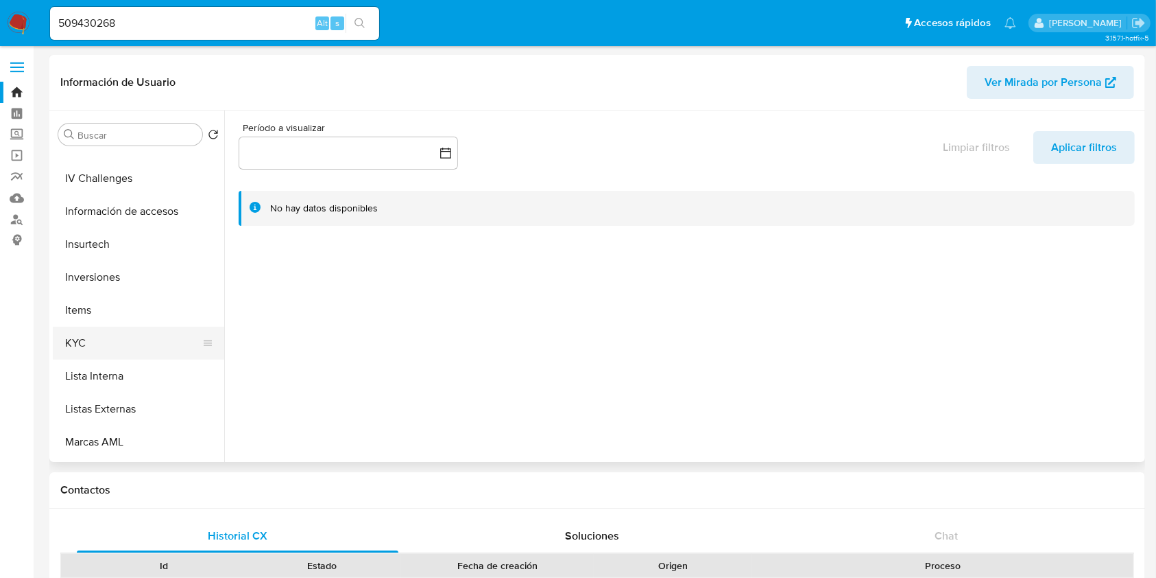
click at [123, 345] on button "KYC" at bounding box center [133, 342] width 160 height 33
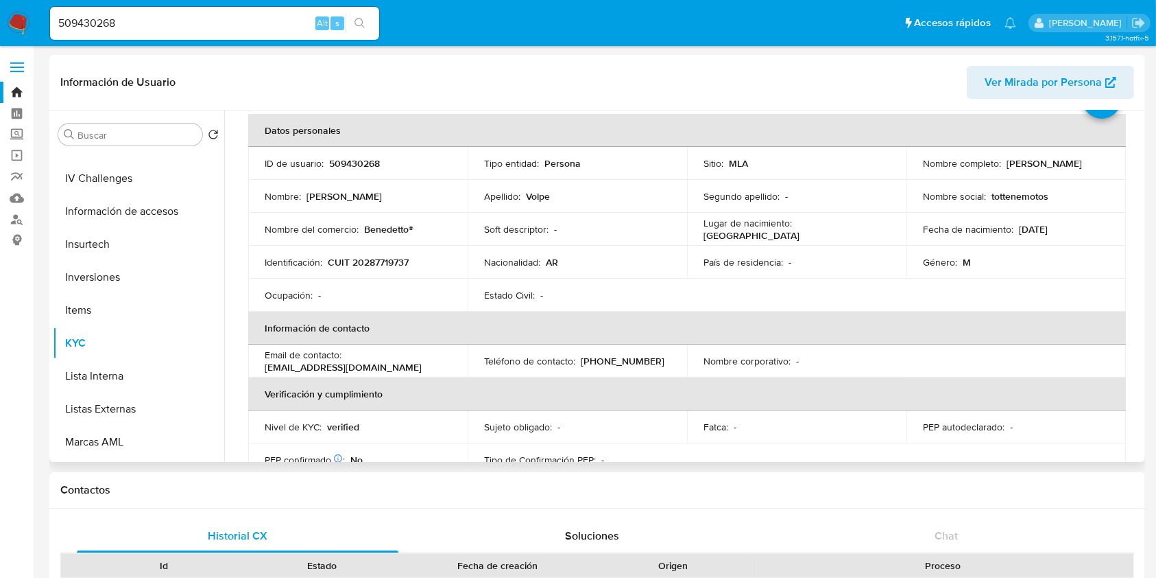
scroll to position [182, 0]
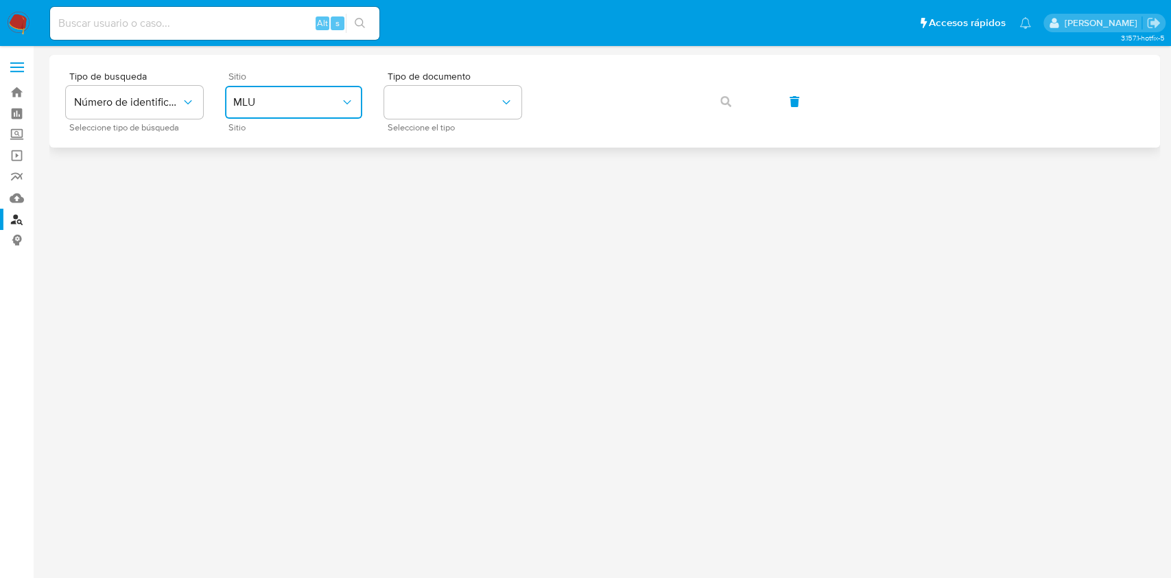
click at [282, 99] on span "MLU" at bounding box center [286, 102] width 107 height 14
click at [8, 176] on link "Reportes" at bounding box center [81, 176] width 163 height 21
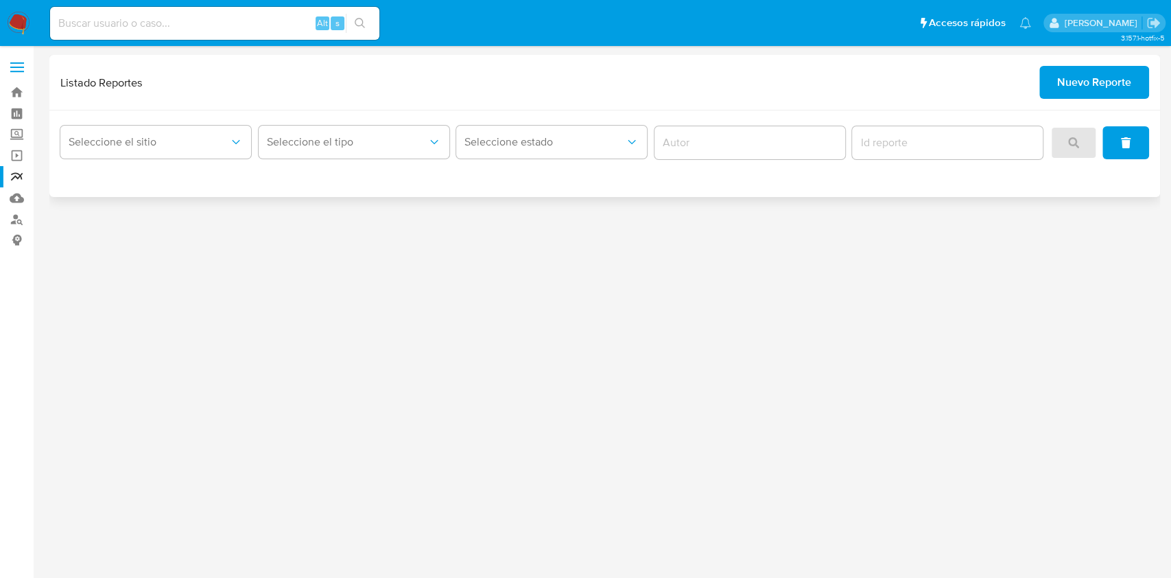
click at [1087, 78] on span "Nuevo Reporte" at bounding box center [1094, 82] width 74 height 30
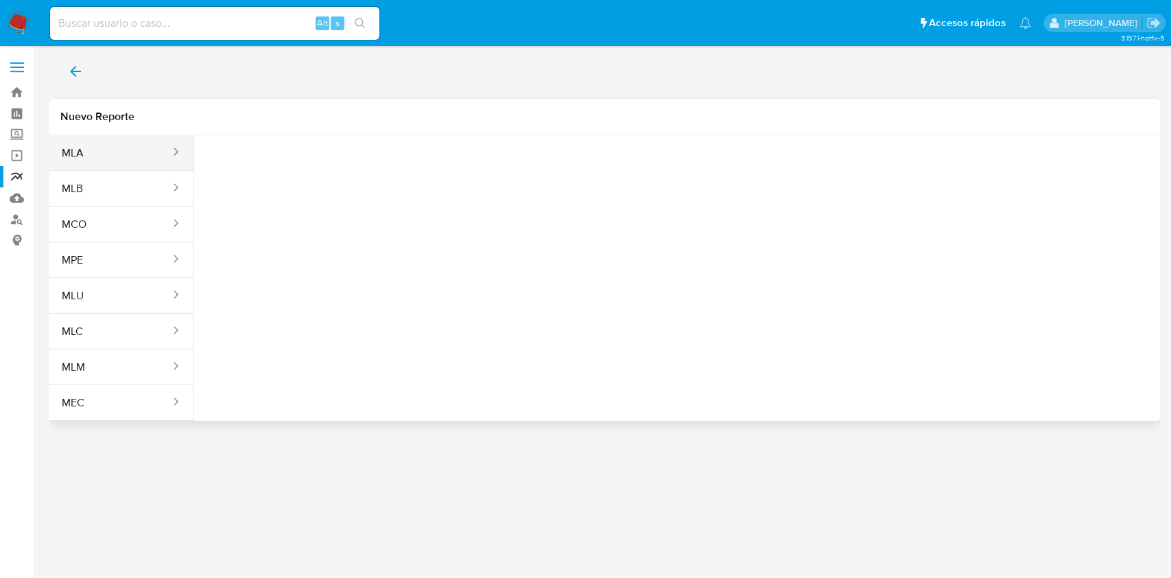
click at [102, 152] on button "MLA" at bounding box center [110, 152] width 122 height 33
click at [291, 173] on span "Seleccione una opcion" at bounding box center [273, 172] width 121 height 14
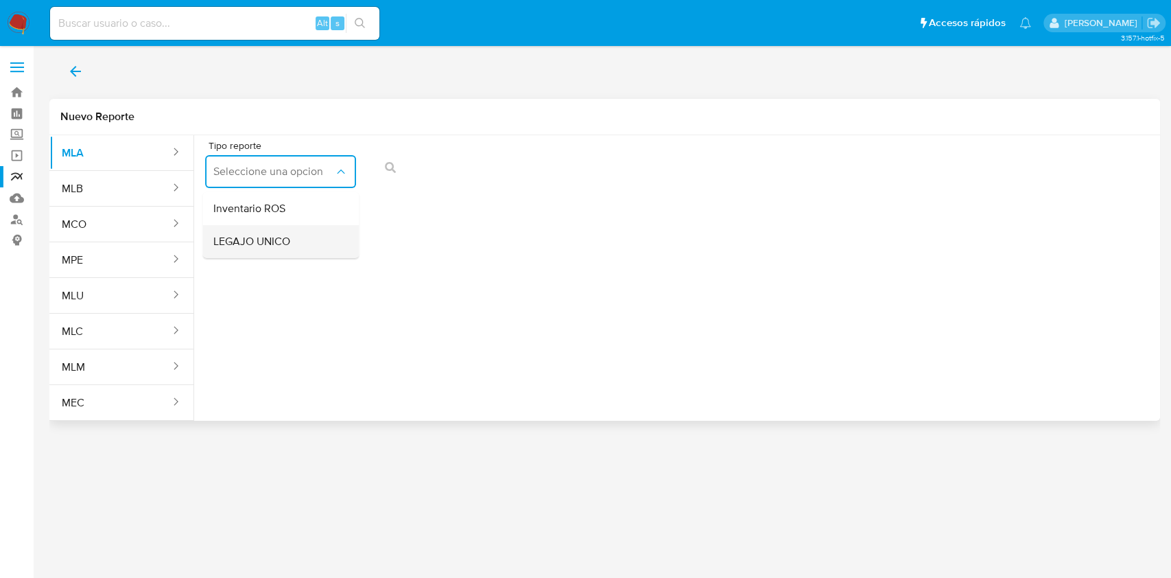
click at [291, 235] on div "LEGAJO UNICO" at bounding box center [276, 241] width 126 height 33
click at [459, 173] on span "CDI" at bounding box center [435, 172] width 121 height 14
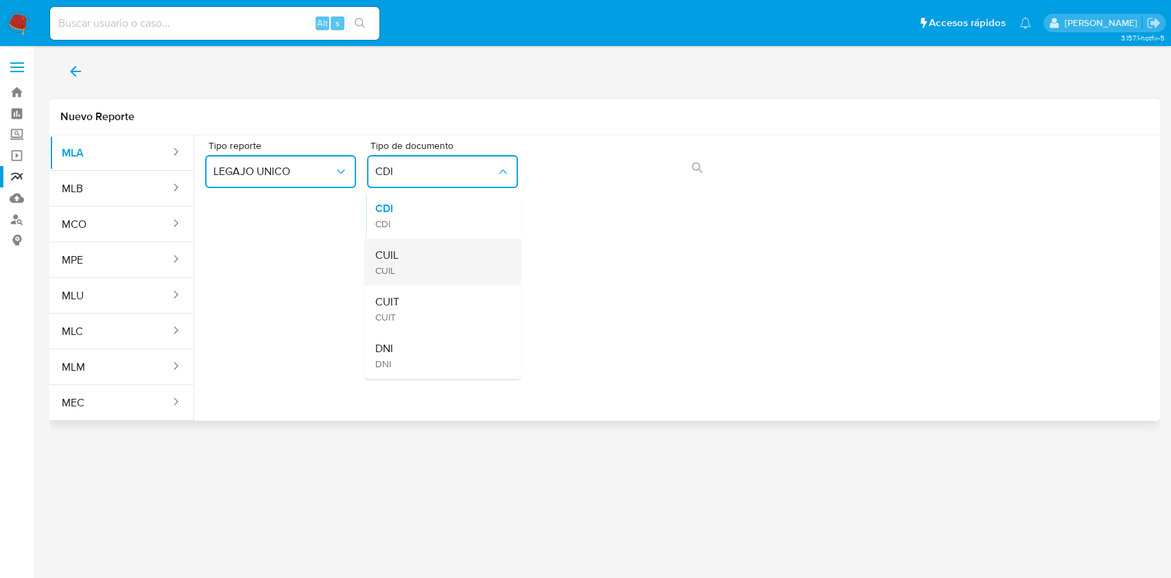
click at [442, 266] on div "CUIL CUIL" at bounding box center [438, 262] width 126 height 47
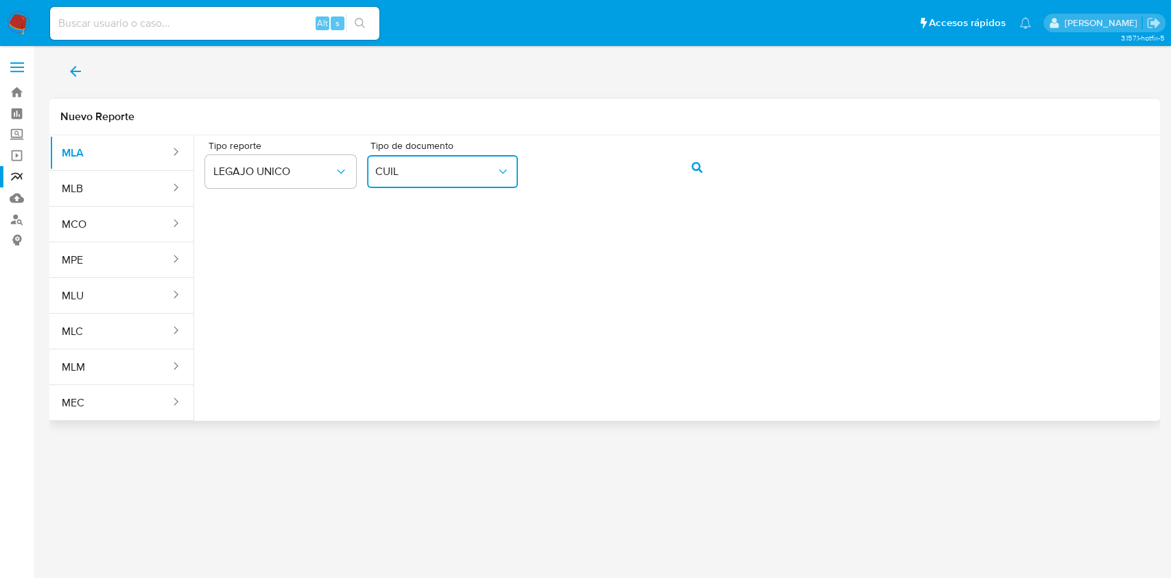
click at [540, 235] on div "Tipo reporte LEGAJO UNICO Tipo de documento CUIL" at bounding box center [677, 272] width 966 height 274
click at [696, 164] on icon "action-search" at bounding box center [696, 167] width 11 height 11
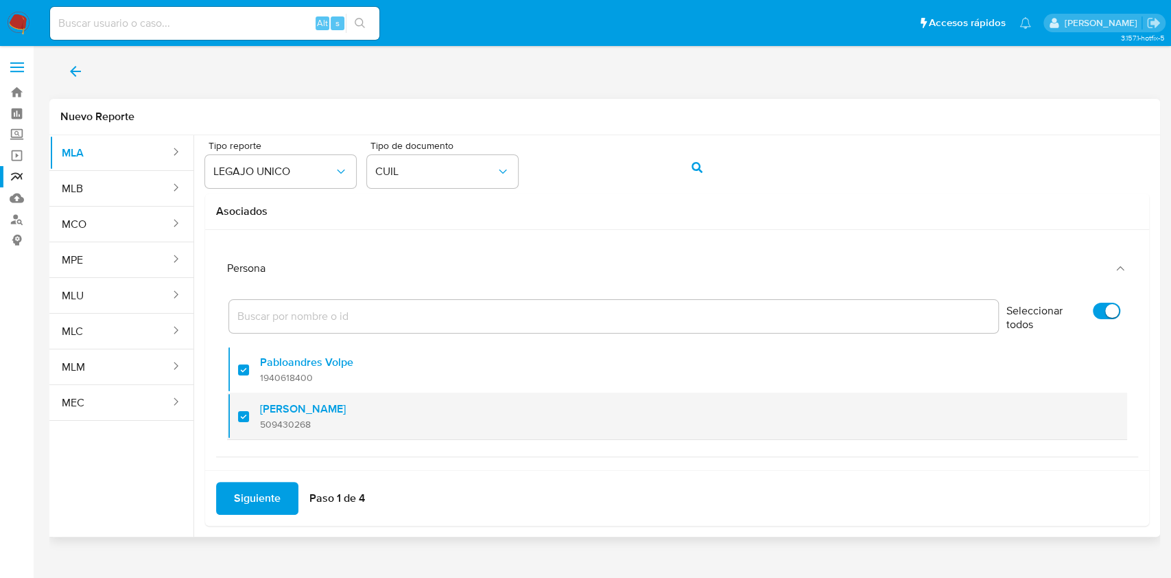
click at [246, 418] on div at bounding box center [249, 416] width 22 height 32
checkbox input "false"
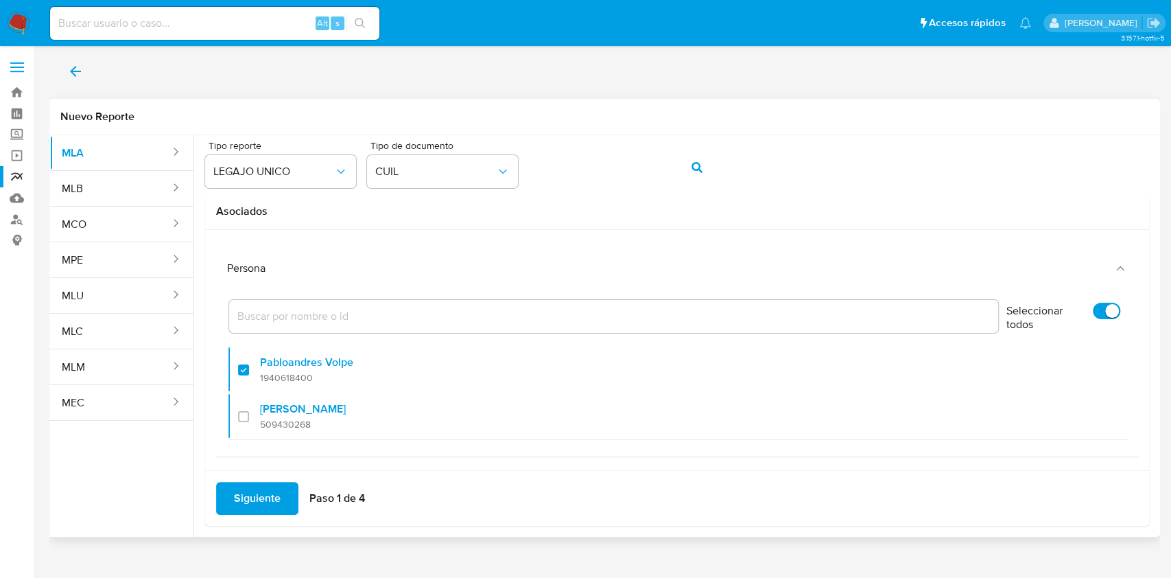
click at [246, 492] on span "Siguiente" at bounding box center [257, 498] width 47 height 30
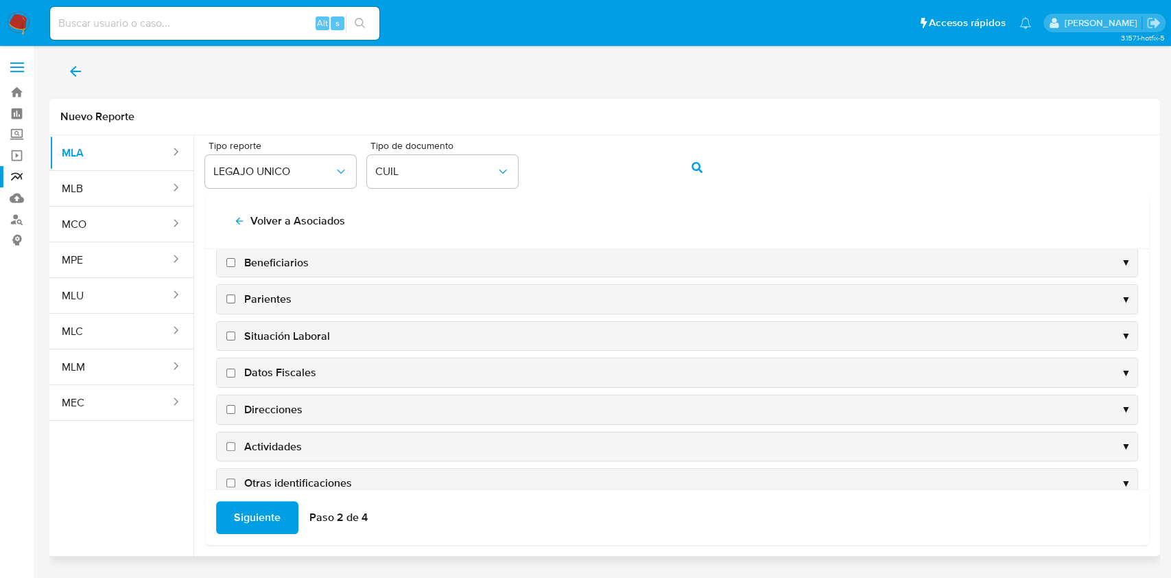
scroll to position [132, 0]
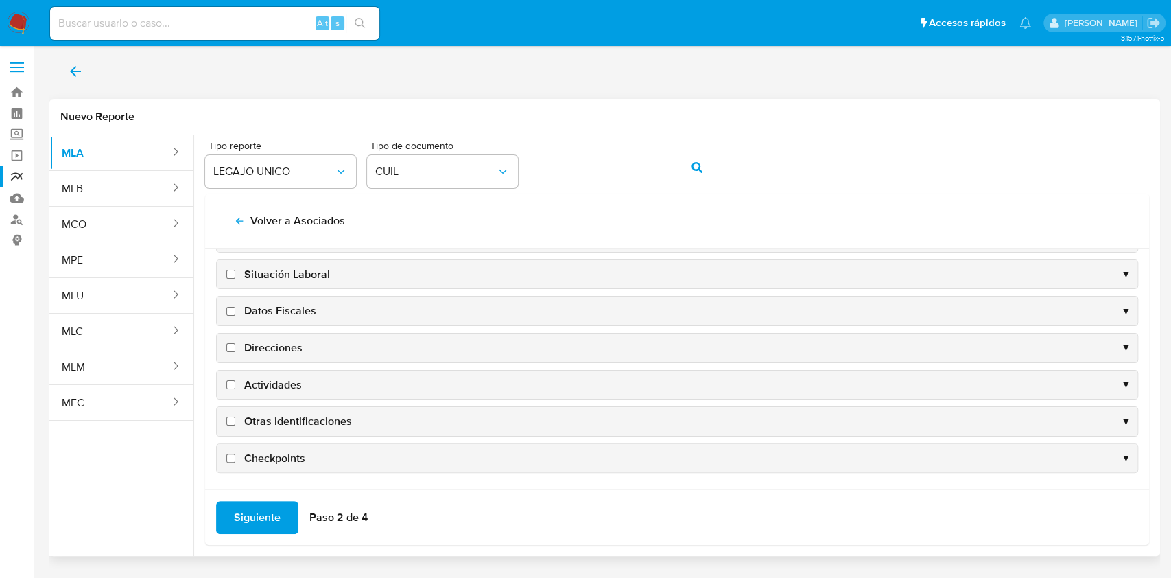
click at [269, 314] on span "Datos Fiscales" at bounding box center [280, 310] width 72 height 15
click at [235, 314] on input "Datos Fiscales" at bounding box center [230, 311] width 9 height 9
checkbox input "true"
click at [263, 340] on span "Direcciones" at bounding box center [273, 347] width 58 height 15
click at [235, 343] on input "Direcciones" at bounding box center [230, 347] width 9 height 9
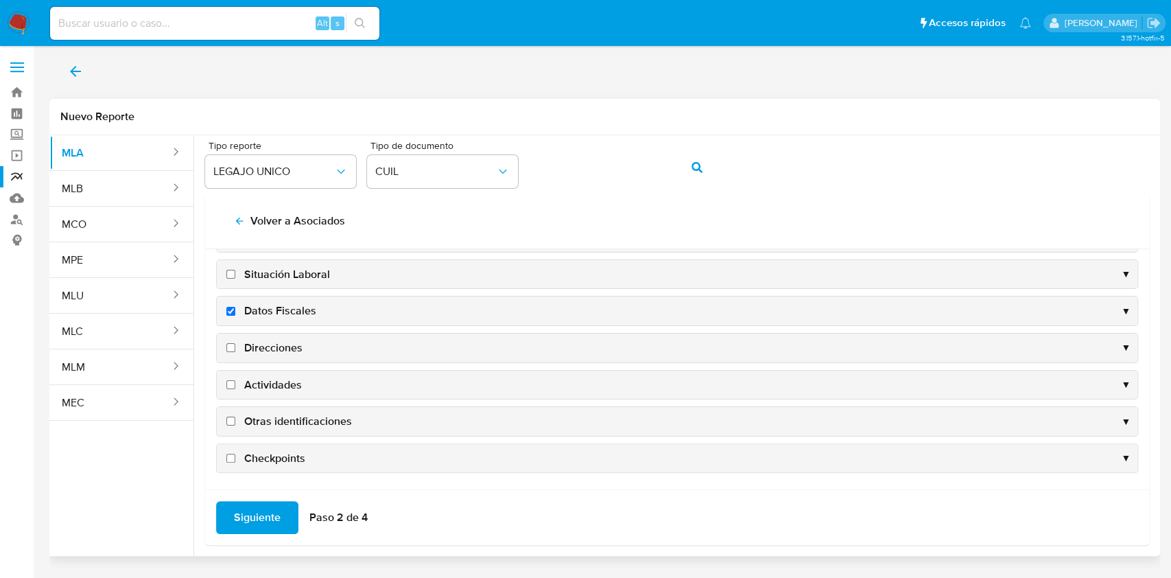
checkbox input "true"
click at [265, 381] on span "Actividades" at bounding box center [273, 384] width 58 height 15
click at [235, 381] on input "Actividades" at bounding box center [230, 384] width 9 height 9
checkbox input "true"
click at [272, 409] on div "Otras identificaciones ▼" at bounding box center [677, 421] width 920 height 29
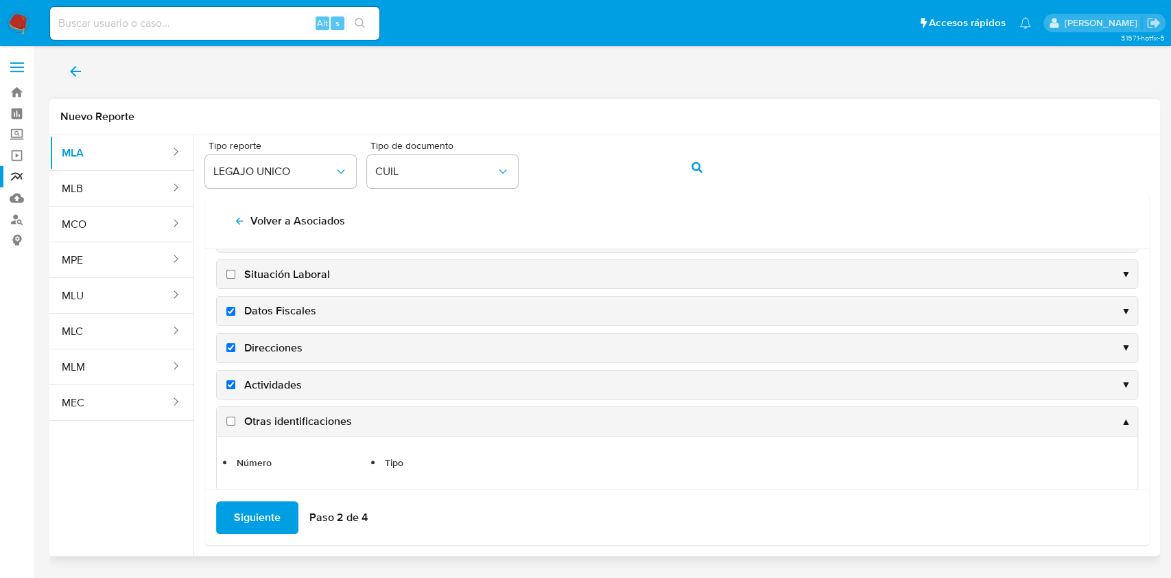
click at [259, 414] on span "Otras identificaciones" at bounding box center [298, 421] width 108 height 15
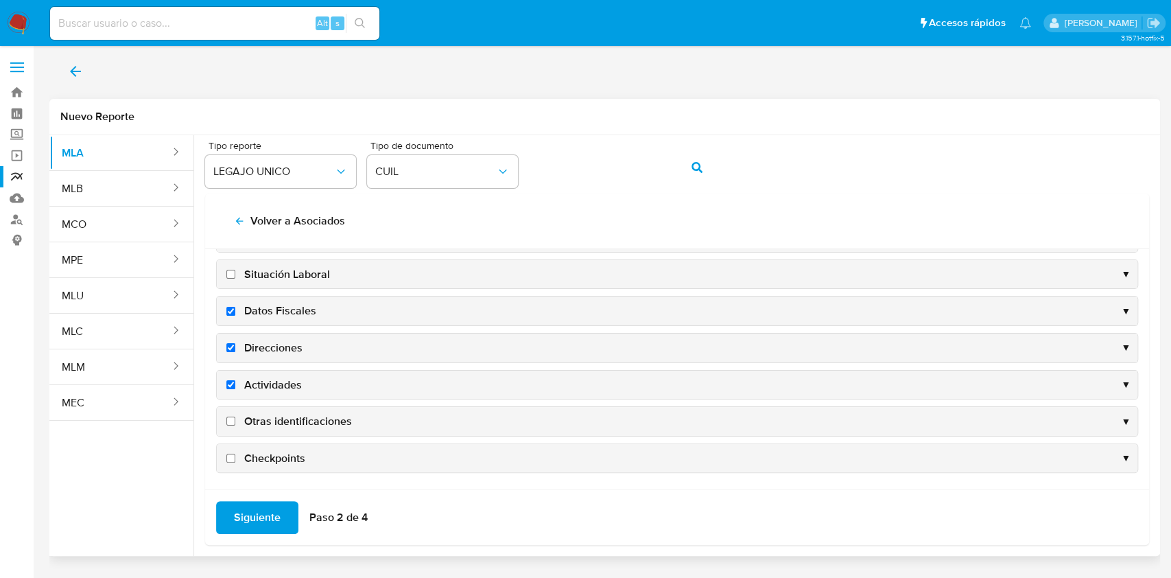
click at [231, 420] on input "Otras identificaciones" at bounding box center [230, 420] width 9 height 9
checkbox input "true"
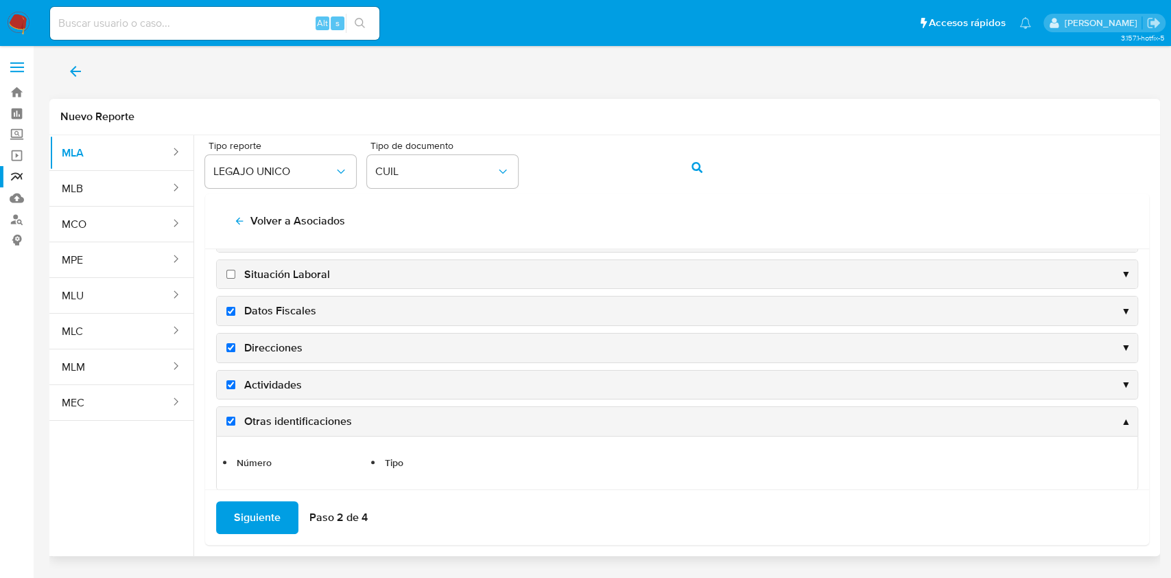
click at [261, 522] on span "Siguiente" at bounding box center [257, 517] width 47 height 30
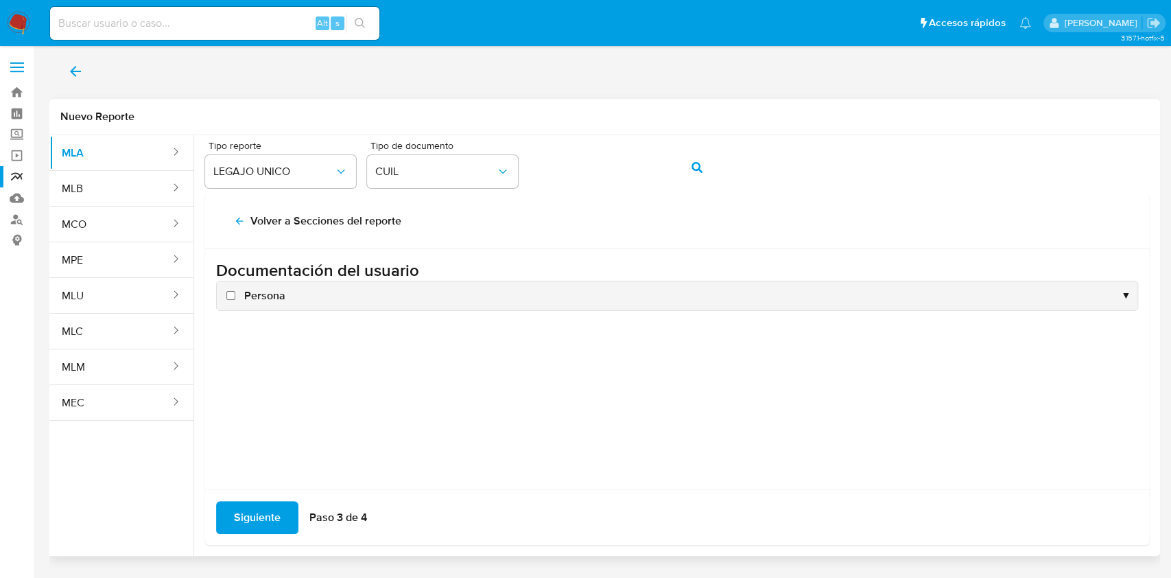
scroll to position [0, 0]
click at [239, 293] on label "Persona" at bounding box center [255, 295] width 62 height 15
click at [235, 293] on input "Persona" at bounding box center [230, 295] width 9 height 9
checkbox input "true"
click at [242, 502] on span "Siguiente" at bounding box center [257, 517] width 47 height 30
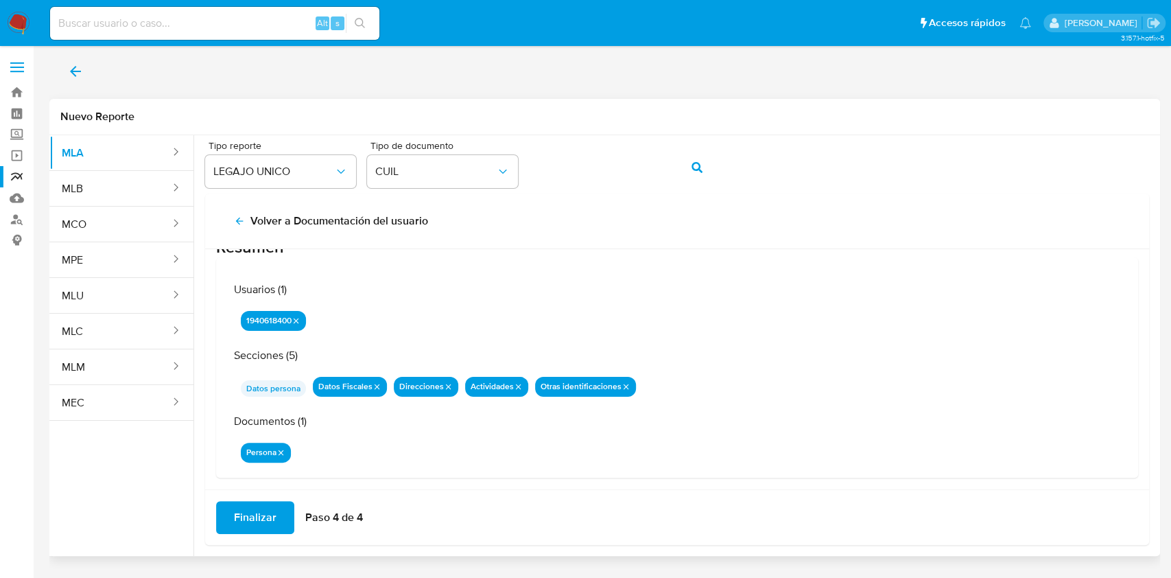
scroll to position [44, 0]
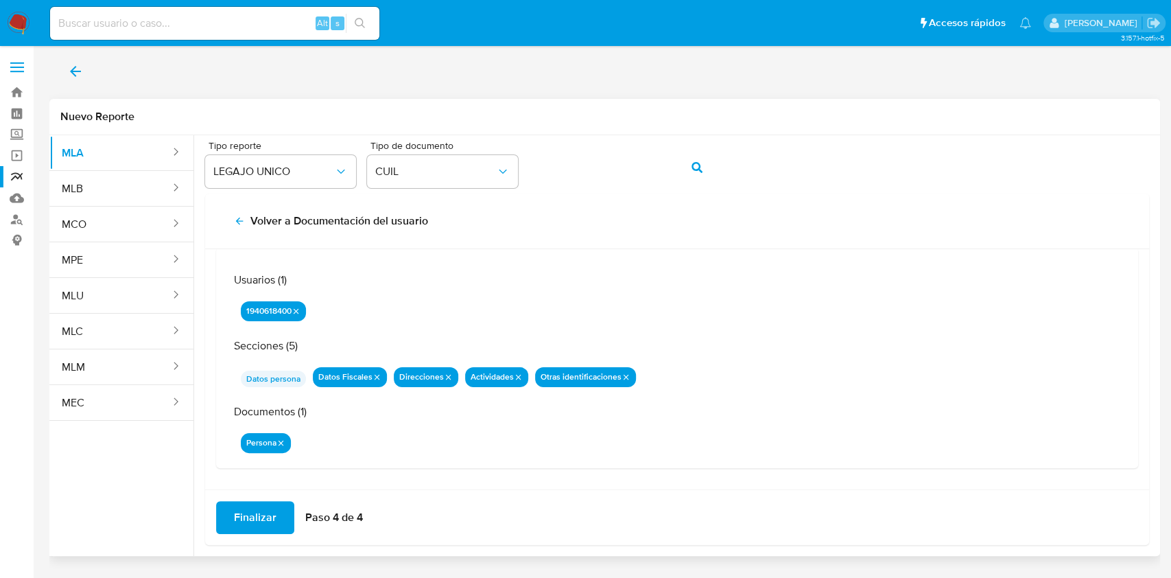
click at [259, 518] on span "Finalizar" at bounding box center [255, 517] width 43 height 30
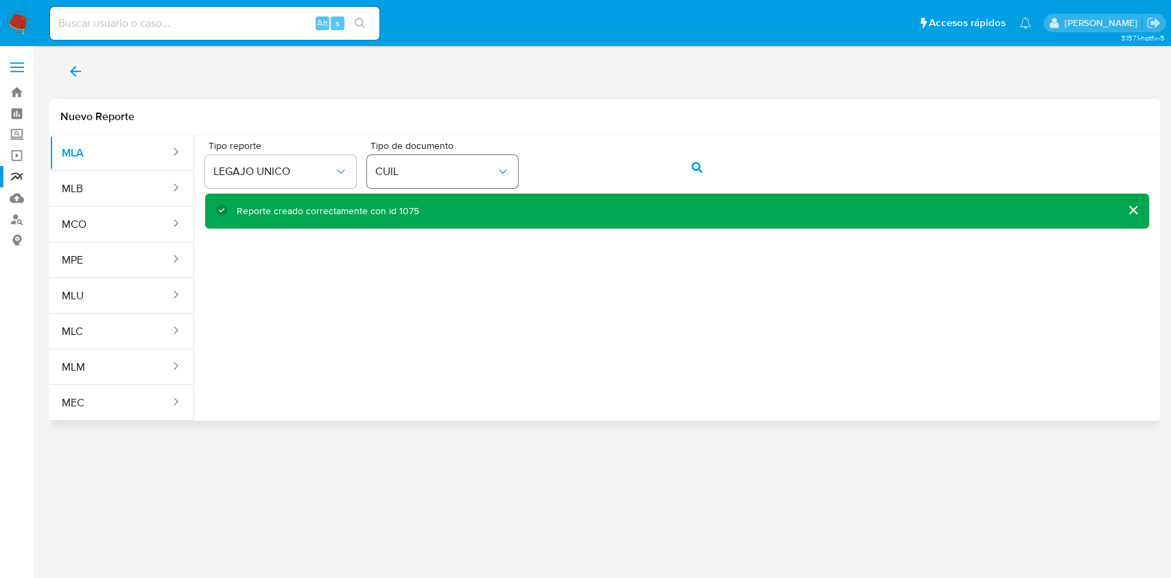
click at [379, 169] on div "Tipo reporte LEGAJO UNICO Tipo de documento CUIL" at bounding box center [677, 167] width 944 height 53
click at [702, 171] on button "action-search" at bounding box center [697, 167] width 47 height 33
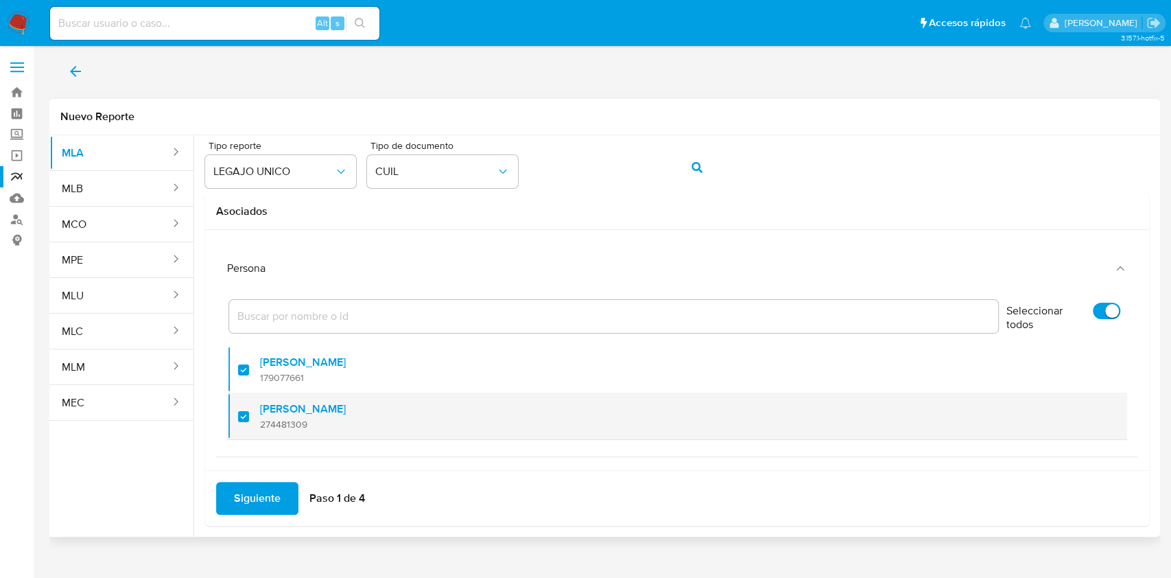
click at [269, 413] on label "[PERSON_NAME]" at bounding box center [303, 409] width 86 height 14
click at [249, 413] on input "checkbox" at bounding box center [243, 416] width 11 height 11
checkbox input "false"
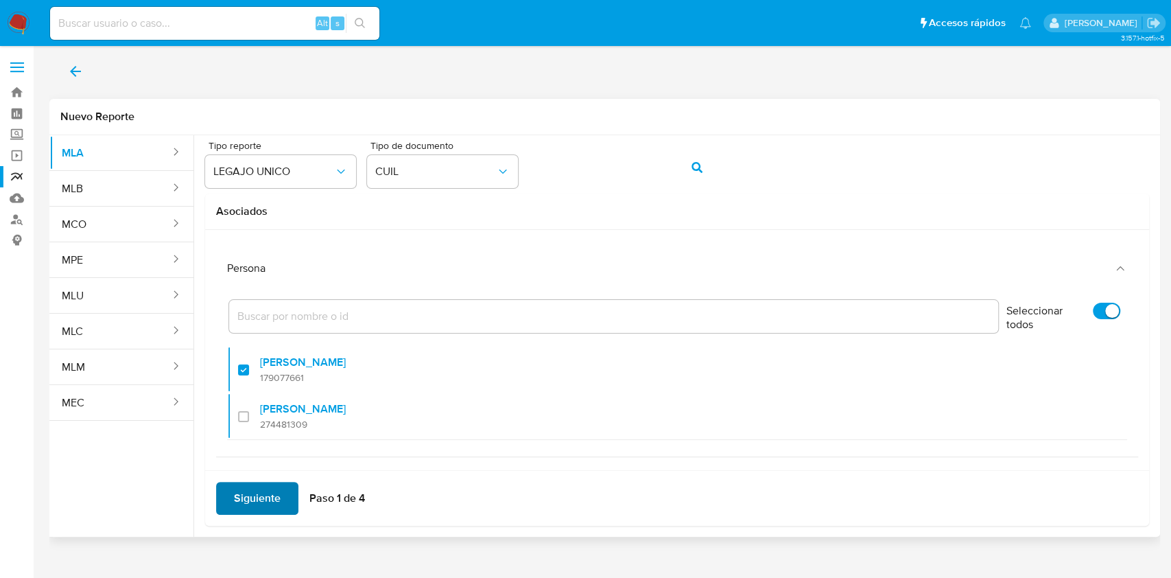
click at [254, 483] on span "Siguiente" at bounding box center [257, 498] width 47 height 30
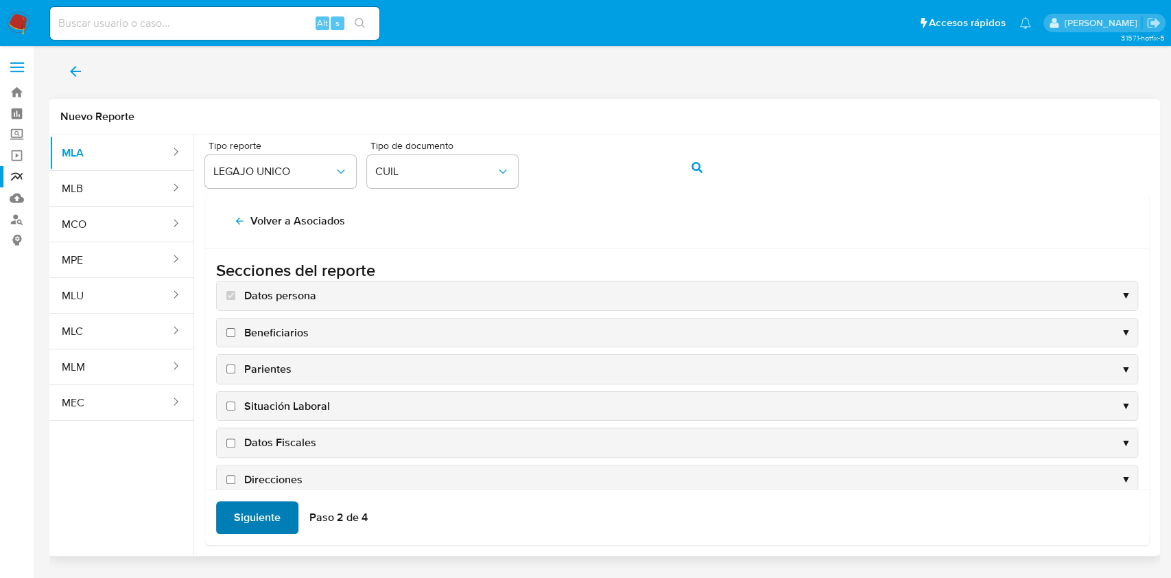
click at [253, 505] on span "Siguiente" at bounding box center [257, 517] width 47 height 30
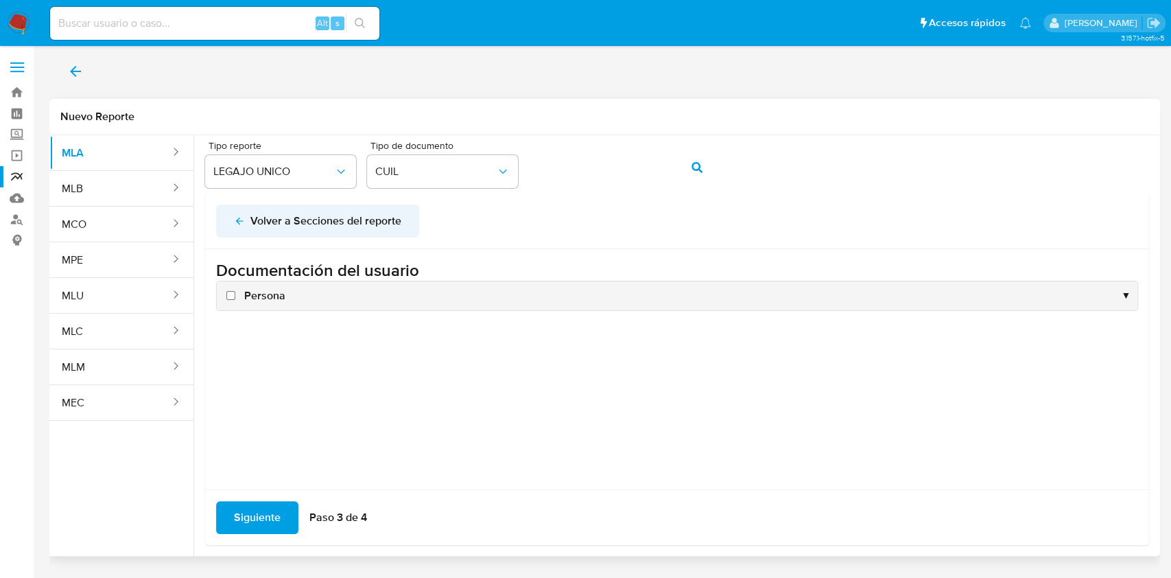
click at [246, 224] on span "Volver a Secciones del reporte" at bounding box center [317, 221] width 167 height 30
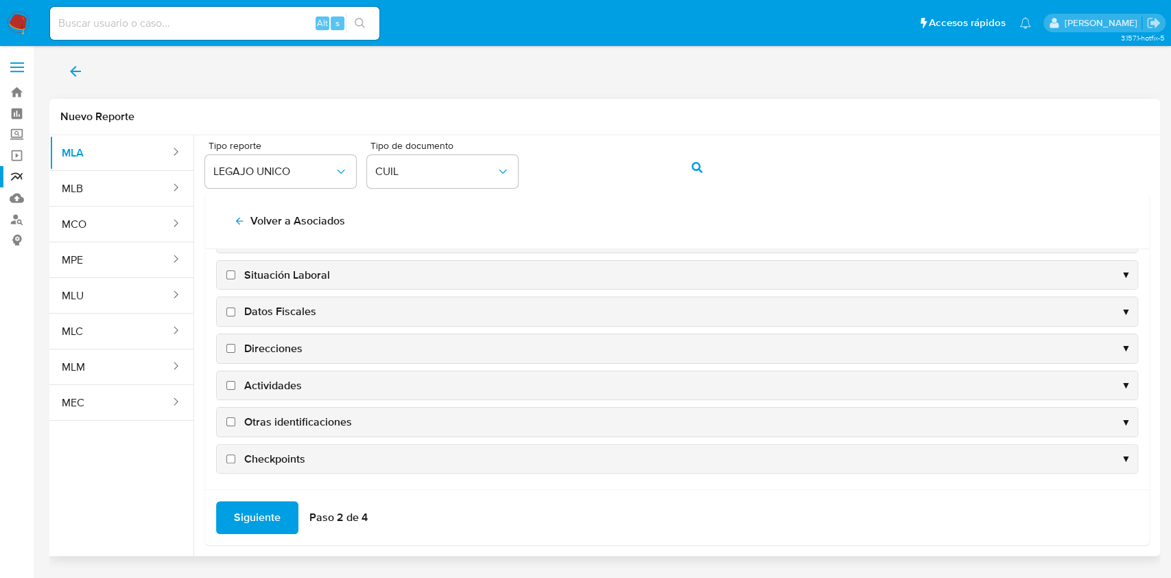
scroll to position [132, 0]
click at [285, 273] on span "Situación Laboral" at bounding box center [287, 274] width 86 height 15
click at [235, 273] on input "Situación Laboral" at bounding box center [230, 274] width 9 height 9
checkbox input "true"
click at [284, 307] on span "Datos Fiscales" at bounding box center [280, 310] width 72 height 15
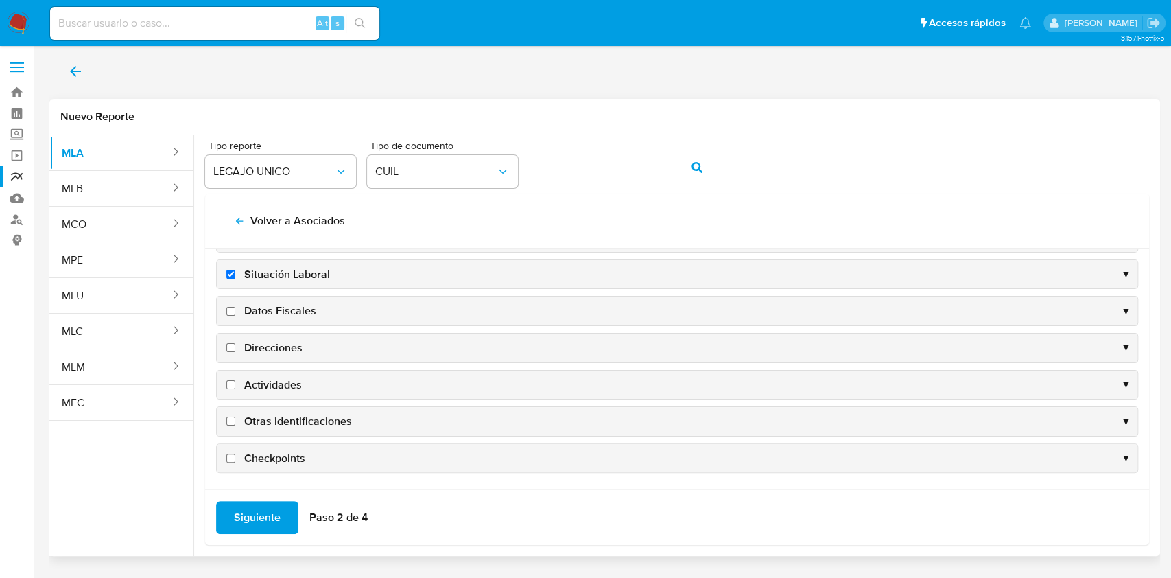
click at [235, 307] on input "Datos Fiscales" at bounding box center [230, 311] width 9 height 9
checkbox input "true"
click at [272, 347] on span "Direcciones" at bounding box center [273, 347] width 58 height 15
click at [235, 347] on input "Direcciones" at bounding box center [230, 347] width 9 height 9
checkbox input "true"
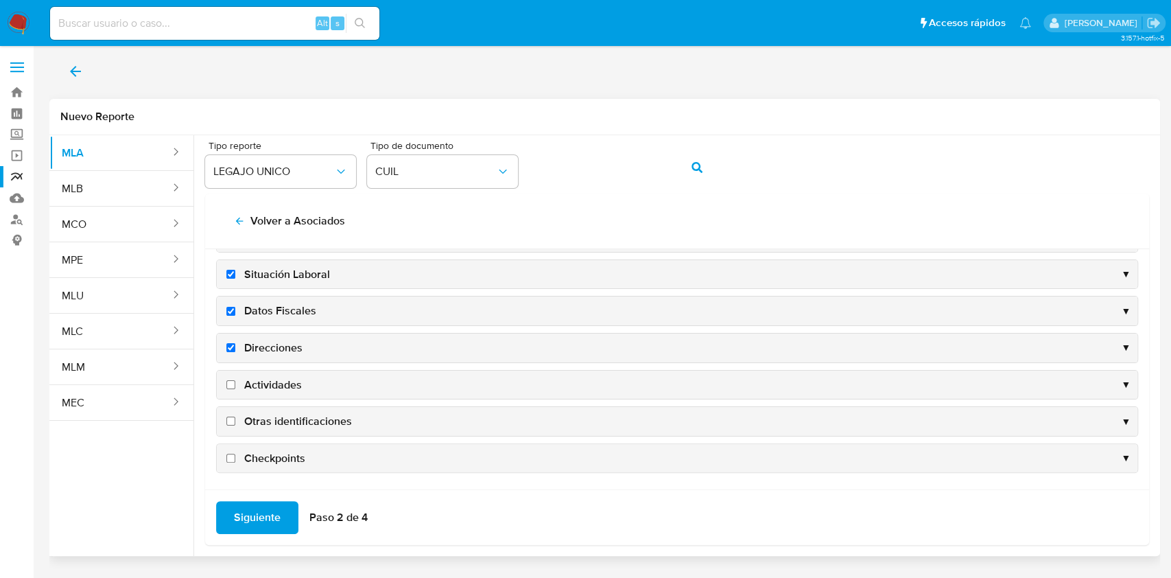
click at [272, 381] on span "Actividades" at bounding box center [273, 384] width 58 height 15
click at [235, 381] on input "Actividades" at bounding box center [230, 384] width 9 height 9
checkbox input "true"
click at [272, 276] on span "Situación Laboral" at bounding box center [287, 274] width 86 height 15
click at [235, 276] on input "Situación Laboral" at bounding box center [230, 274] width 9 height 9
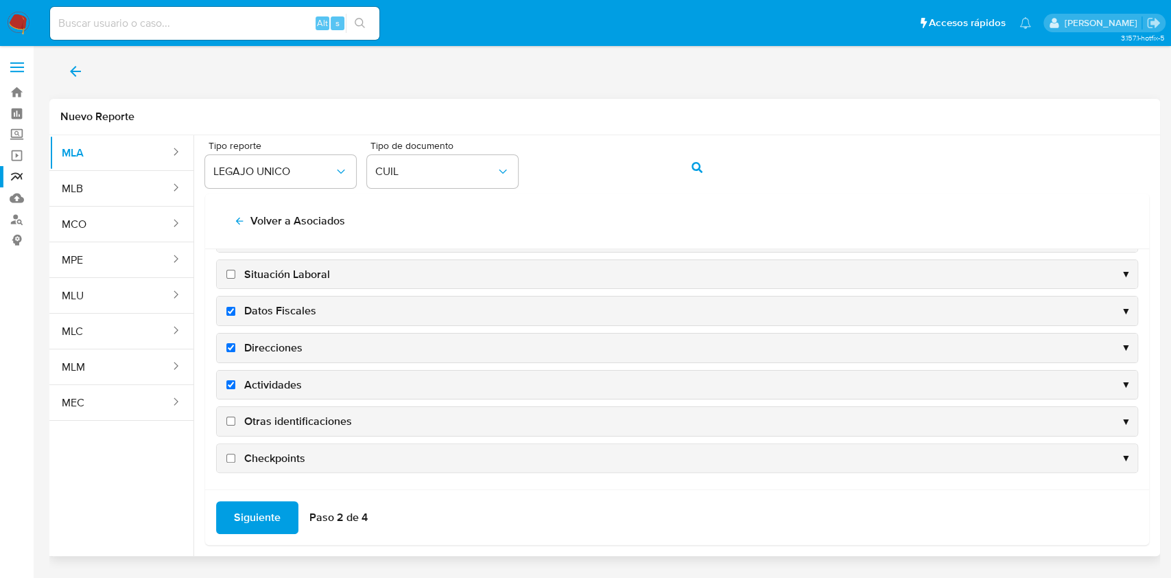
checkbox input "false"
click at [263, 417] on span "Otras identificaciones" at bounding box center [298, 421] width 108 height 15
click at [235, 417] on input "Otras identificaciones" at bounding box center [230, 420] width 9 height 9
checkbox input "true"
click at [248, 509] on span "Siguiente" at bounding box center [257, 517] width 47 height 30
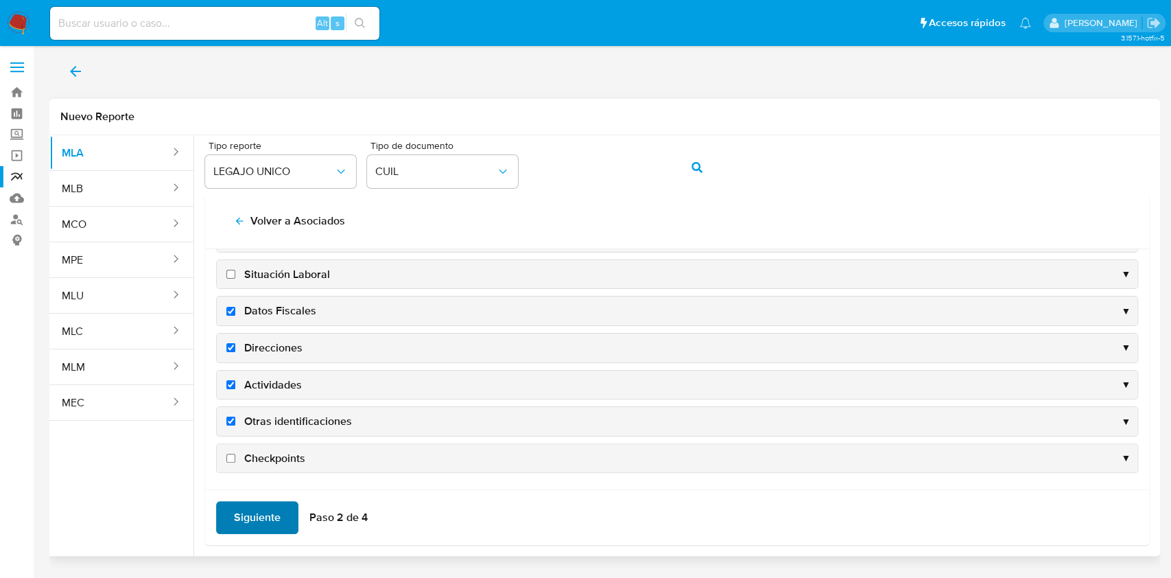
scroll to position [0, 0]
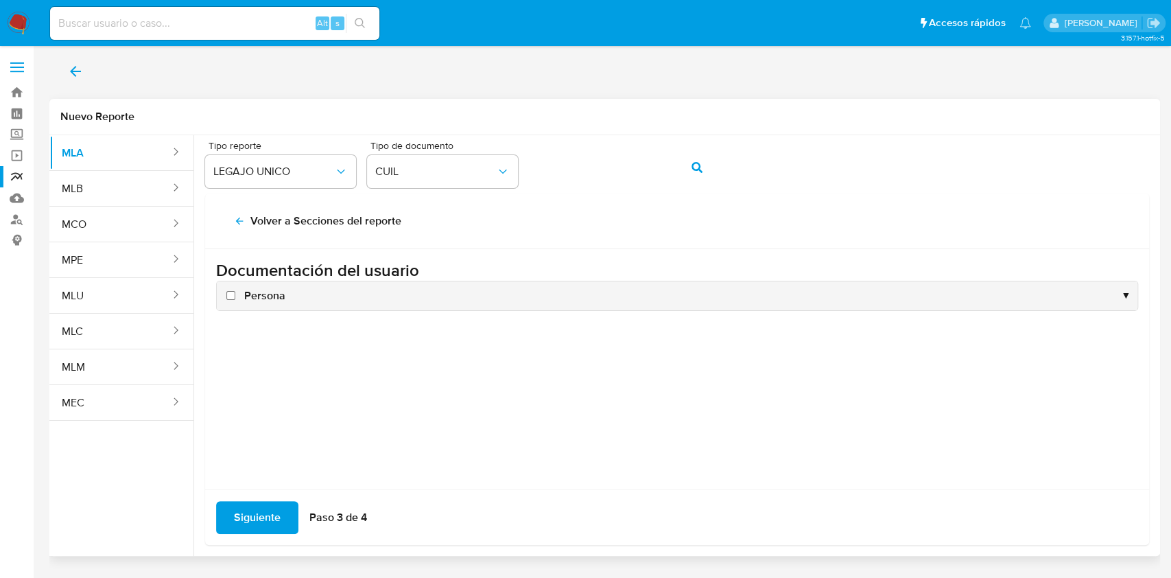
click at [252, 291] on span "Persona" at bounding box center [264, 295] width 41 height 15
click at [235, 291] on input "Persona" at bounding box center [230, 295] width 9 height 9
checkbox input "true"
click at [248, 510] on span "Siguiente" at bounding box center [257, 517] width 47 height 30
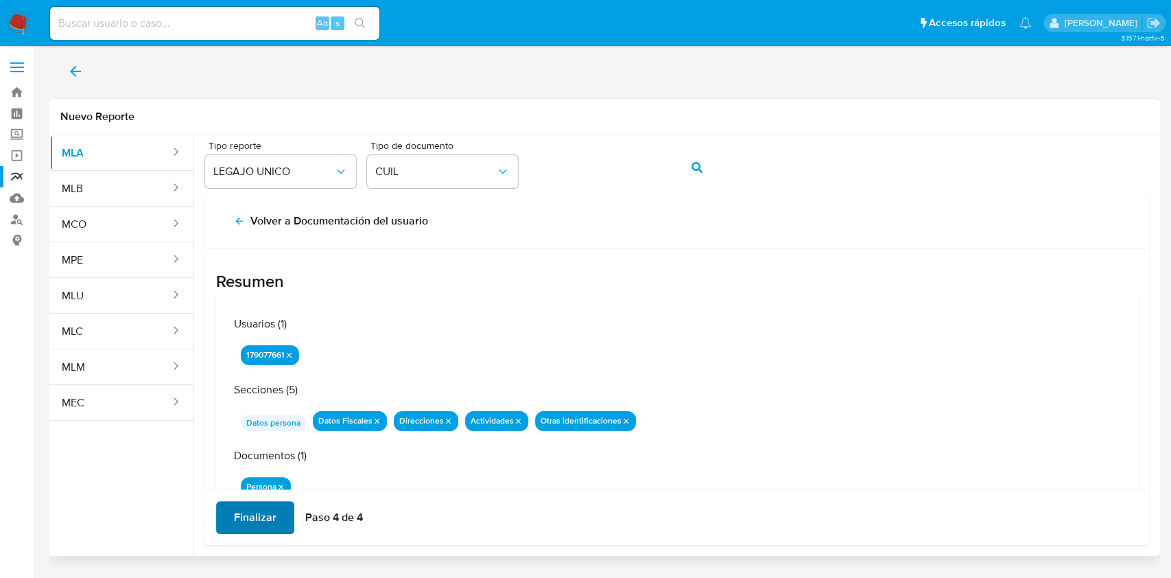
click at [245, 514] on span "Finalizar" at bounding box center [255, 517] width 43 height 30
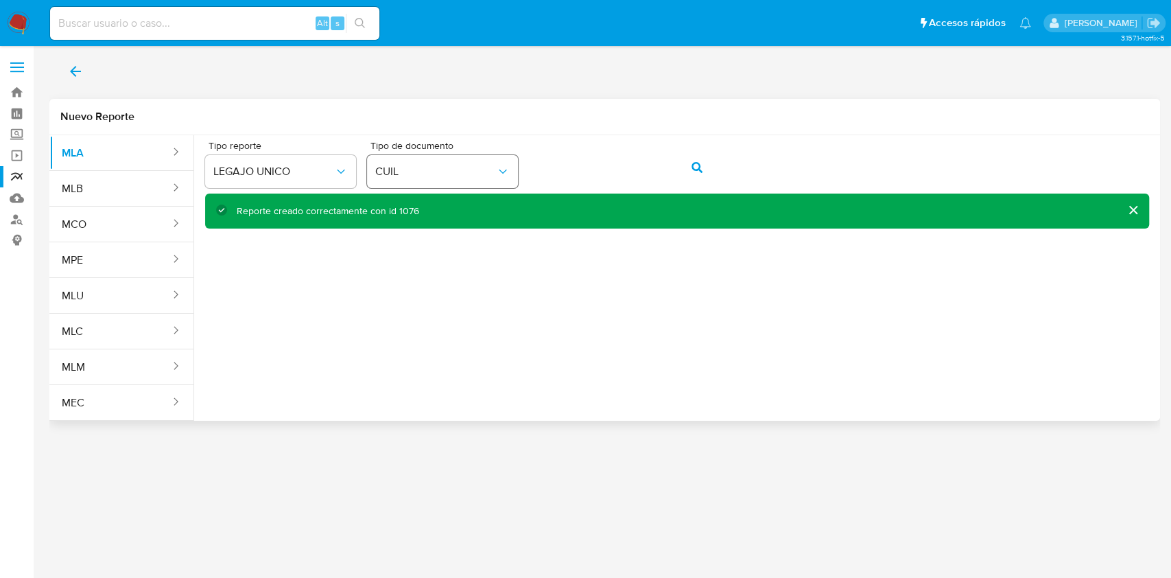
click at [417, 164] on div "Tipo reporte LEGAJO UNICO Tipo de documento CUIL" at bounding box center [677, 167] width 944 height 53
click at [694, 172] on icon "action-search" at bounding box center [696, 167] width 11 height 11
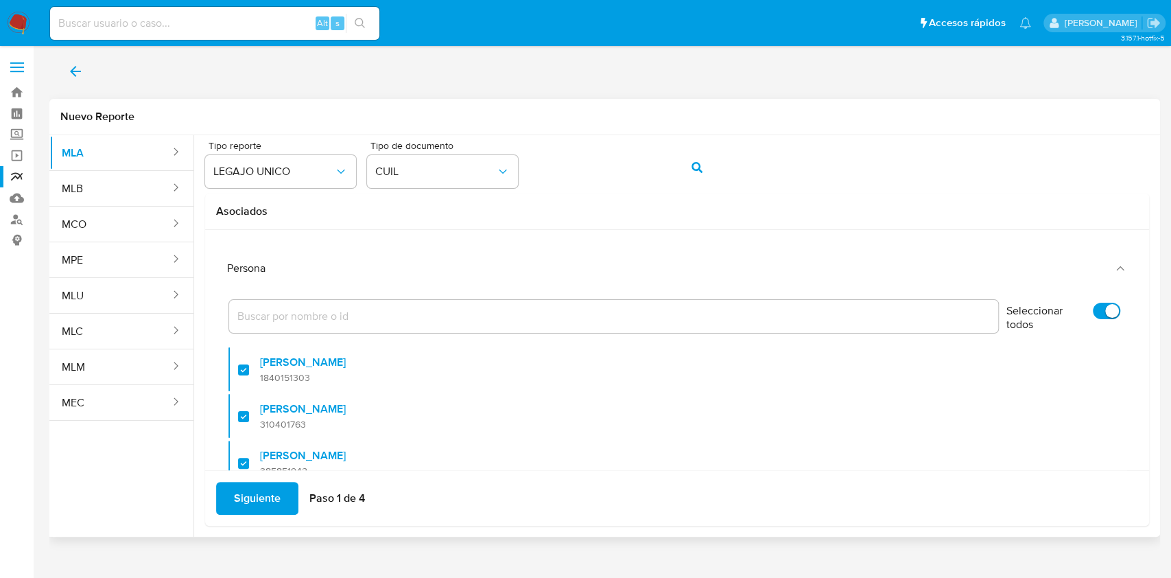
click at [1086, 299] on label "Seleccionar todos" at bounding box center [1063, 319] width 128 height 47
click at [1093, 302] on input "Seleccionar todos" at bounding box center [1106, 310] width 27 height 16
checkbox input "false"
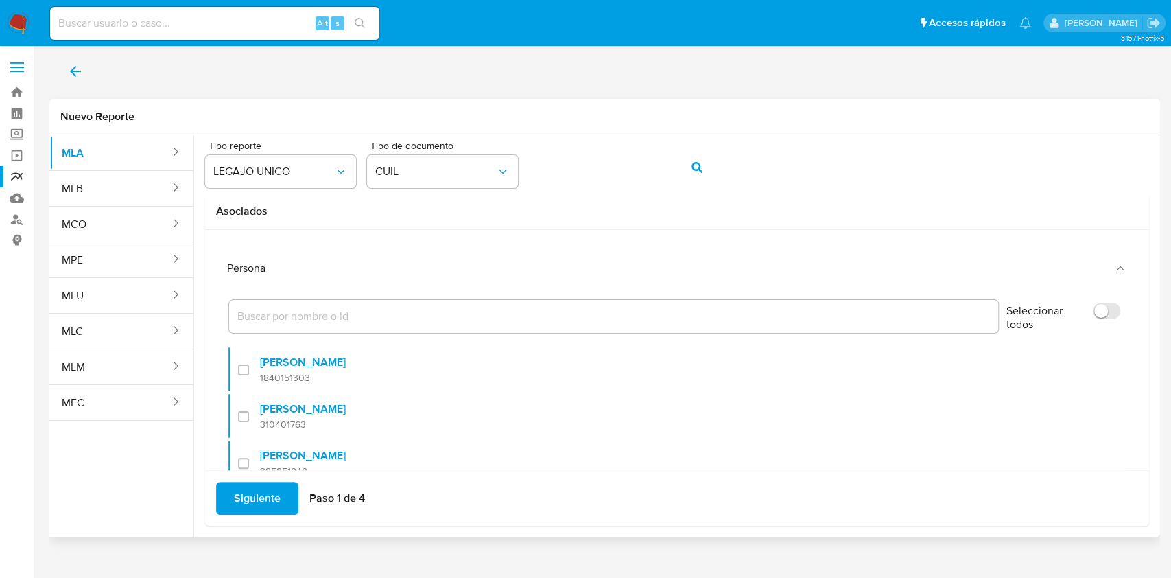
checkbox input "false"
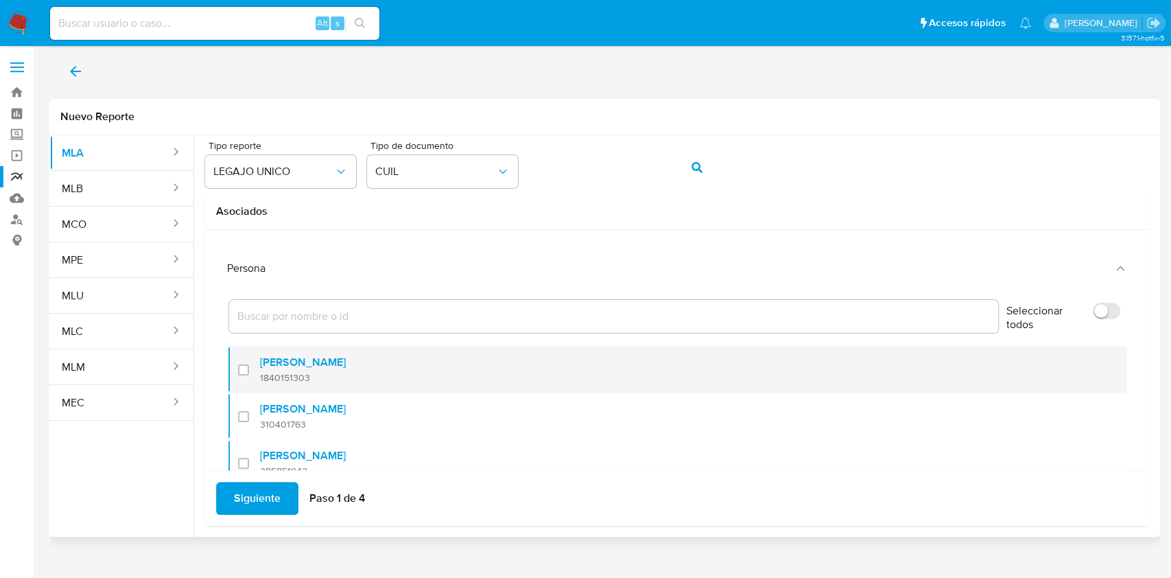
click at [241, 365] on div at bounding box center [249, 369] width 22 height 32
checkbox input "true"
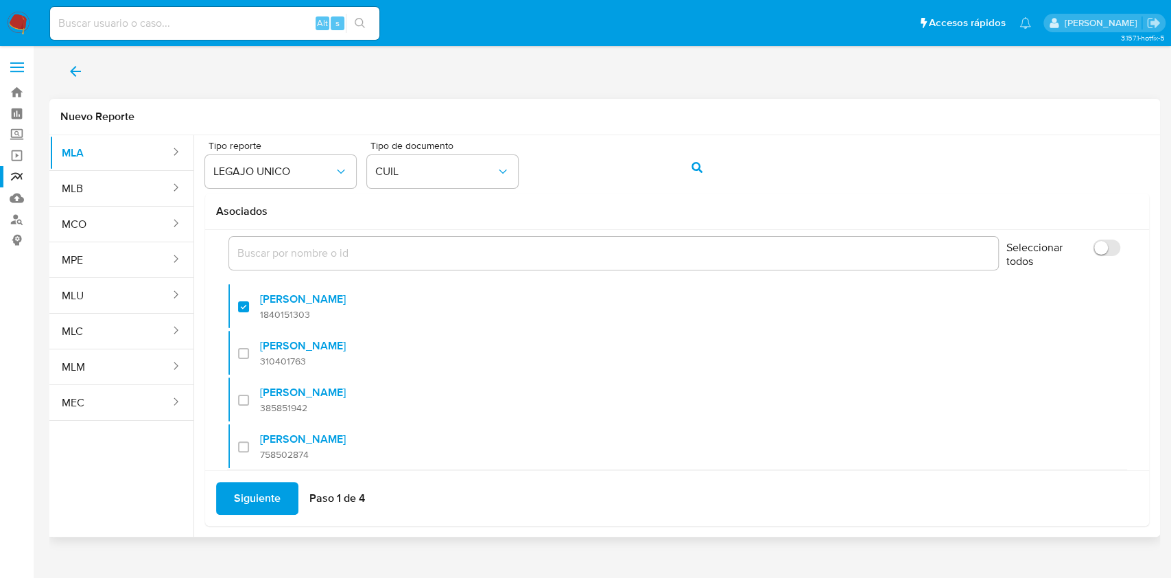
scroll to position [102, 0]
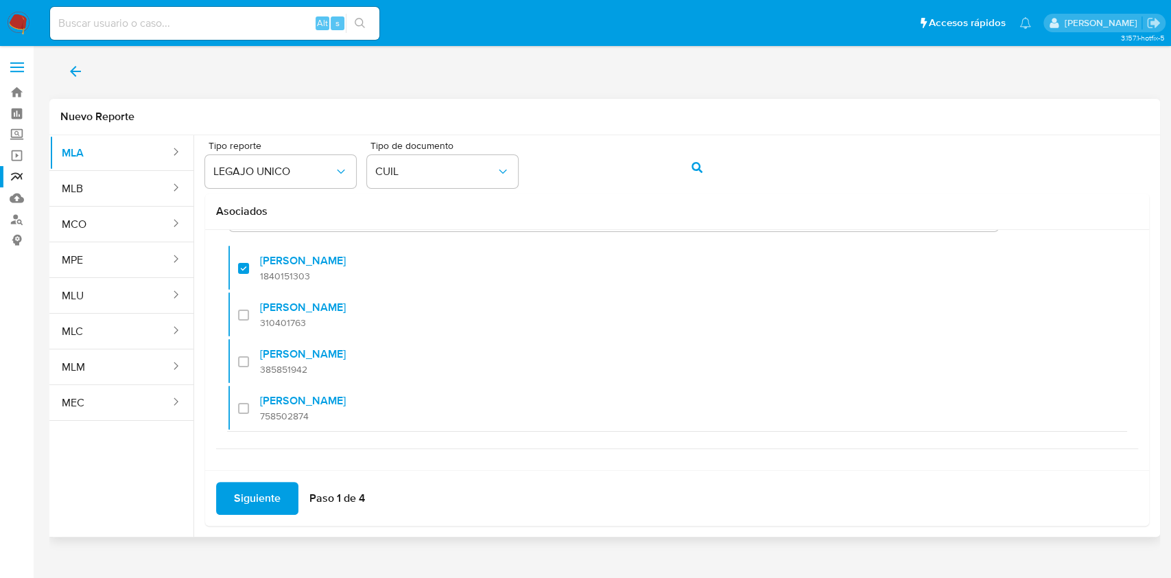
click at [266, 483] on span "Siguiente" at bounding box center [257, 498] width 47 height 30
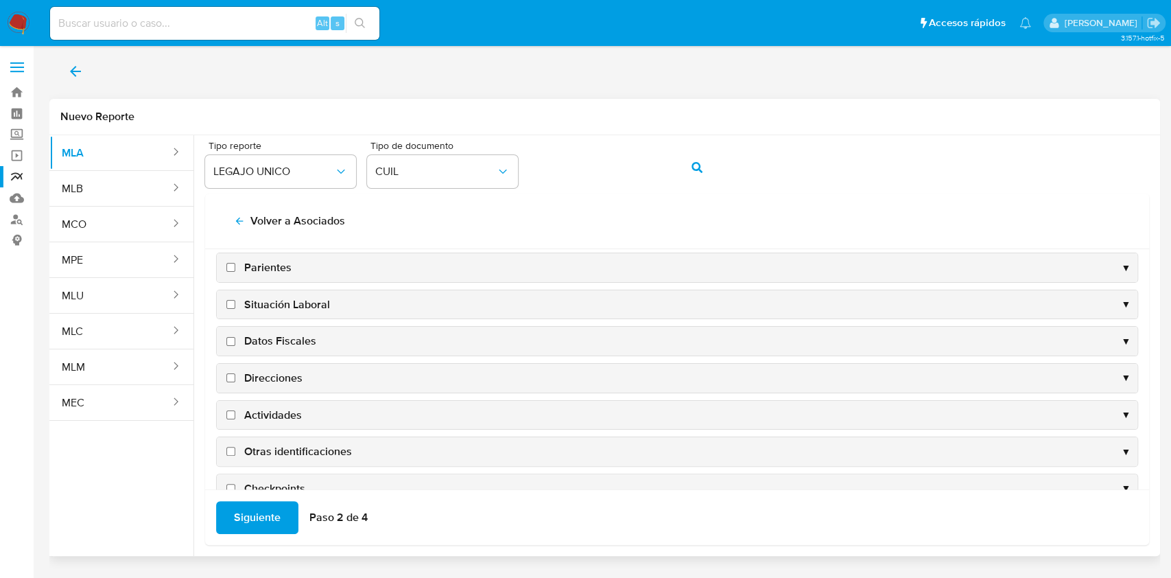
click at [272, 342] on span "Datos Fiscales" at bounding box center [280, 340] width 72 height 15
click at [235, 342] on input "Datos Fiscales" at bounding box center [230, 341] width 9 height 9
checkbox input "true"
click at [267, 372] on span "Direcciones" at bounding box center [273, 377] width 58 height 15
click at [235, 373] on input "Direcciones" at bounding box center [230, 377] width 9 height 9
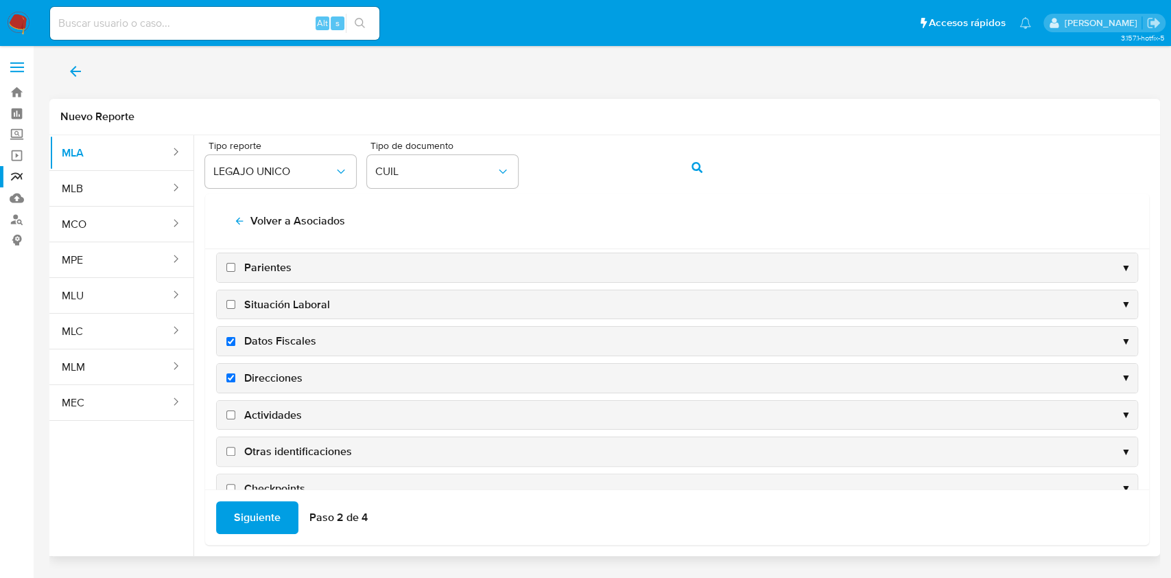
checkbox input "true"
click at [270, 407] on span "Actividades" at bounding box center [273, 414] width 58 height 15
click at [235, 410] on input "Actividades" at bounding box center [230, 414] width 9 height 9
checkbox input "true"
click at [275, 452] on span "Otras identificaciones" at bounding box center [298, 451] width 108 height 15
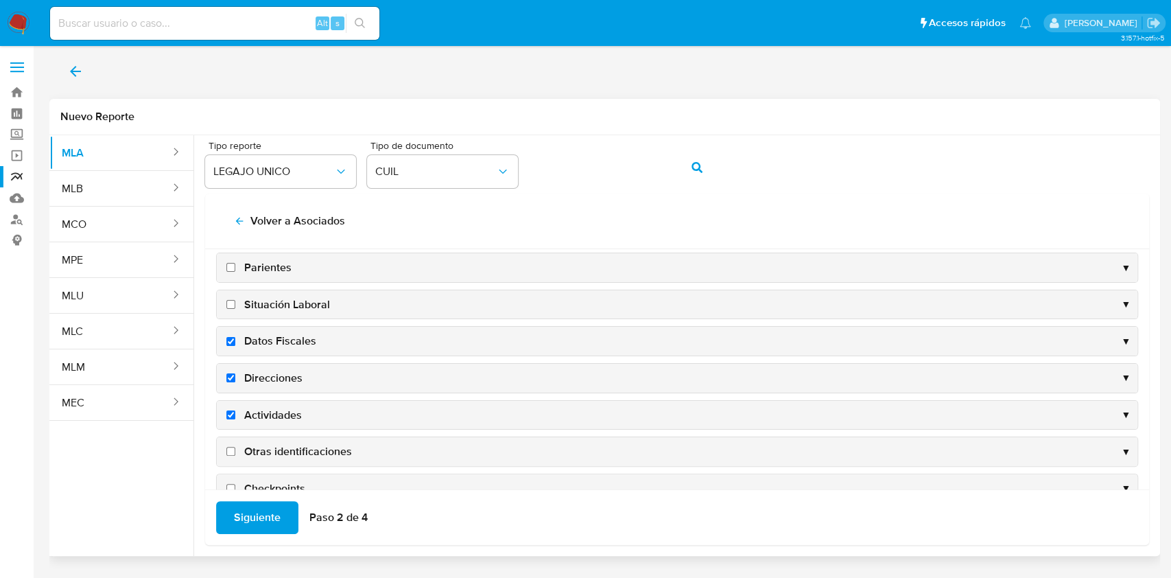
click at [235, 452] on input "Otras identificaciones" at bounding box center [230, 451] width 9 height 9
checkbox input "true"
click at [255, 503] on span "Siguiente" at bounding box center [257, 517] width 47 height 30
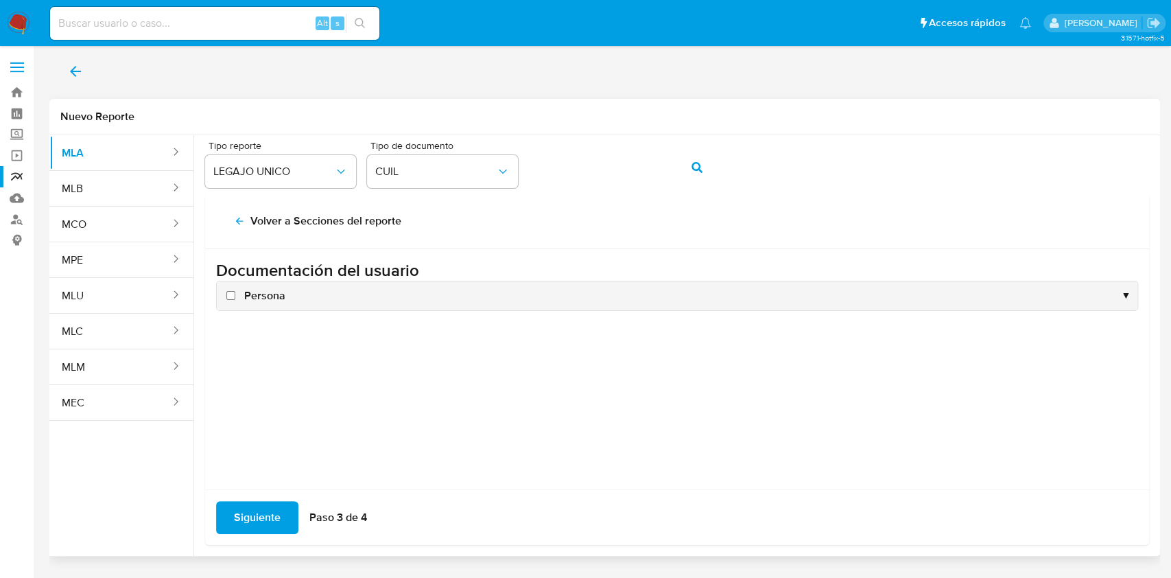
click at [259, 294] on span "Persona" at bounding box center [264, 295] width 41 height 15
click at [235, 294] on input "Persona" at bounding box center [230, 295] width 9 height 9
checkbox input "true"
click at [259, 521] on span "Siguiente" at bounding box center [257, 517] width 47 height 30
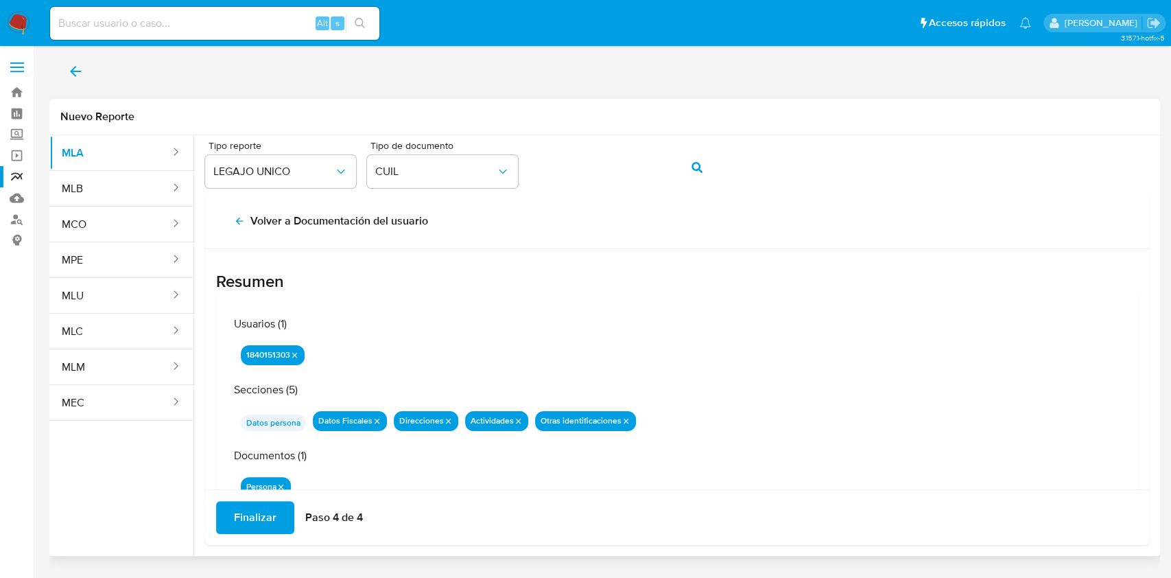
click at [256, 519] on span "Finalizar" at bounding box center [255, 517] width 43 height 30
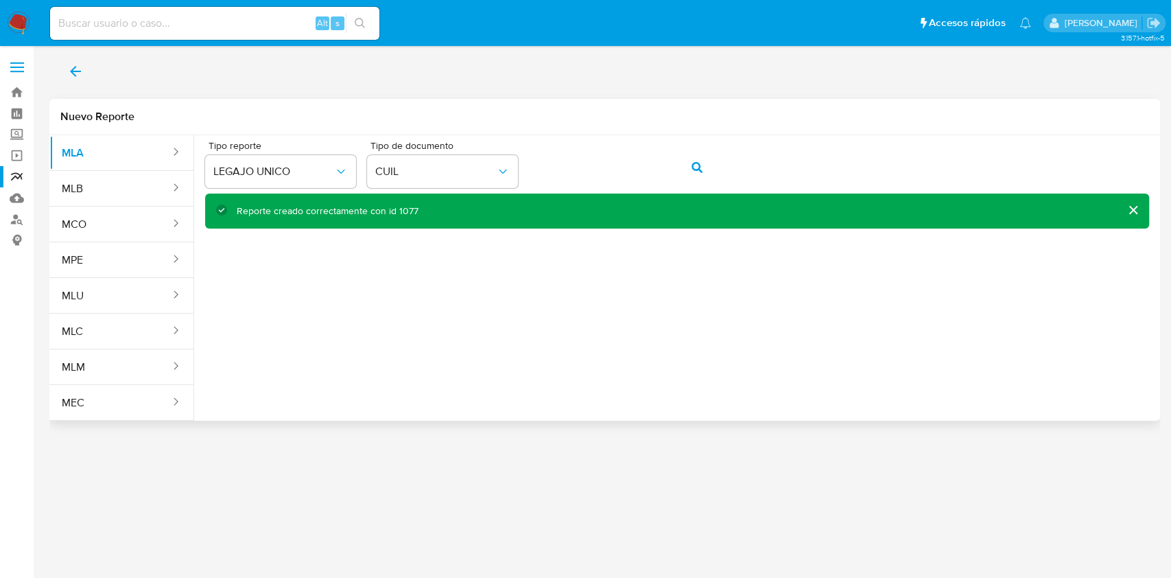
click at [523, 171] on div "Tipo reporte LEGAJO UNICO Tipo de documento CUIL" at bounding box center [677, 167] width 944 height 53
click at [685, 173] on button "action-search" at bounding box center [697, 167] width 47 height 33
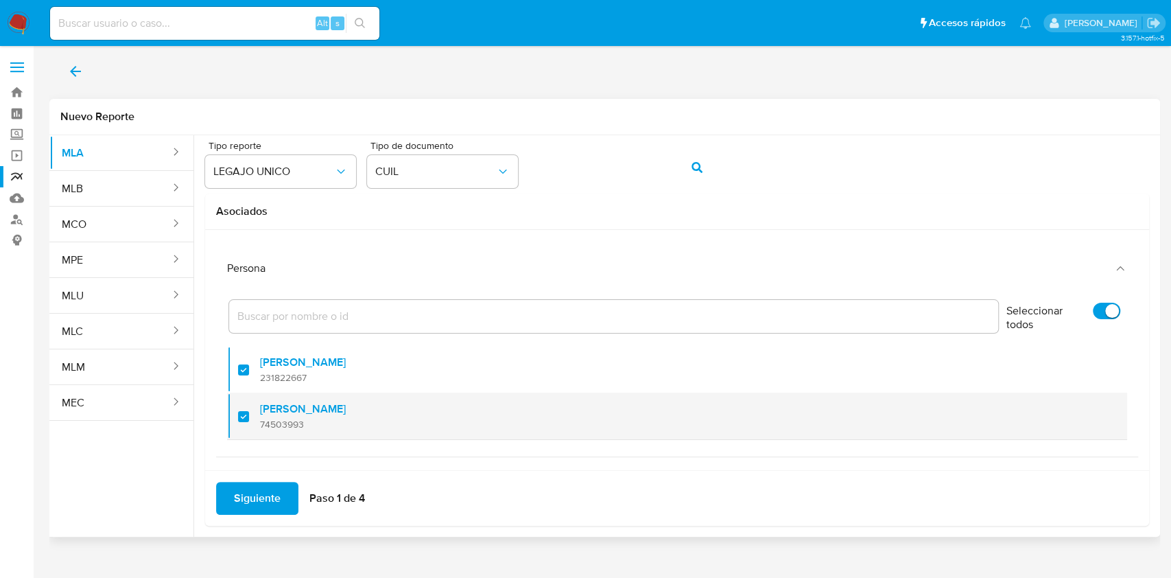
click at [271, 414] on label "[PERSON_NAME]" at bounding box center [303, 409] width 86 height 14
click at [249, 414] on input "checkbox" at bounding box center [243, 416] width 11 height 11
checkbox input "false"
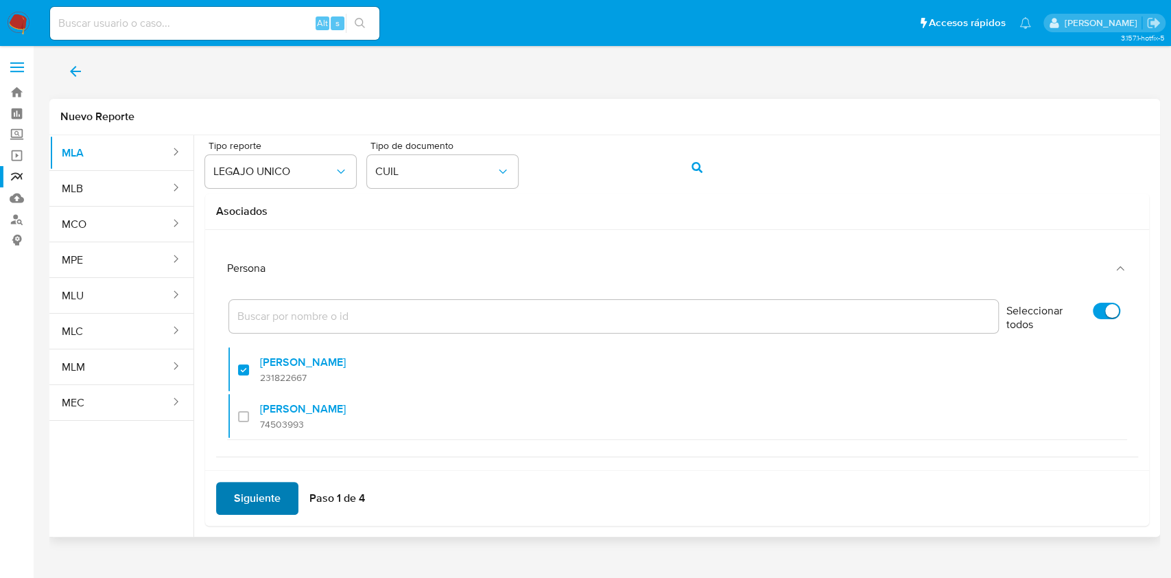
click at [247, 487] on span "Siguiente" at bounding box center [257, 498] width 47 height 30
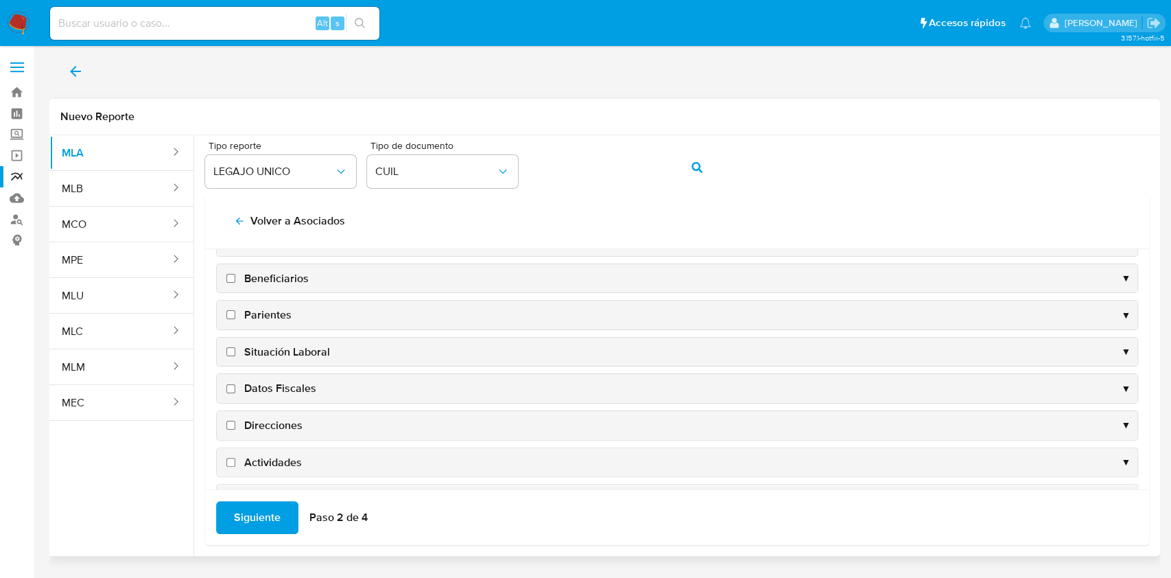
scroll to position [91, 0]
click at [261, 354] on span "Datos Fiscales" at bounding box center [280, 351] width 72 height 15
click at [235, 354] on input "Datos Fiscales" at bounding box center [230, 351] width 9 height 9
checkbox input "true"
click at [272, 381] on span "Direcciones" at bounding box center [273, 388] width 58 height 15
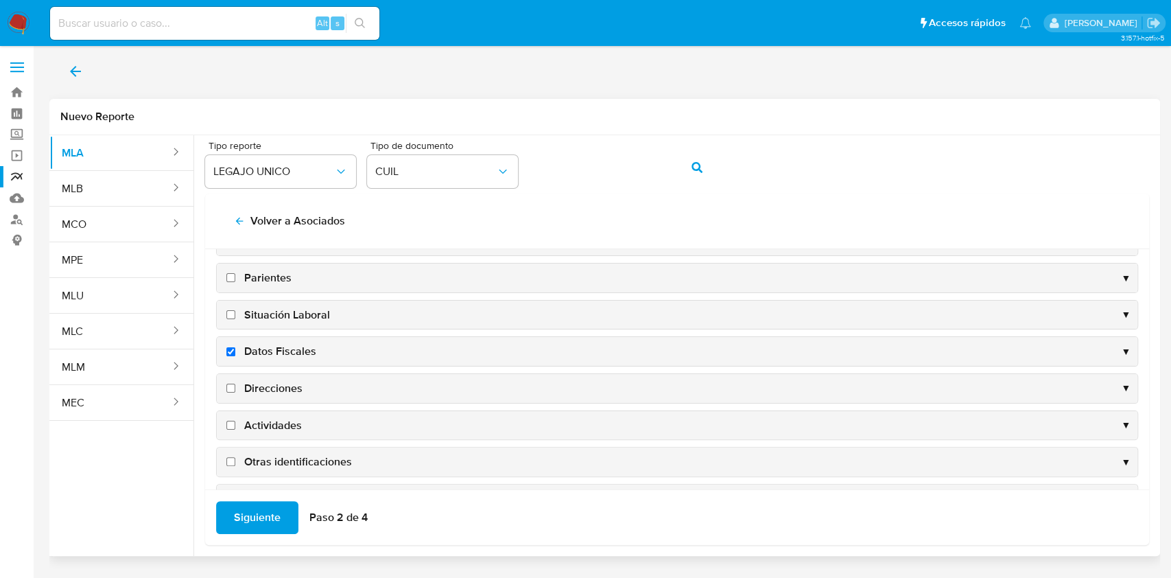
click at [235, 383] on input "Direcciones" at bounding box center [230, 387] width 9 height 9
checkbox input "true"
click at [274, 418] on span "Actividades" at bounding box center [273, 425] width 58 height 15
click at [235, 420] on input "Actividades" at bounding box center [230, 424] width 9 height 9
checkbox input "true"
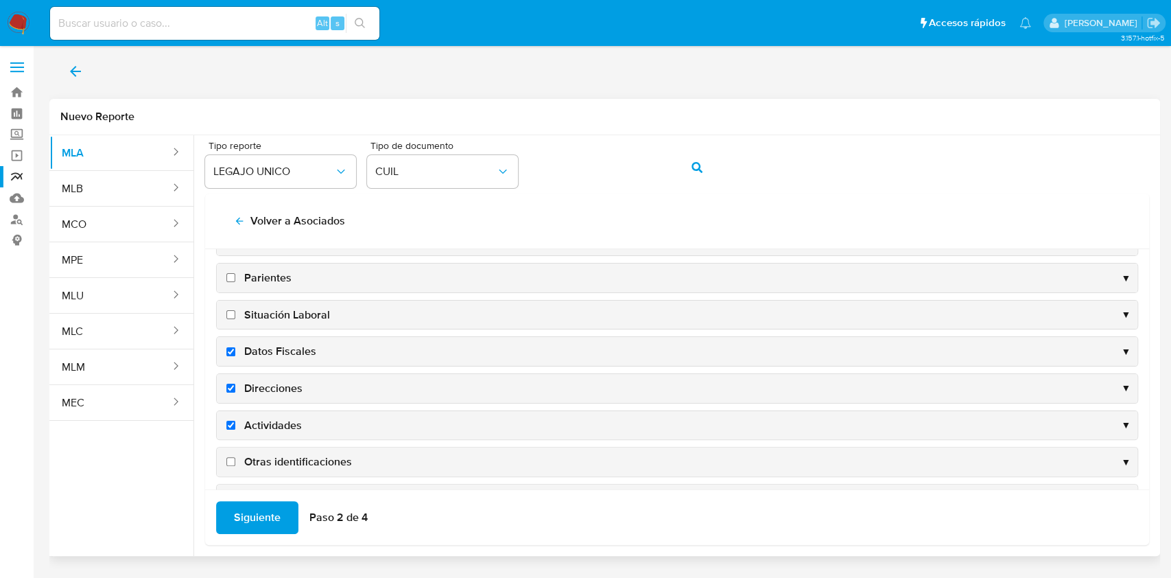
click at [274, 455] on span "Otras identificaciones" at bounding box center [298, 461] width 108 height 15
click at [235, 457] on input "Otras identificaciones" at bounding box center [230, 461] width 9 height 9
checkbox input "true"
click at [258, 507] on span "Siguiente" at bounding box center [257, 517] width 47 height 30
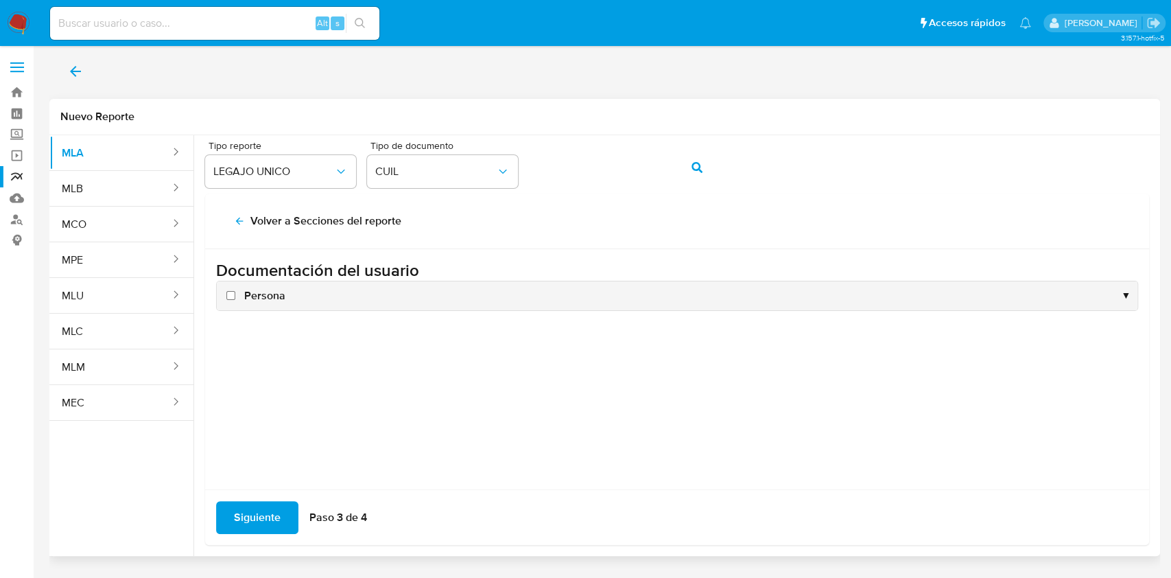
click at [258, 297] on span "Persona" at bounding box center [264, 295] width 41 height 15
click at [235, 297] on input "Persona" at bounding box center [230, 295] width 9 height 9
checkbox input "true"
click at [255, 527] on span "Siguiente" at bounding box center [257, 517] width 47 height 30
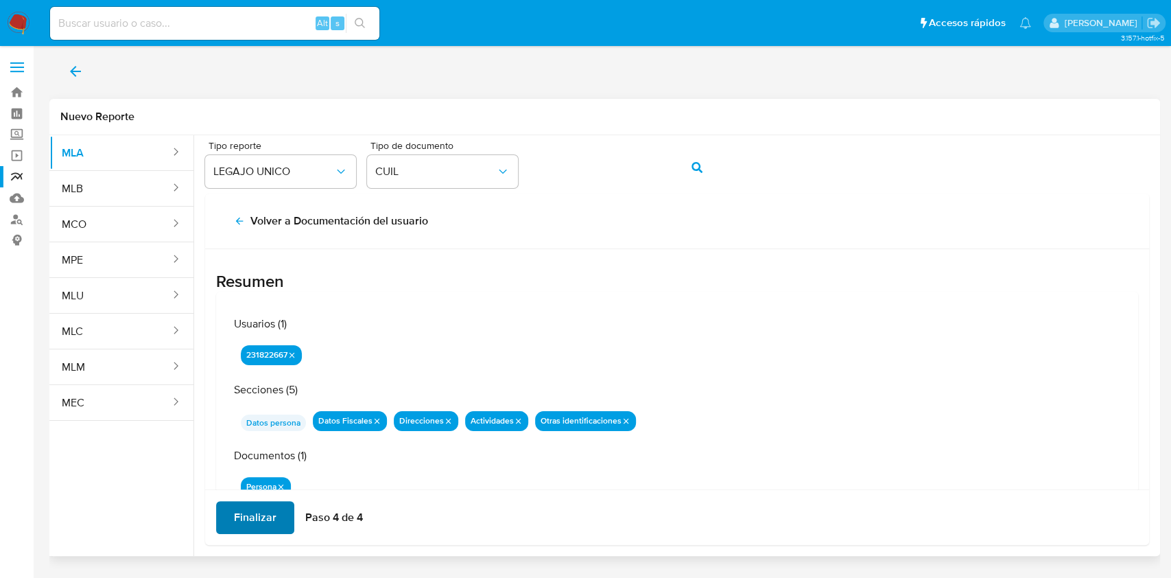
click at [242, 512] on span "Finalizar" at bounding box center [255, 517] width 43 height 30
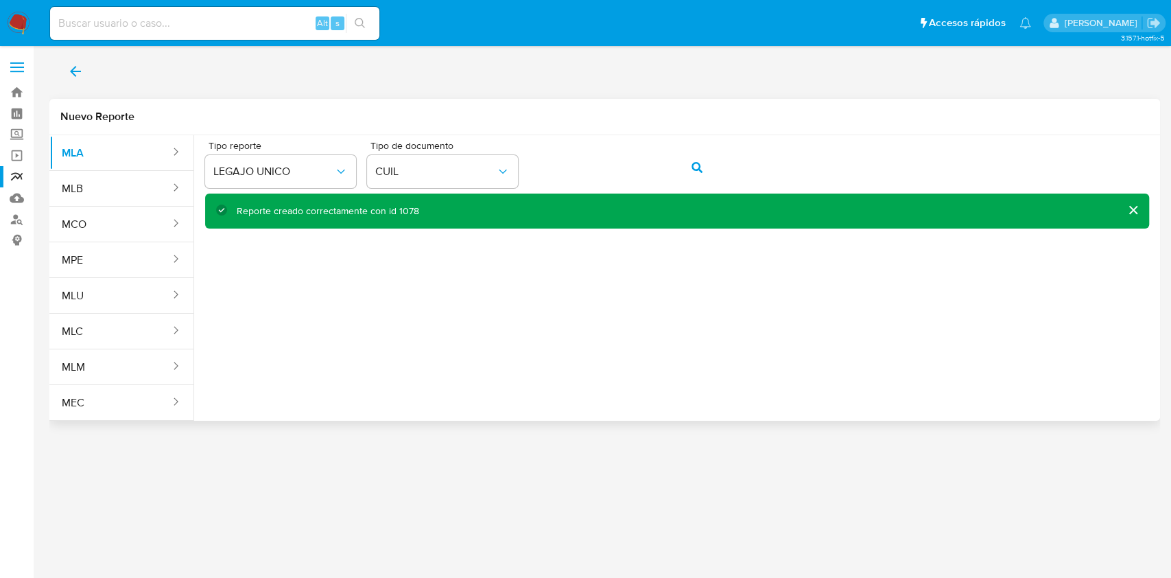
click at [487, 301] on div "Tipo reporte LEGAJO UNICO Tipo de documento CUIL Reporte creado correctamente c…" at bounding box center [677, 272] width 966 height 274
click at [89, 67] on button "back" at bounding box center [75, 71] width 52 height 33
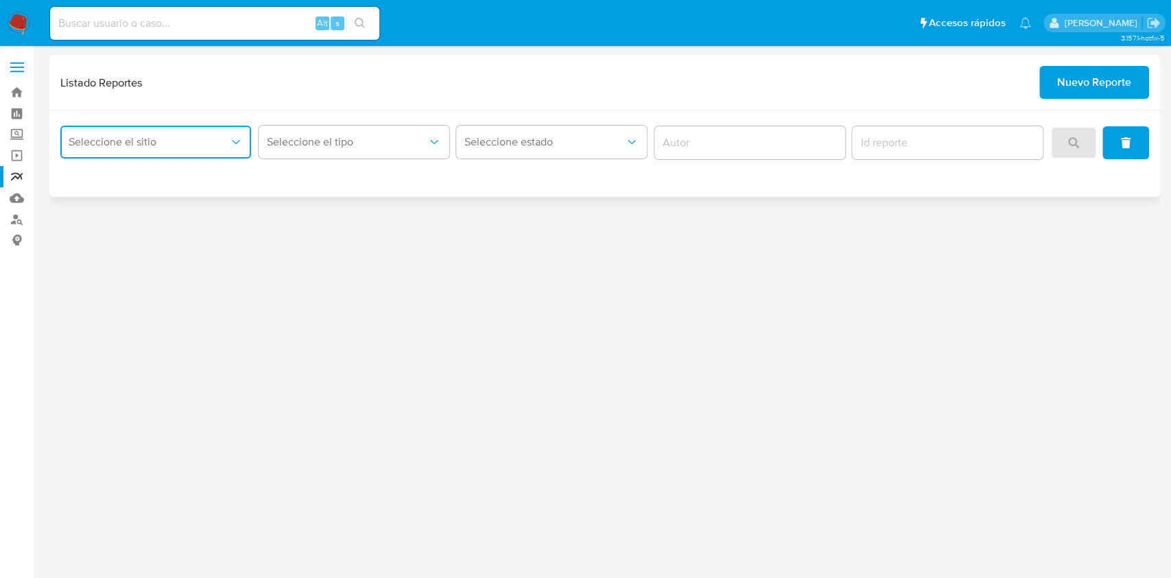
click at [151, 136] on span "Seleccione el sitio" at bounding box center [149, 142] width 160 height 14
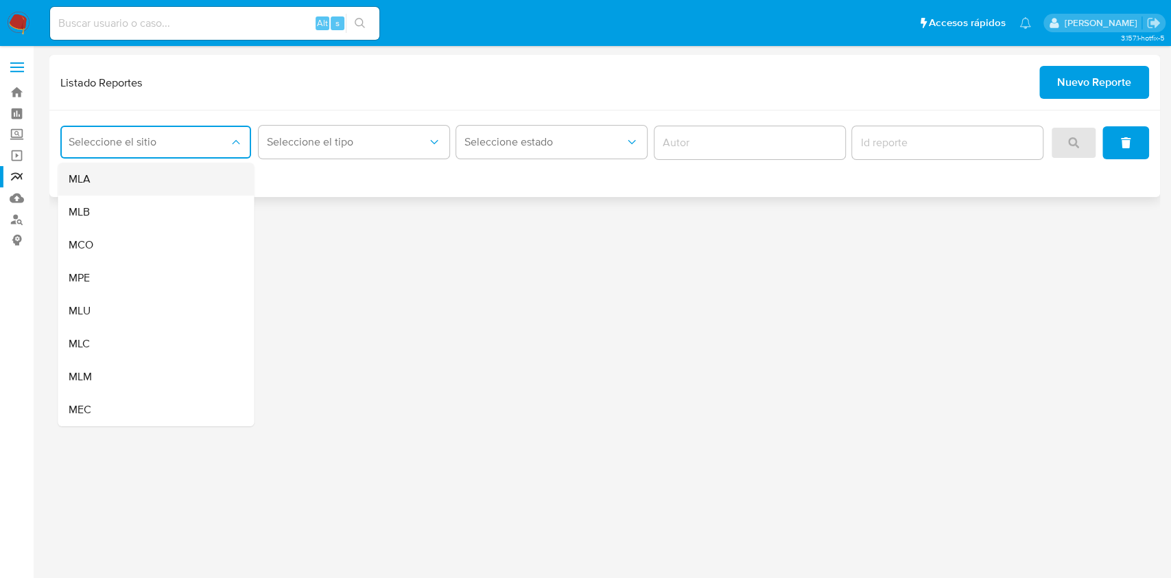
click at [156, 192] on div "MLA" at bounding box center [152, 179] width 166 height 33
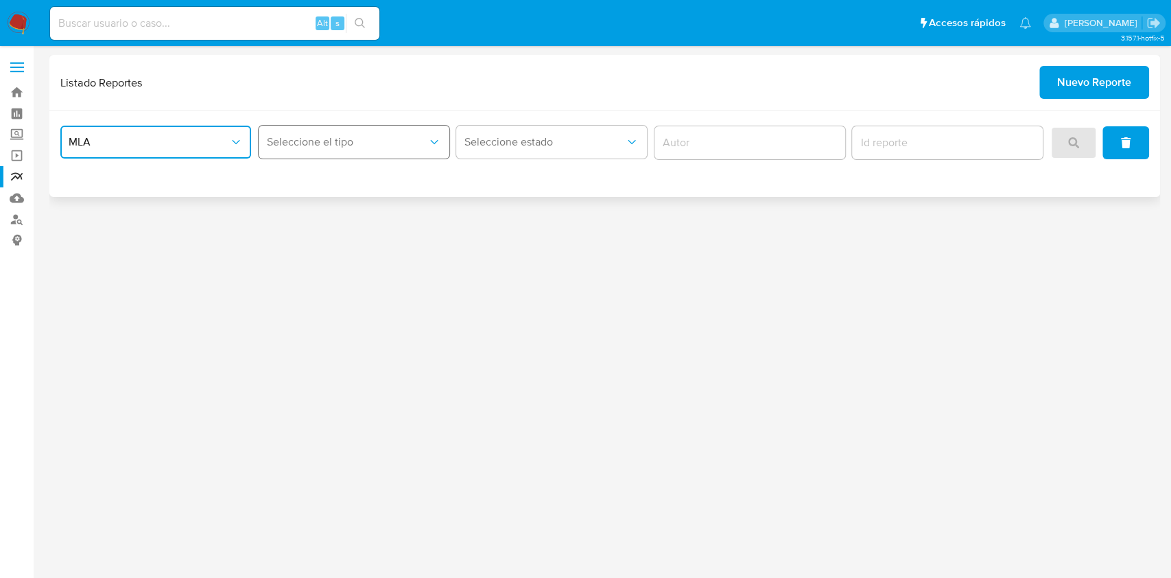
click at [303, 152] on button "Seleccione el tipo" at bounding box center [354, 142] width 191 height 33
click at [315, 212] on span "LEGAJO UNICO" at bounding box center [305, 212] width 77 height 14
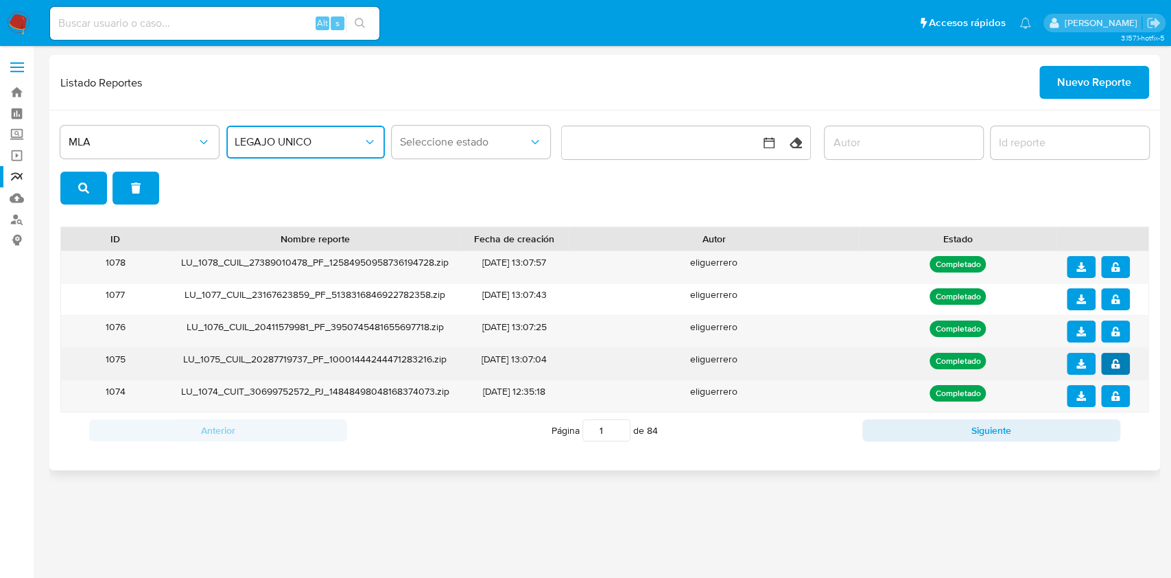
click at [1115, 362] on icon "notify_security" at bounding box center [1115, 364] width 10 height 10
click at [1082, 359] on icon "download" at bounding box center [1081, 364] width 10 height 10
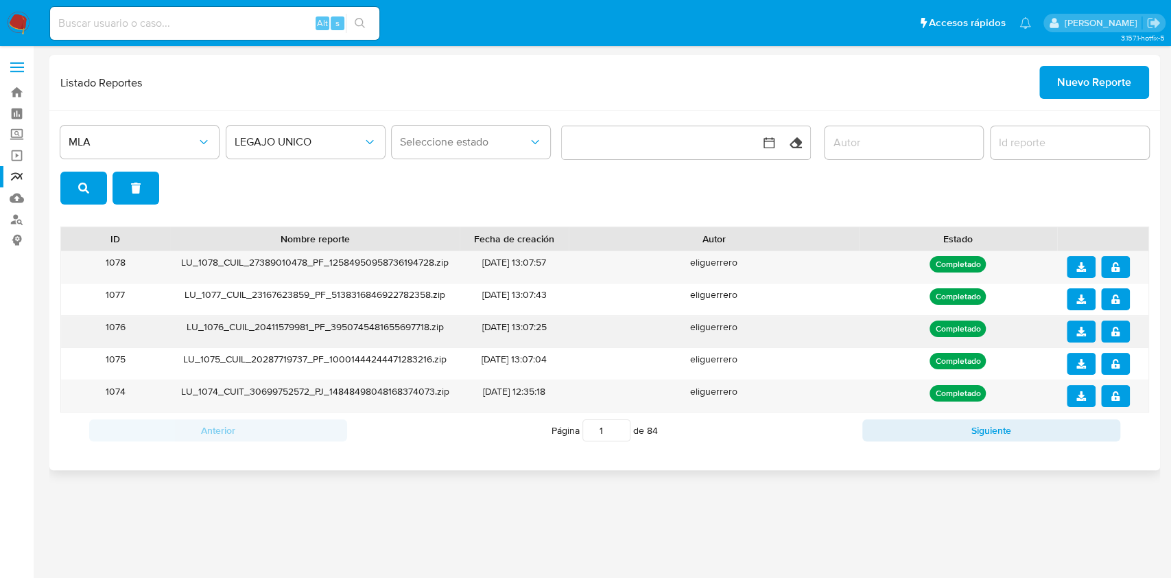
click at [1112, 325] on span "notify_security" at bounding box center [1115, 331] width 10 height 19
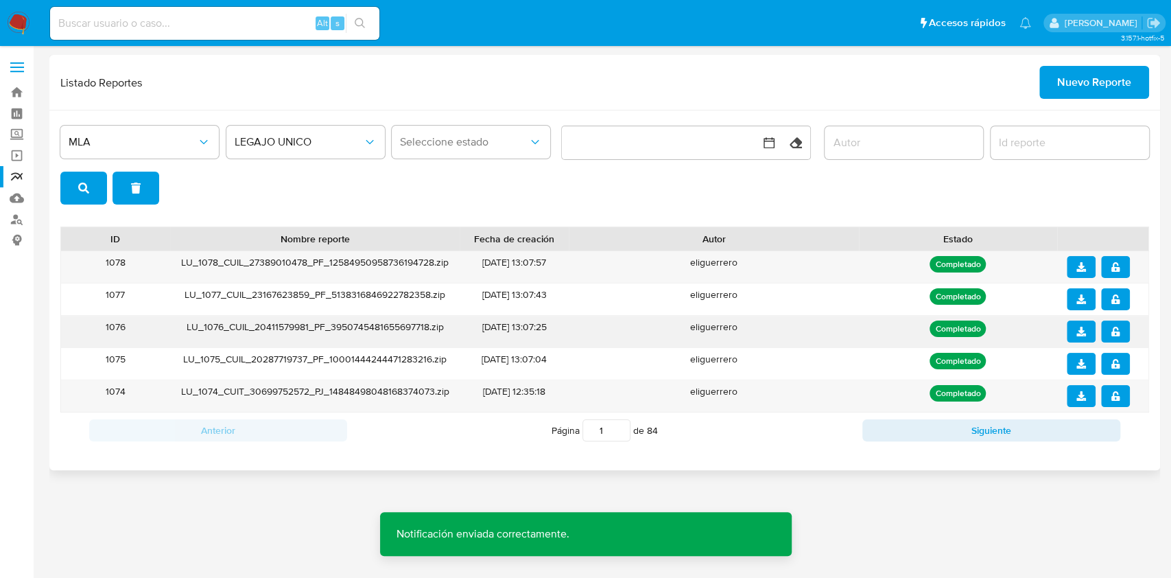
click at [1082, 335] on icon "download" at bounding box center [1081, 331] width 10 height 10
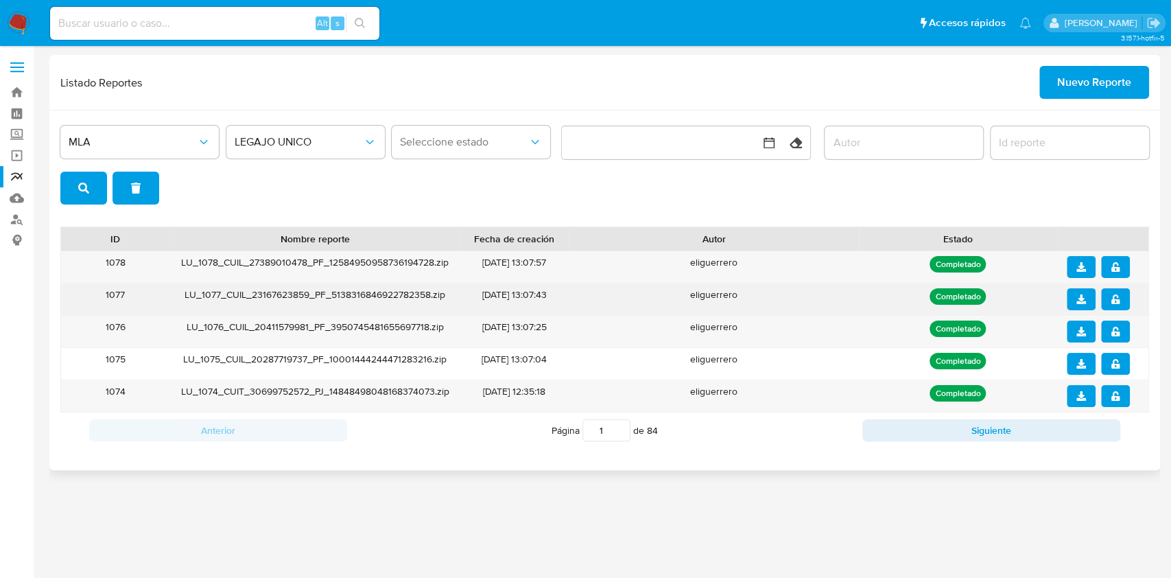
click at [1106, 292] on button "notify_security" at bounding box center [1115, 299] width 29 height 22
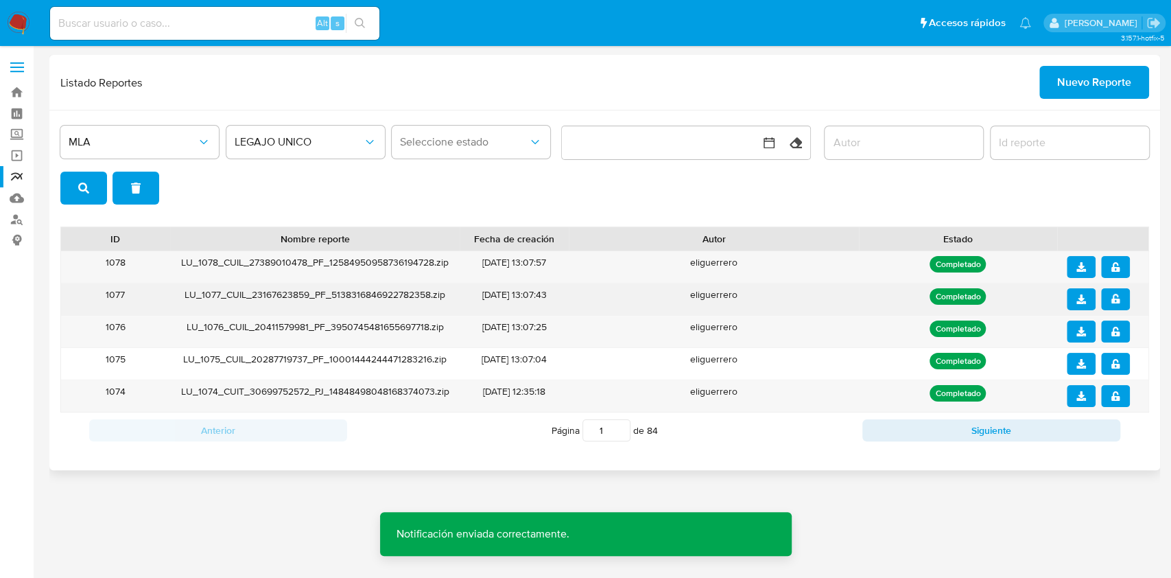
click at [1077, 299] on icon "download" at bounding box center [1081, 299] width 10 height 10
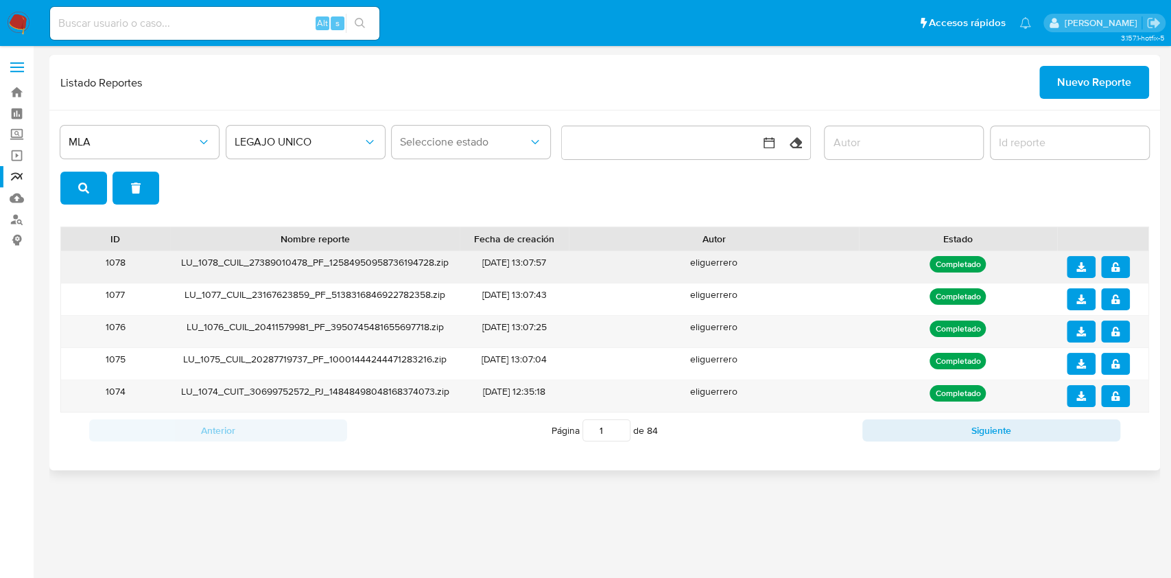
click at [1119, 261] on button "notify_security" at bounding box center [1115, 267] width 29 height 22
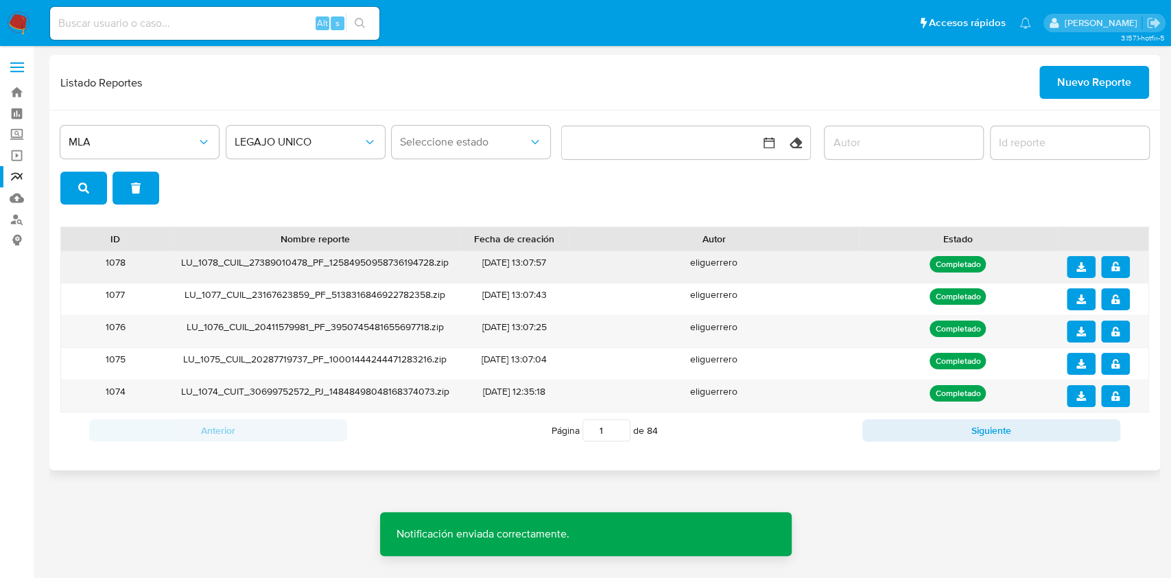
click at [1082, 264] on icon "download" at bounding box center [1081, 267] width 10 height 10
